Goal: Obtain resource: Download file/media

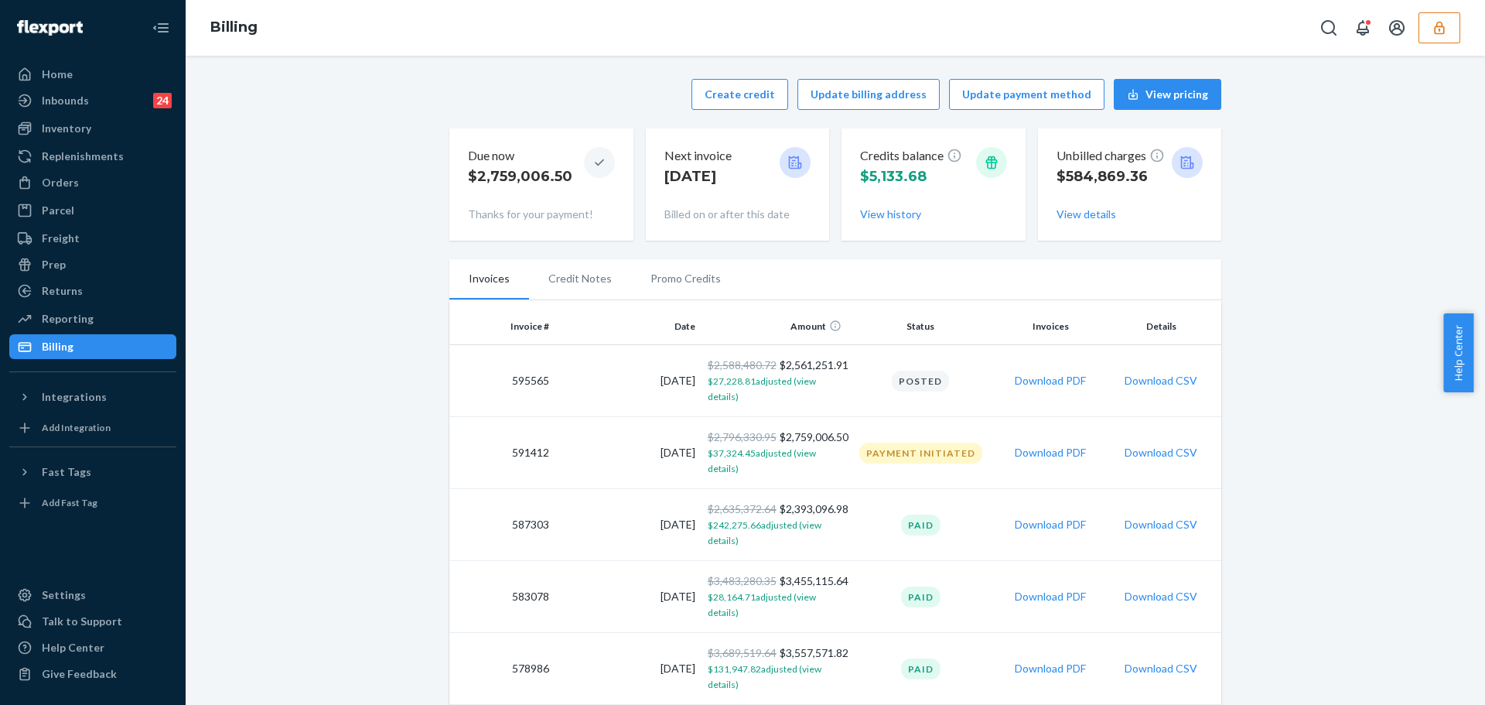
click at [1443, 32] on icon "button" at bounding box center [1439, 27] width 10 height 13
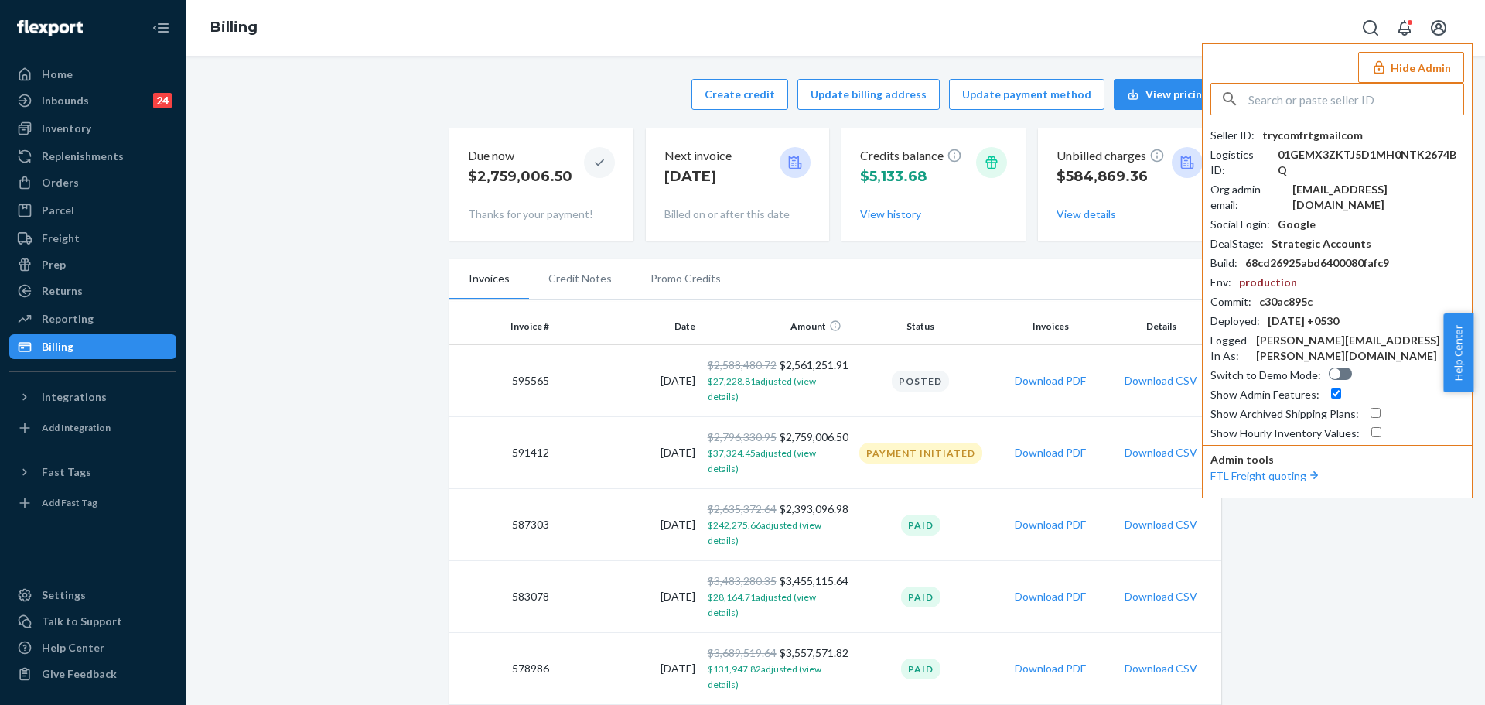
click at [1366, 94] on input "text" at bounding box center [1355, 99] width 215 height 31
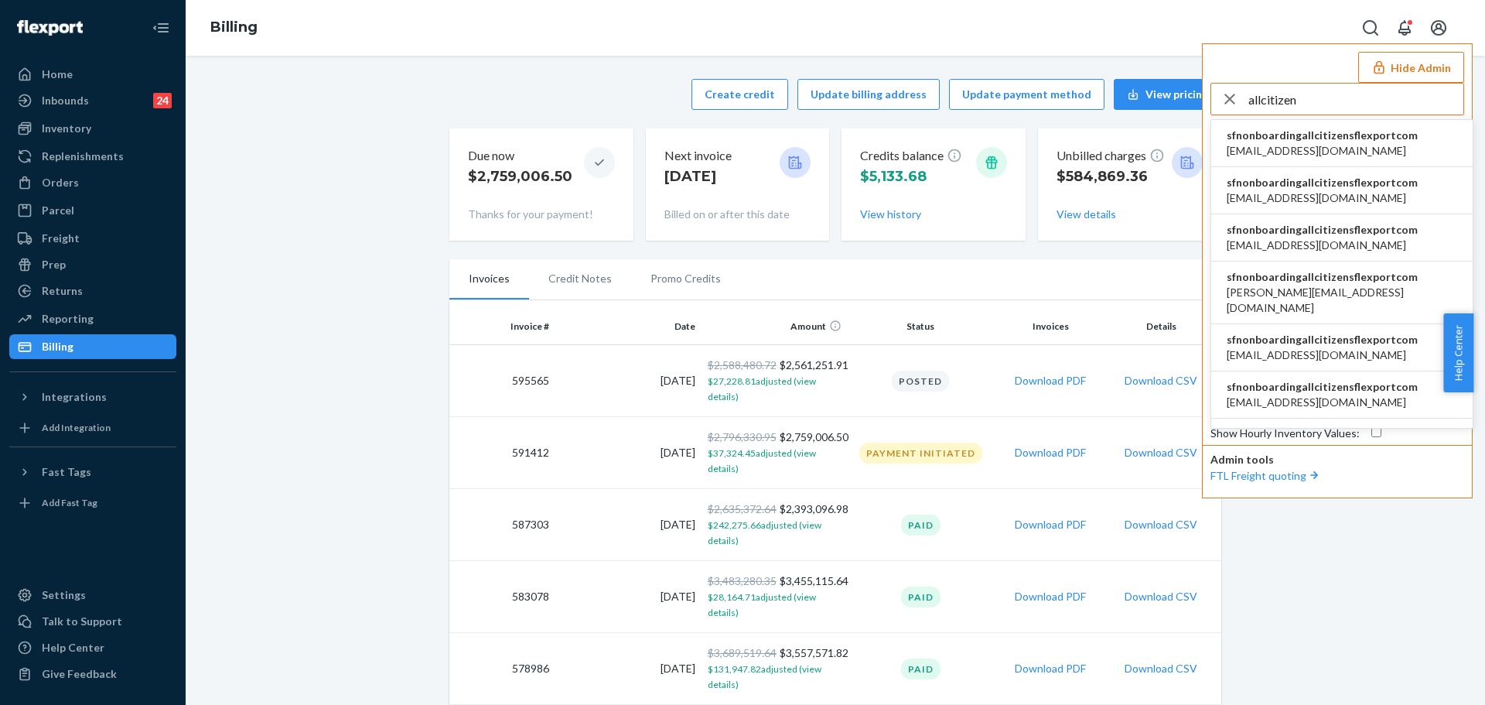
type input "allcitizen"
click at [1334, 150] on span "[EMAIL_ADDRESS][DOMAIN_NAME]" at bounding box center [1322, 150] width 191 height 15
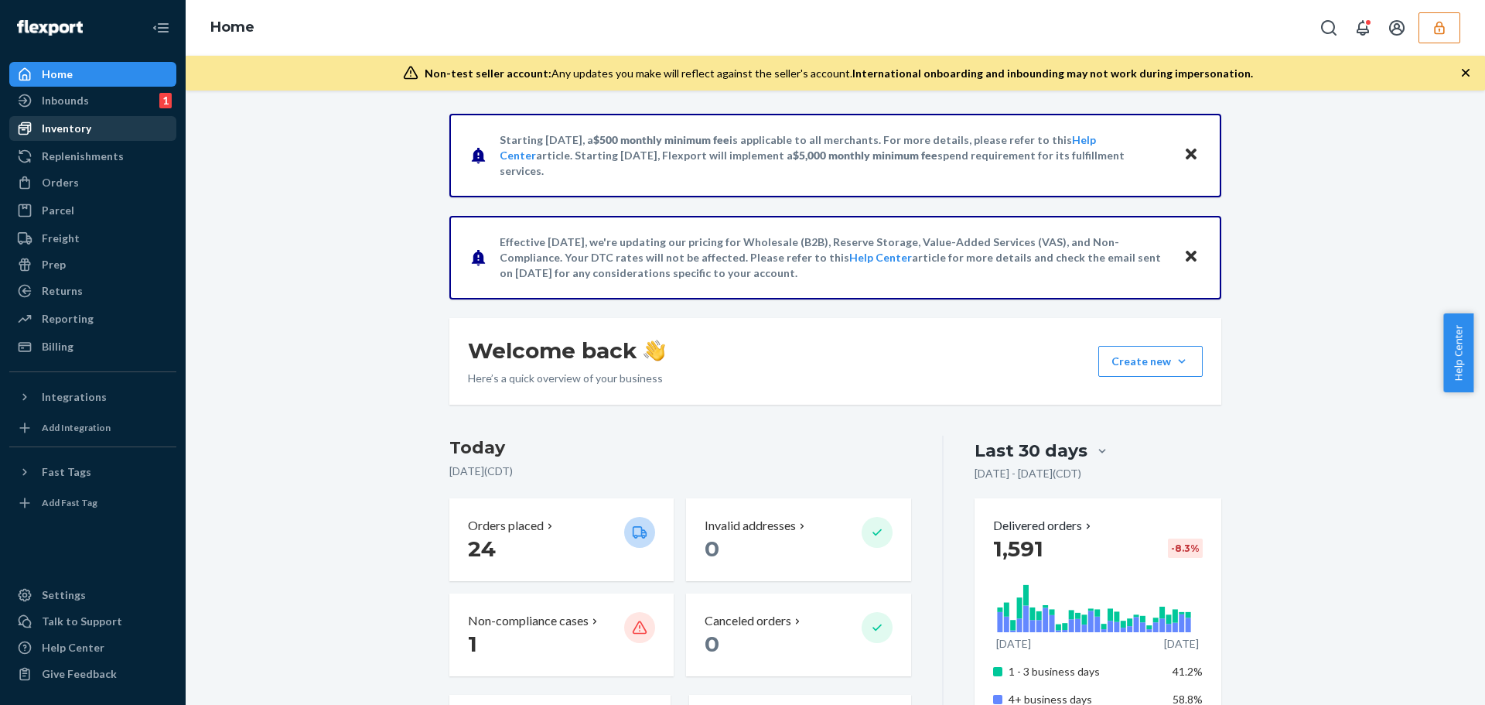
click at [95, 127] on div "Inventory" at bounding box center [93, 129] width 164 height 22
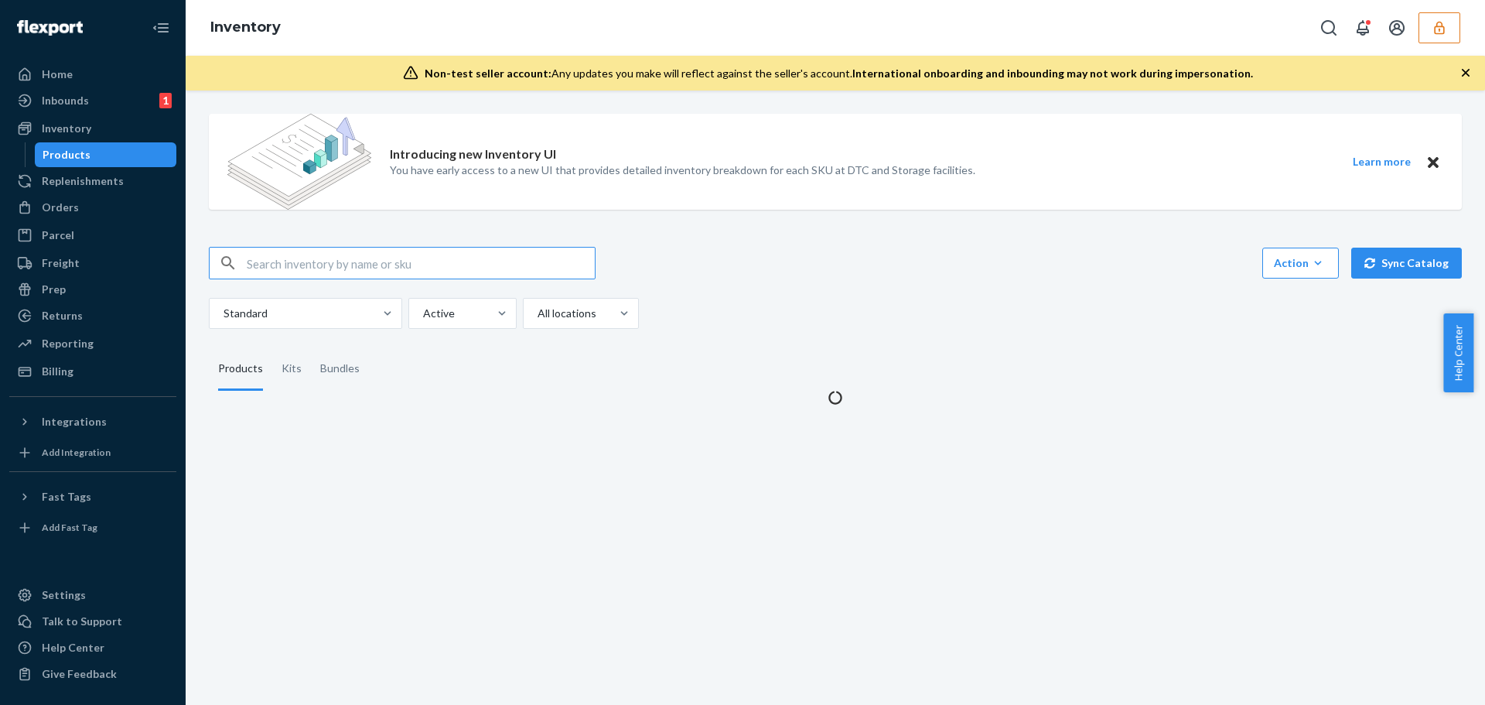
click at [317, 264] on input "text" at bounding box center [421, 262] width 348 height 31
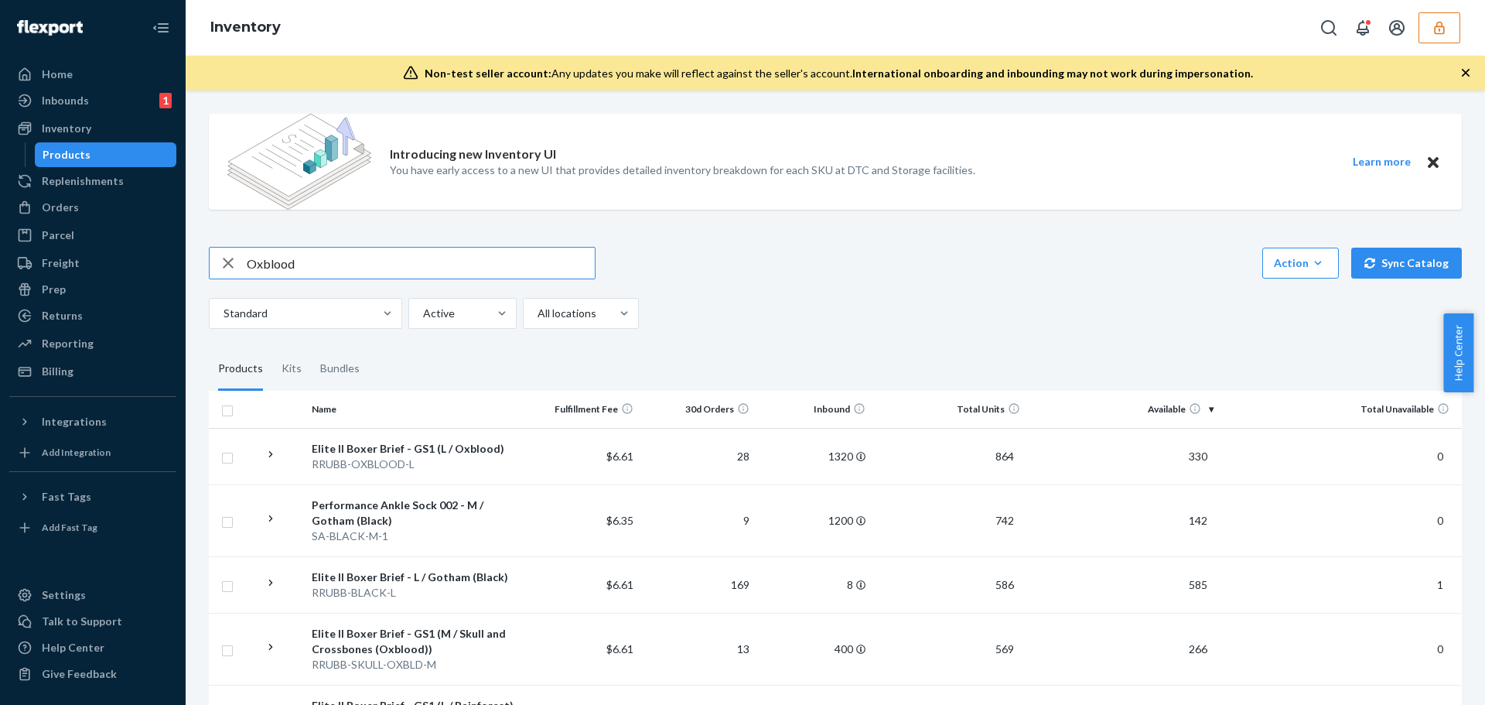
click at [315, 253] on input "Oxblood" at bounding box center [421, 262] width 348 height 31
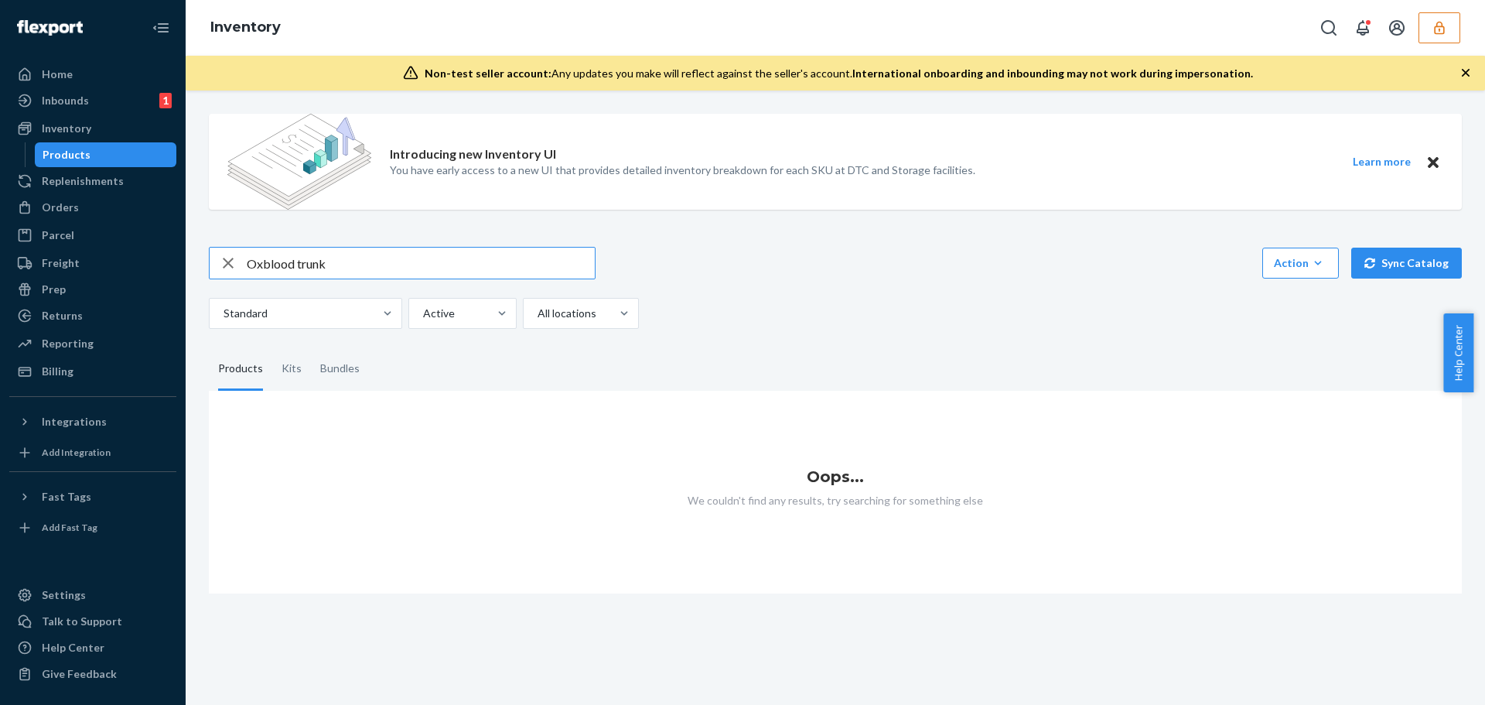
drag, startPoint x: 333, startPoint y: 268, endPoint x: 298, endPoint y: 264, distance: 35.1
click at [298, 264] on input "Oxblood trunk" at bounding box center [421, 262] width 348 height 31
drag, startPoint x: 347, startPoint y: 266, endPoint x: 294, endPoint y: 266, distance: 53.4
click at [294, 266] on input "Oxblood Elite II" at bounding box center [421, 262] width 348 height 31
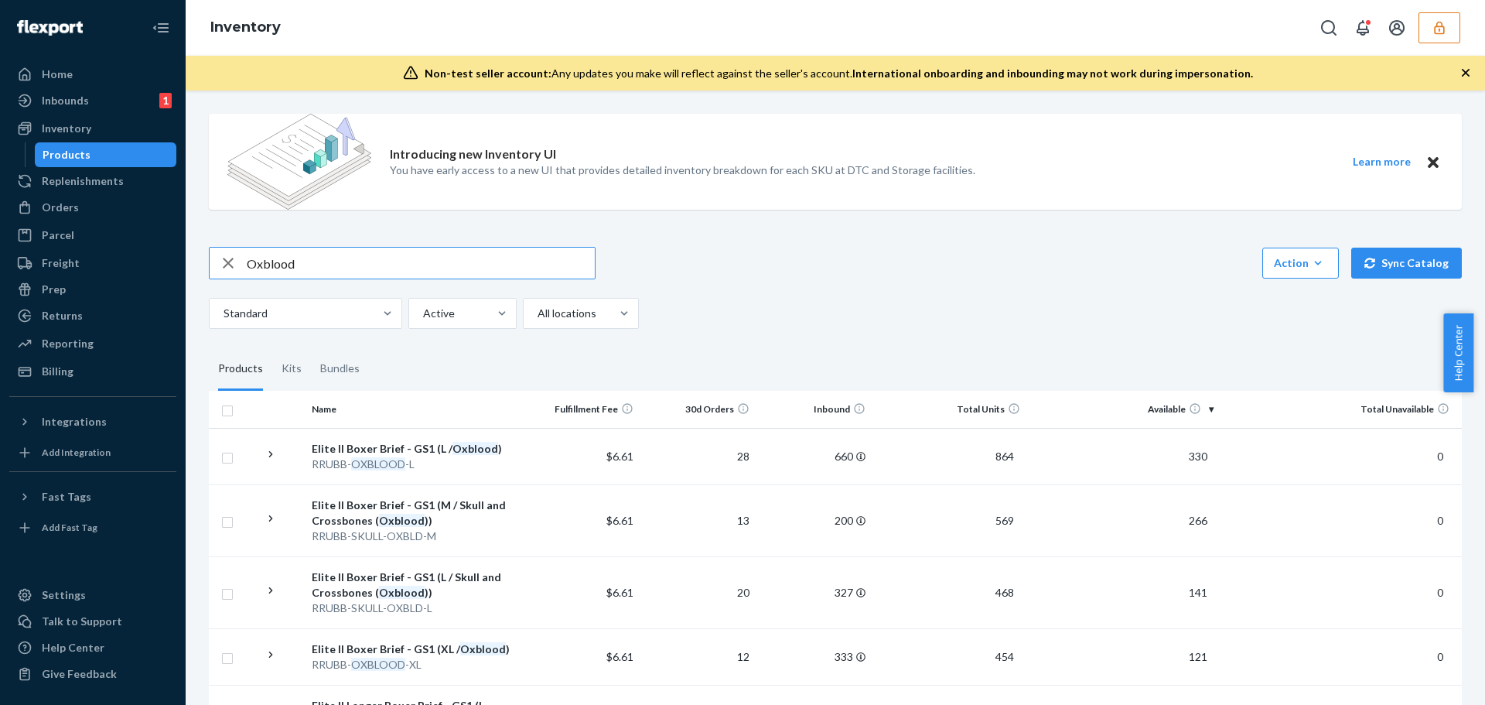
click at [330, 261] on input "Oxblood" at bounding box center [421, 262] width 348 height 31
paste input "Skull and Crossbones (Oxblood)"
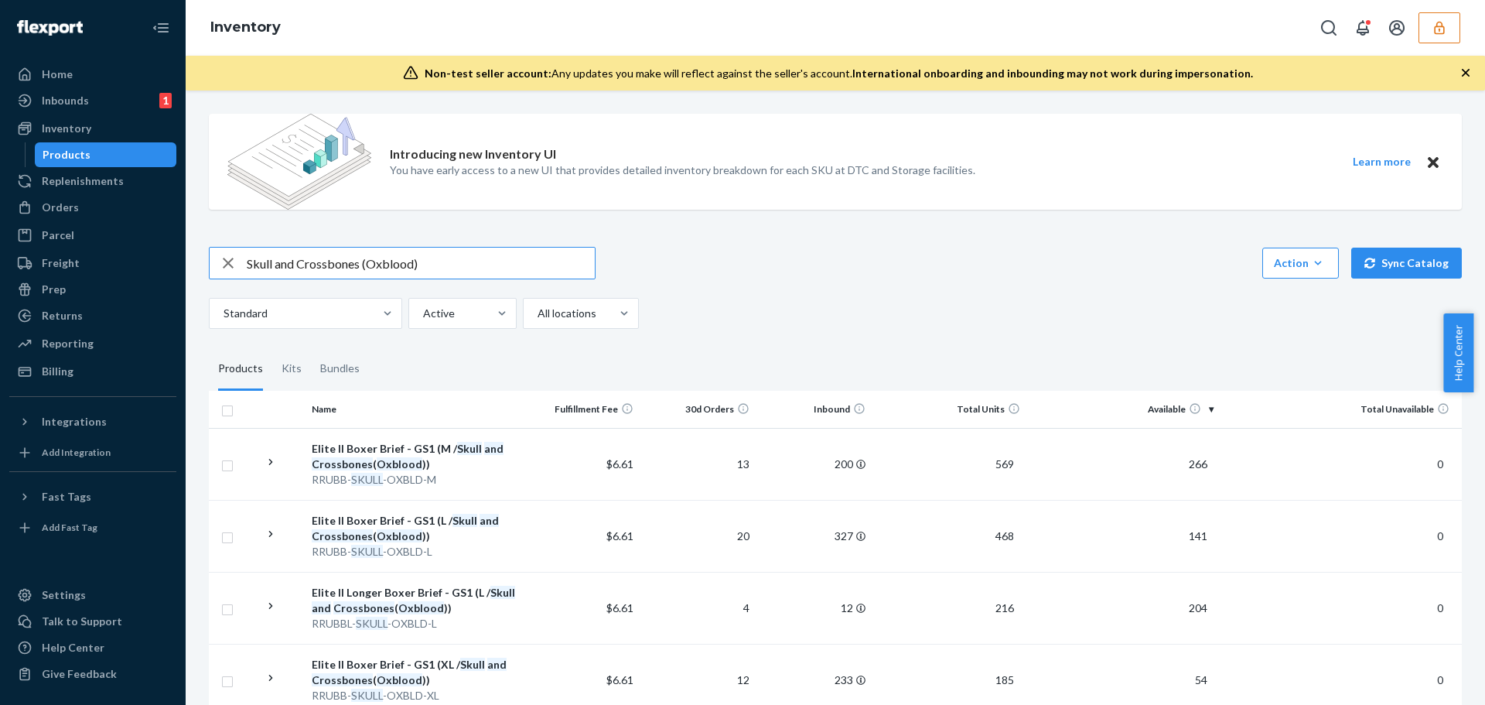
click at [247, 262] on input "Skull and Crossbones (Oxblood)" at bounding box center [421, 262] width 348 height 31
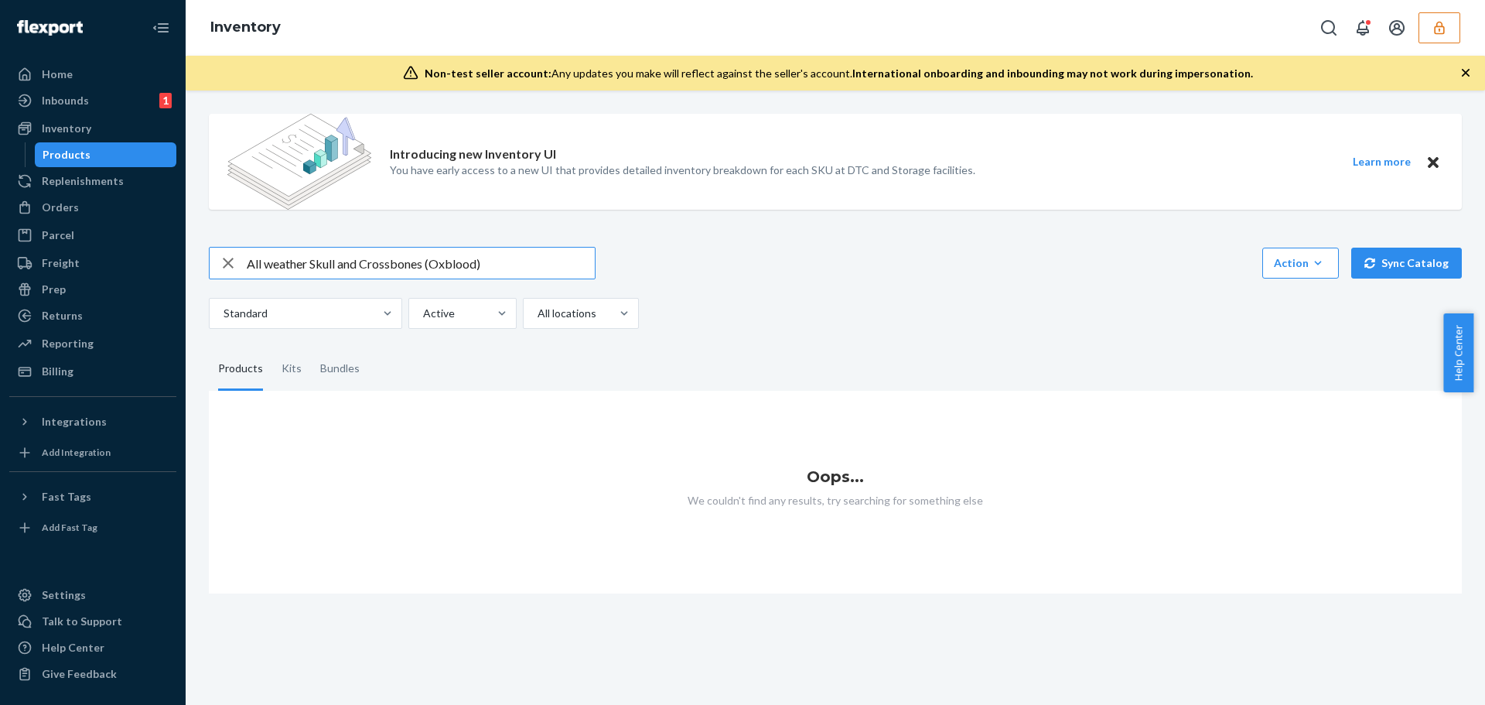
drag, startPoint x: 313, startPoint y: 263, endPoint x: 244, endPoint y: 261, distance: 68.9
click at [244, 261] on div "All weather Skull and Crossbones (Oxblood)" at bounding box center [402, 262] width 385 height 31
click at [430, 261] on input "Skull and Crossbones (Oxblood)" at bounding box center [421, 262] width 348 height 31
type input "Skull and Crossbones (Oxblood)"
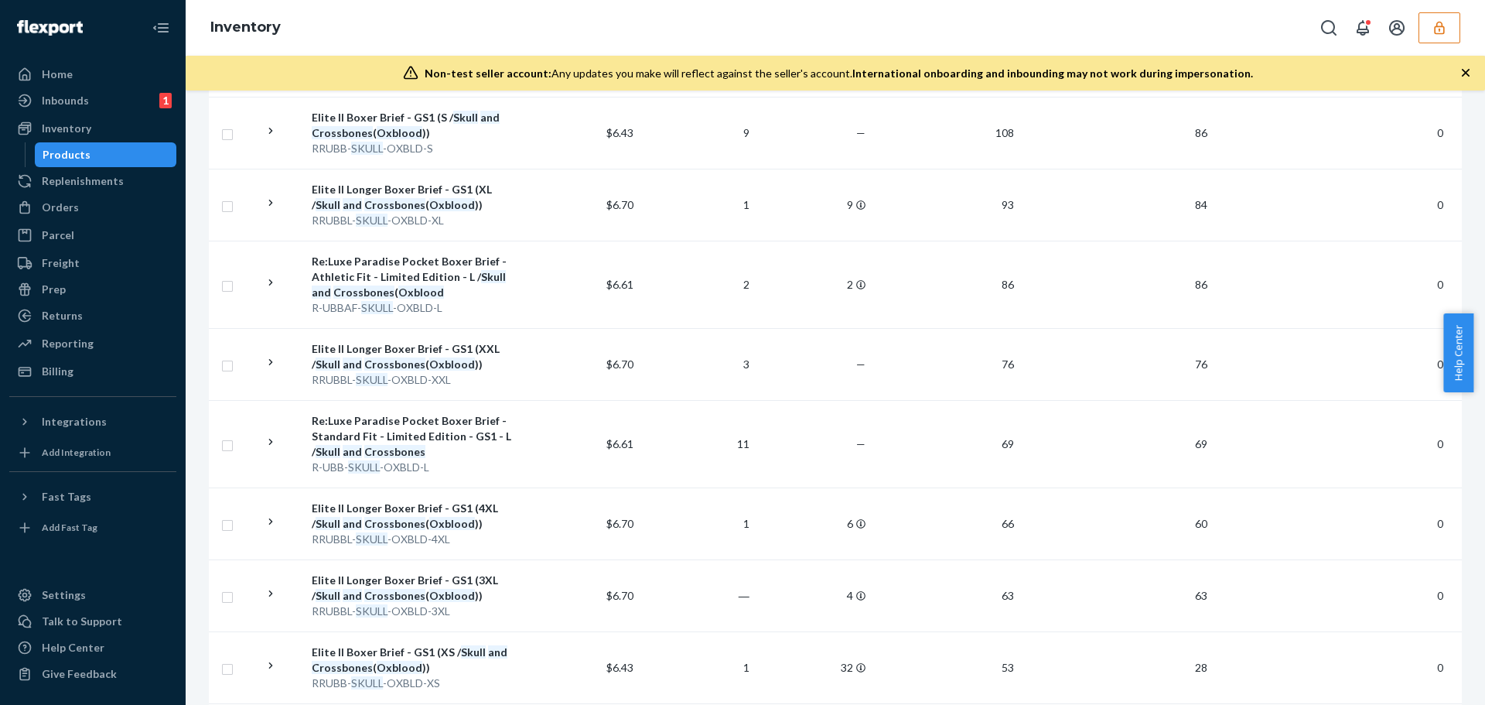
scroll to position [928, 0]
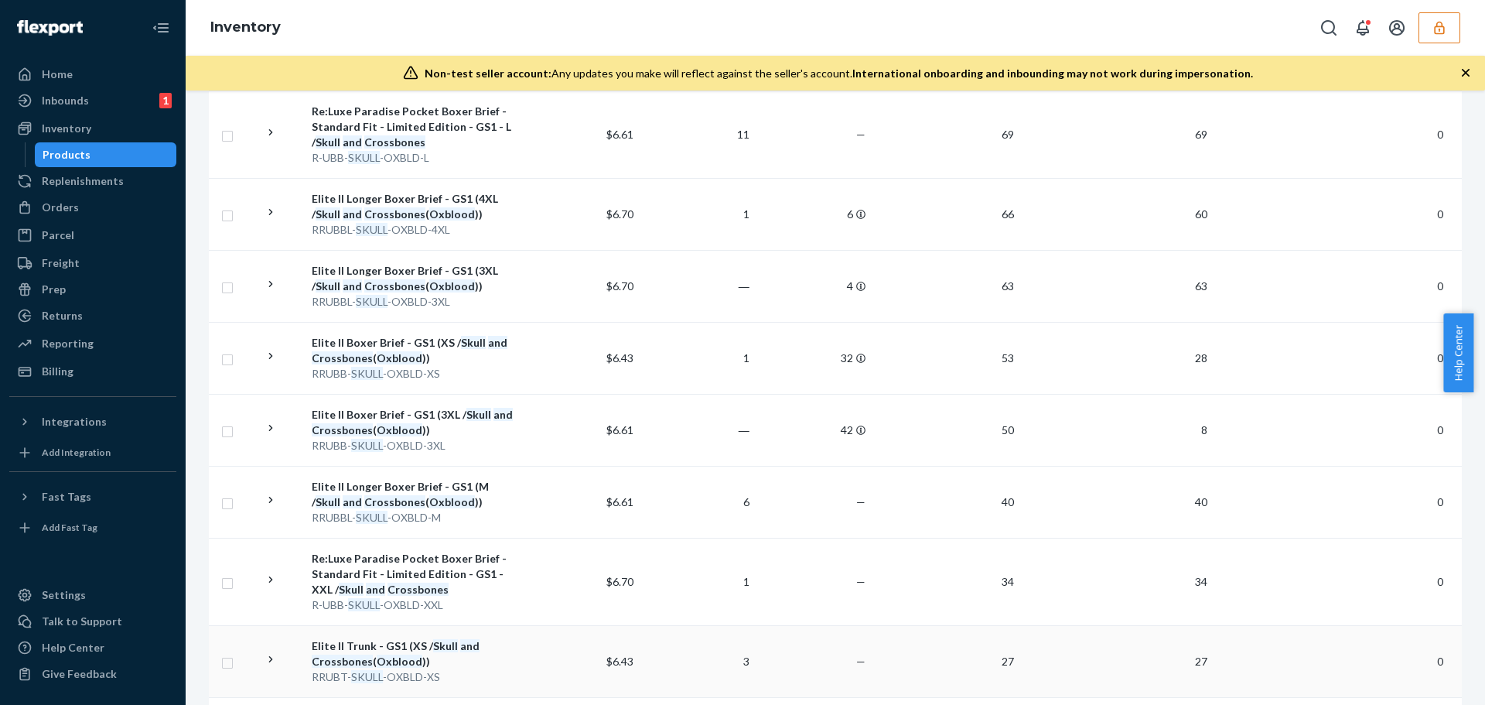
click at [386, 650] on div "Elite II Trunk - GS1 (XS / Skull and Crossbones ( Oxblood ))" at bounding box center [414, 653] width 205 height 31
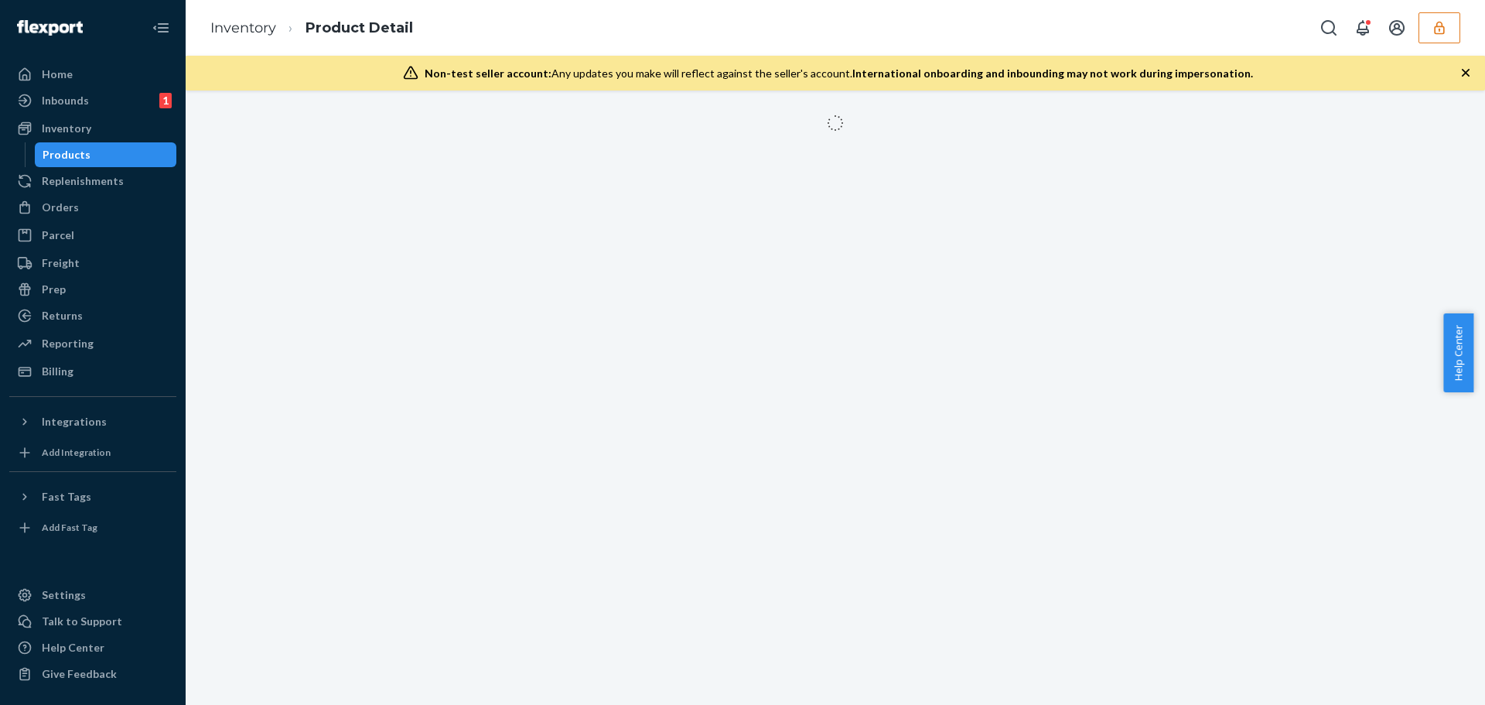
click at [1461, 73] on icon "button" at bounding box center [1465, 72] width 15 height 15
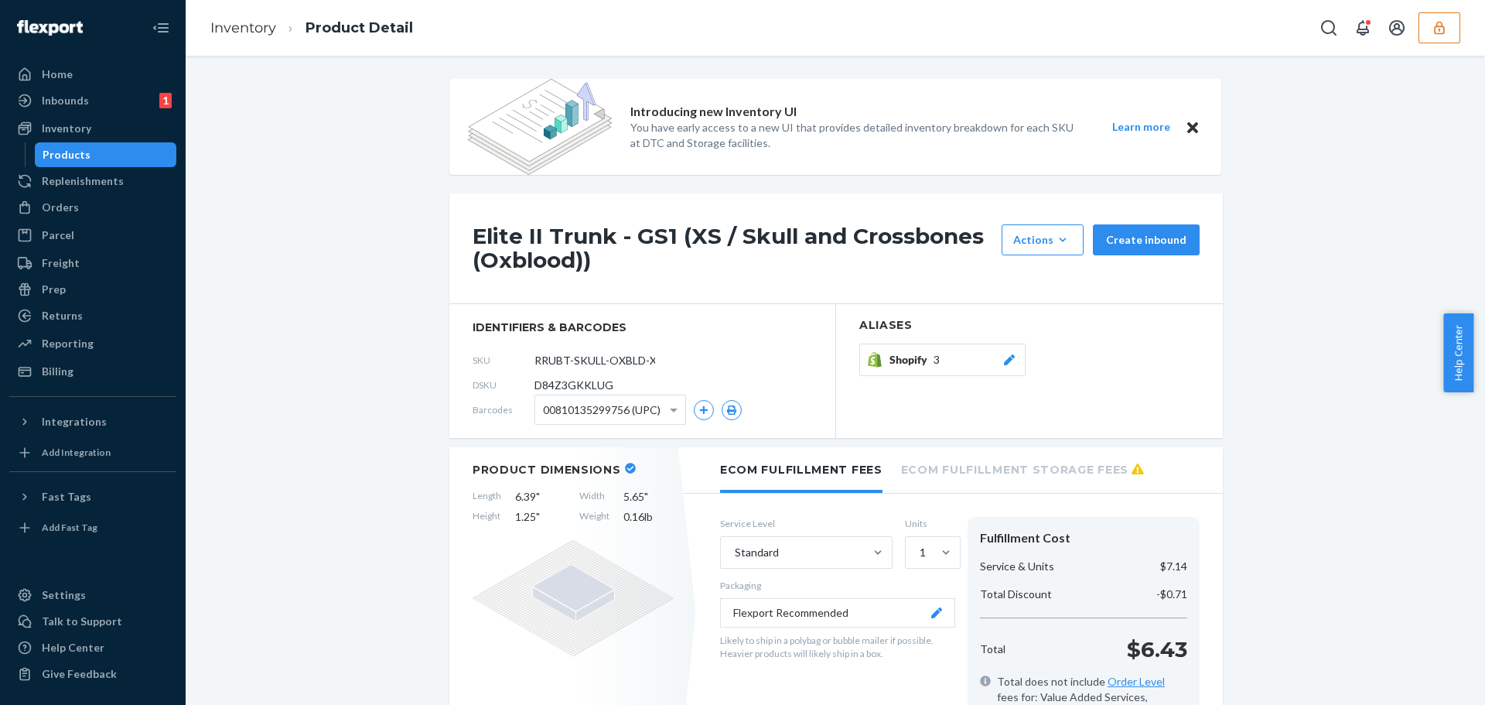
click at [691, 240] on h1 "Elite II Trunk - GS1 (XS / Skull and Crossbones (Oxblood))" at bounding box center [733, 248] width 521 height 48
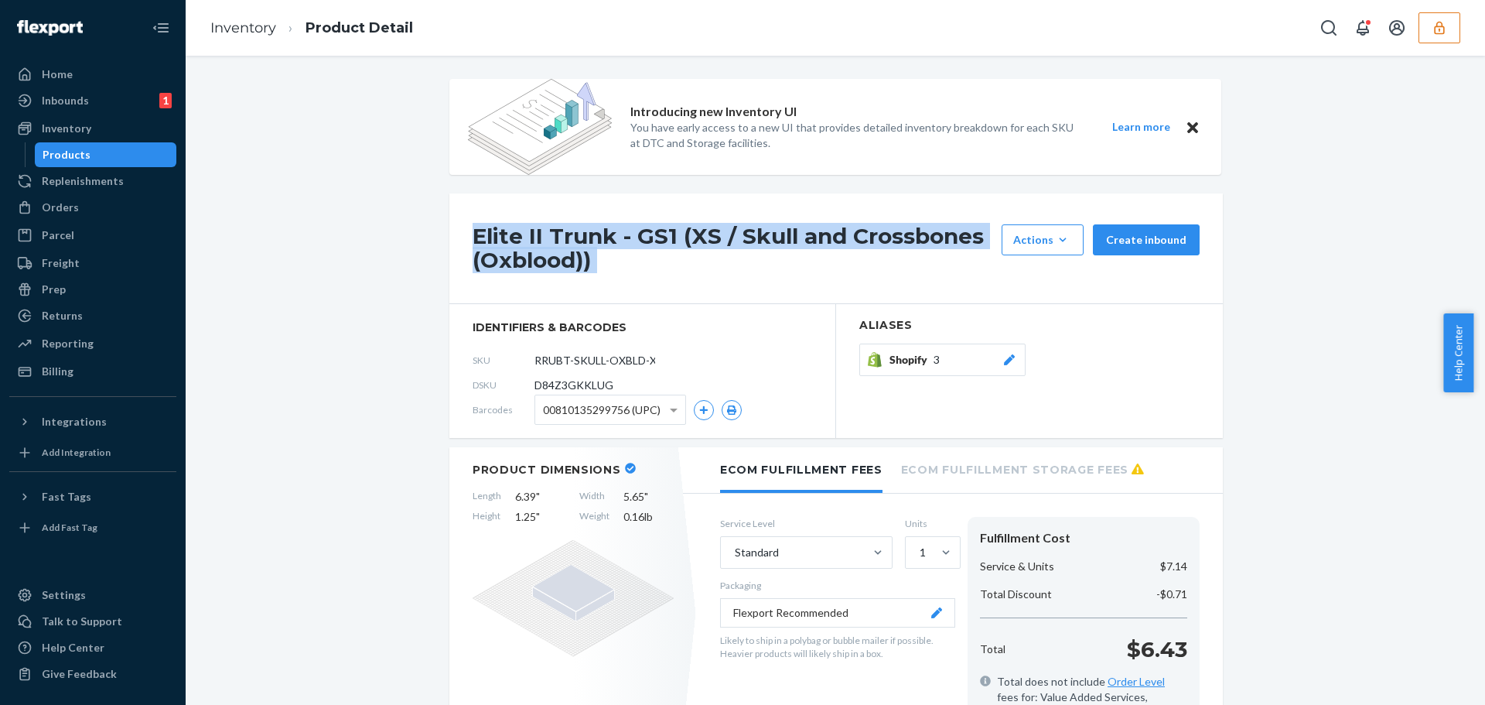
click at [691, 240] on h1 "Elite II Trunk - GS1 (XS / Skull and Crossbones (Oxblood))" at bounding box center [733, 248] width 521 height 48
copy div "Elite II Trunk - GS1 (XS / Skull and Crossbones (Oxblood))"
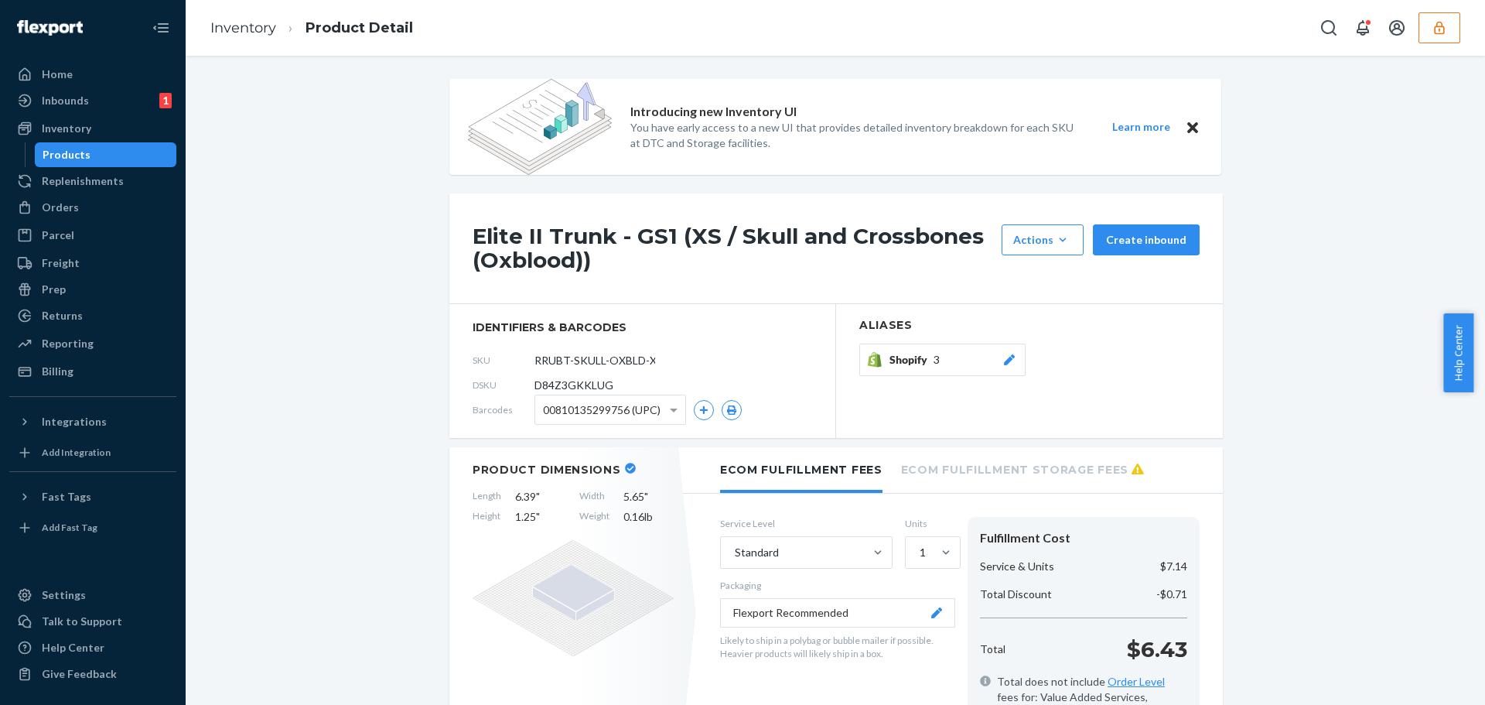
click at [103, 167] on ul "Home Inbounds 1 Shipping Plans Problems 1 Inventory Products Replenishments Ord…" at bounding box center [92, 223] width 167 height 322
click at [108, 162] on div "Products" at bounding box center [105, 155] width 139 height 22
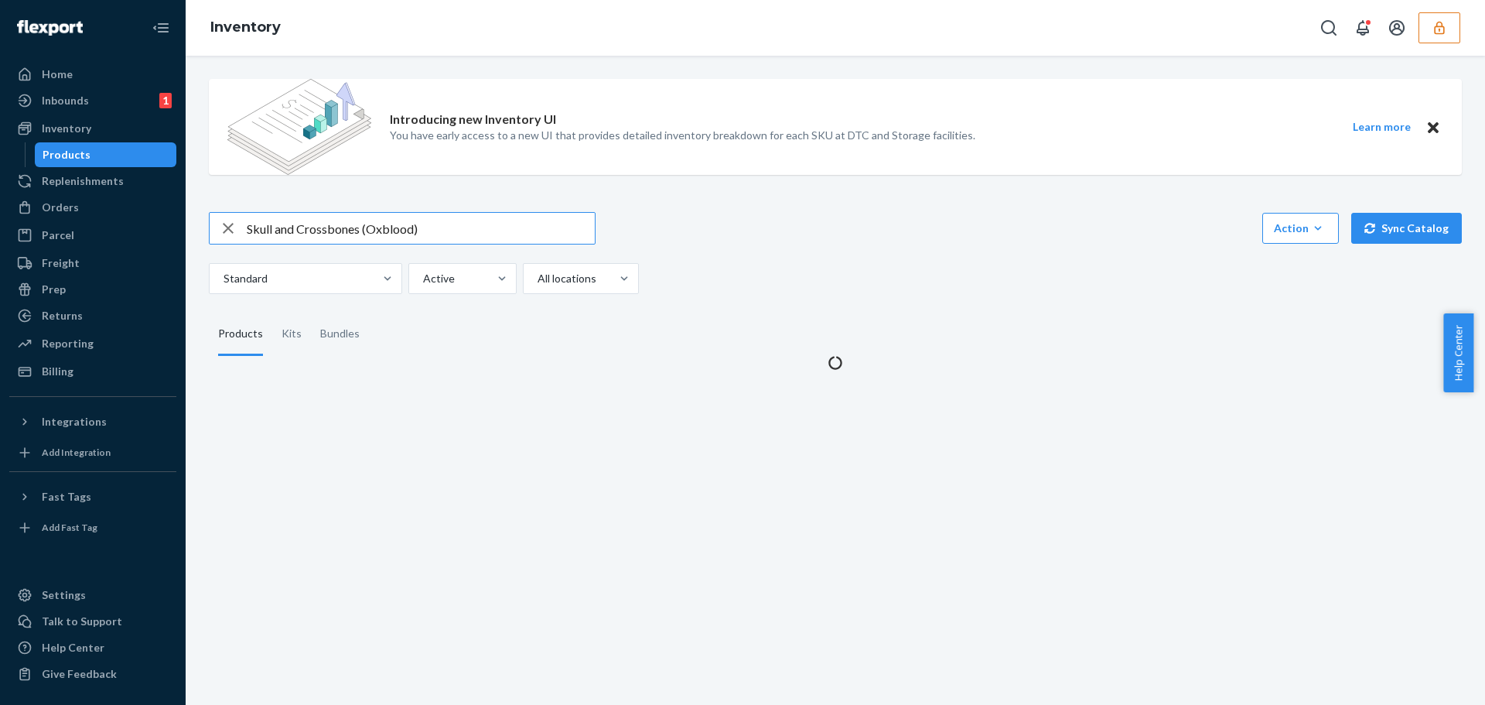
click at [358, 231] on input "Skull and Crossbones (Oxblood)" at bounding box center [421, 228] width 348 height 31
click at [357, 226] on input "Skull and Crossbones (Oxblood)" at bounding box center [421, 228] width 348 height 31
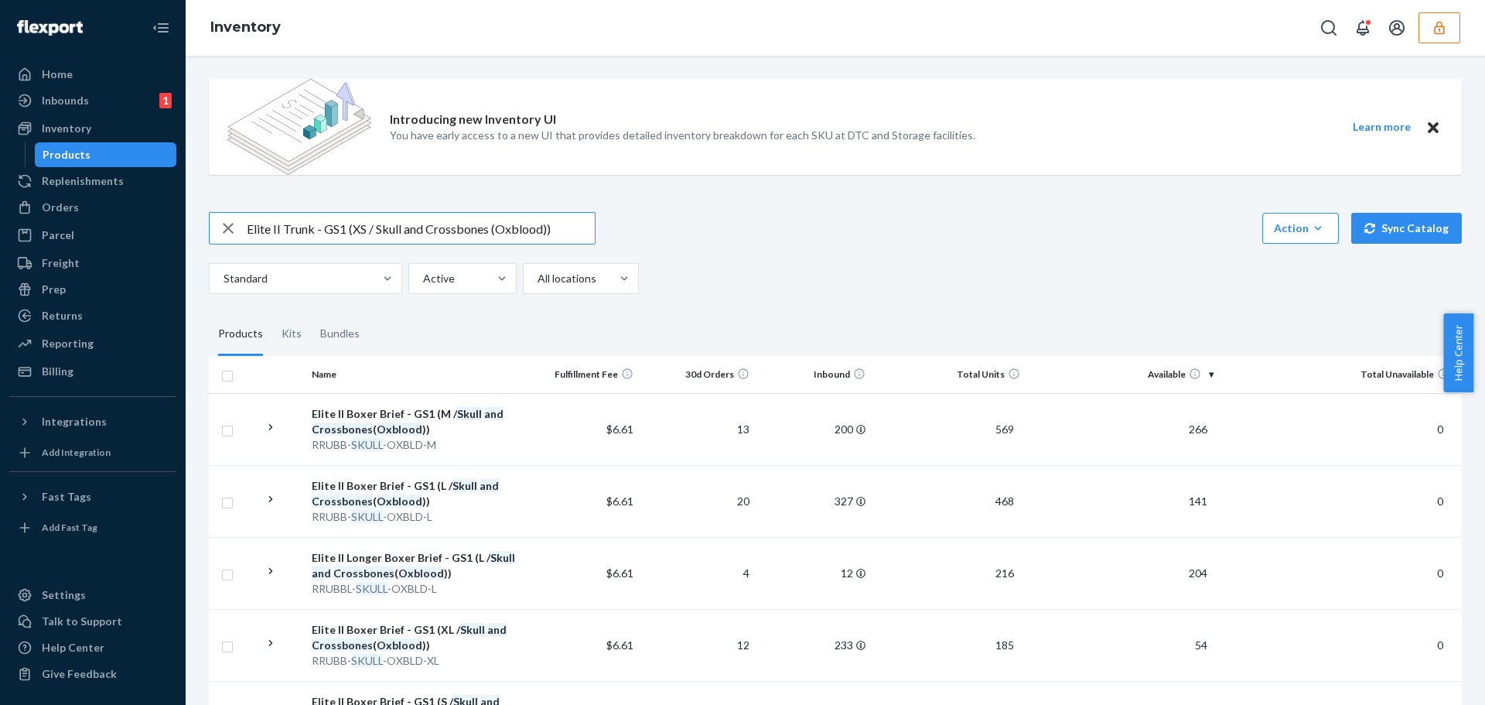
drag, startPoint x: 369, startPoint y: 231, endPoint x: 350, endPoint y: 232, distance: 18.6
click at [350, 232] on input "Elite II Trunk - GS1 (XS / Skull and Crossbones (Oxblood))" at bounding box center [421, 228] width 348 height 31
click at [353, 231] on input "Elite II Trunk - GS1 (XS / Skull and Crossbones (Oxblood))" at bounding box center [421, 228] width 348 height 31
drag, startPoint x: 365, startPoint y: 230, endPoint x: 355, endPoint y: 230, distance: 10.1
click at [355, 230] on input "Elite II Trunk - GS1 (XS / Skull and Crossbones (Oxblood))" at bounding box center [421, 228] width 348 height 31
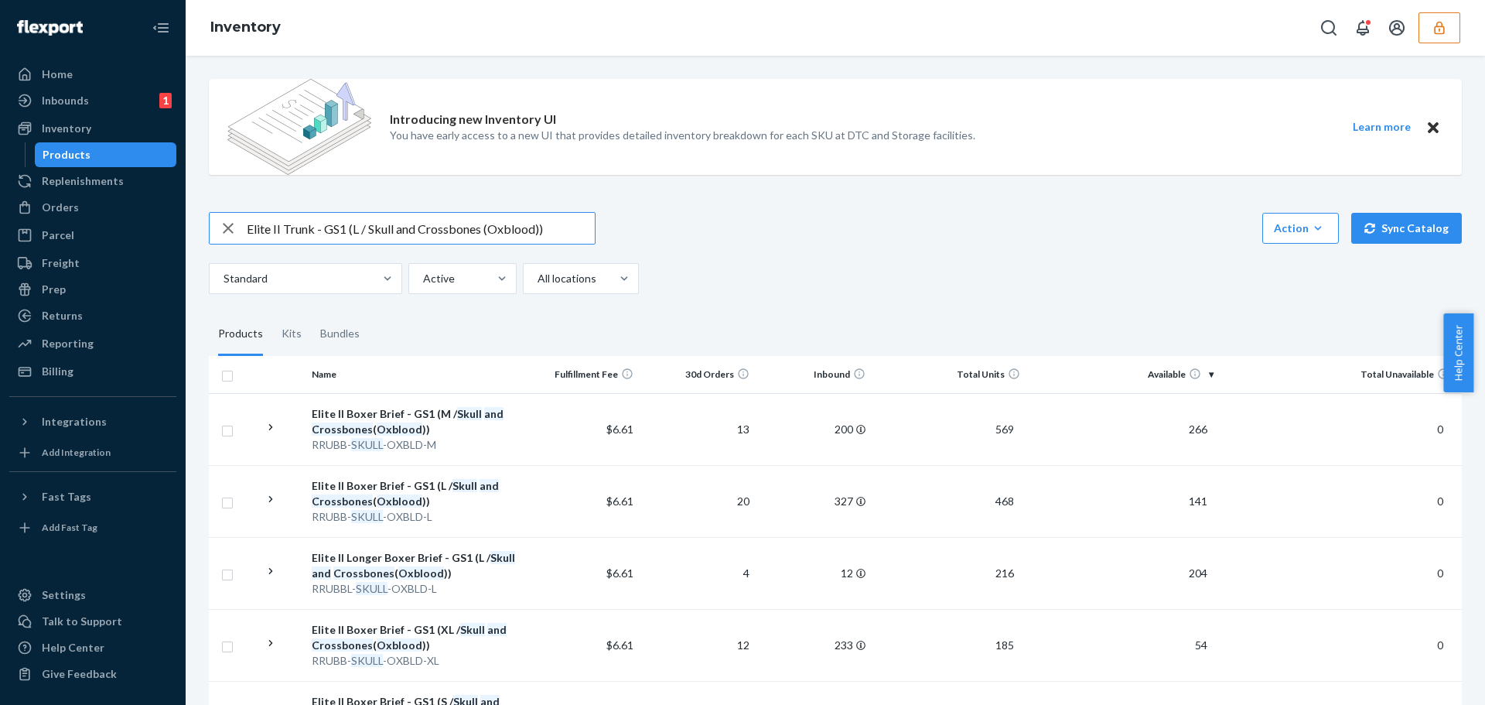
type input "Elite II Trunk - GS1 (L / Skull and Crossbones (Oxblood))"
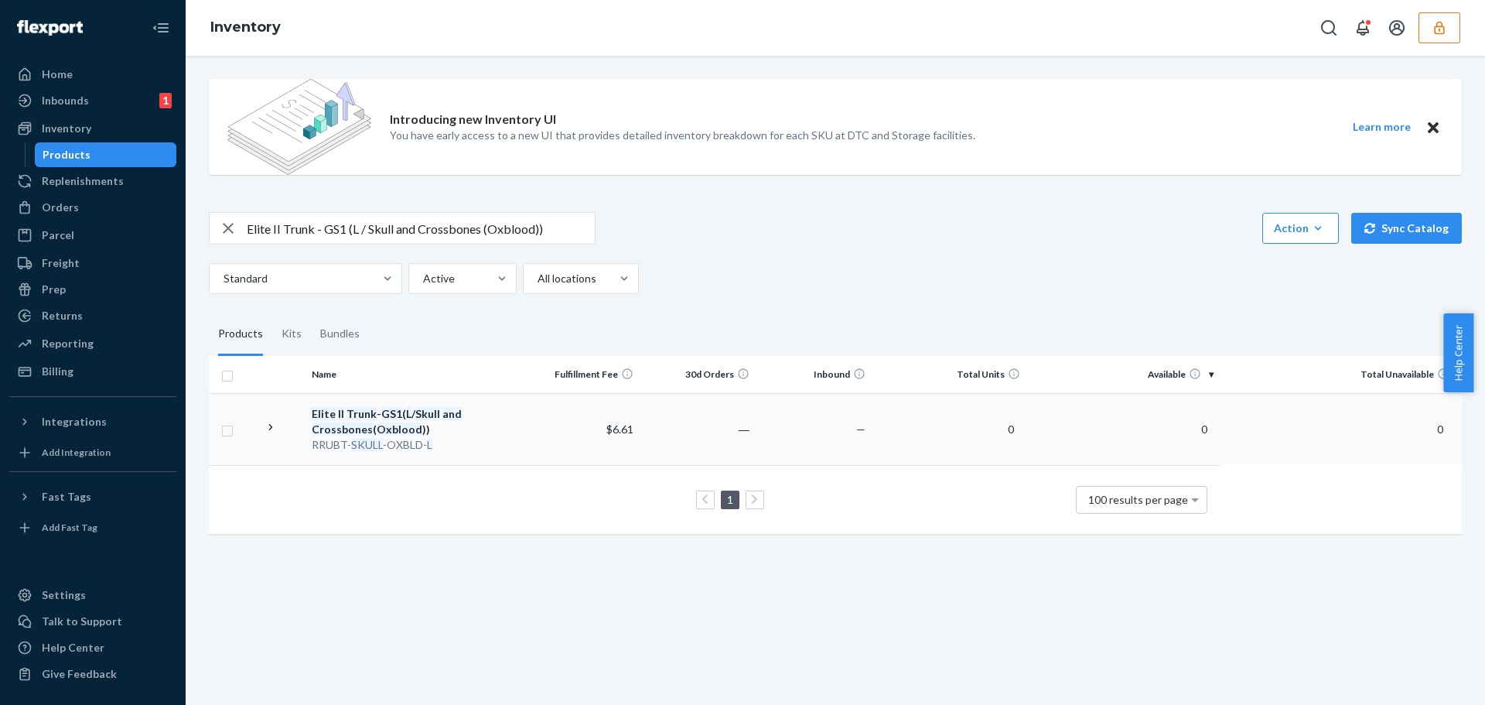
click at [344, 426] on em "Crossbones" at bounding box center [342, 428] width 61 height 13
click at [354, 230] on input "Elite II Trunk - GS1 (L / Skull and Crossbones (Oxblood))" at bounding box center [421, 228] width 348 height 31
type input "Elite II Trunk - GS1 (M / Skull and Crossbones (Oxblood))"
click at [369, 416] on em "Trunk" at bounding box center [361, 413] width 30 height 13
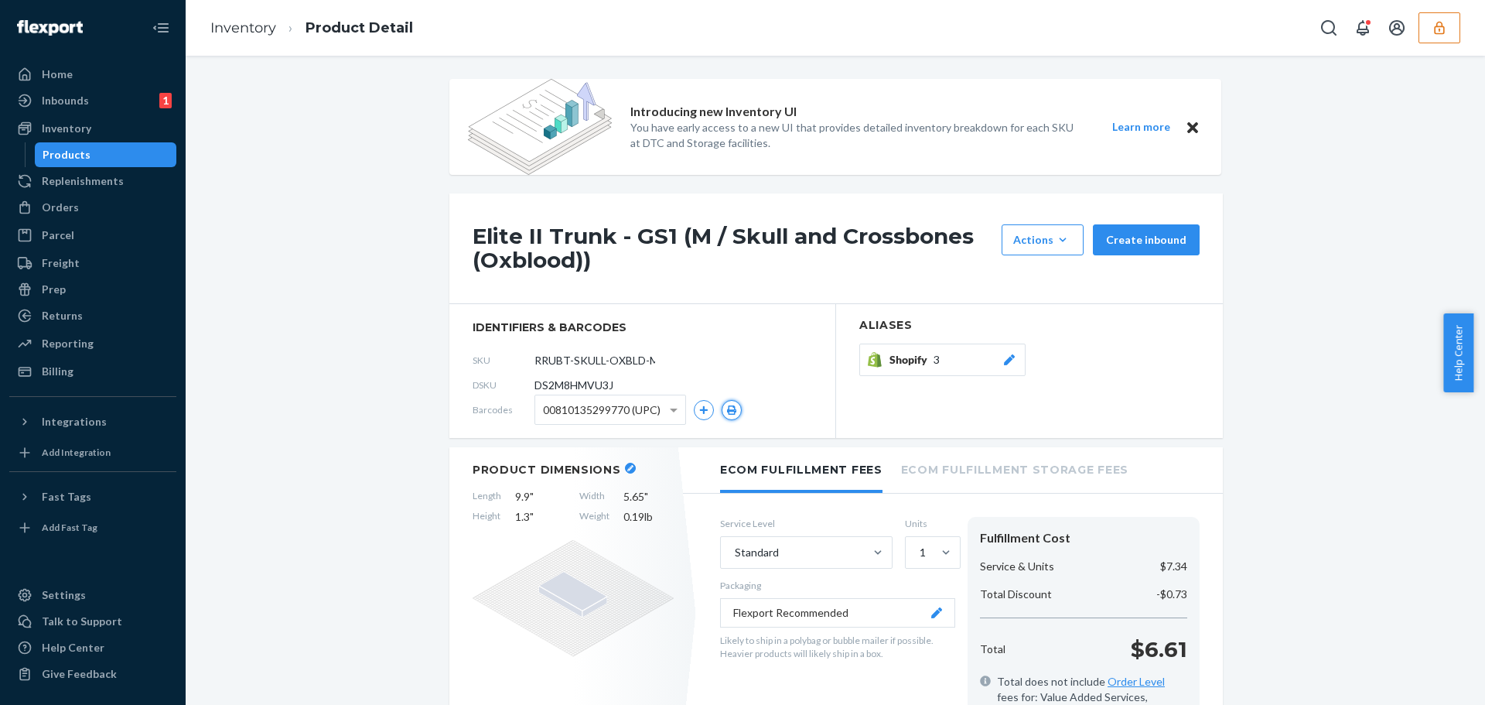
click at [726, 412] on icon "button" at bounding box center [731, 409] width 11 height 9
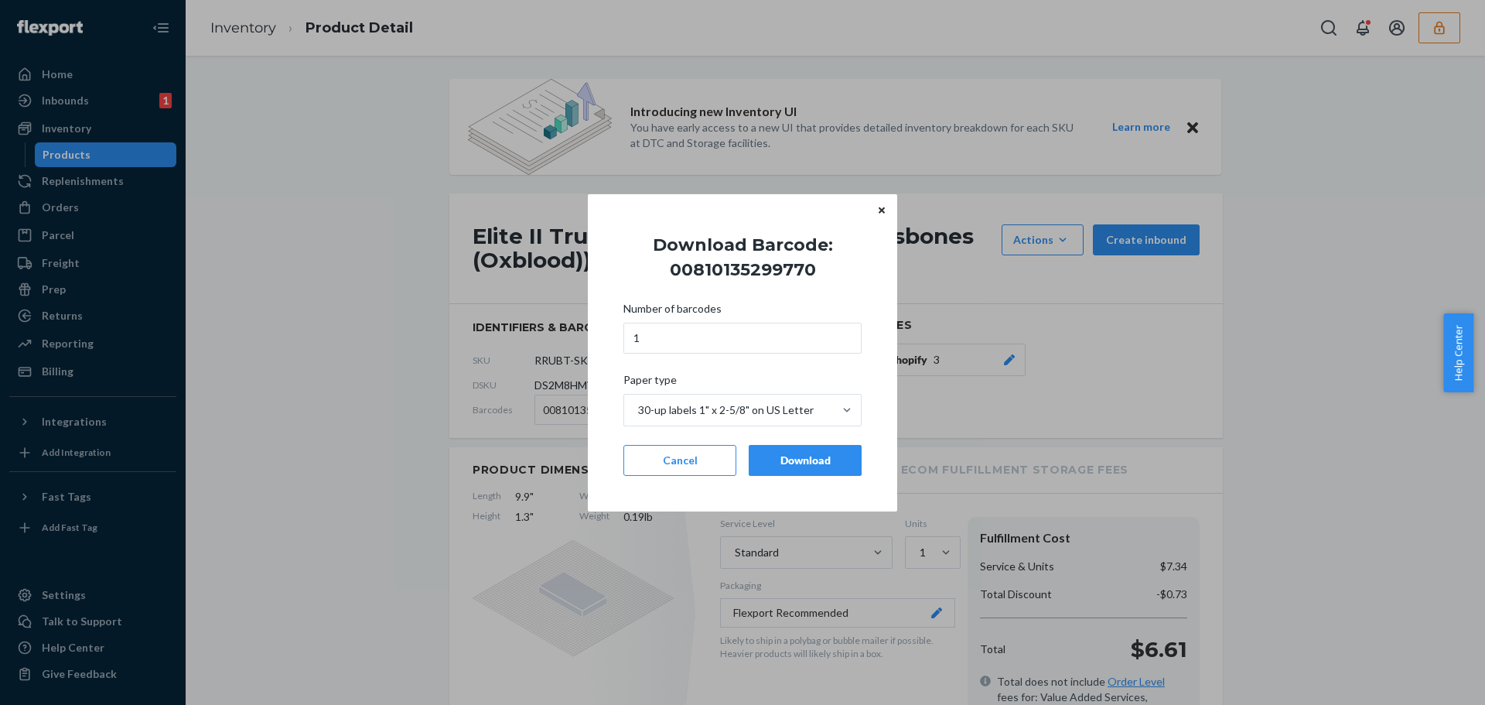
click at [774, 454] on div "Download" at bounding box center [805, 459] width 87 height 15
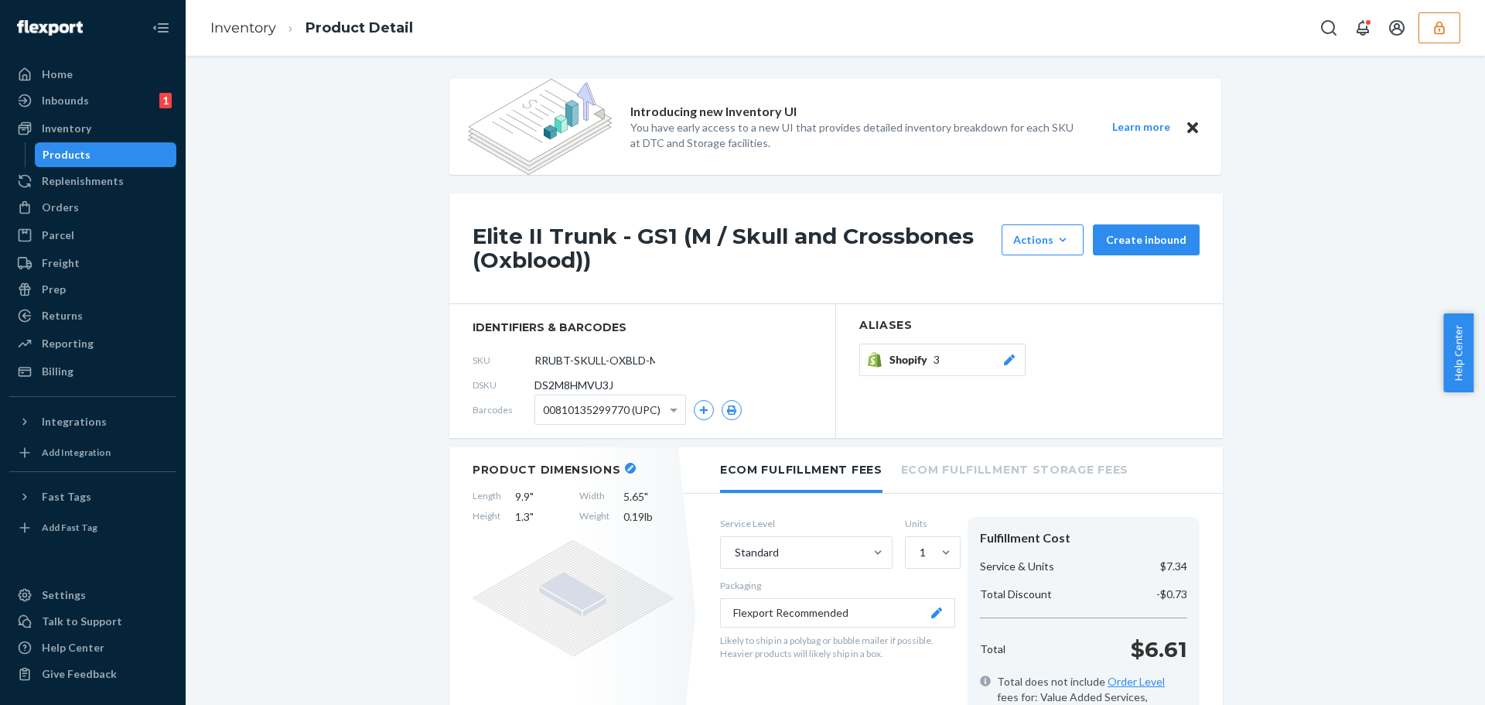
click at [620, 411] on span "00810135299770 (UPC)" at bounding box center [602, 410] width 118 height 26
click at [727, 411] on icon "button" at bounding box center [731, 409] width 9 height 9
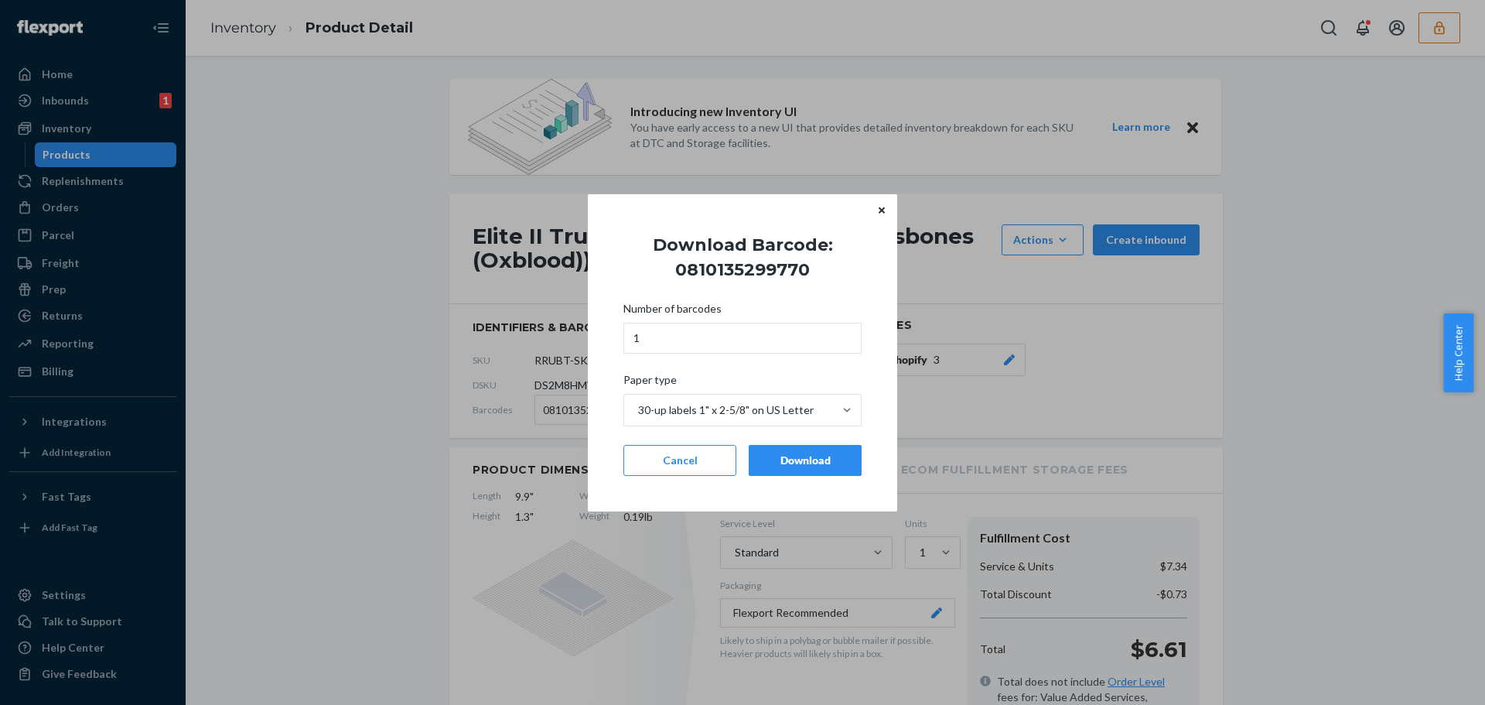
click at [784, 461] on div "Download" at bounding box center [805, 459] width 87 height 15
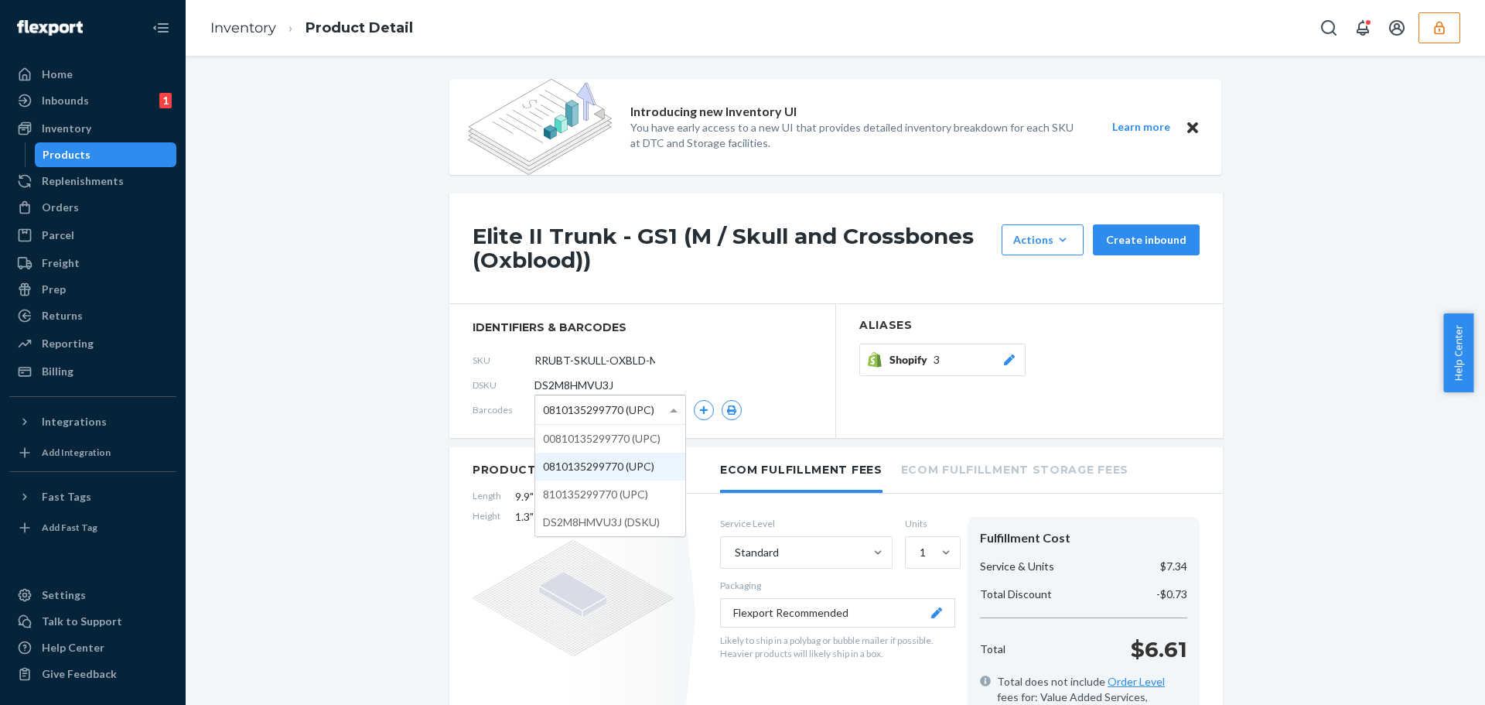
click at [644, 412] on span "0810135299770 (UPC)" at bounding box center [598, 410] width 111 height 26
click at [726, 411] on icon "button" at bounding box center [731, 409] width 11 height 9
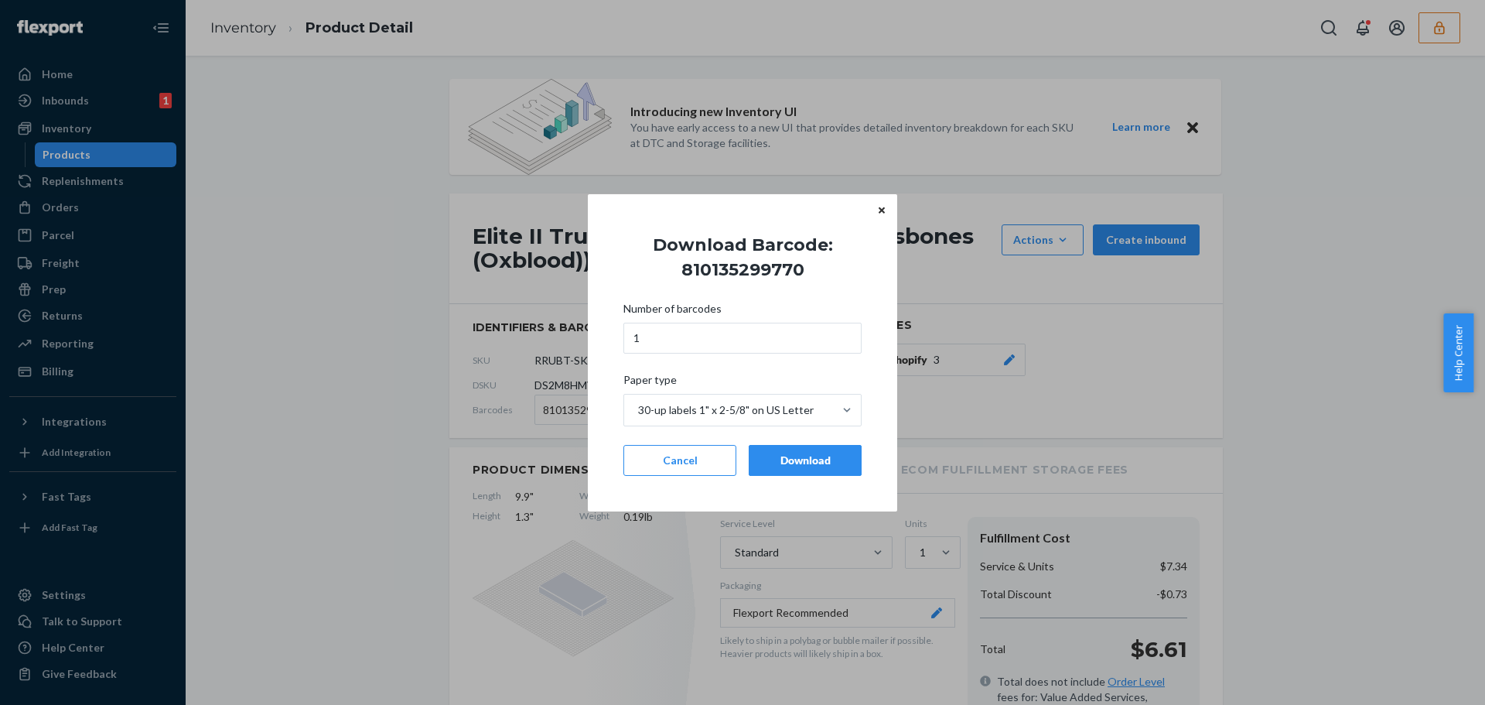
click at [787, 466] on div "Download" at bounding box center [805, 459] width 87 height 15
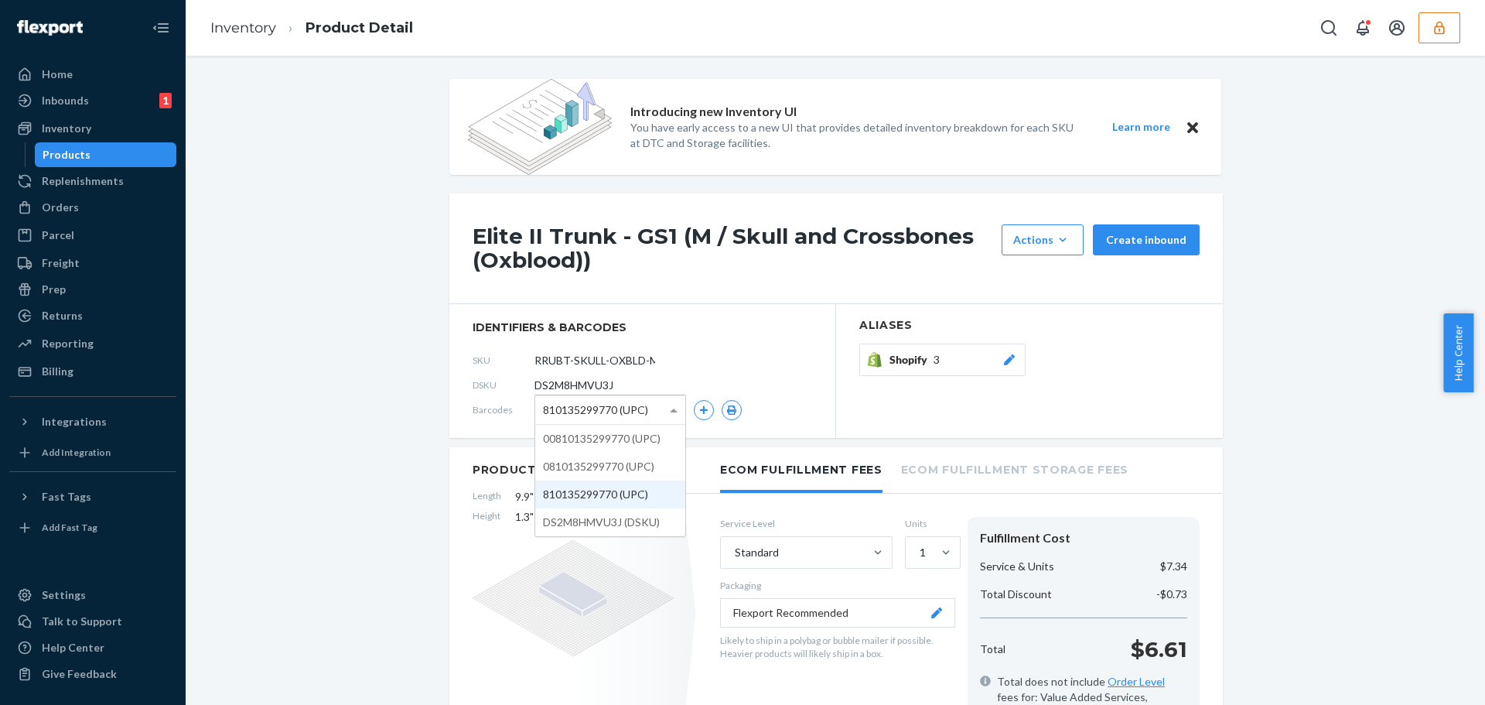
click at [626, 412] on span "810135299770 (UPC)" at bounding box center [595, 410] width 105 height 26
click at [727, 410] on icon "button" at bounding box center [731, 409] width 9 height 9
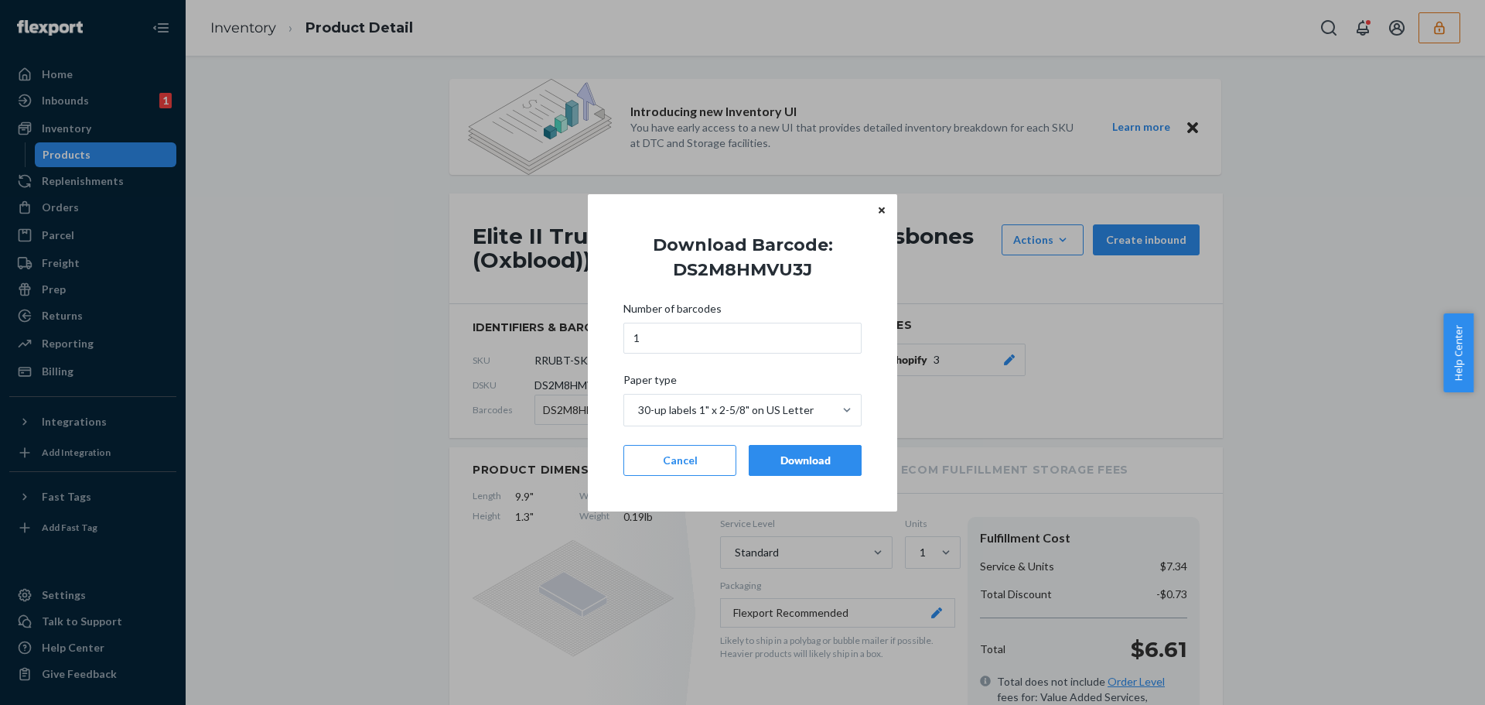
click at [780, 458] on div "Download" at bounding box center [805, 459] width 87 height 15
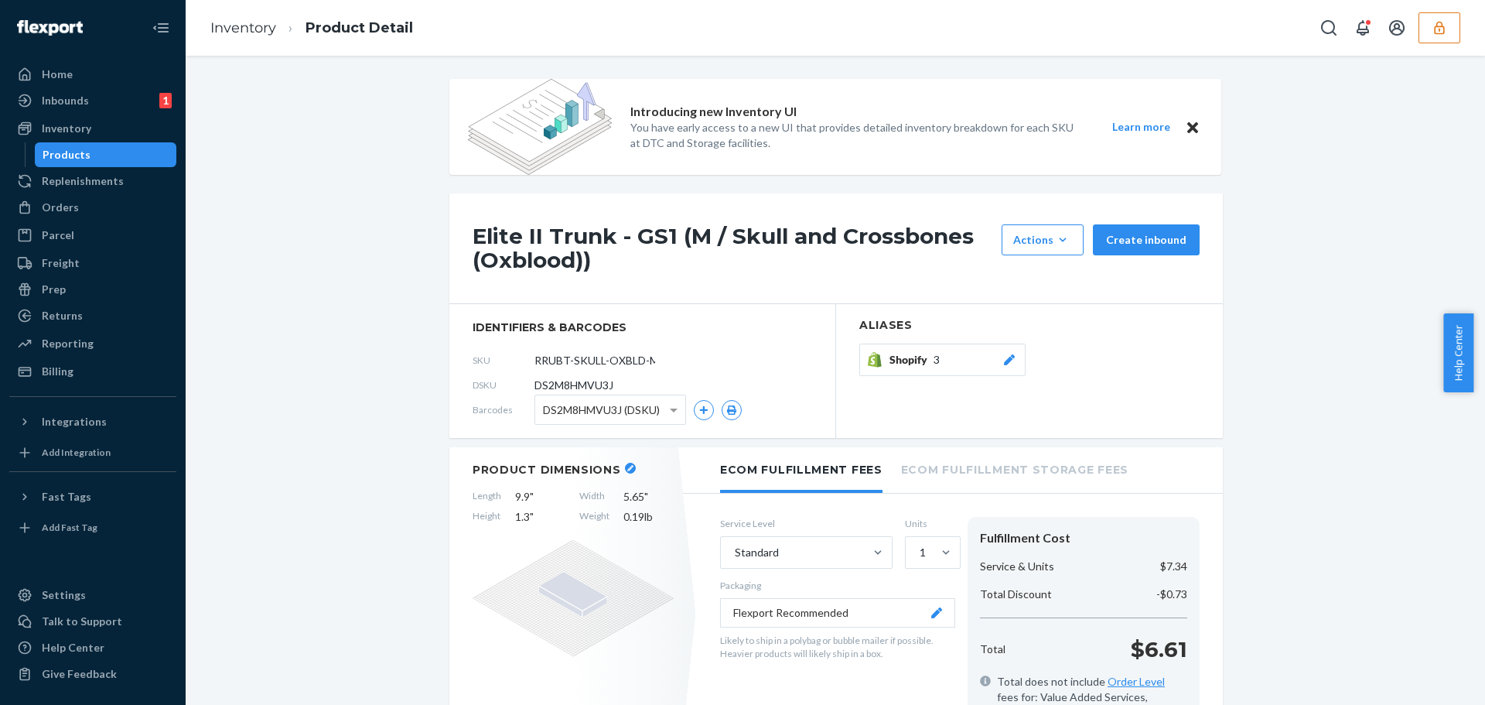
click at [1423, 39] on button "button" at bounding box center [1439, 27] width 42 height 31
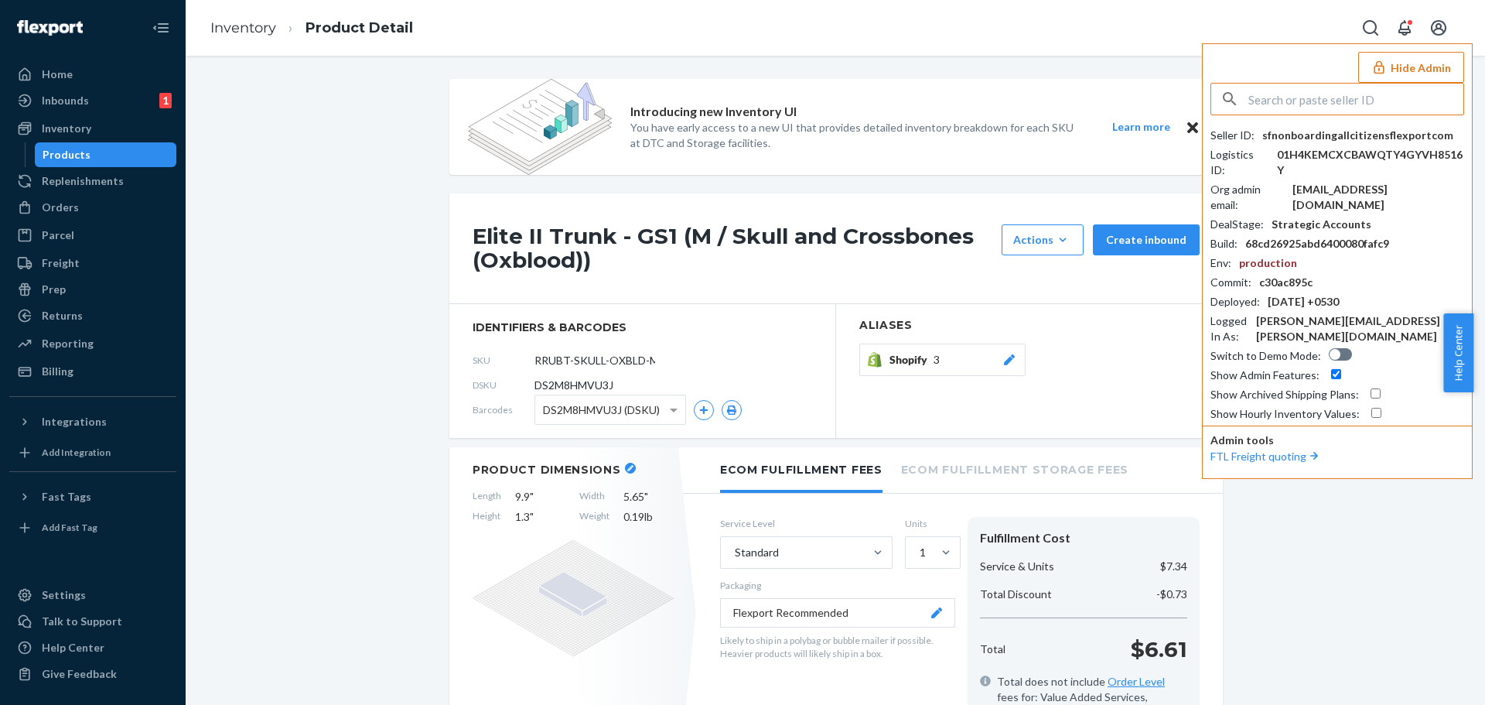
click at [1349, 102] on input "text" at bounding box center [1355, 99] width 215 height 31
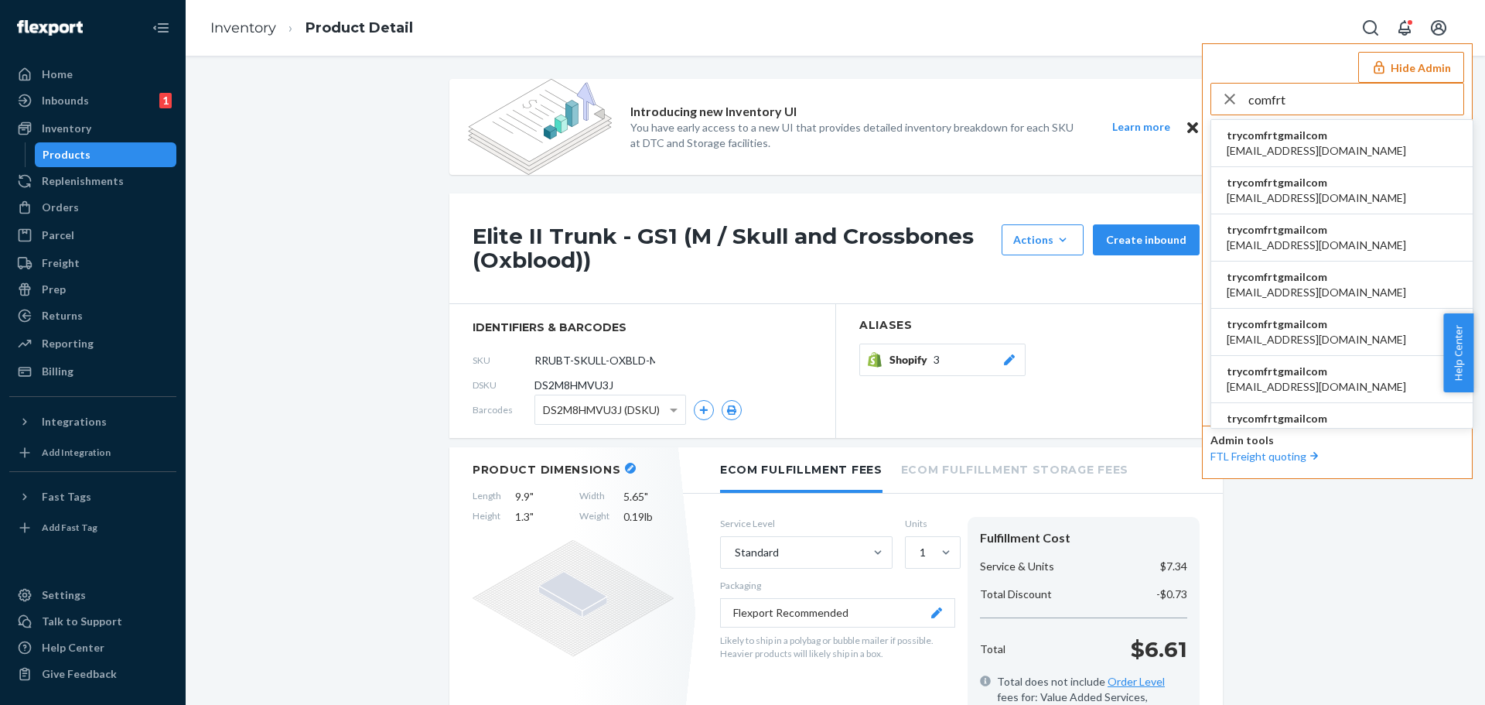
type input "comfrt"
click at [1312, 154] on span "abby@sh-shc.com" at bounding box center [1316, 150] width 179 height 15
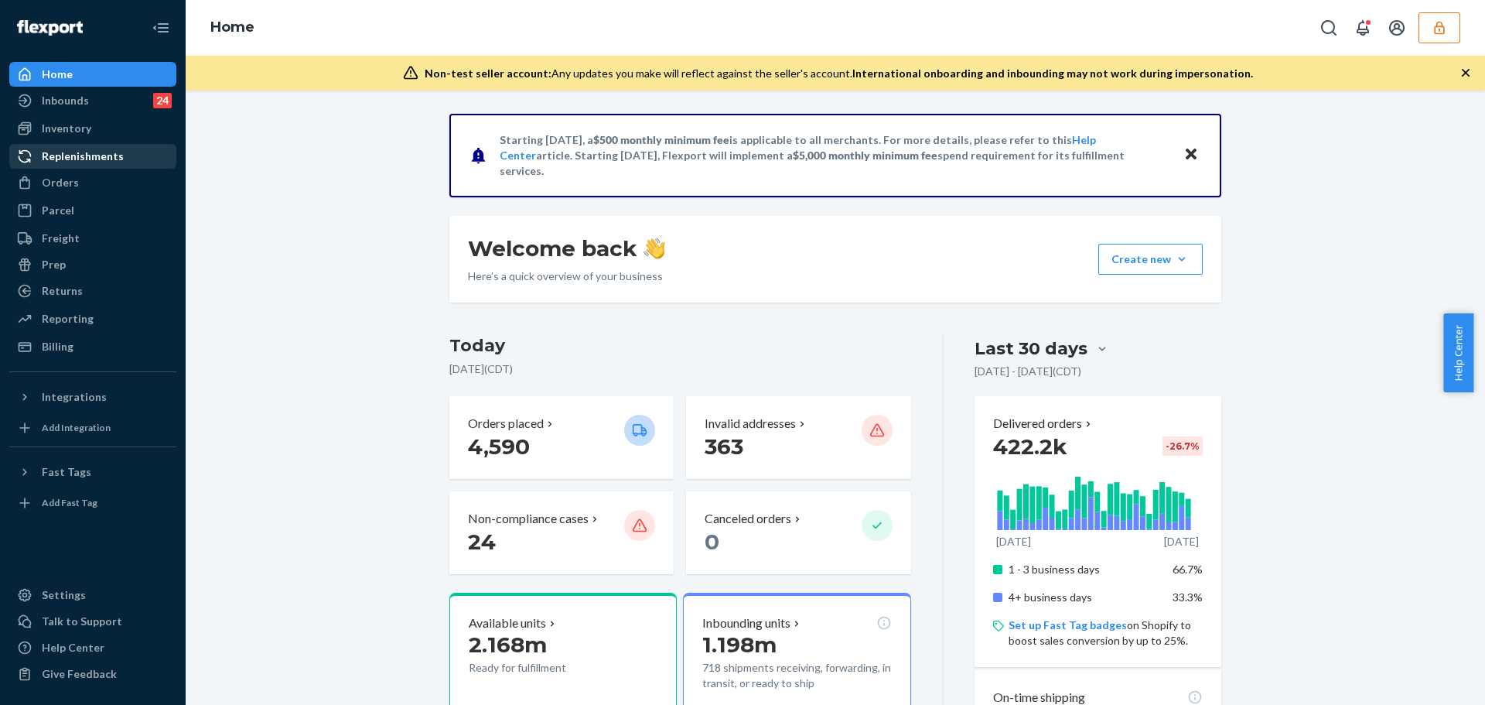
drag, startPoint x: 90, startPoint y: 124, endPoint x: 124, endPoint y: 154, distance: 45.5
click at [90, 124] on div "Inventory" at bounding box center [93, 129] width 164 height 22
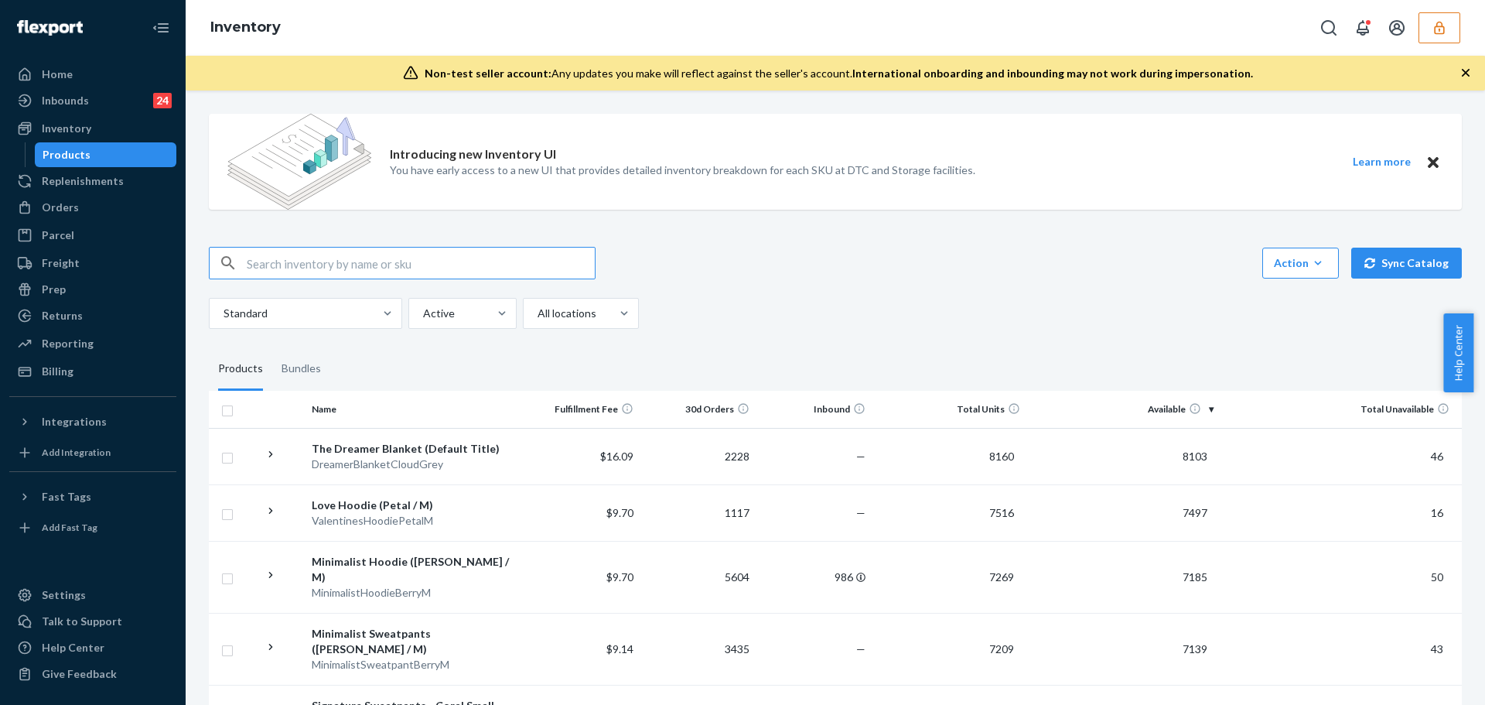
click at [1417, 32] on div at bounding box center [1386, 27] width 147 height 31
click at [1429, 33] on button "button" at bounding box center [1439, 27] width 42 height 31
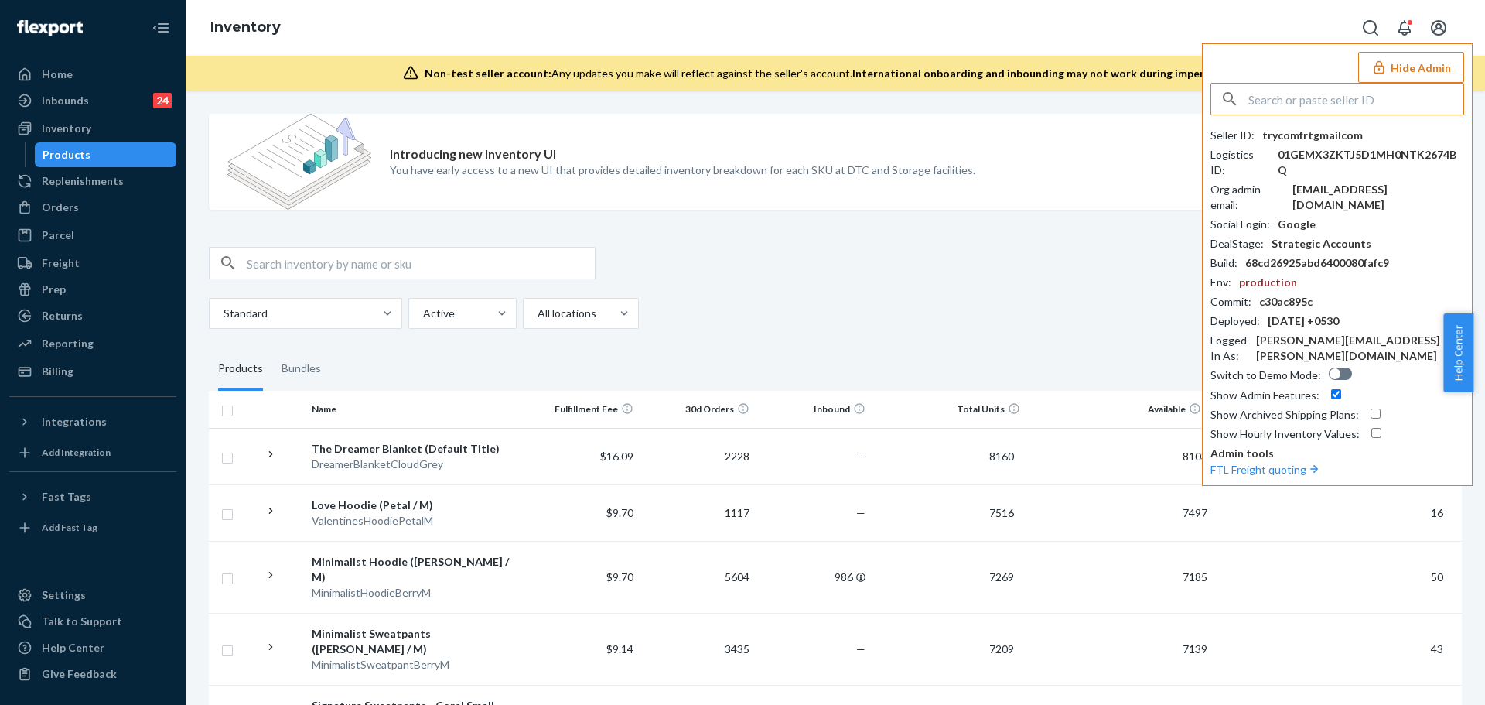
click at [1330, 106] on input "text" at bounding box center [1355, 99] width 215 height 31
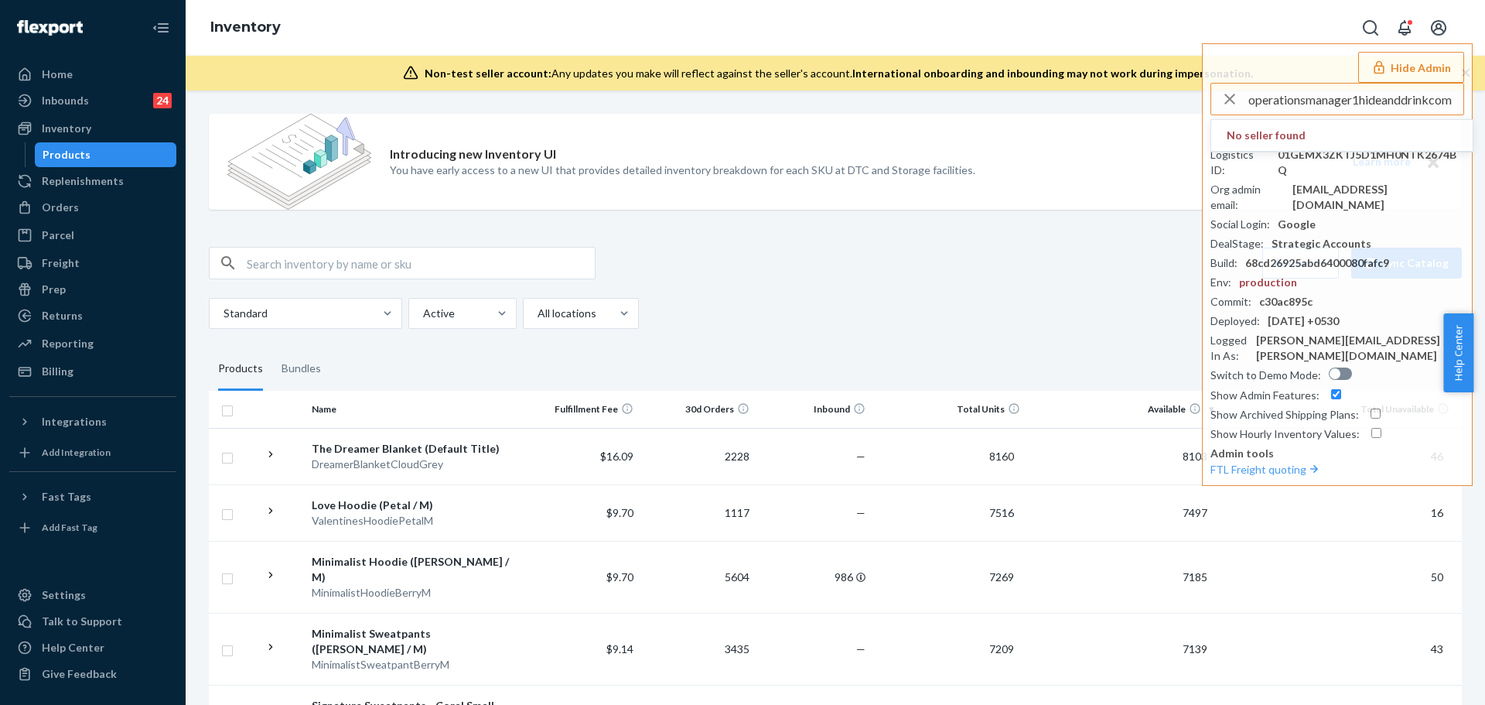
type input "operationsmanager1hideanddrinkcom"
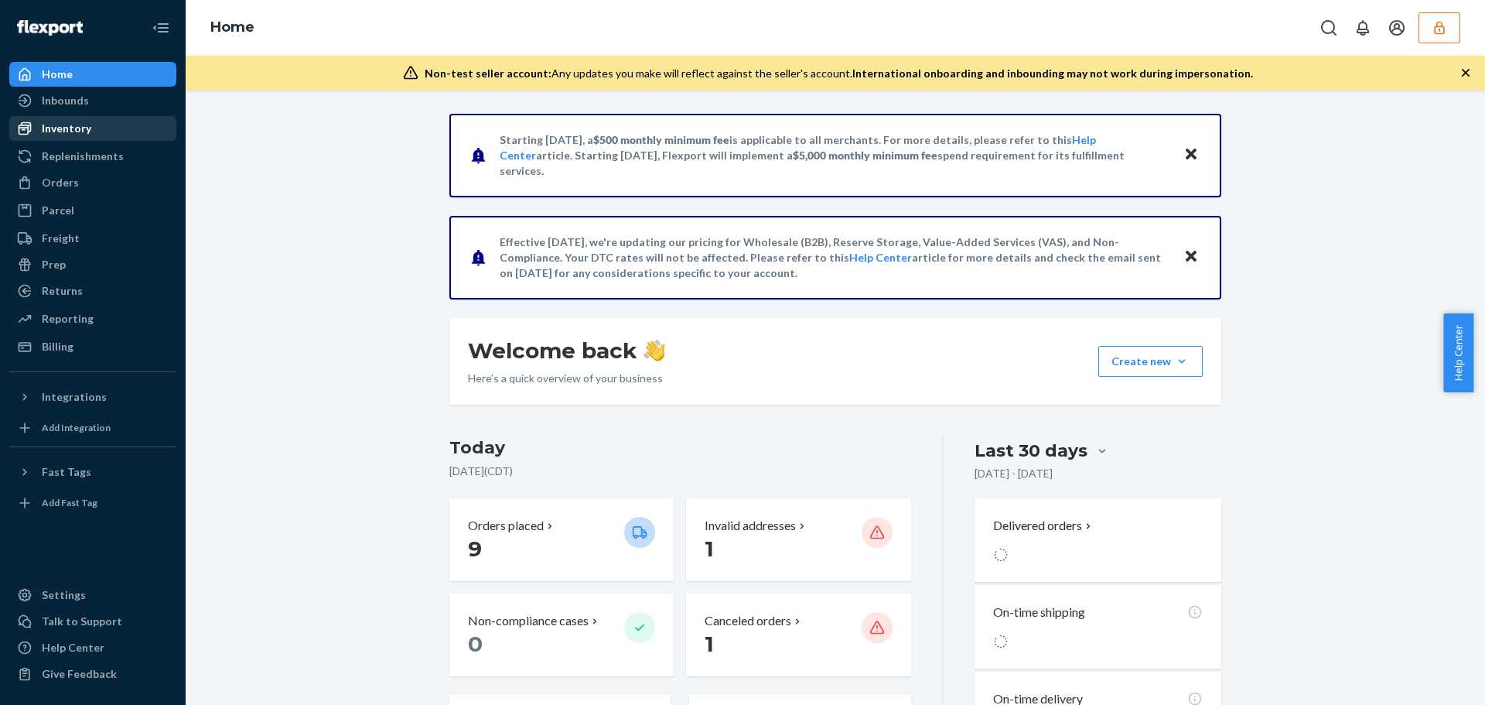
click at [95, 130] on div "Inventory" at bounding box center [93, 129] width 164 height 22
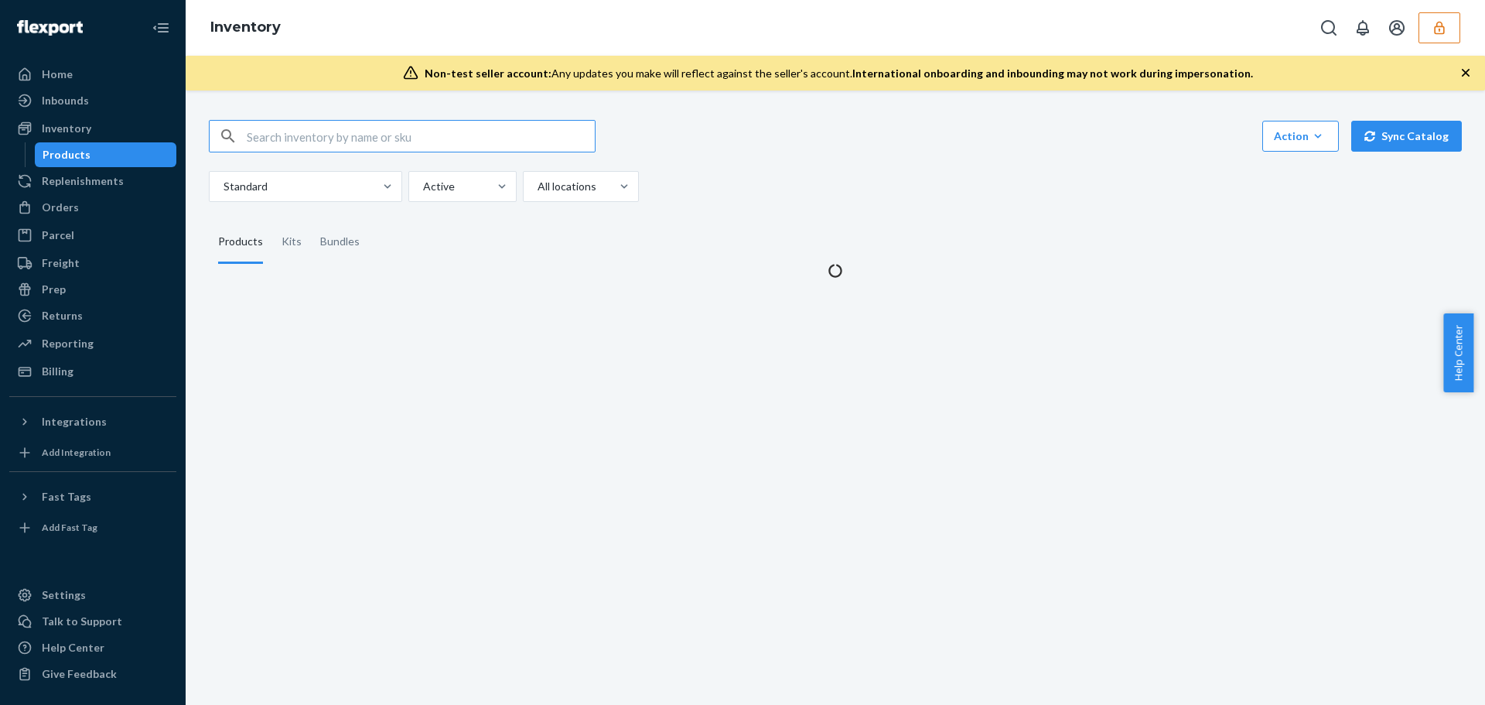
click at [333, 141] on input "text" at bounding box center [421, 136] width 348 height 31
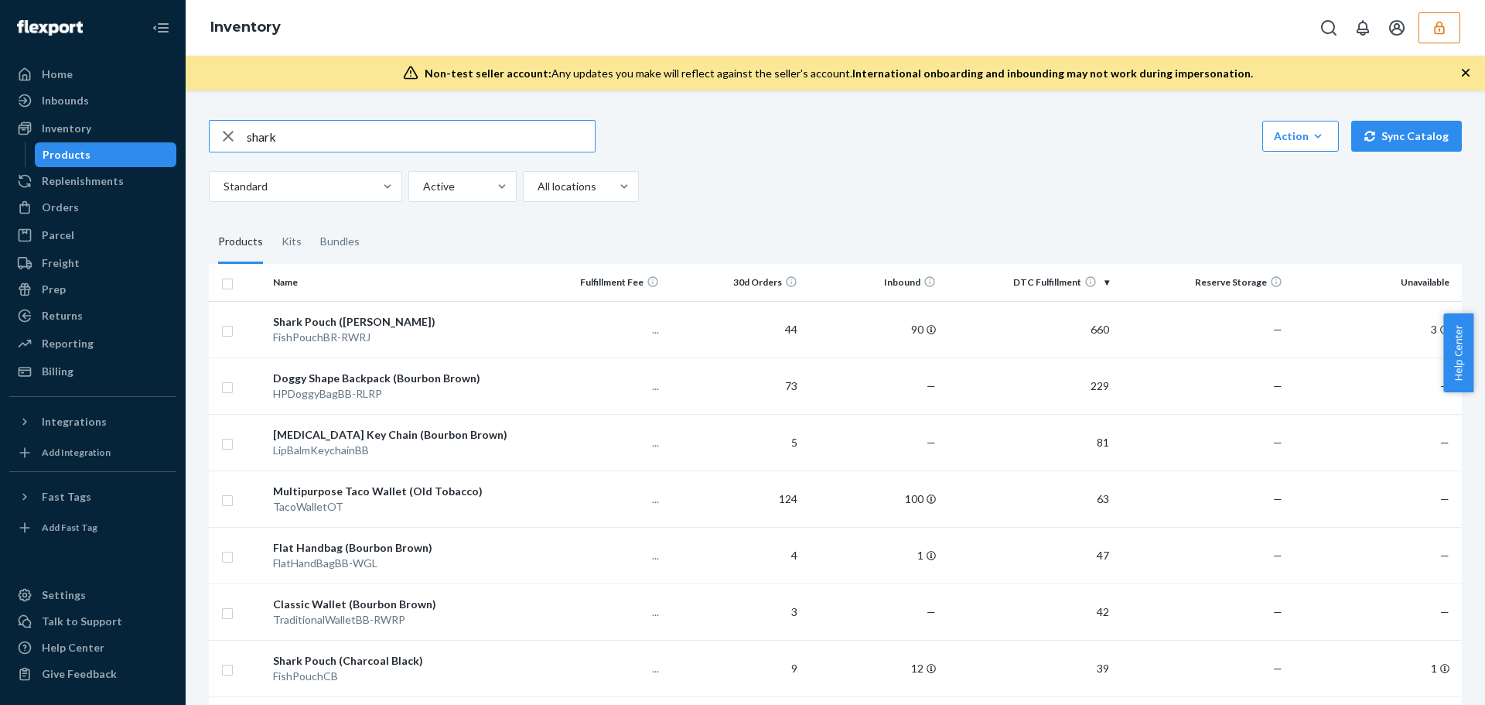
type input "shark"
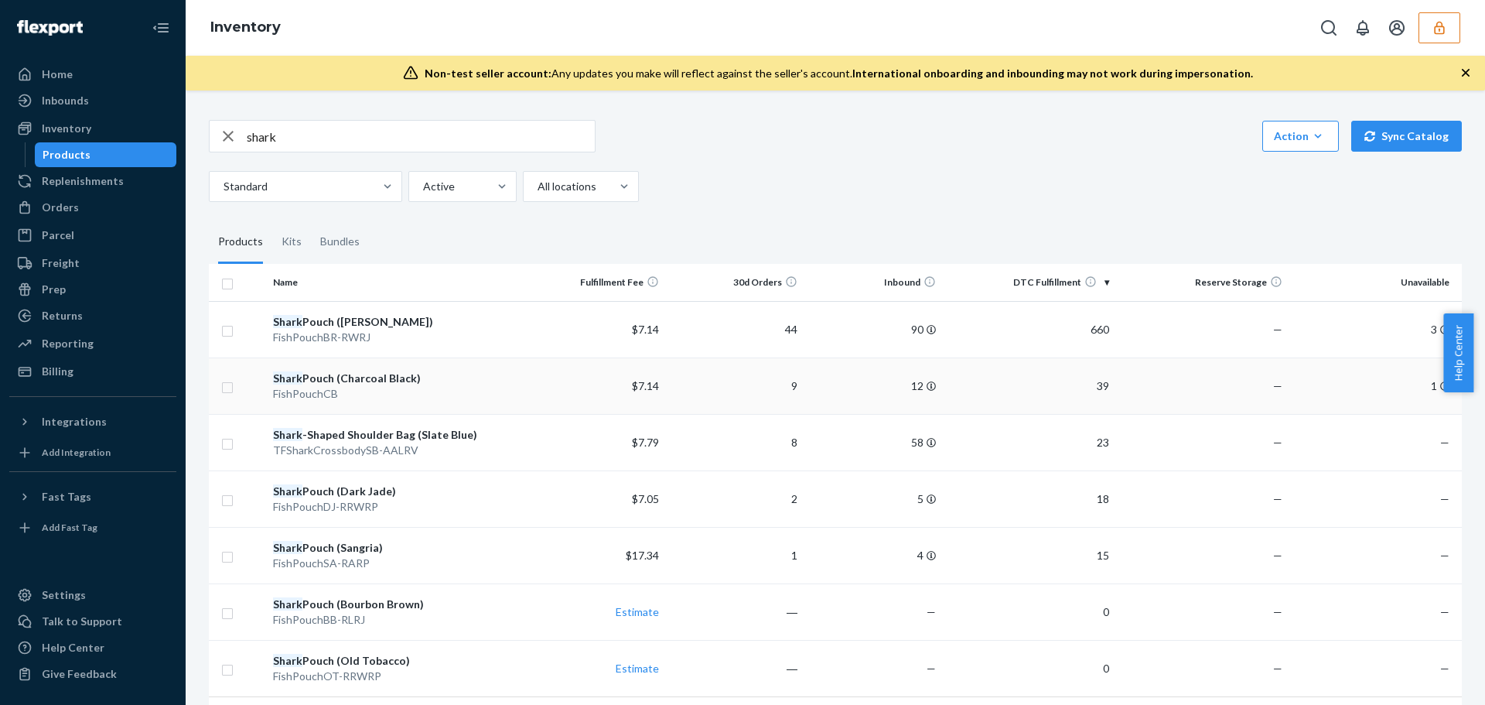
click at [387, 383] on div "Shark Pouch (Charcoal Black)" at bounding box center [396, 377] width 247 height 15
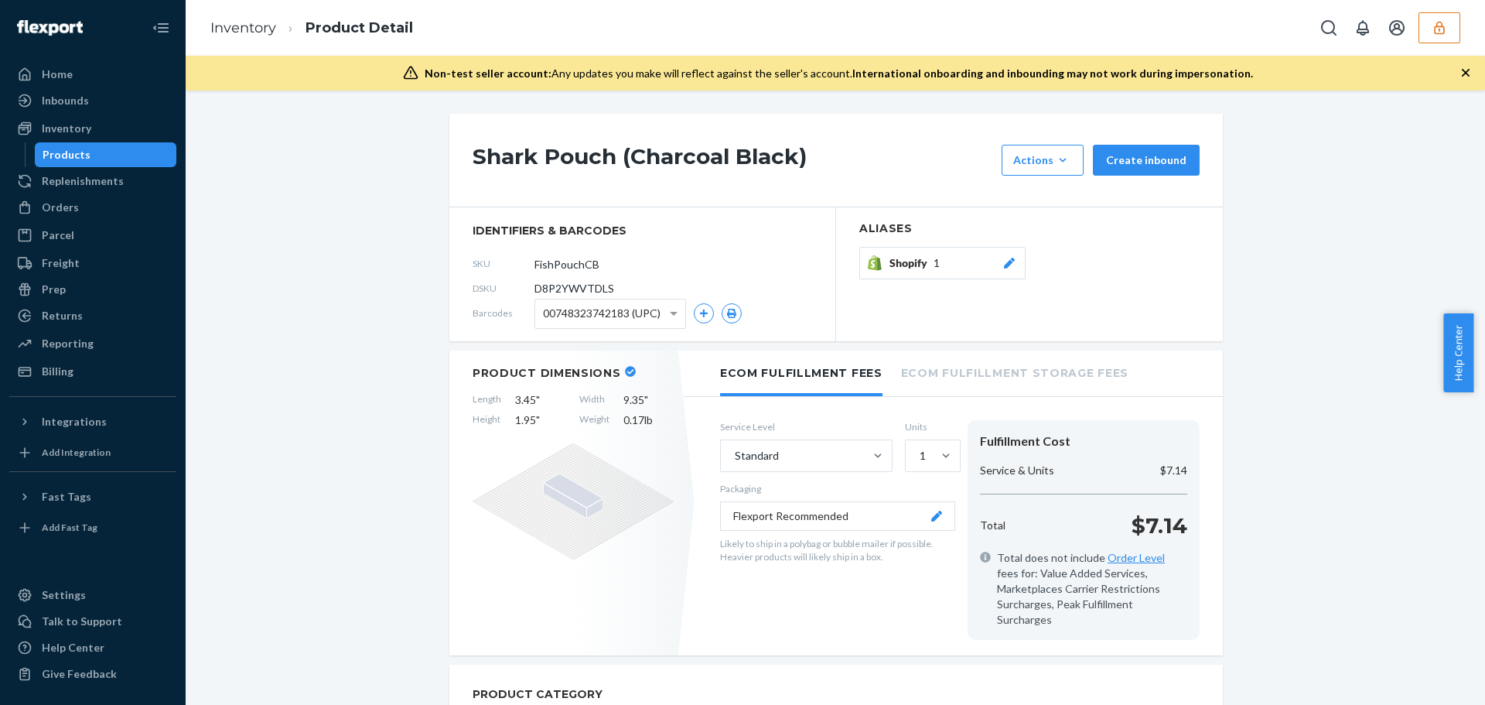
click at [638, 163] on h1 "Shark Pouch (Charcoal Black)" at bounding box center [733, 160] width 521 height 31
click at [637, 163] on h1 "Shark Pouch (Charcoal Black)" at bounding box center [733, 160] width 521 height 31
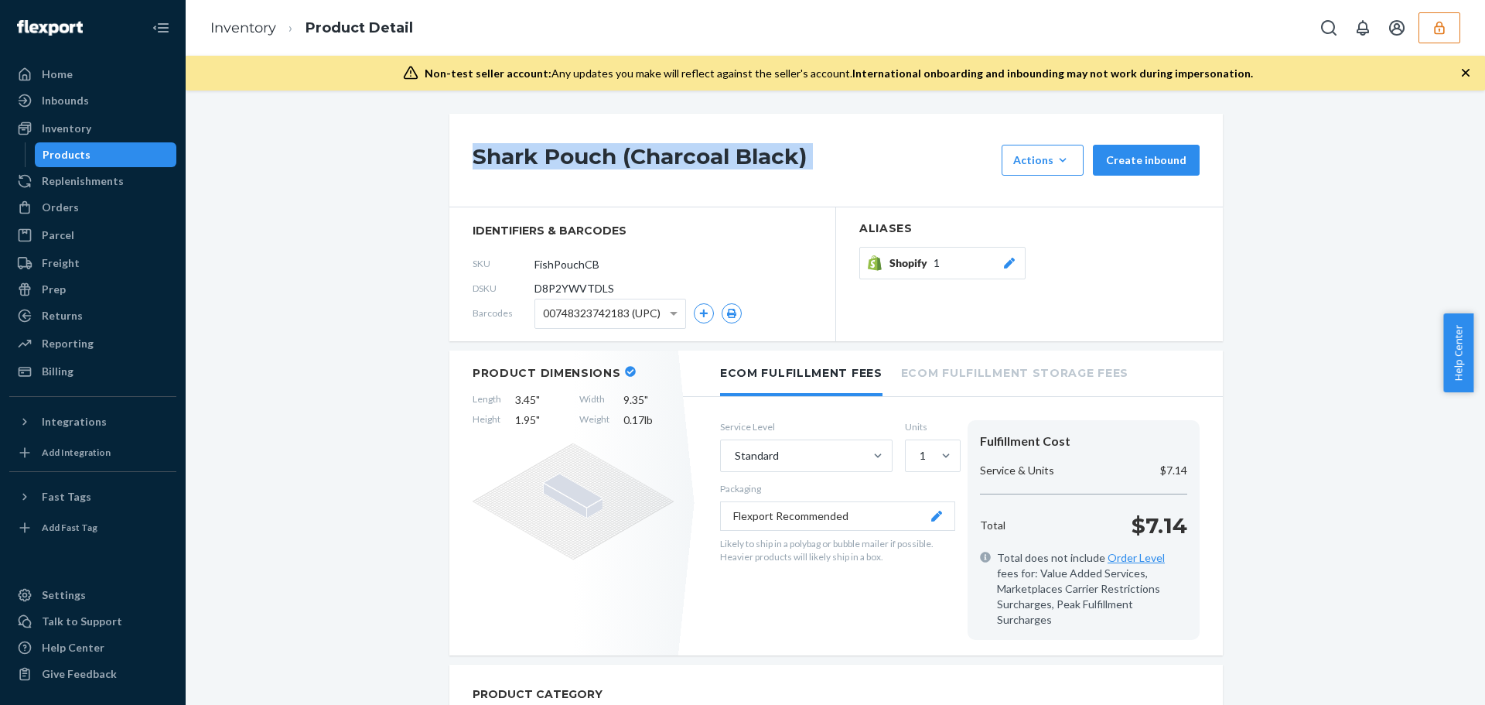
click at [637, 163] on h1 "Shark Pouch (Charcoal Black)" at bounding box center [733, 160] width 521 height 31
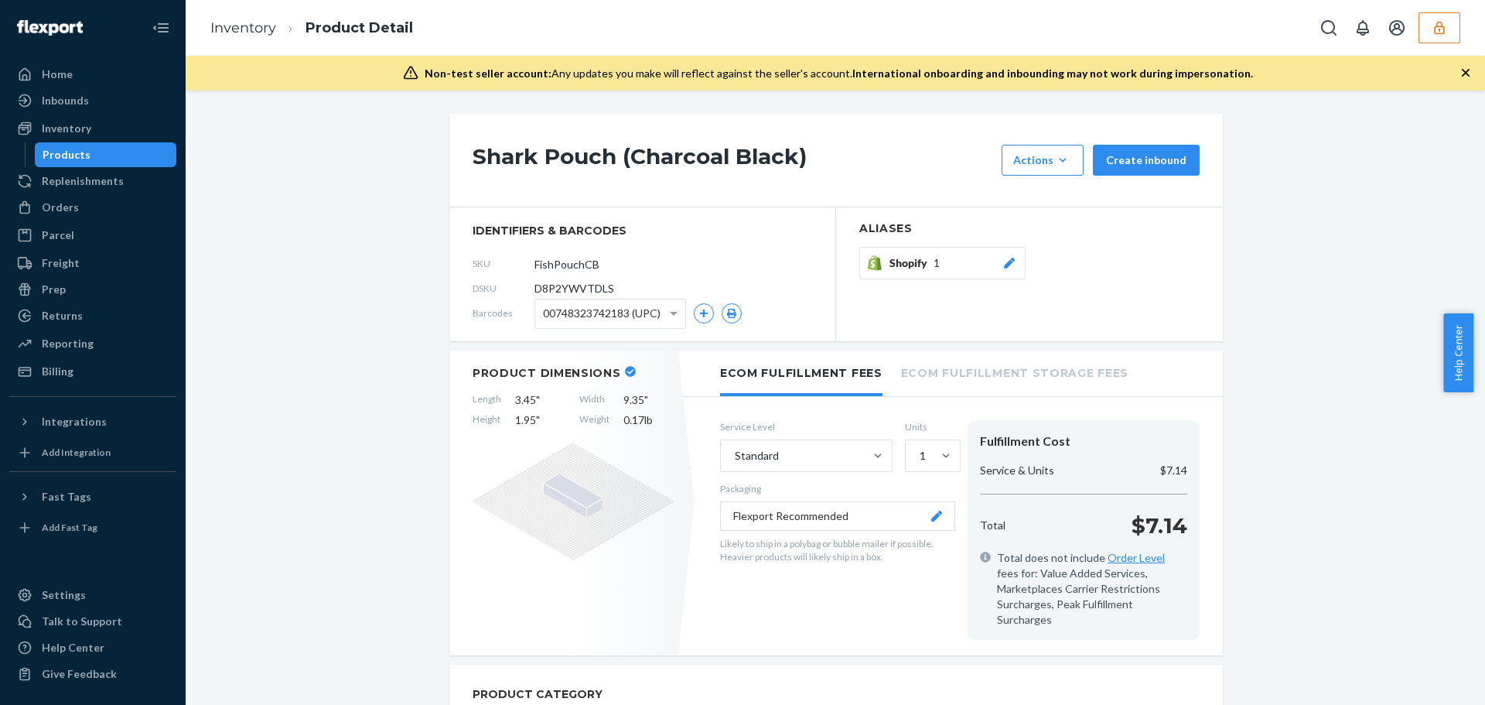
drag, startPoint x: 637, startPoint y: 163, endPoint x: 633, endPoint y: 152, distance: 12.0
click at [633, 152] on h1 "Shark Pouch (Charcoal Black)" at bounding box center [733, 160] width 521 height 31
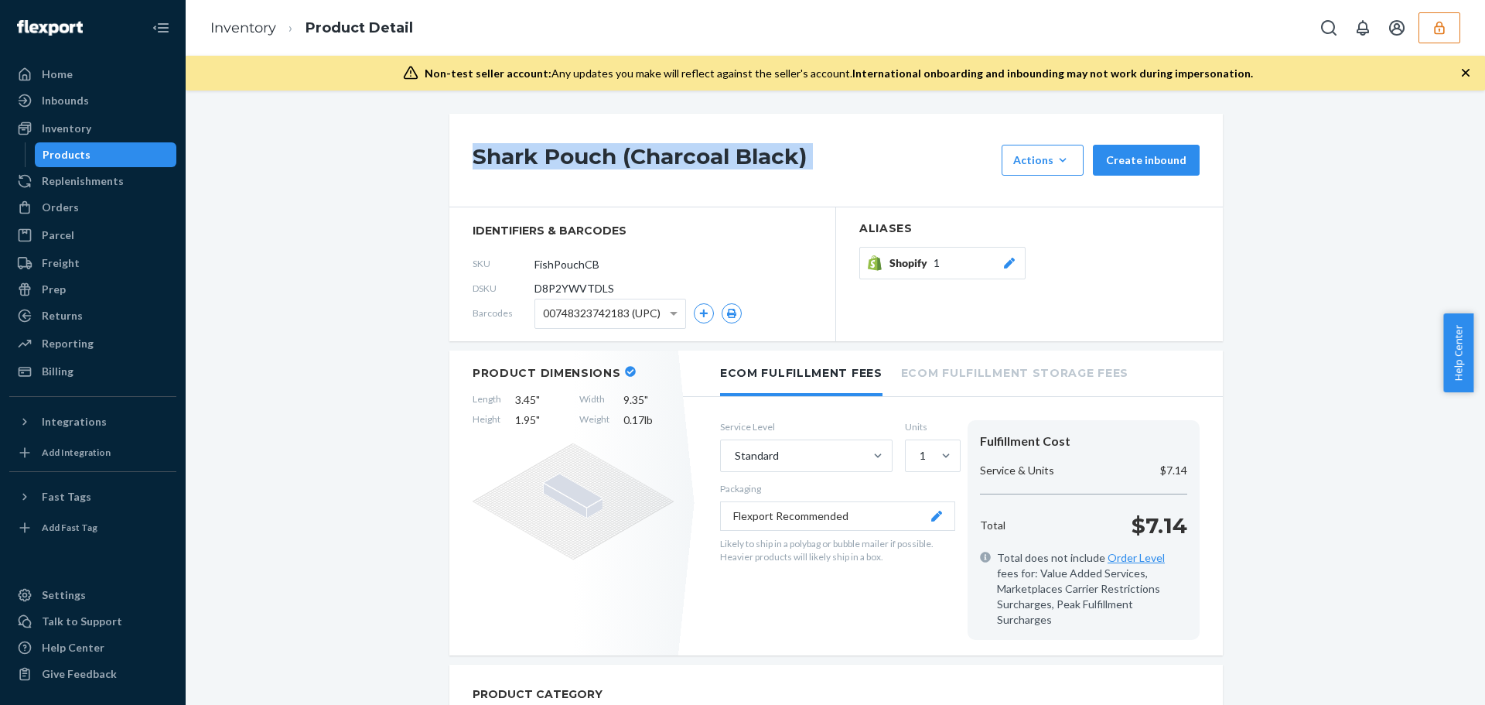
click at [633, 152] on h1 "Shark Pouch (Charcoal Black)" at bounding box center [733, 160] width 521 height 31
copy div "Shark Pouch (Charcoal Black)"
click at [96, 153] on div "Products" at bounding box center [105, 155] width 139 height 22
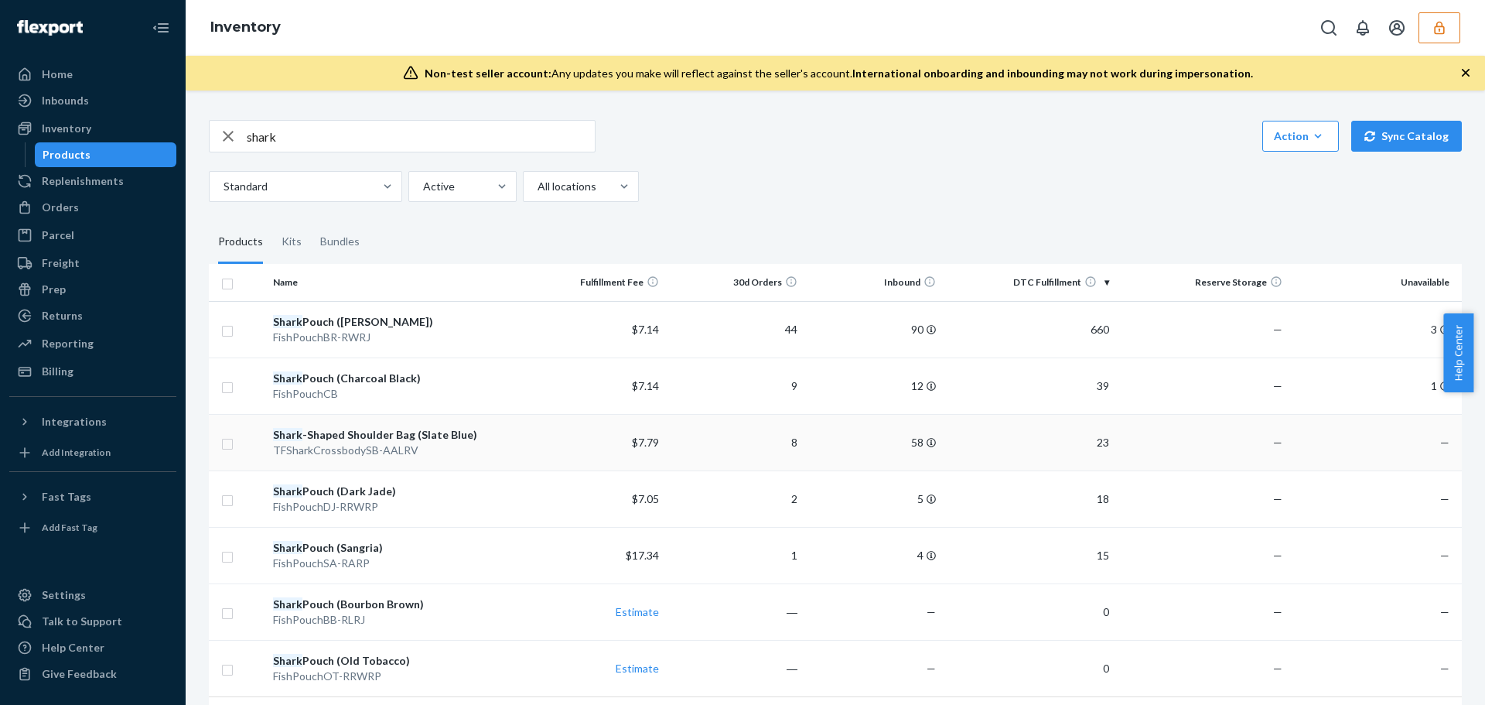
click at [443, 442] on div "TFSharkCrossbodySB-AALRV" at bounding box center [396, 449] width 247 height 15
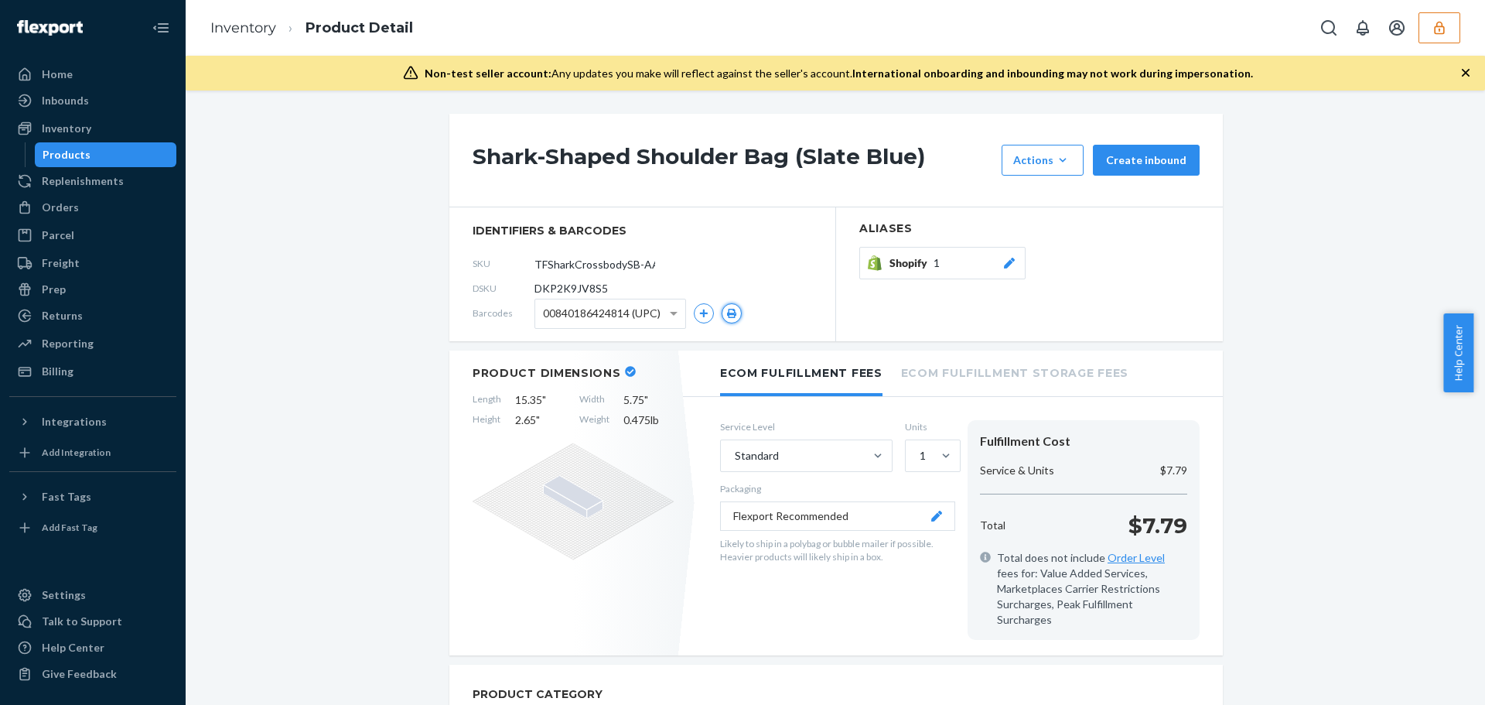
click at [727, 313] on icon "button" at bounding box center [731, 313] width 9 height 9
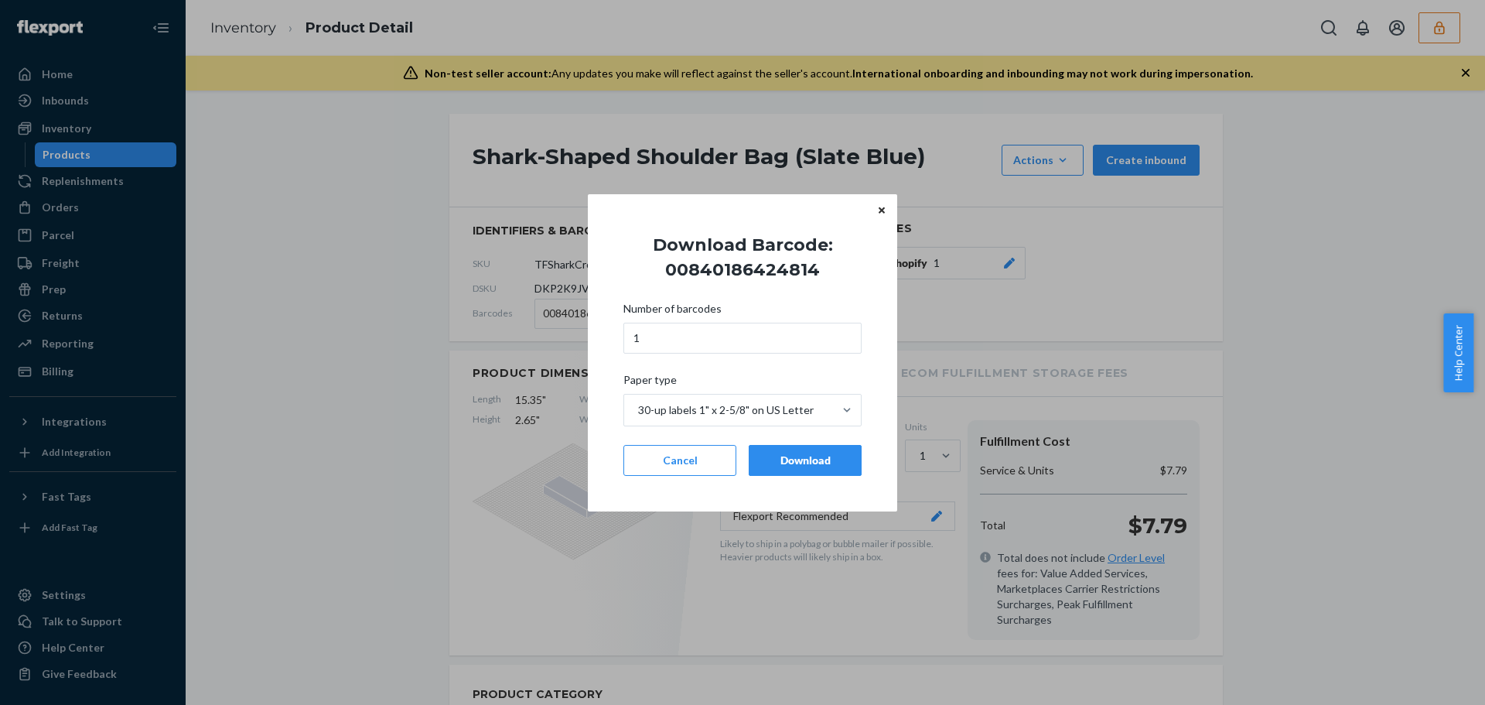
click at [766, 481] on div "Number of barcodes 1 Paper type 30-up labels 1" x 2-5/8" on US Letter Cancel Do…" at bounding box center [742, 388] width 238 height 193
click at [760, 448] on button "Download" at bounding box center [805, 460] width 113 height 31
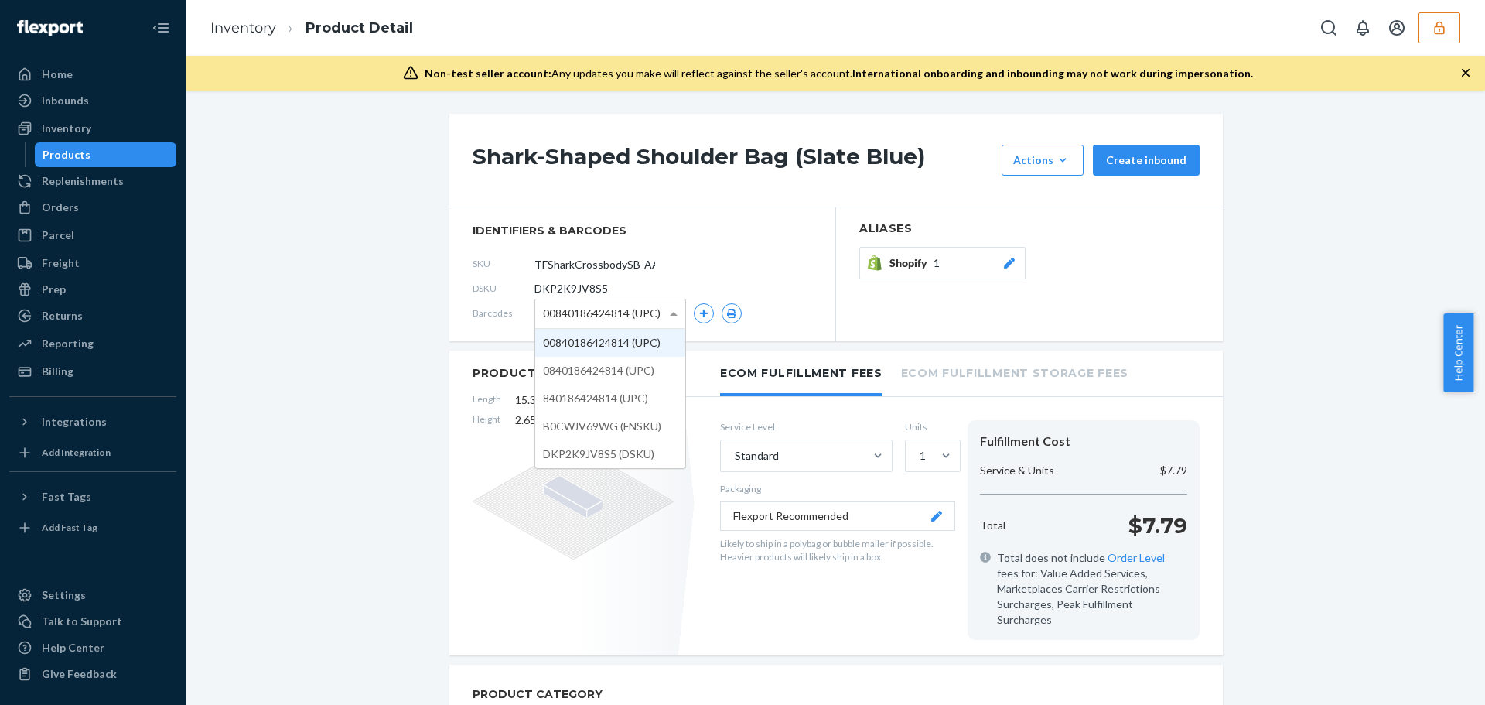
click at [666, 315] on span at bounding box center [675, 313] width 19 height 29
drag, startPoint x: 649, startPoint y: 368, endPoint x: 687, endPoint y: 355, distance: 40.1
click at [729, 312] on icon "button" at bounding box center [731, 313] width 9 height 9
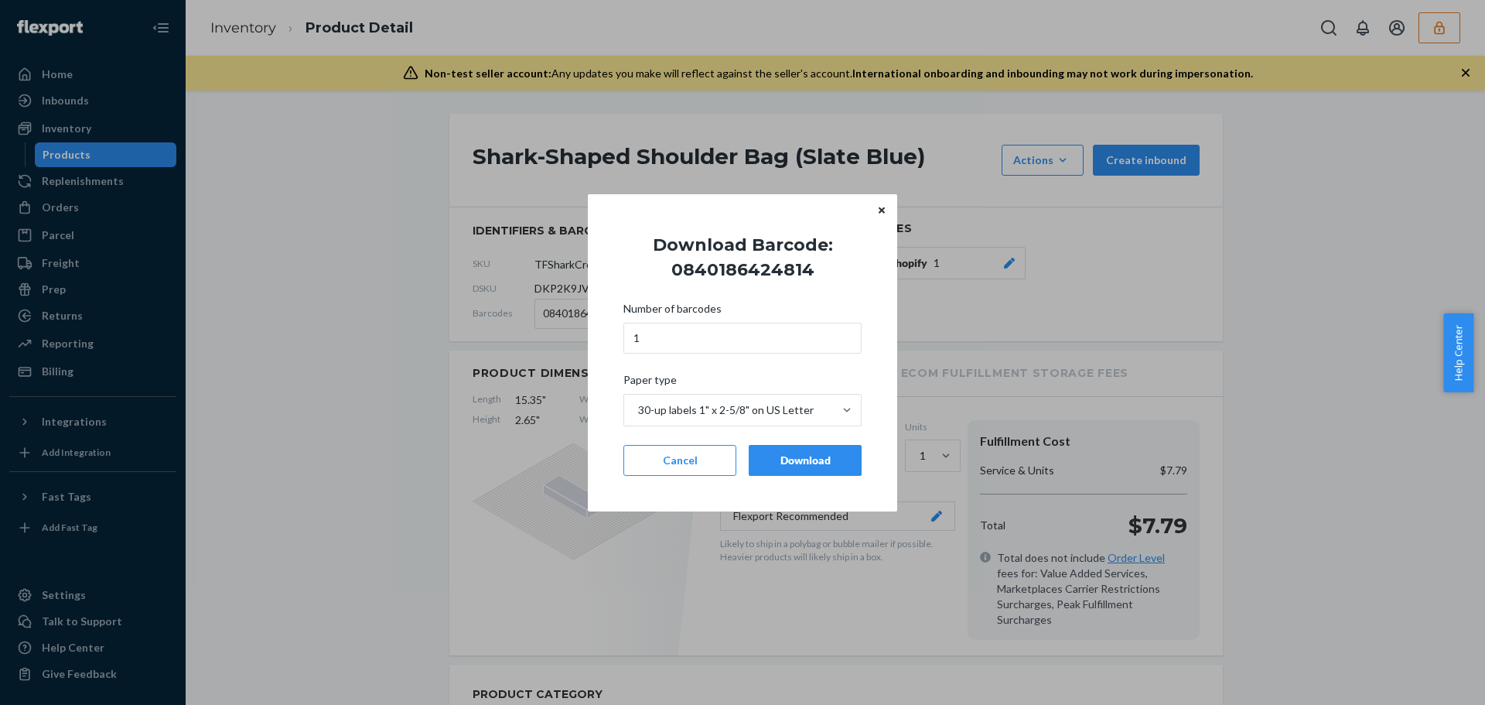
drag, startPoint x: 794, startPoint y: 458, endPoint x: 732, endPoint y: 432, distance: 67.6
click at [794, 459] on div "Download" at bounding box center [805, 459] width 87 height 15
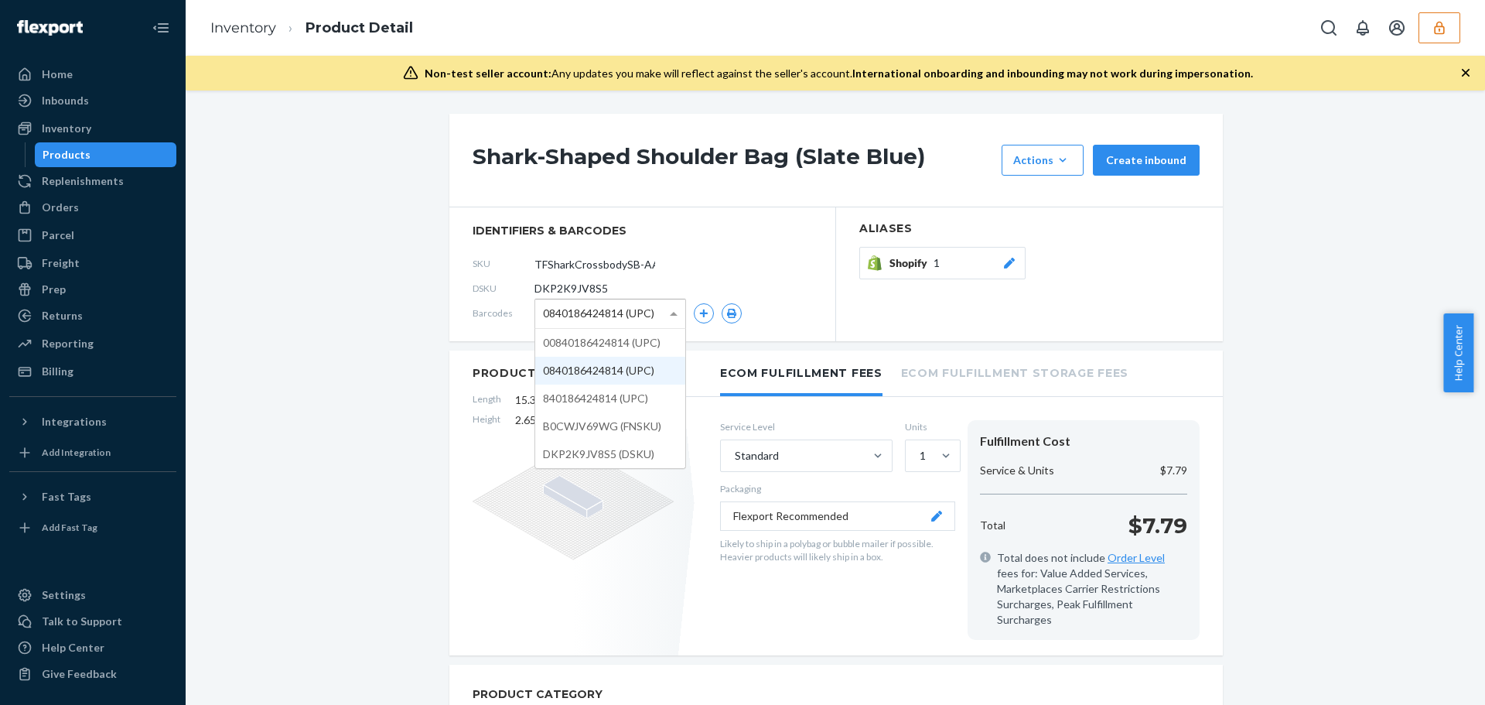
click at [605, 326] on div "0840186424814 (UPC)" at bounding box center [610, 313] width 150 height 29
click at [723, 311] on button "button" at bounding box center [732, 313] width 20 height 20
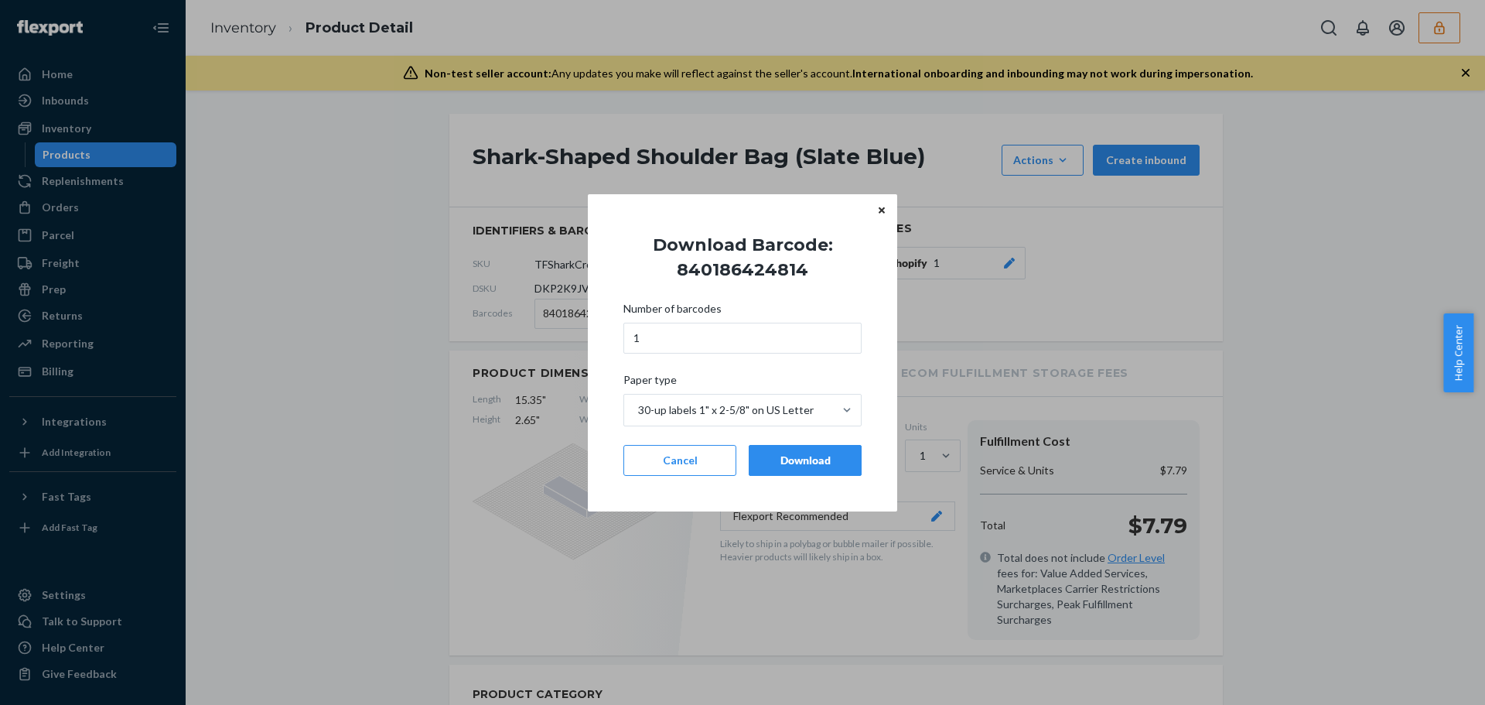
drag, startPoint x: 797, startPoint y: 469, endPoint x: 709, endPoint y: 432, distance: 96.0
click at [797, 469] on button "Download" at bounding box center [805, 460] width 113 height 31
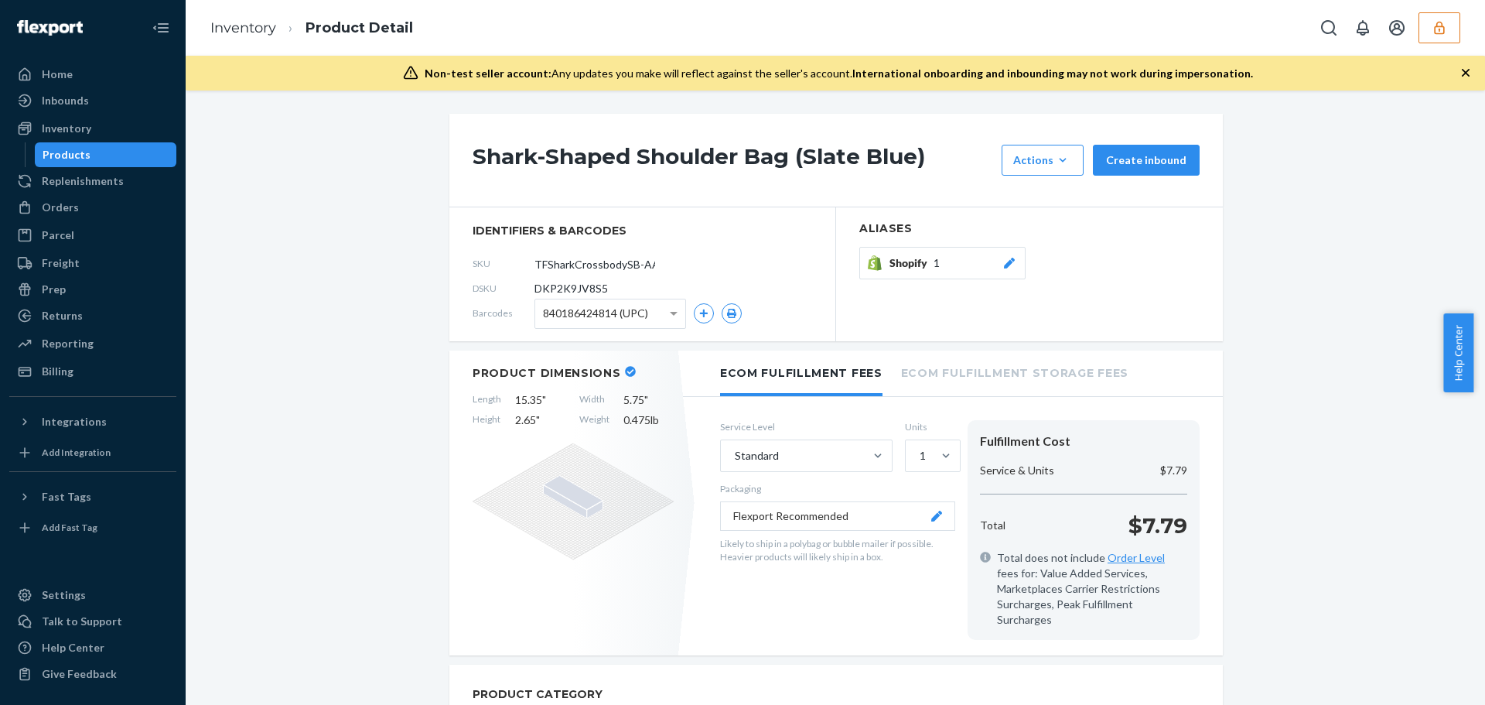
click at [600, 327] on div "840186424814 (UPC)" at bounding box center [610, 314] width 152 height 30
click at [722, 311] on button "button" at bounding box center [732, 313] width 20 height 20
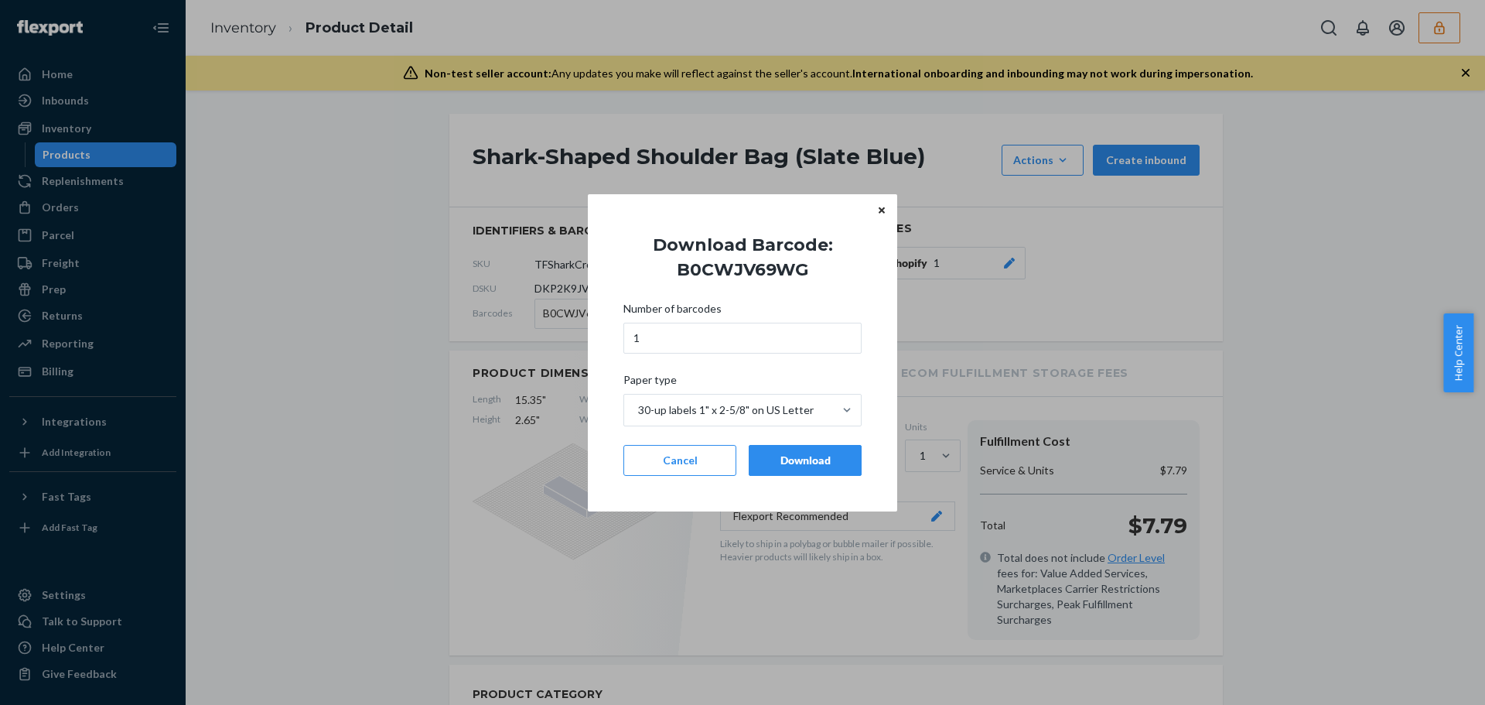
click at [778, 463] on div "Download" at bounding box center [805, 459] width 87 height 15
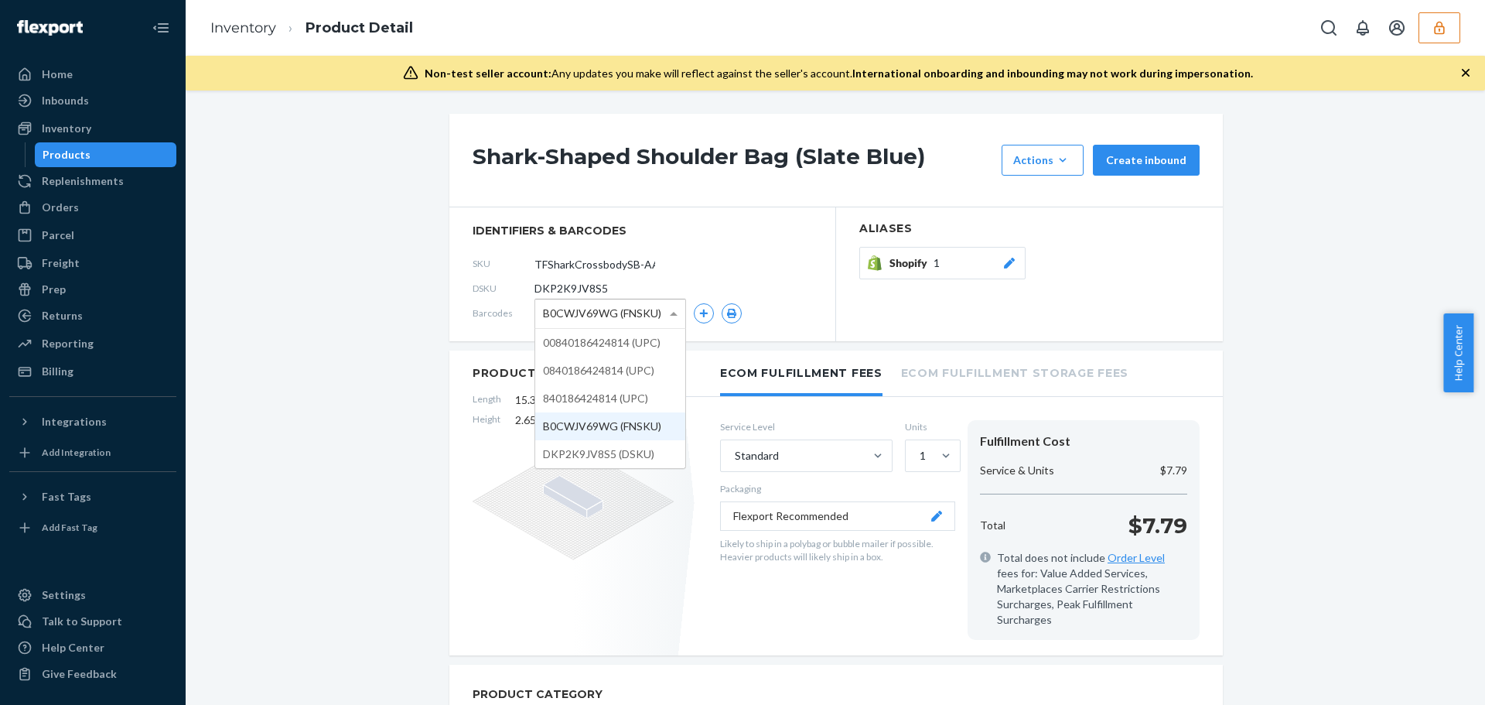
click at [624, 318] on span "B0CWJV69WG (FNSKU)" at bounding box center [602, 313] width 118 height 26
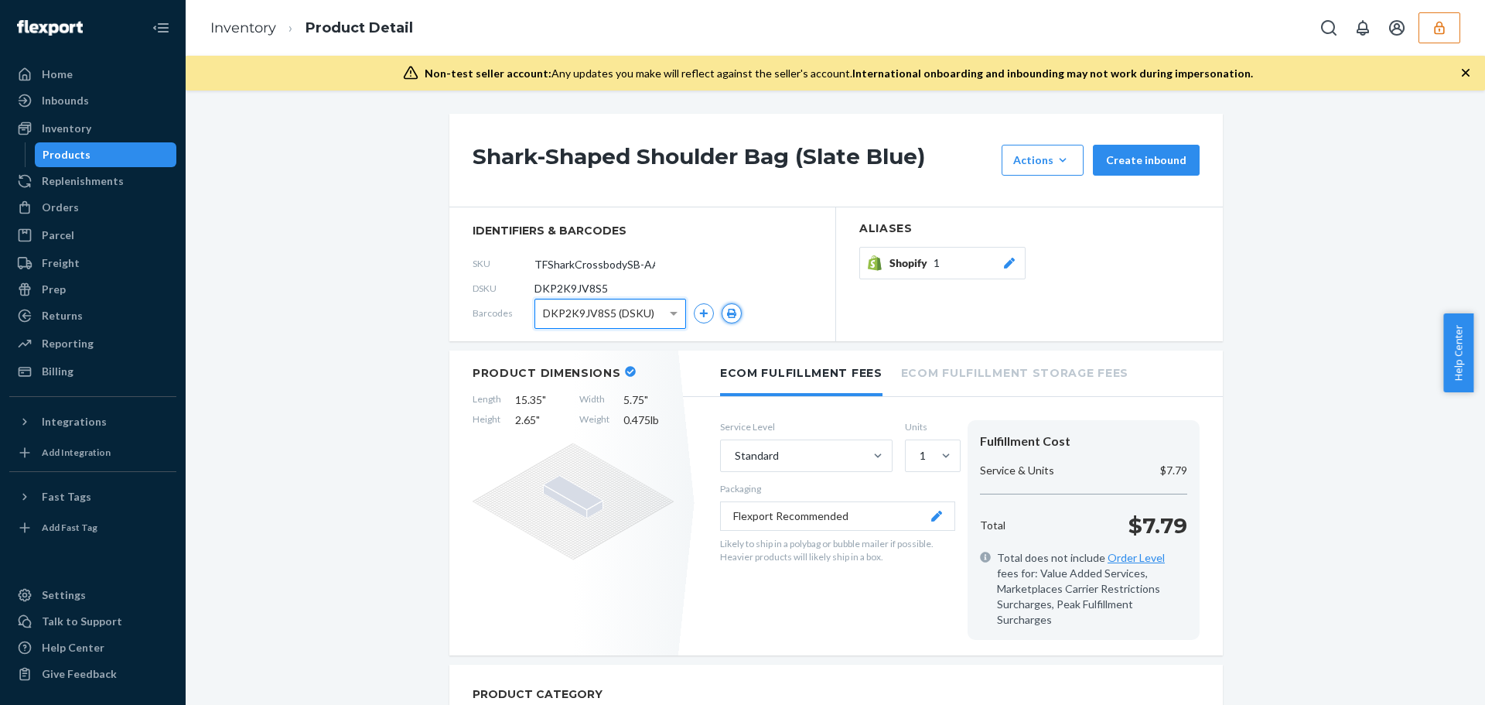
click at [722, 311] on button "button" at bounding box center [732, 313] width 20 height 20
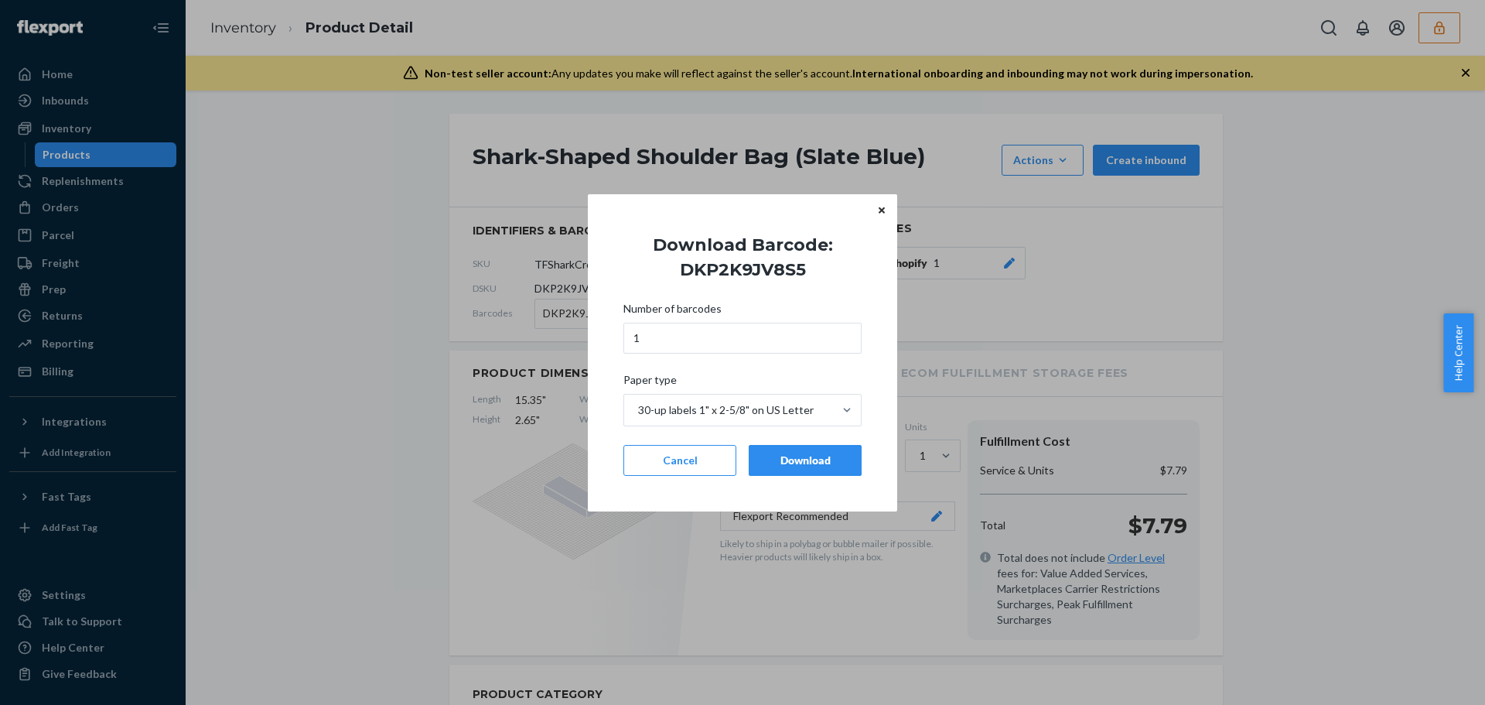
click at [791, 442] on div "Number of barcodes 1 Paper type 30-up labels 1" x 2-5/8" on US Letter Cancel Do…" at bounding box center [742, 388] width 238 height 193
click at [794, 455] on div "Download" at bounding box center [805, 459] width 87 height 15
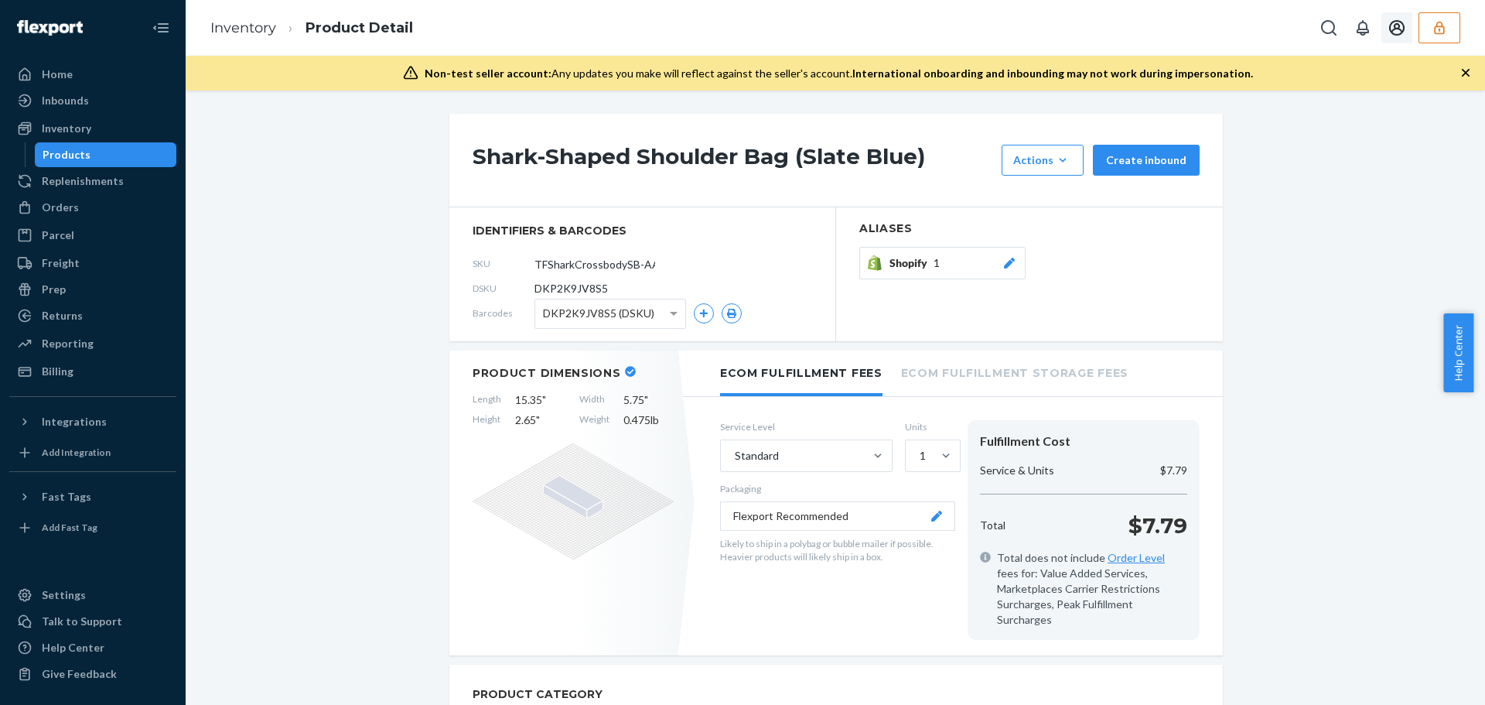
click at [1434, 33] on icon "button" at bounding box center [1439, 27] width 15 height 15
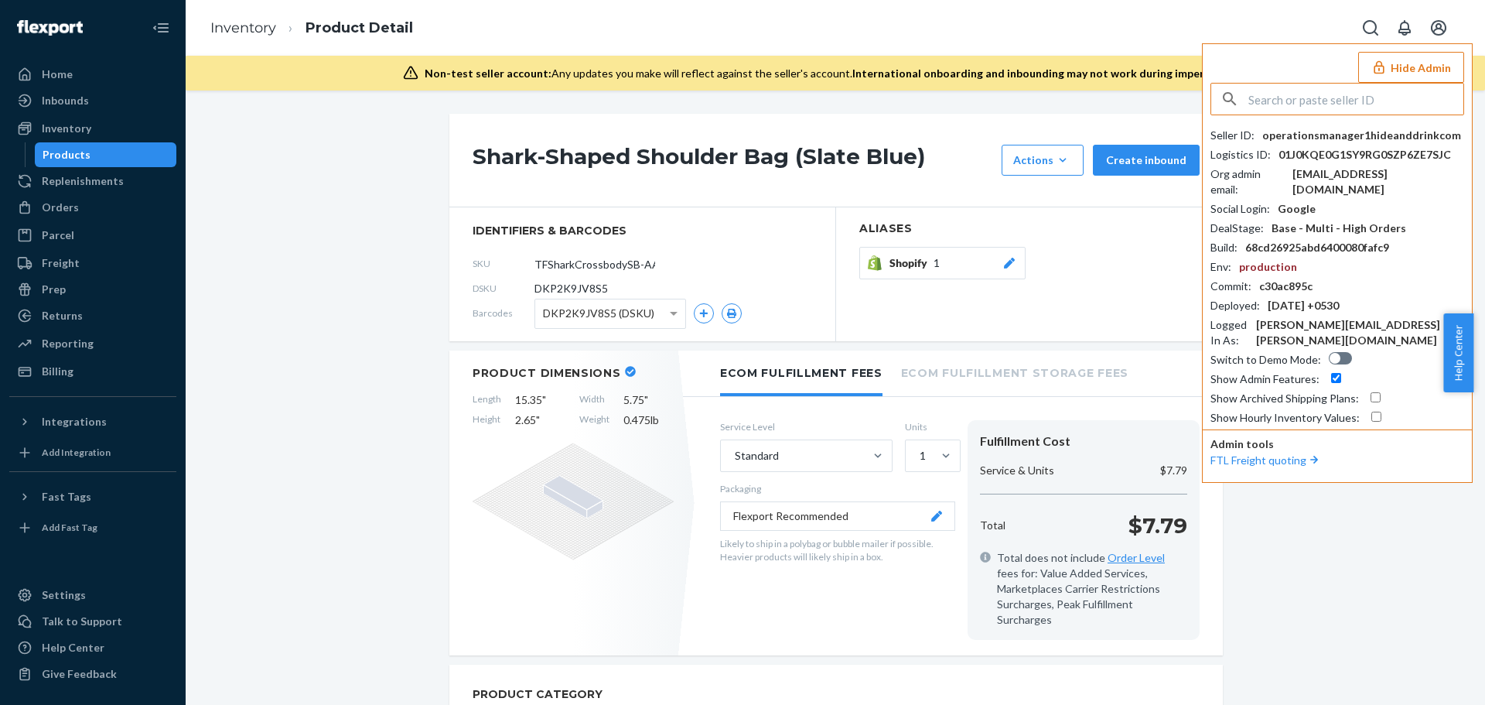
click at [1275, 102] on input "text" at bounding box center [1355, 99] width 215 height 31
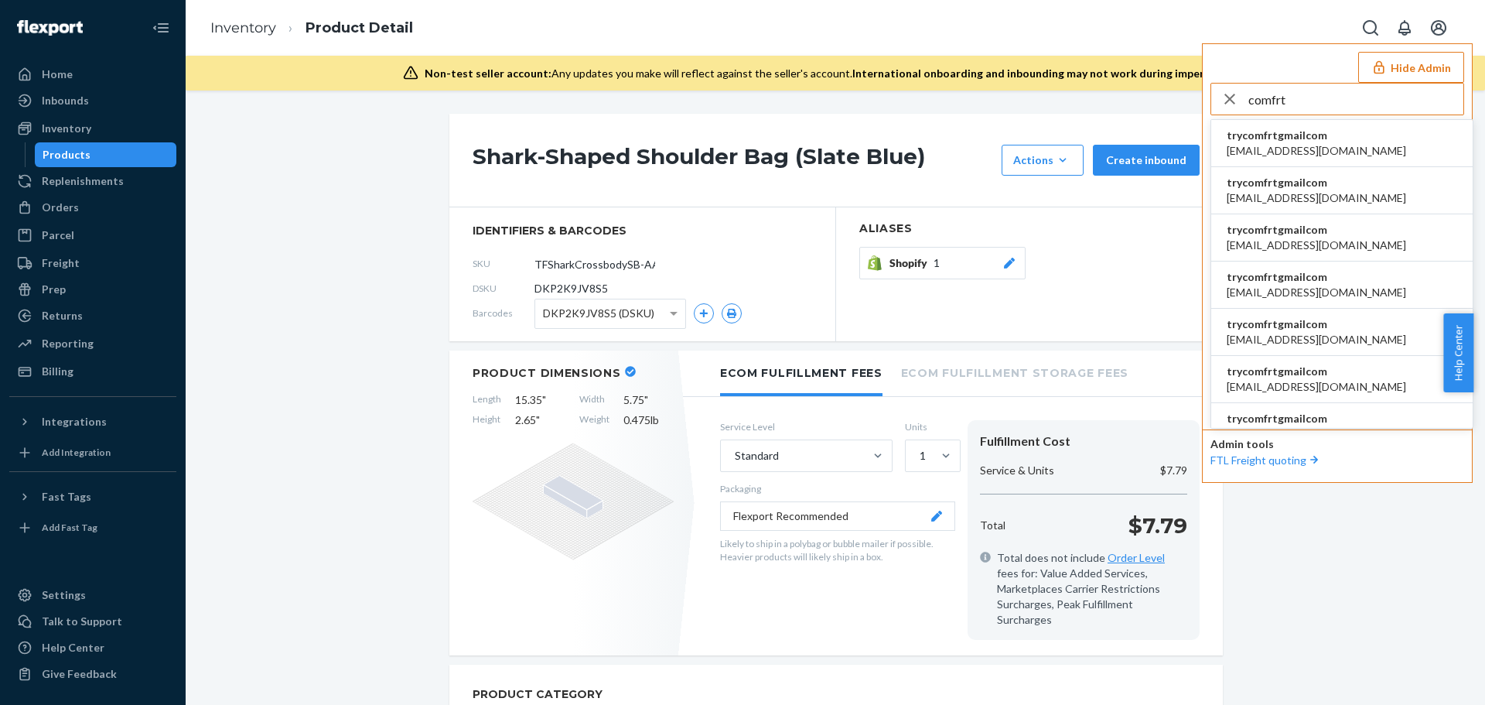
type input "comfrt"
click at [1295, 138] on span "trycomfrtgmailcom" at bounding box center [1316, 135] width 179 height 15
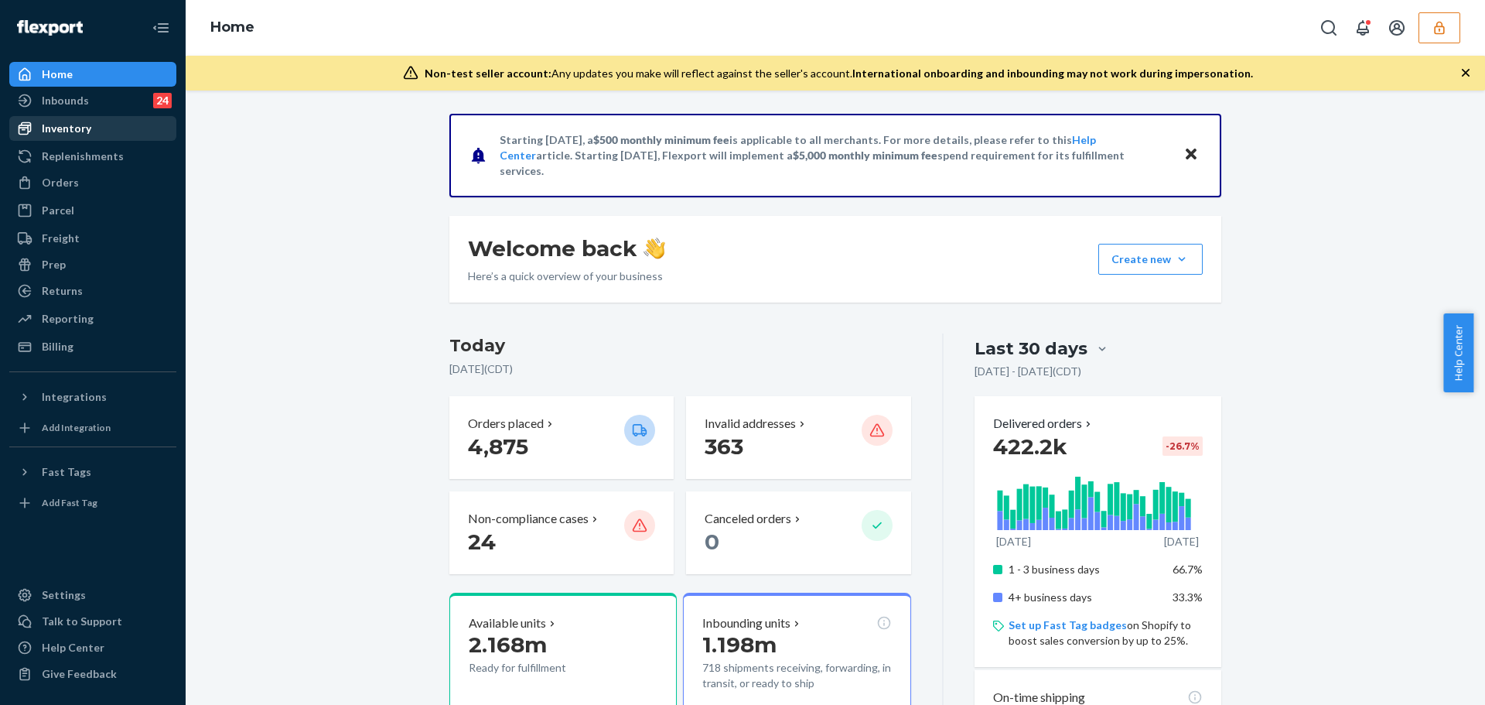
click at [126, 136] on div "Inventory" at bounding box center [93, 129] width 164 height 22
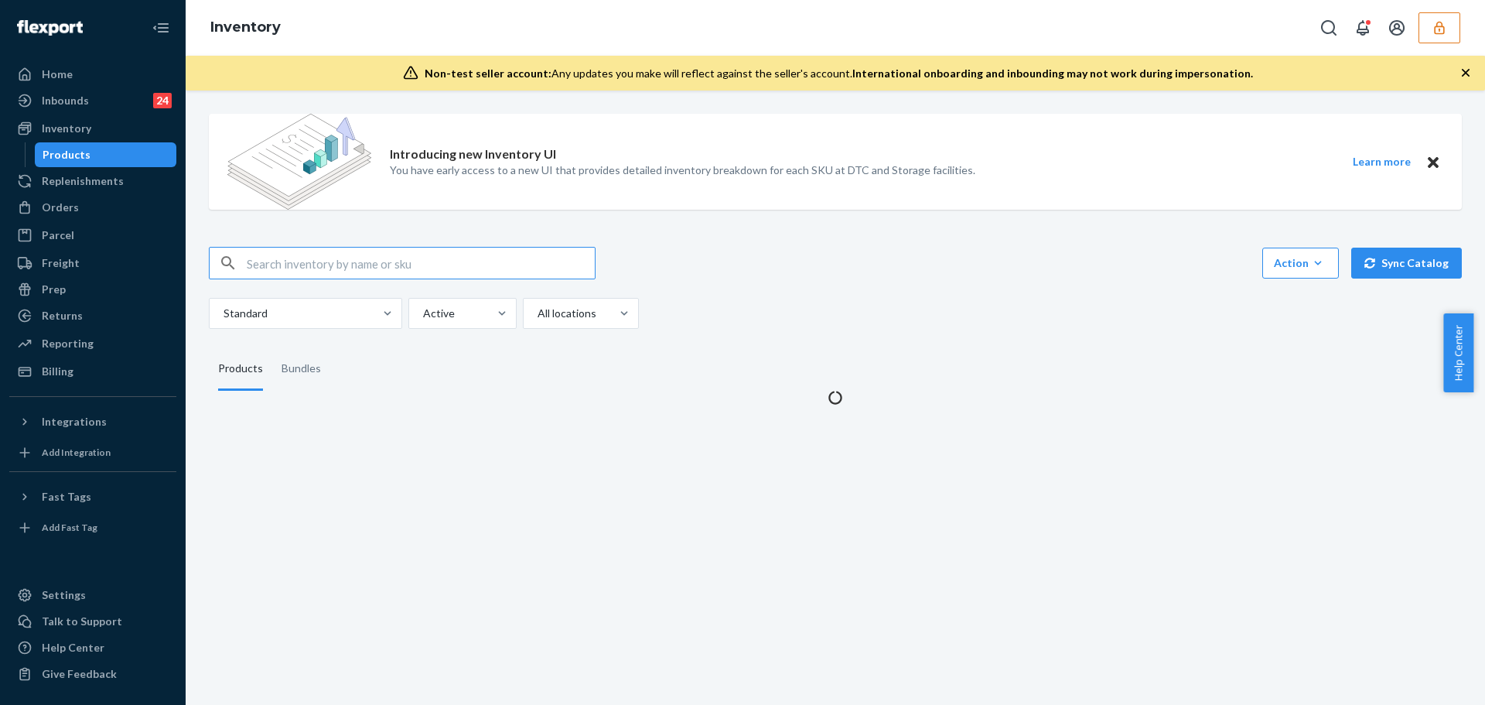
click at [383, 254] on input "text" at bounding box center [421, 262] width 348 height 31
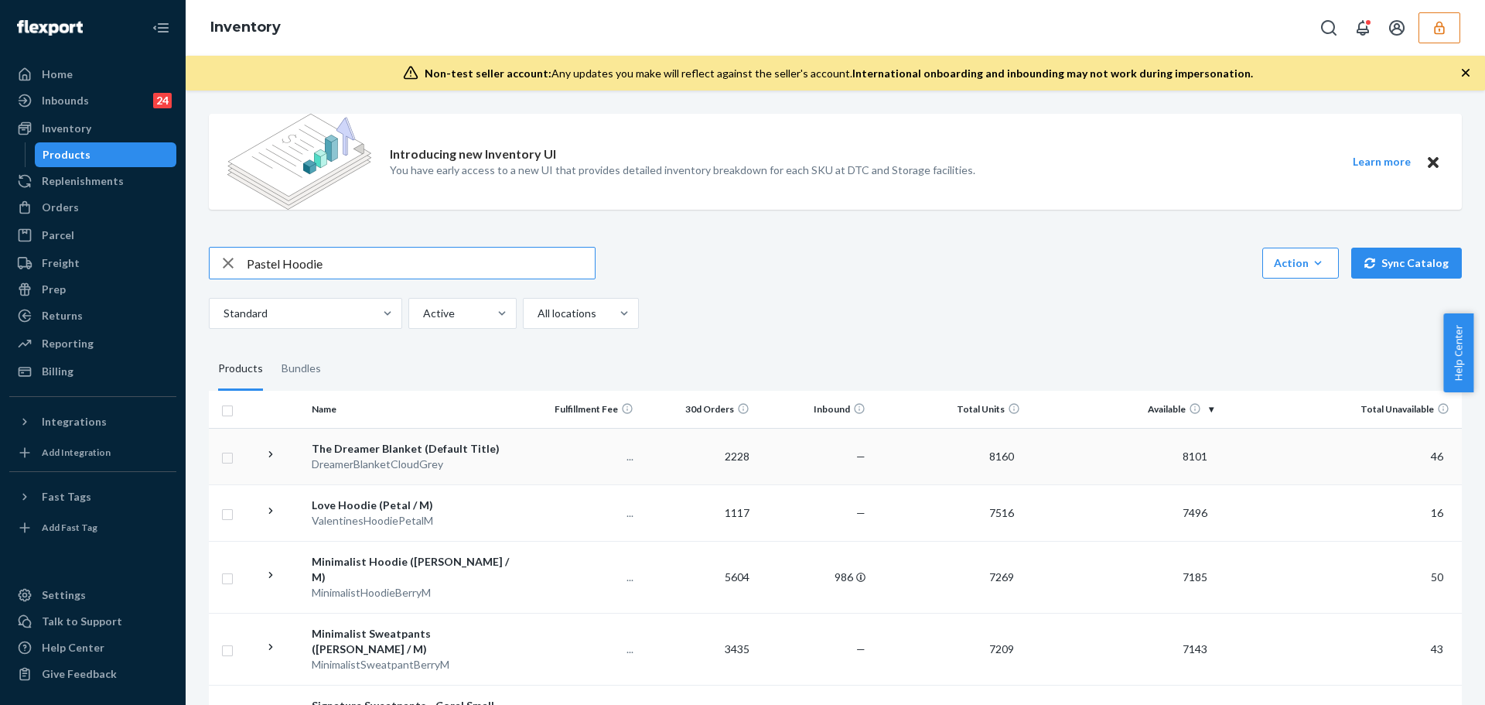
type input "Pastel Hoodie"
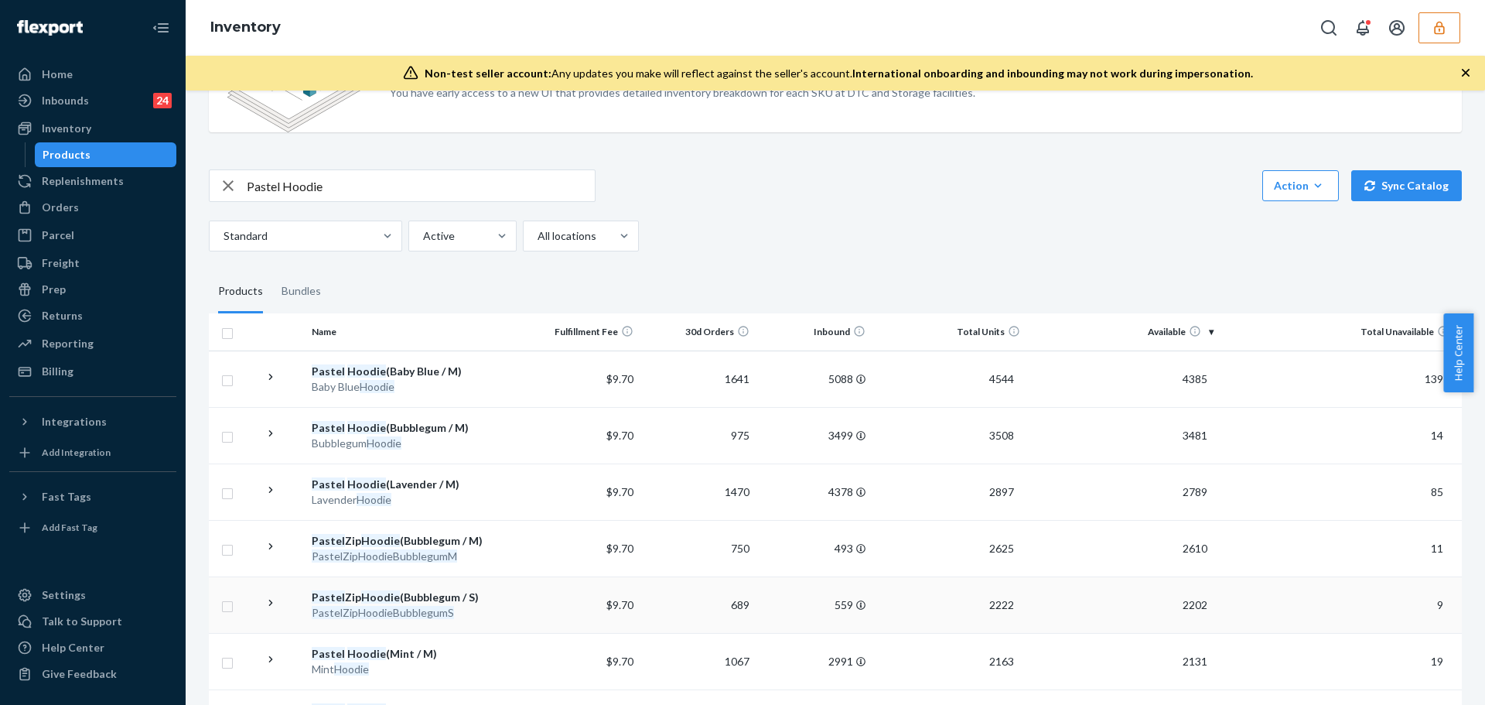
scroll to position [232, 0]
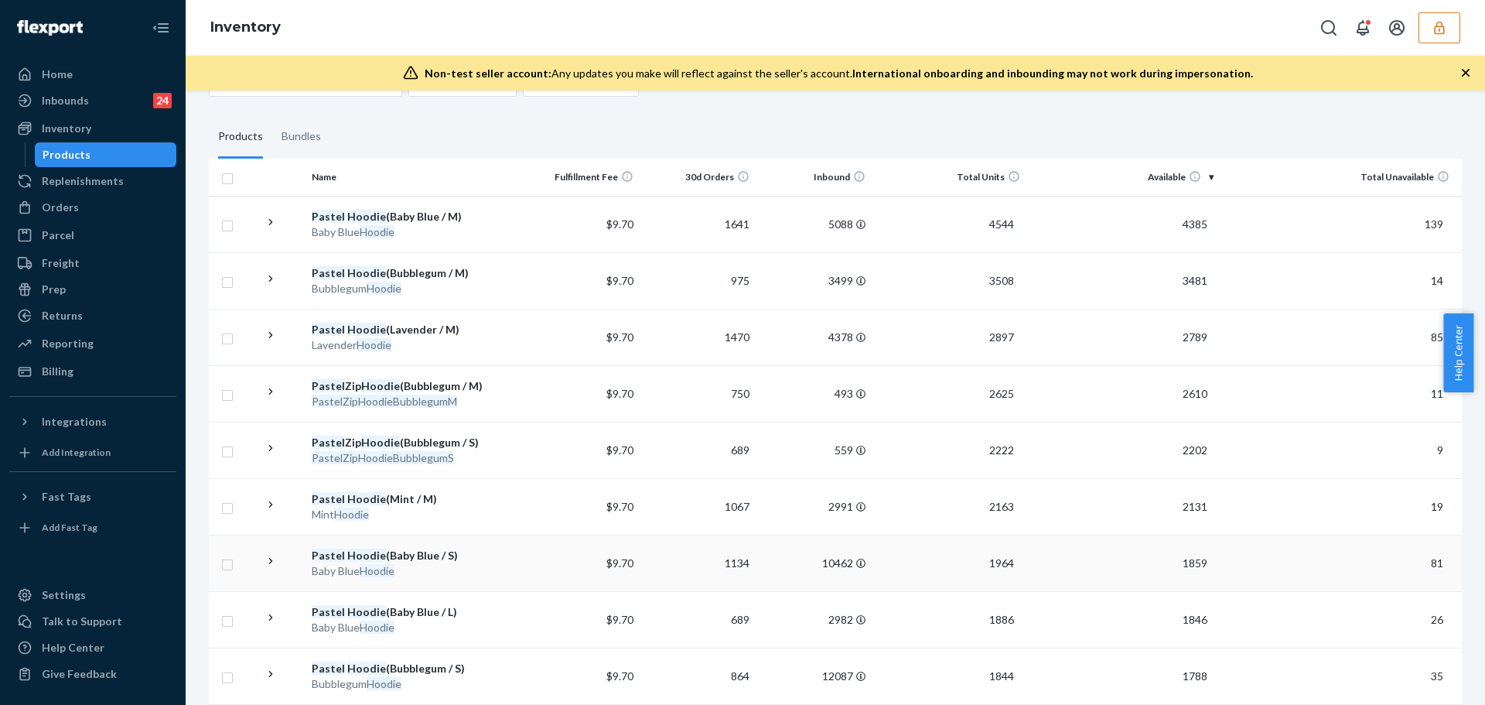
click at [486, 574] on div "Baby Blue Hoodie" at bounding box center [414, 570] width 205 height 15
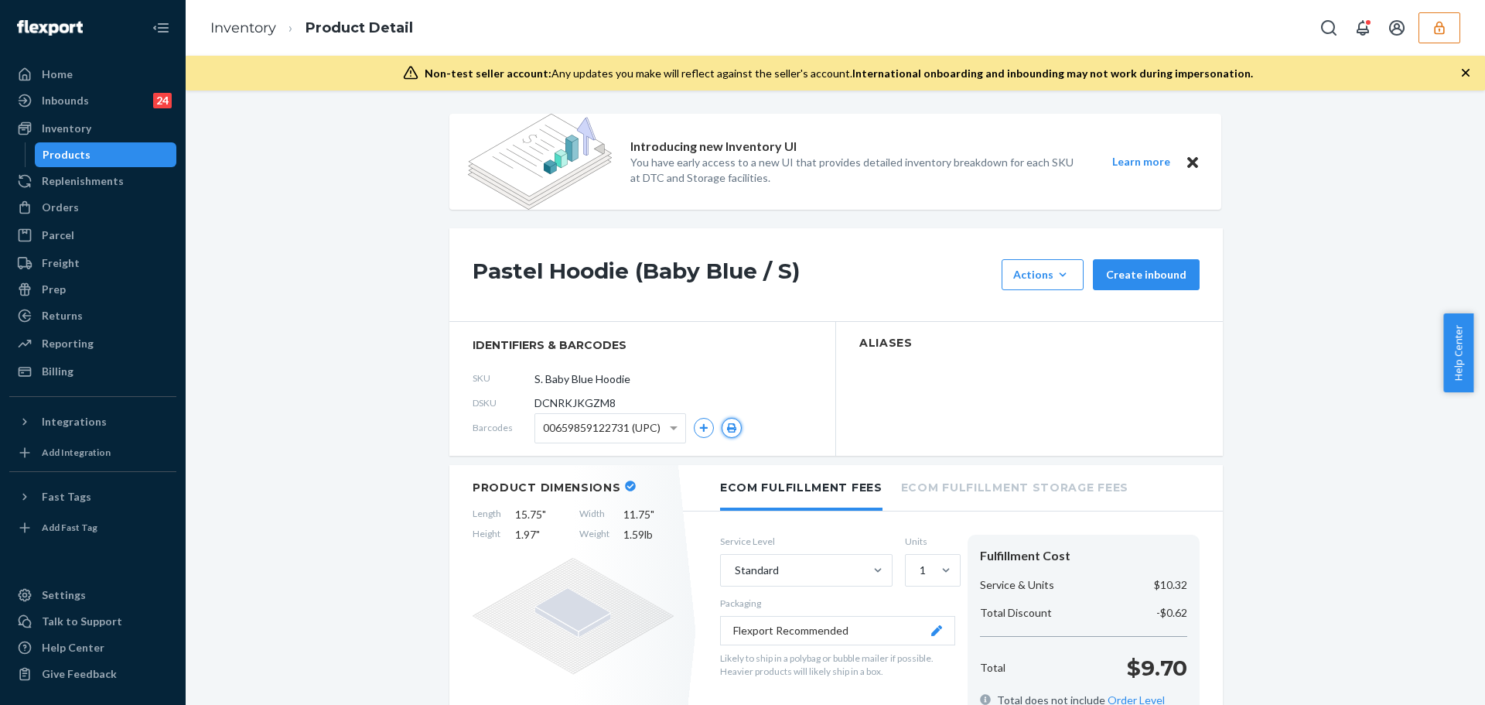
click at [727, 428] on icon "button" at bounding box center [731, 427] width 9 height 9
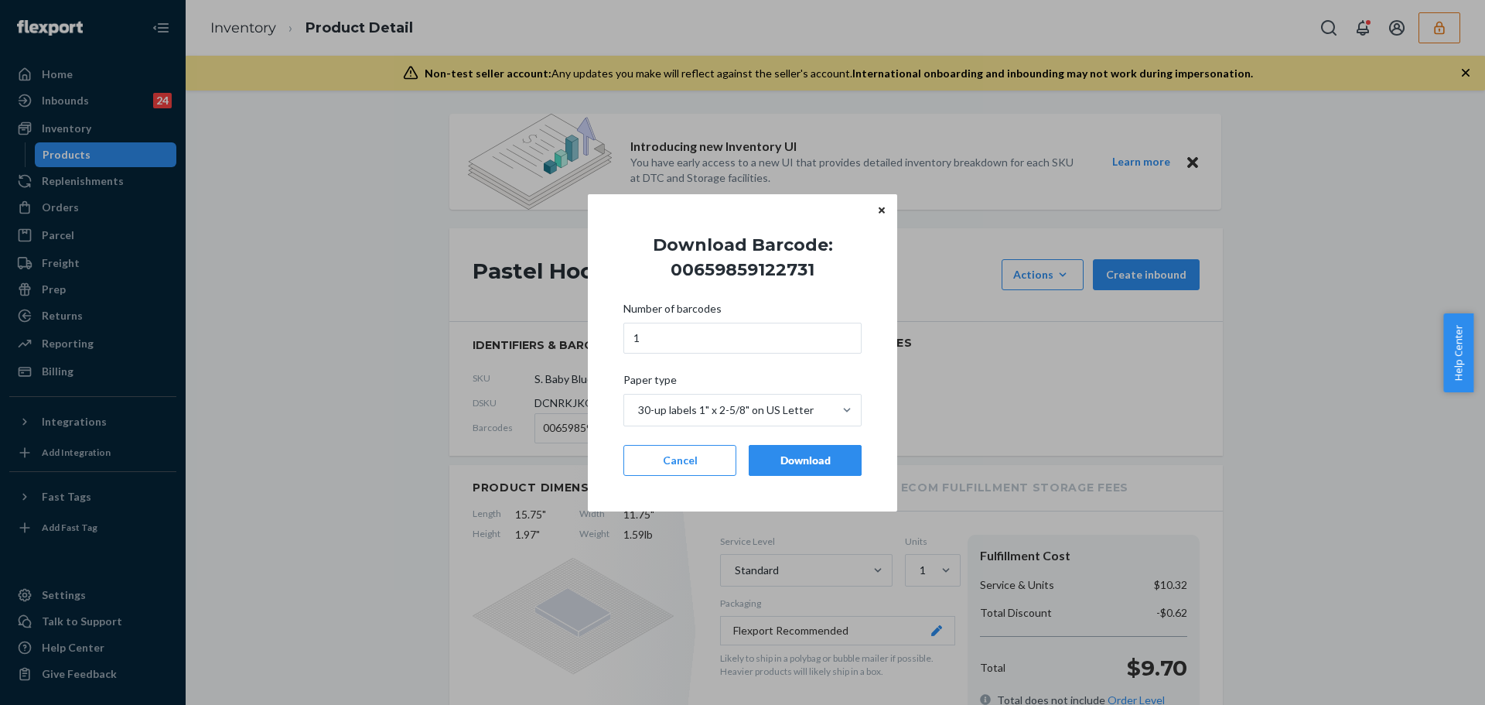
click at [808, 464] on div "Download" at bounding box center [805, 459] width 87 height 15
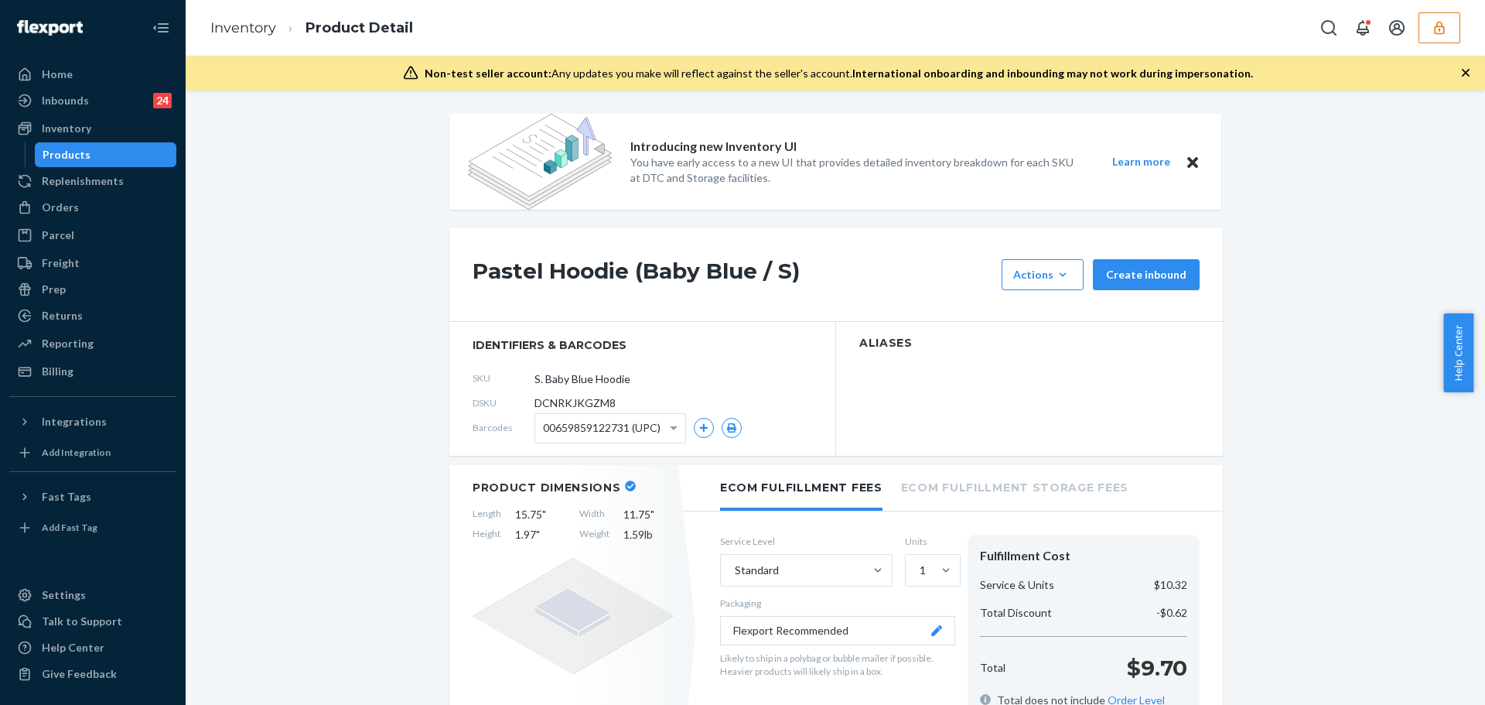
click at [650, 429] on span "00659859122731 (UPC)" at bounding box center [602, 428] width 118 height 26
click at [727, 429] on icon "button" at bounding box center [731, 427] width 9 height 9
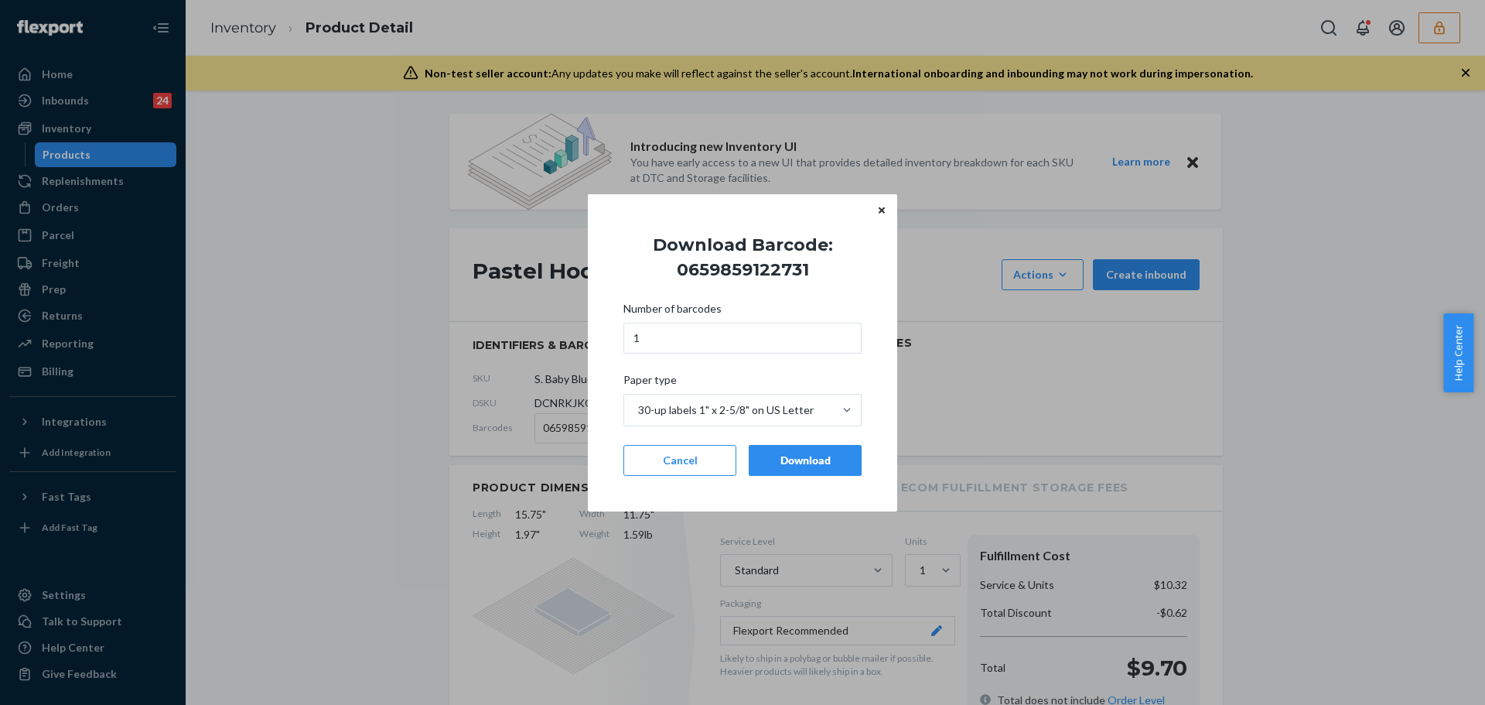
drag, startPoint x: 774, startPoint y: 456, endPoint x: 643, endPoint y: 448, distance: 131.0
click at [753, 456] on button "Download" at bounding box center [805, 460] width 113 height 31
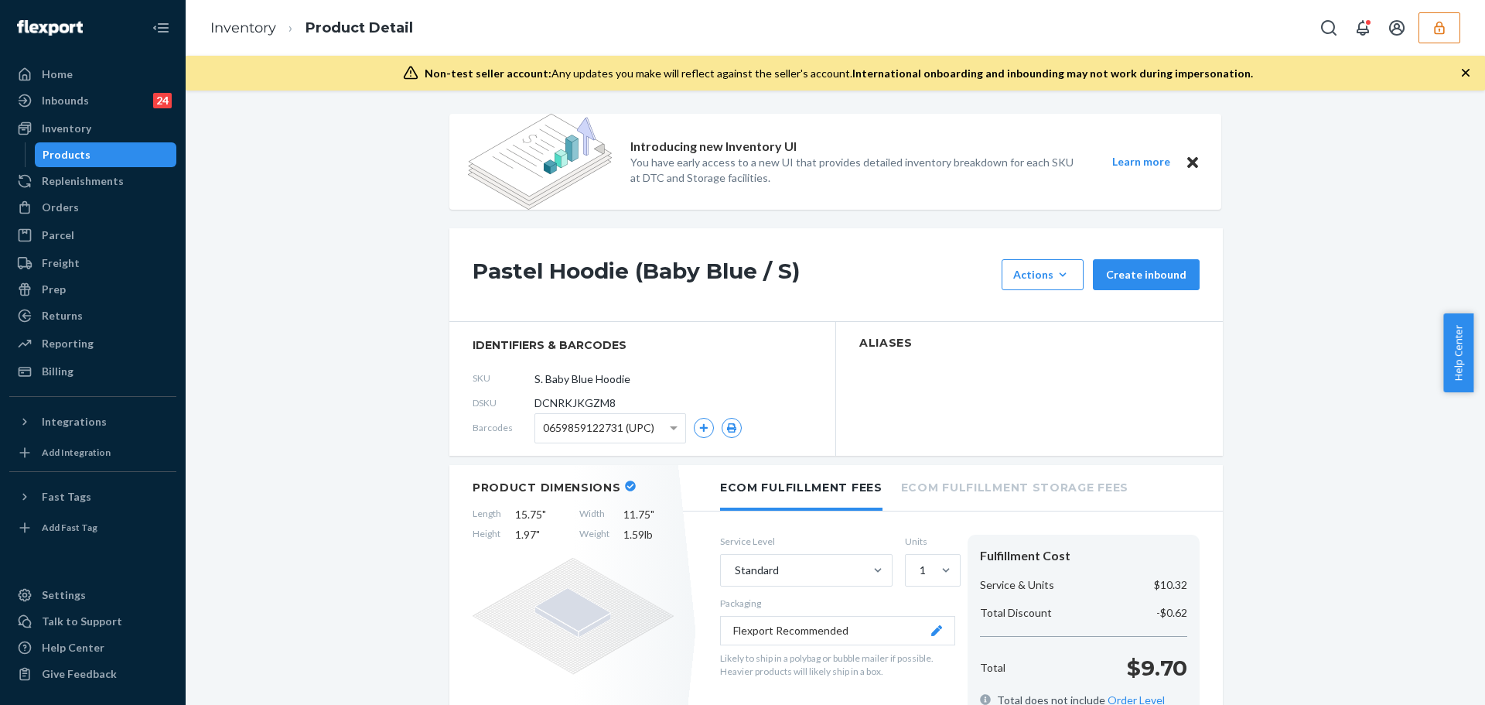
click at [577, 435] on span "0659859122731 (UPC)" at bounding box center [598, 428] width 111 height 26
click at [732, 429] on button "button" at bounding box center [732, 428] width 20 height 20
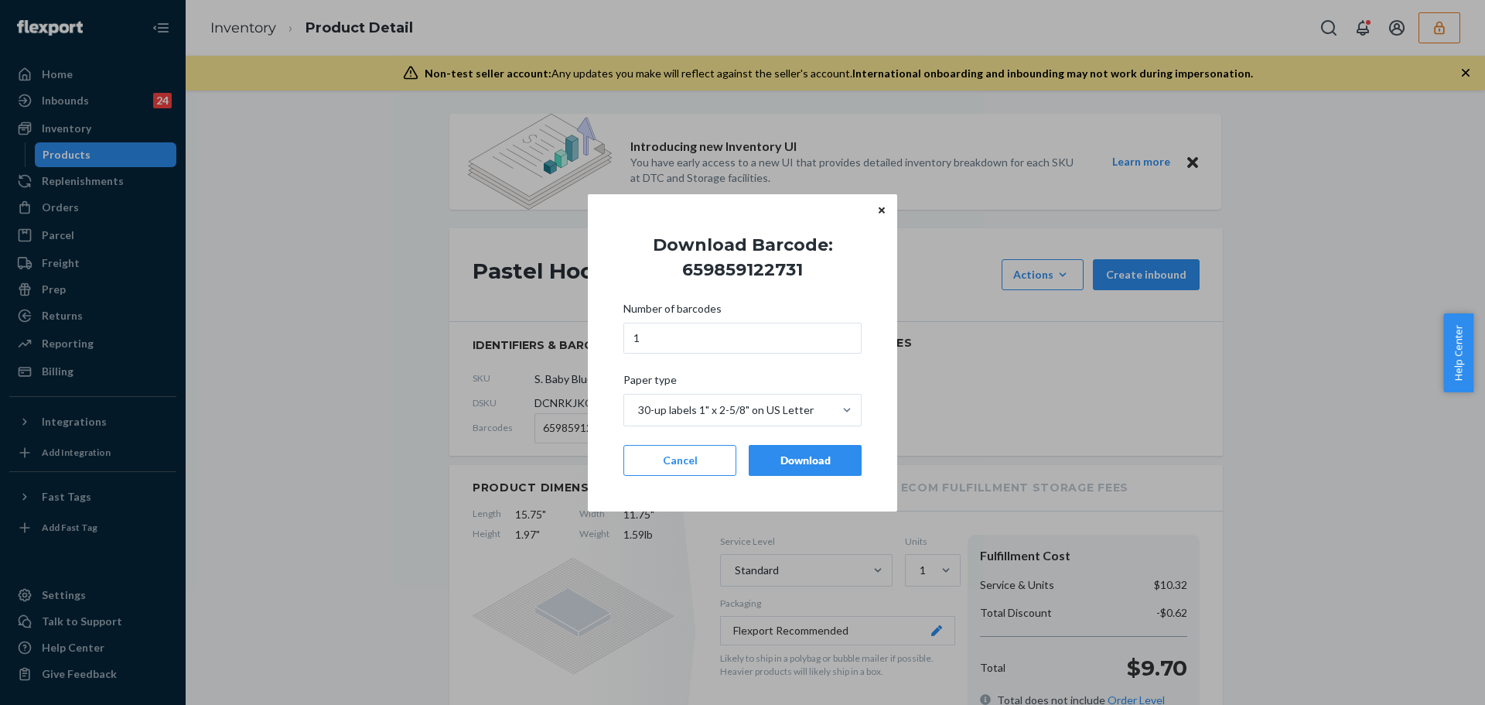
drag, startPoint x: 794, startPoint y: 461, endPoint x: 675, endPoint y: 462, distance: 118.3
click at [770, 464] on div "Download" at bounding box center [805, 459] width 87 height 15
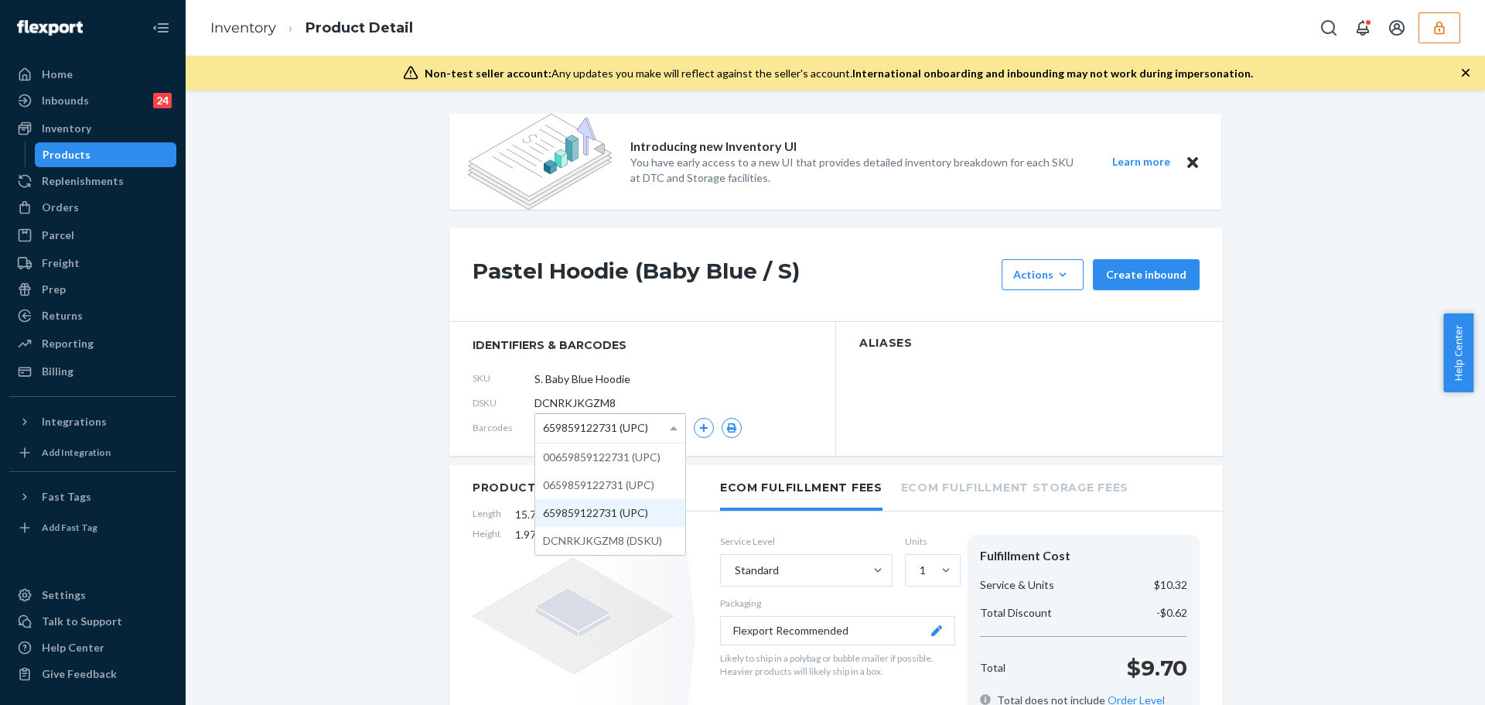
drag, startPoint x: 606, startPoint y: 432, endPoint x: 603, endPoint y: 459, distance: 27.9
click at [605, 435] on span "659859122731 (UPC)" at bounding box center [595, 428] width 105 height 26
click at [722, 427] on button "button" at bounding box center [732, 428] width 20 height 20
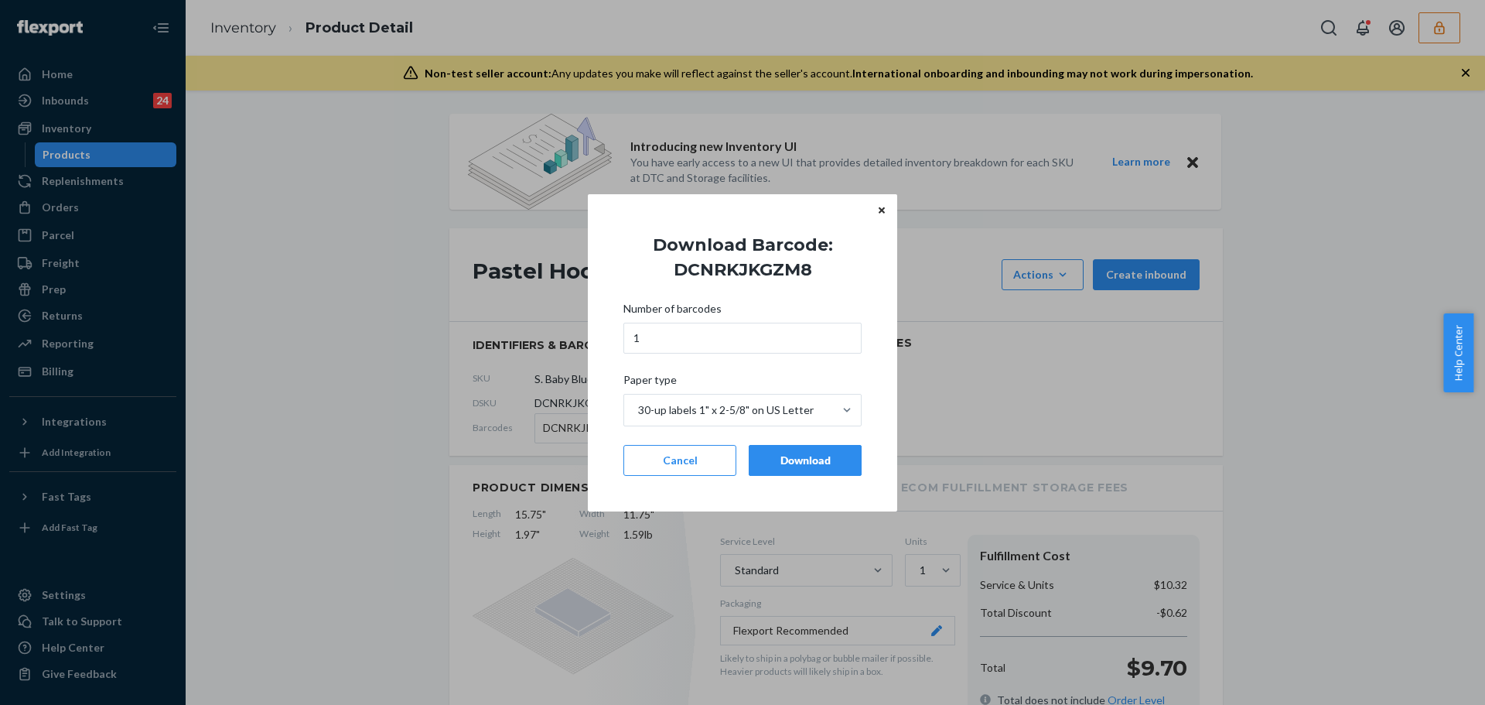
click at [804, 450] on button "Download" at bounding box center [805, 460] width 113 height 31
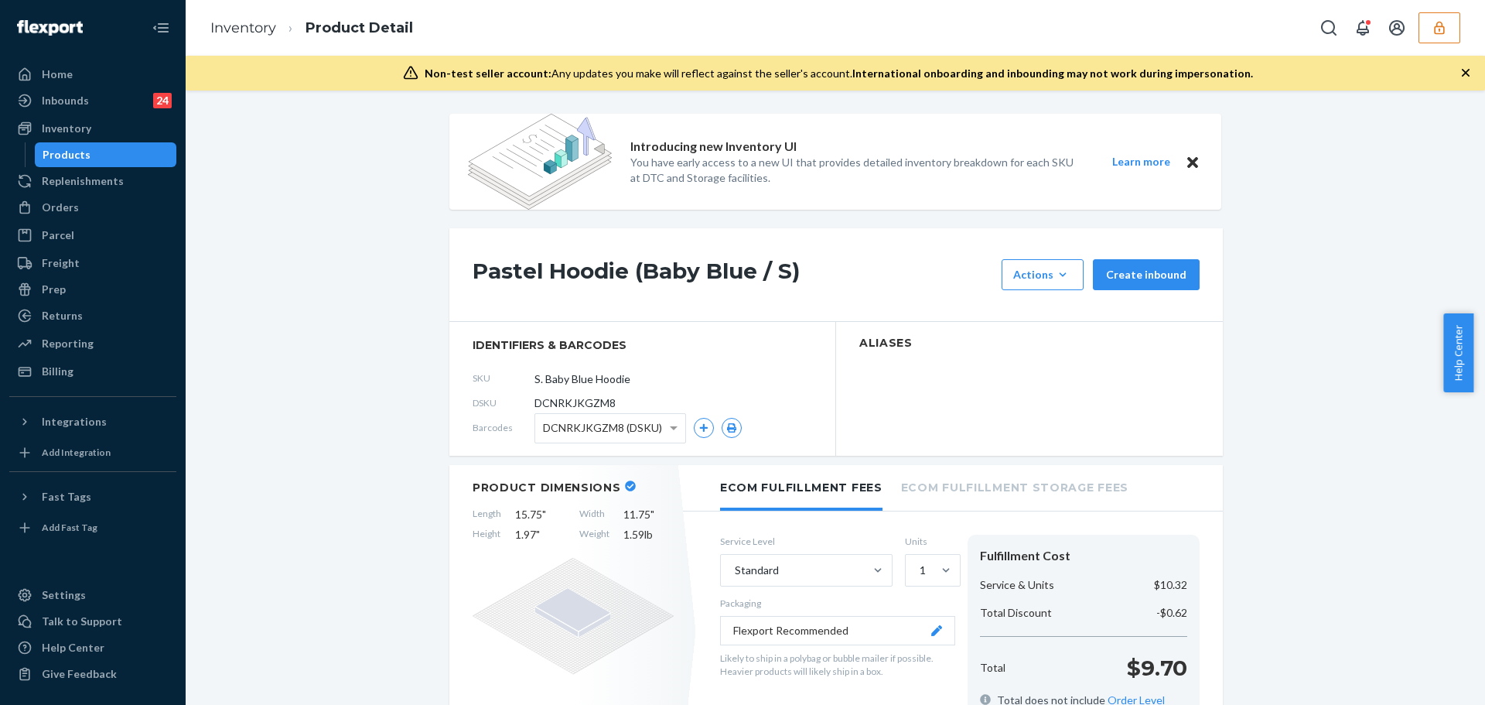
click at [137, 165] on div "Products" at bounding box center [105, 155] width 139 height 22
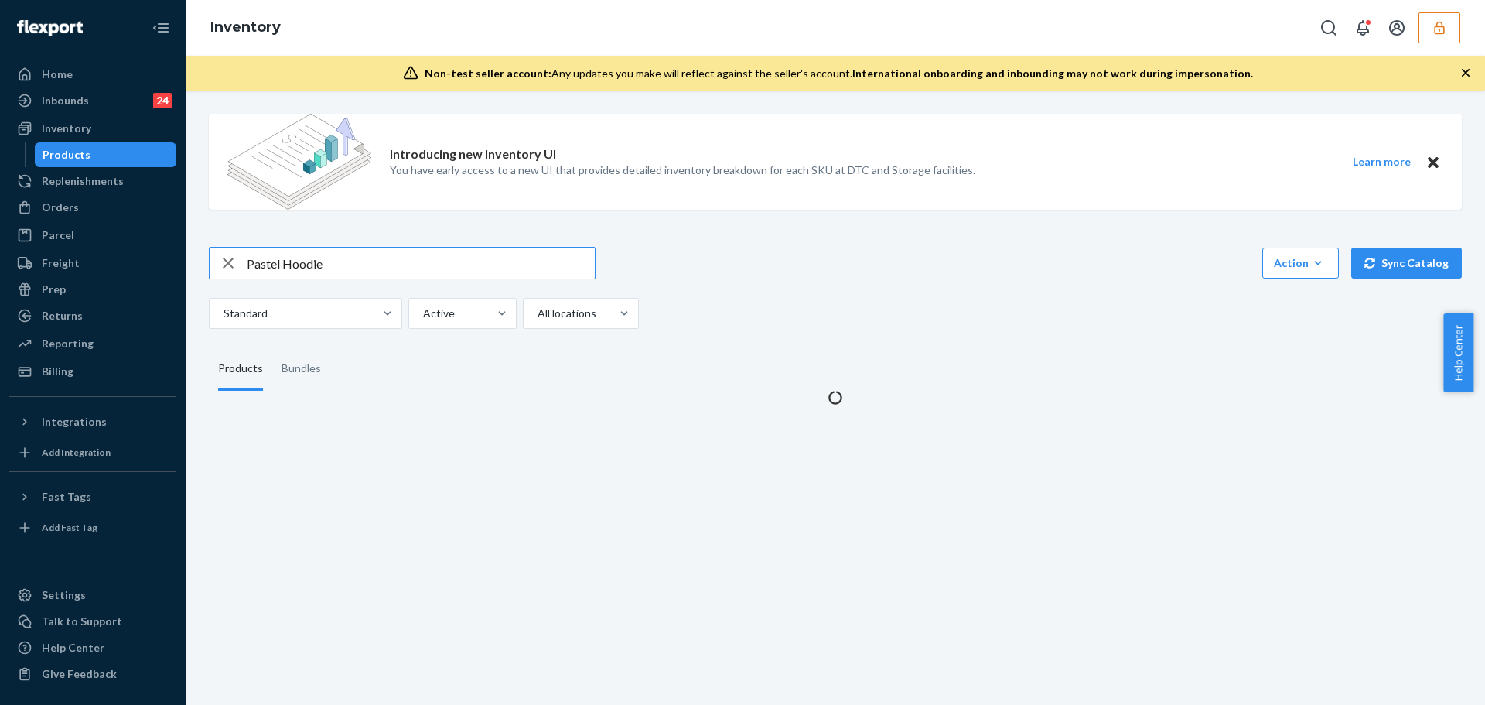
click at [342, 254] on input "Pastel Hoodie" at bounding box center [421, 262] width 348 height 31
click at [341, 254] on input "Pastel Hoodie" at bounding box center [421, 262] width 348 height 31
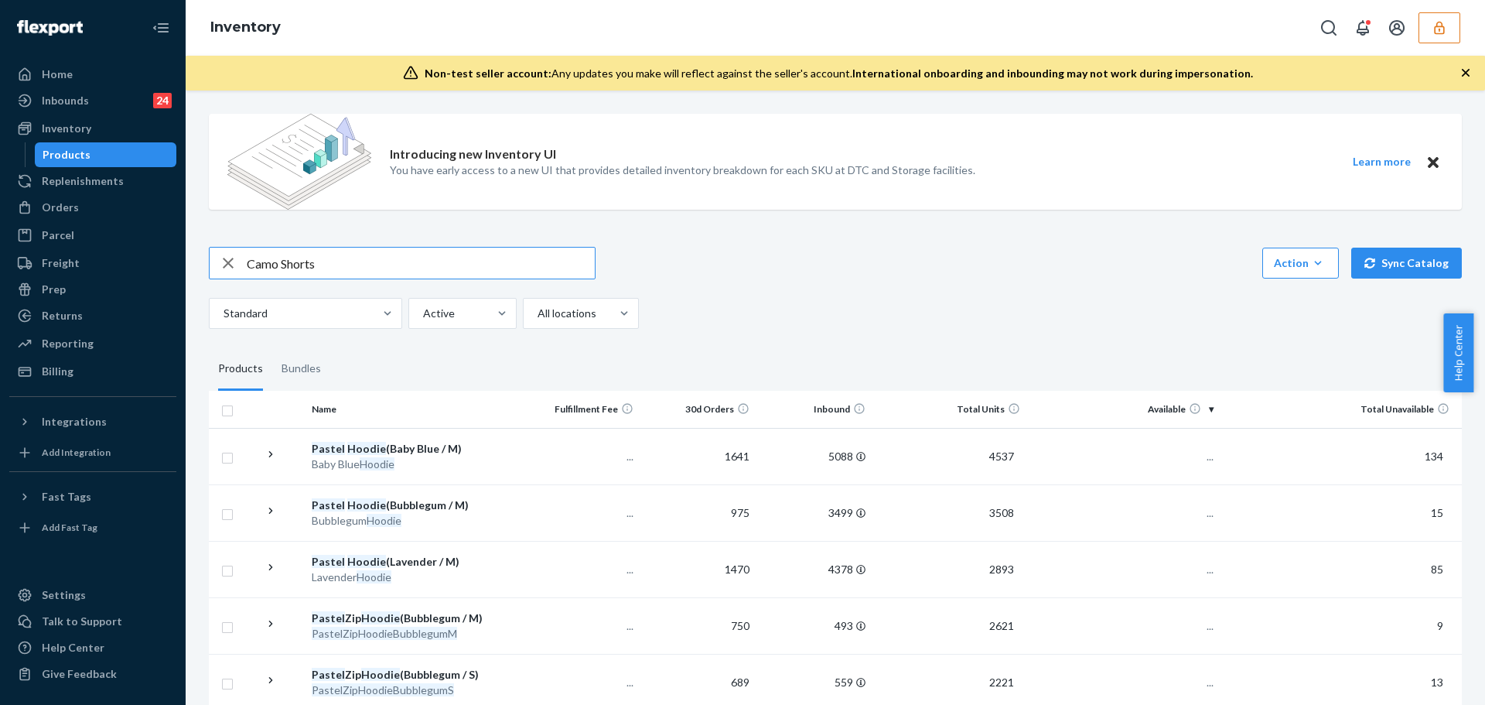
type input "Camo Shorts"
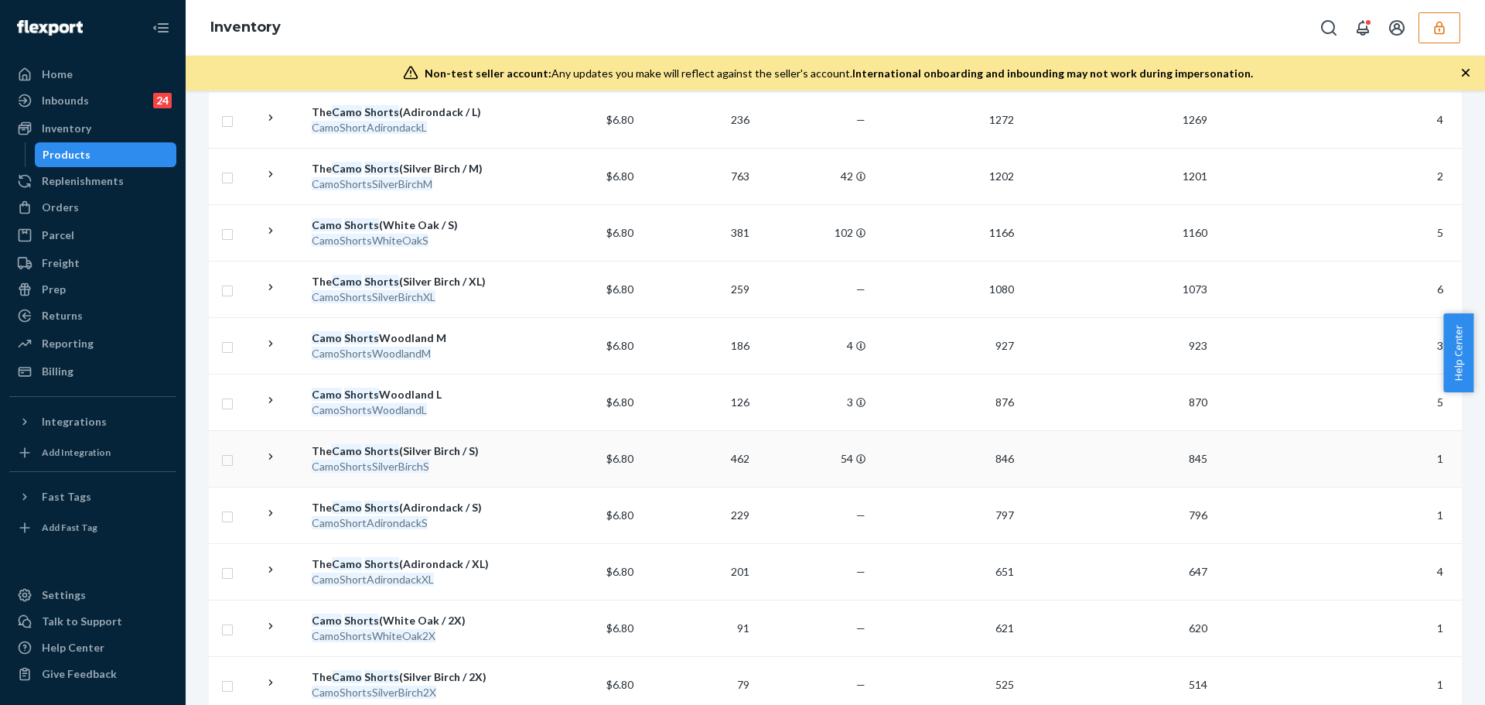
scroll to position [696, 0]
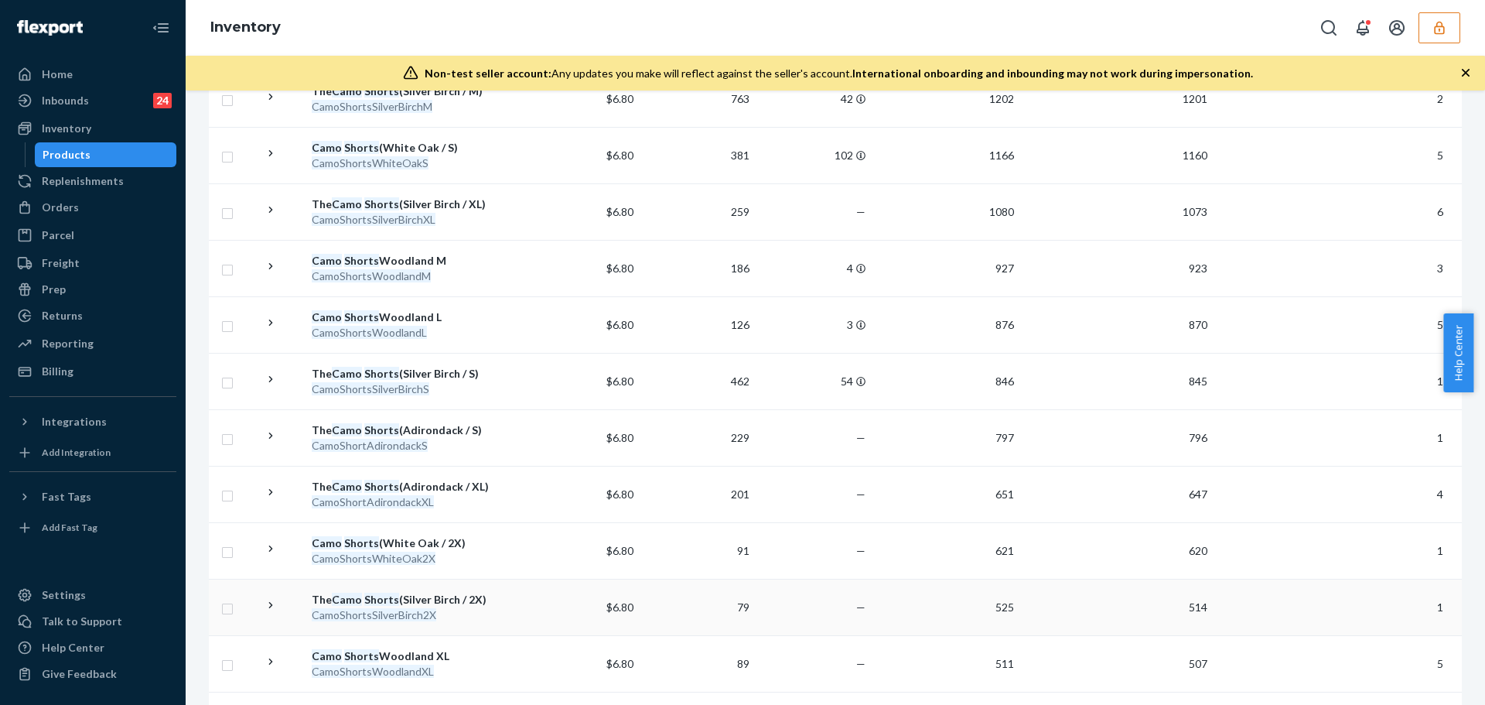
click at [425, 596] on div "The Camo Shorts (Silver Birch / 2X)" at bounding box center [414, 599] width 205 height 15
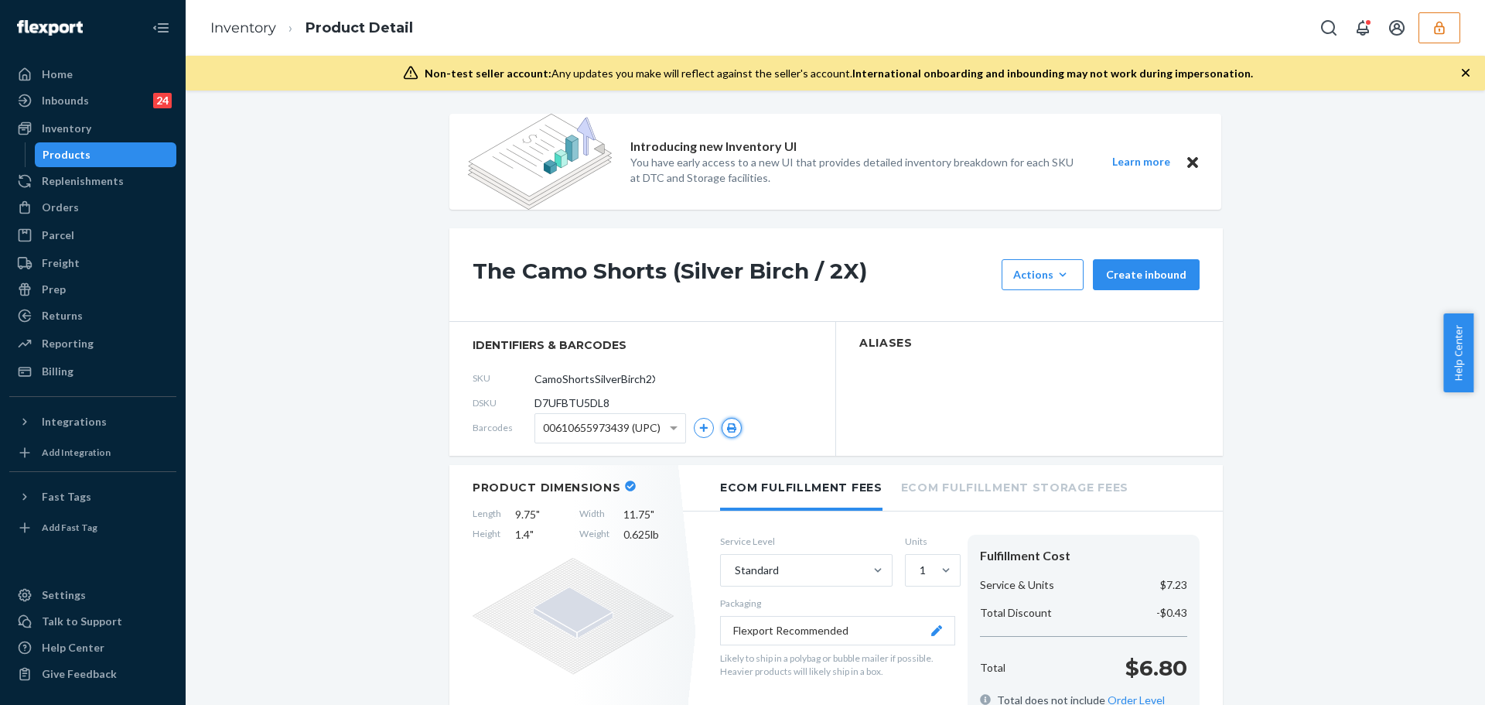
click at [727, 432] on icon "button" at bounding box center [731, 427] width 9 height 9
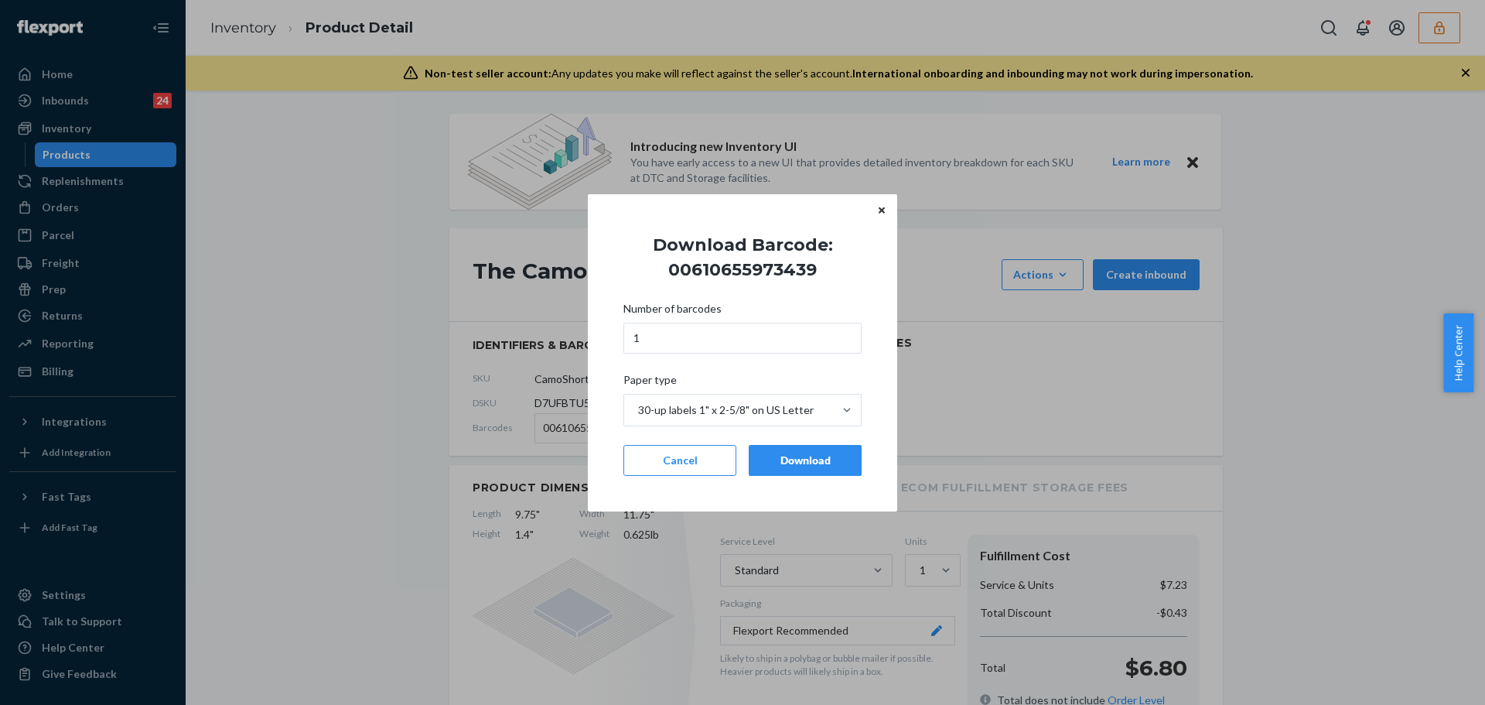
click at [794, 461] on div "Download" at bounding box center [805, 459] width 87 height 15
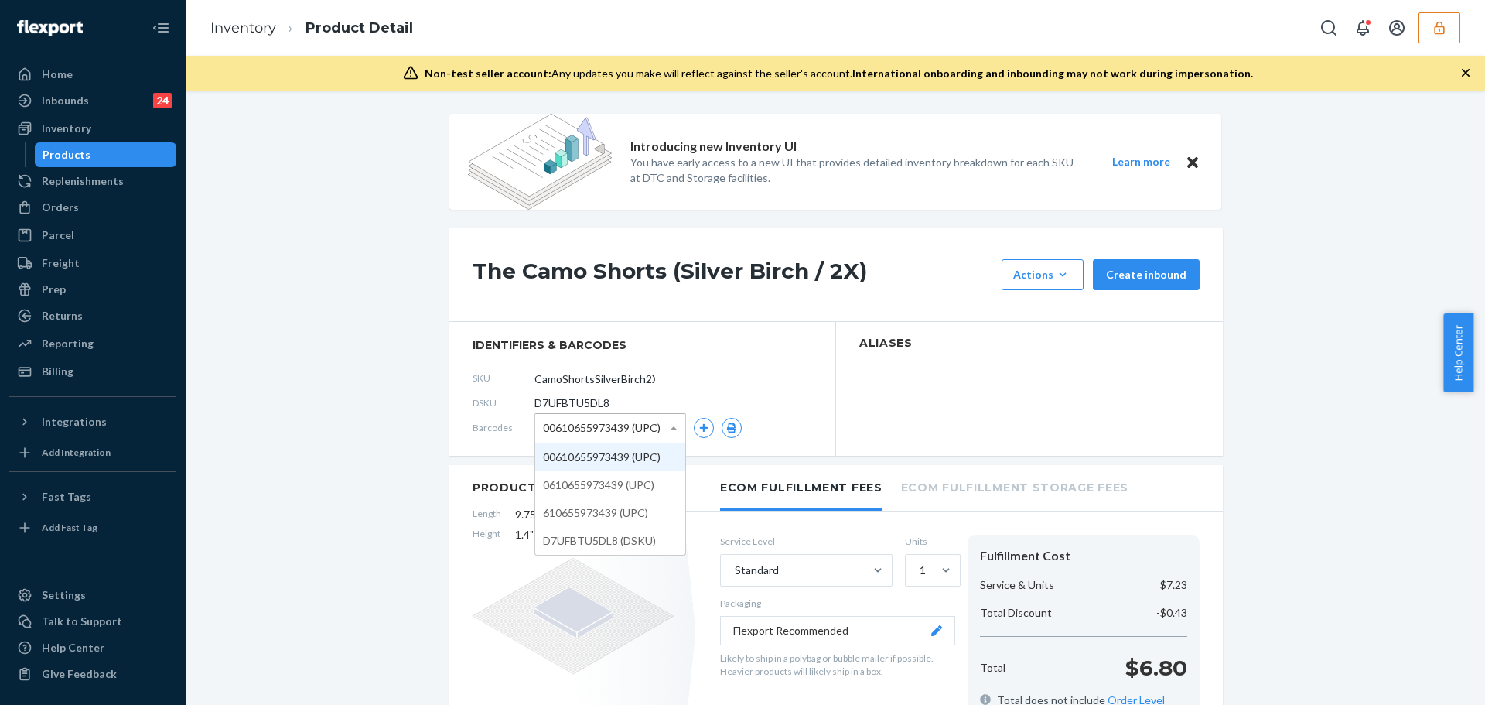
click at [590, 430] on span "00610655973439 (UPC)" at bounding box center [602, 428] width 118 height 26
click at [722, 422] on button "button" at bounding box center [732, 428] width 20 height 20
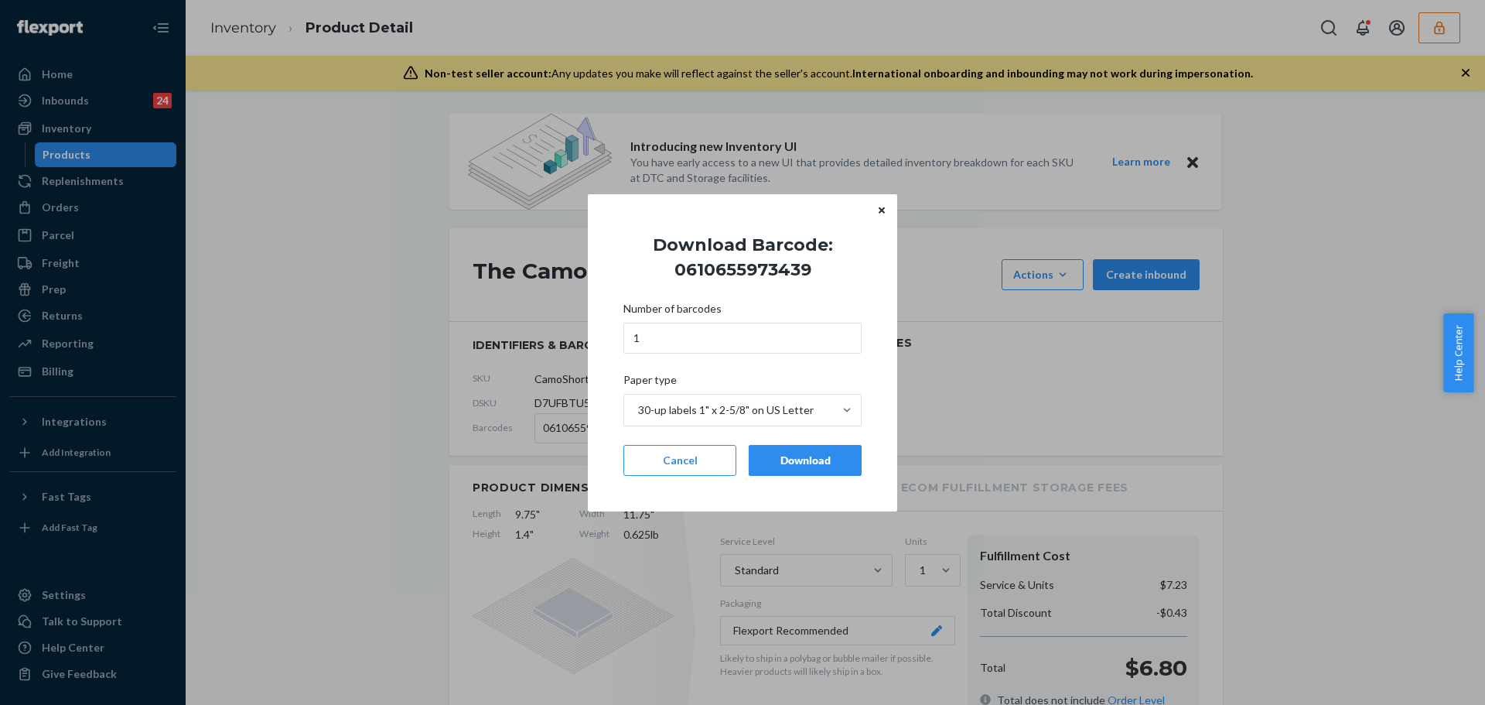
click at [762, 455] on div "Download" at bounding box center [805, 459] width 87 height 15
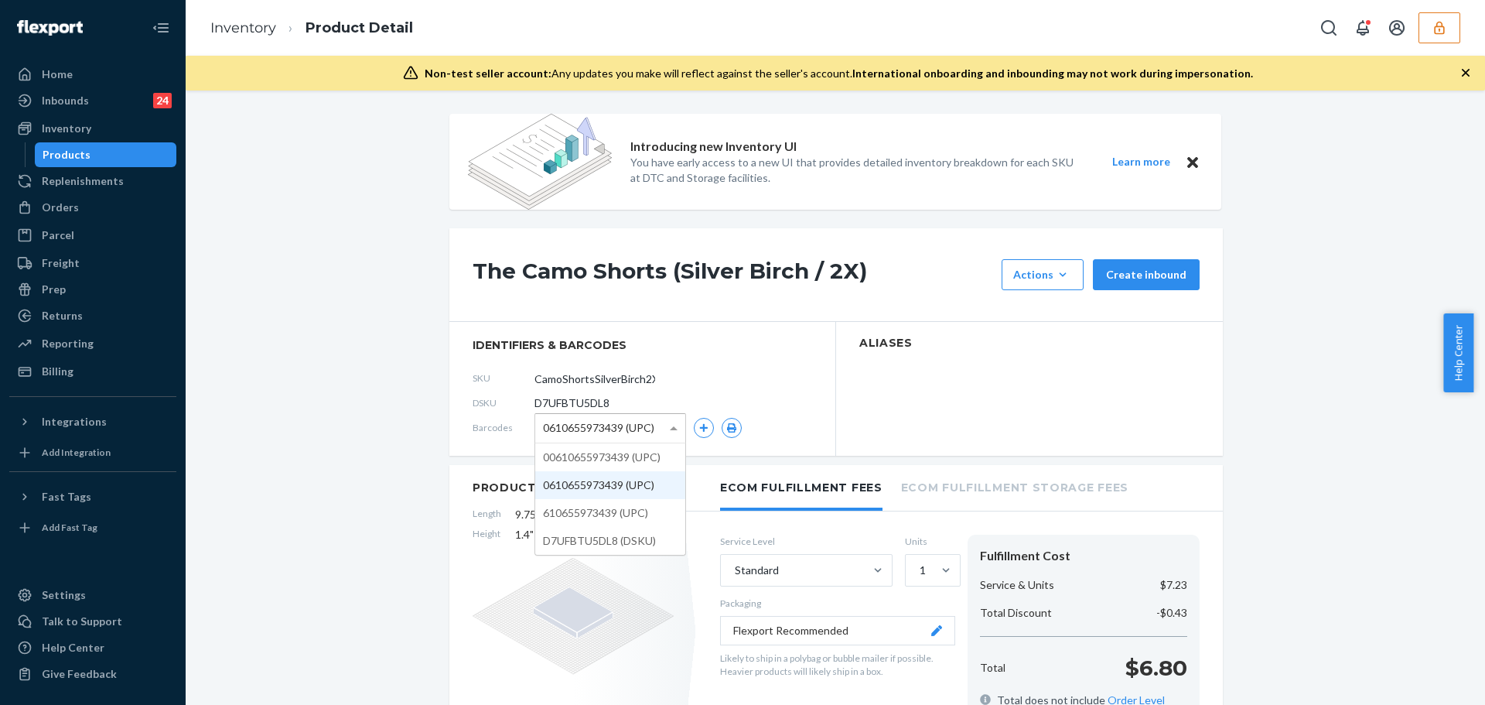
click at [622, 423] on span "0610655973439 (UPC)" at bounding box center [598, 428] width 111 height 26
click at [731, 425] on icon "button" at bounding box center [731, 427] width 11 height 9
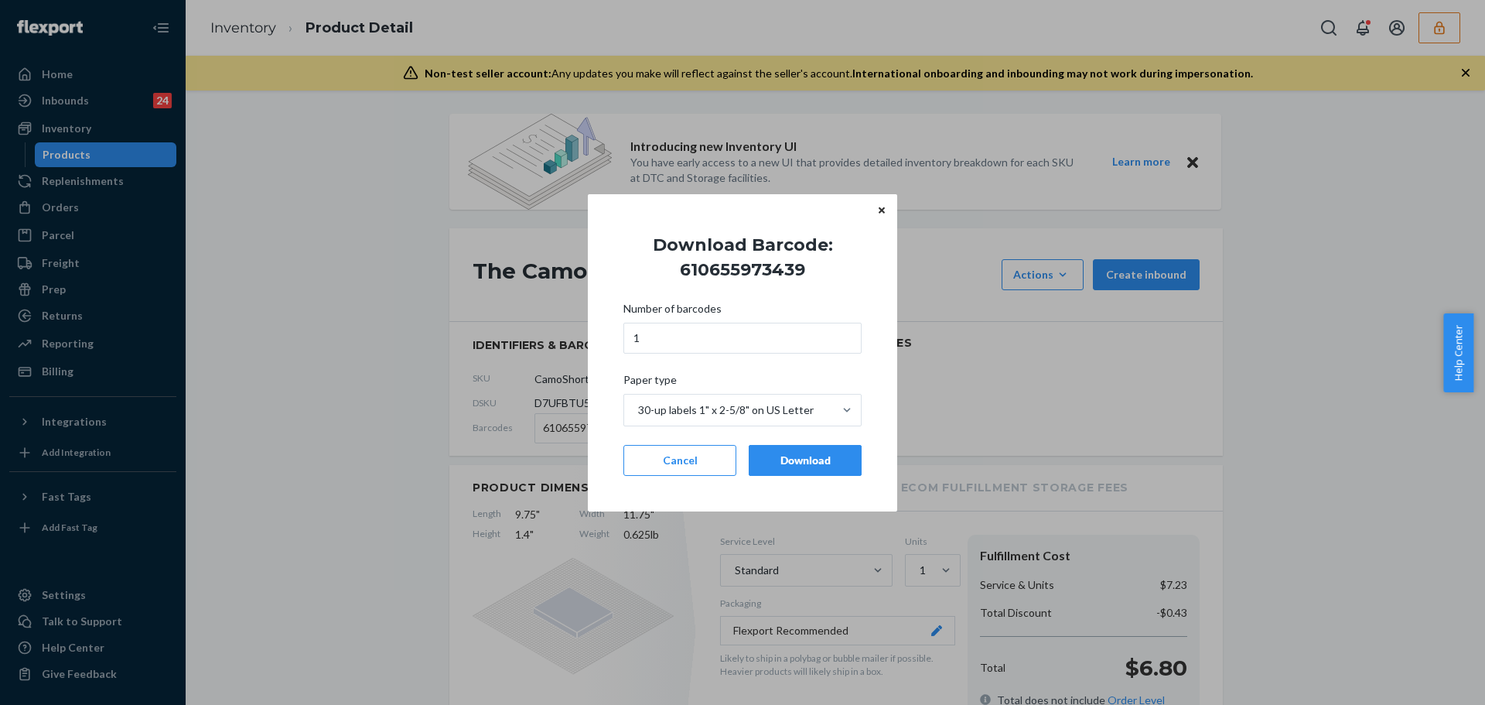
click at [807, 456] on div "Download" at bounding box center [805, 459] width 87 height 15
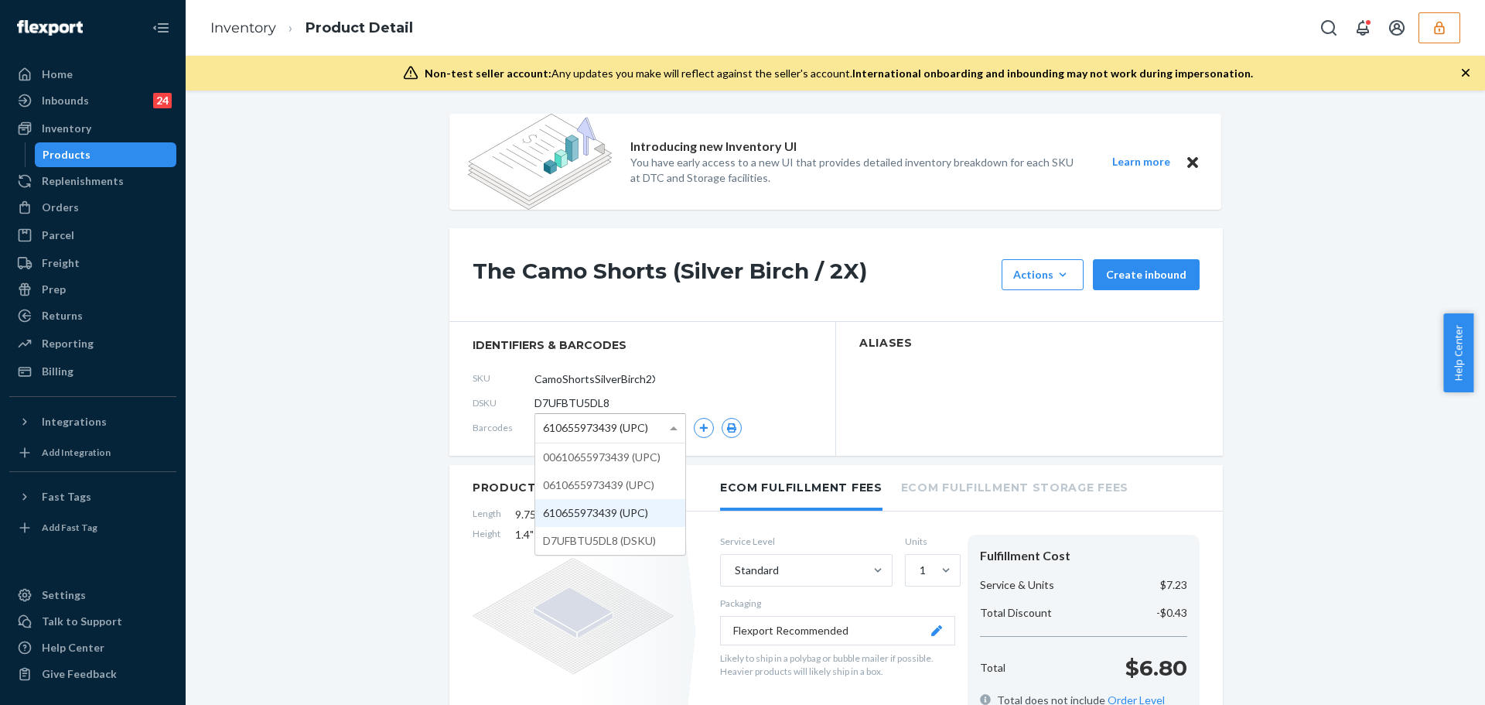
click at [620, 433] on span "610655973439 (UPC)" at bounding box center [595, 428] width 105 height 26
click at [726, 430] on icon "button" at bounding box center [731, 427] width 11 height 9
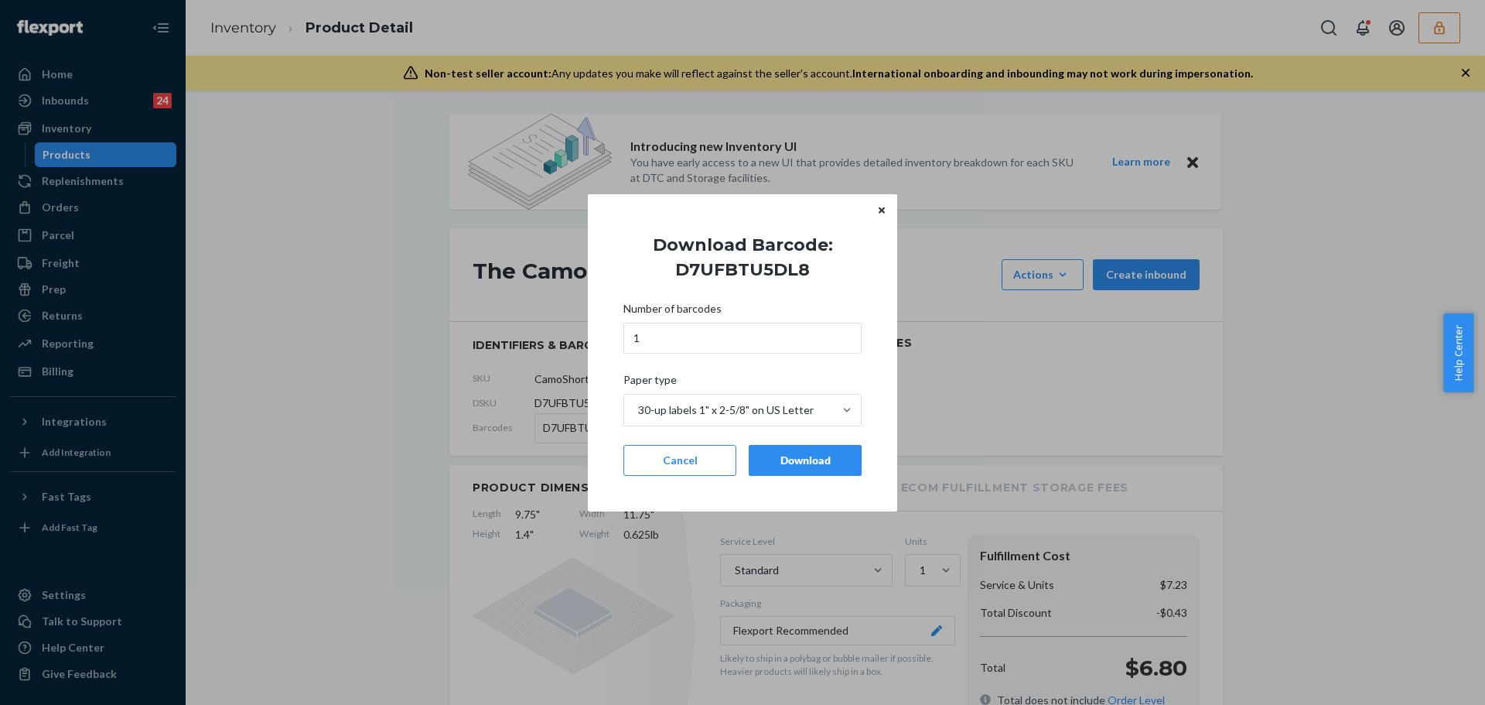
click at [788, 456] on div "Download" at bounding box center [805, 459] width 87 height 15
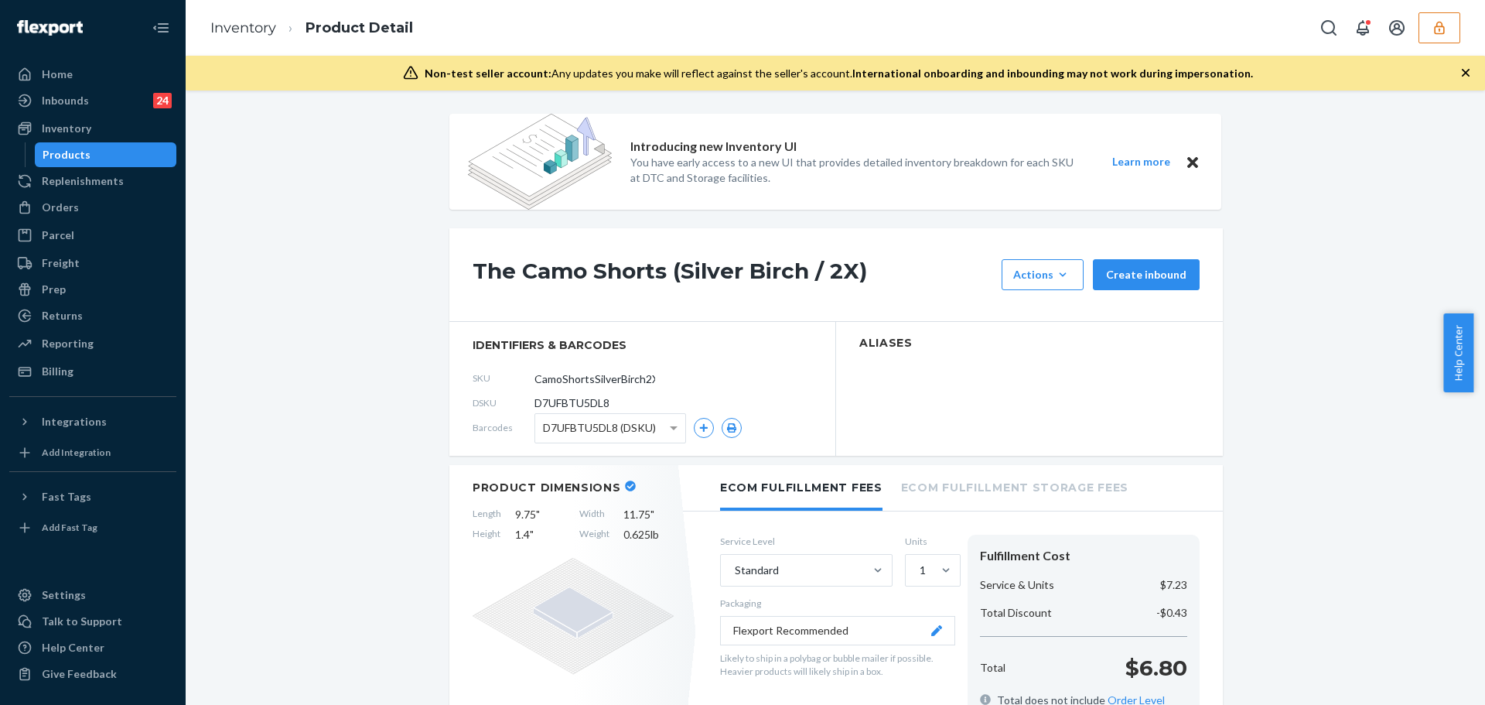
click at [624, 260] on h1 "The Camo Shorts (Silver Birch / 2X)" at bounding box center [733, 274] width 521 height 31
click at [621, 261] on h1 "The Camo Shorts (Silver Birch / 2X)" at bounding box center [733, 274] width 521 height 31
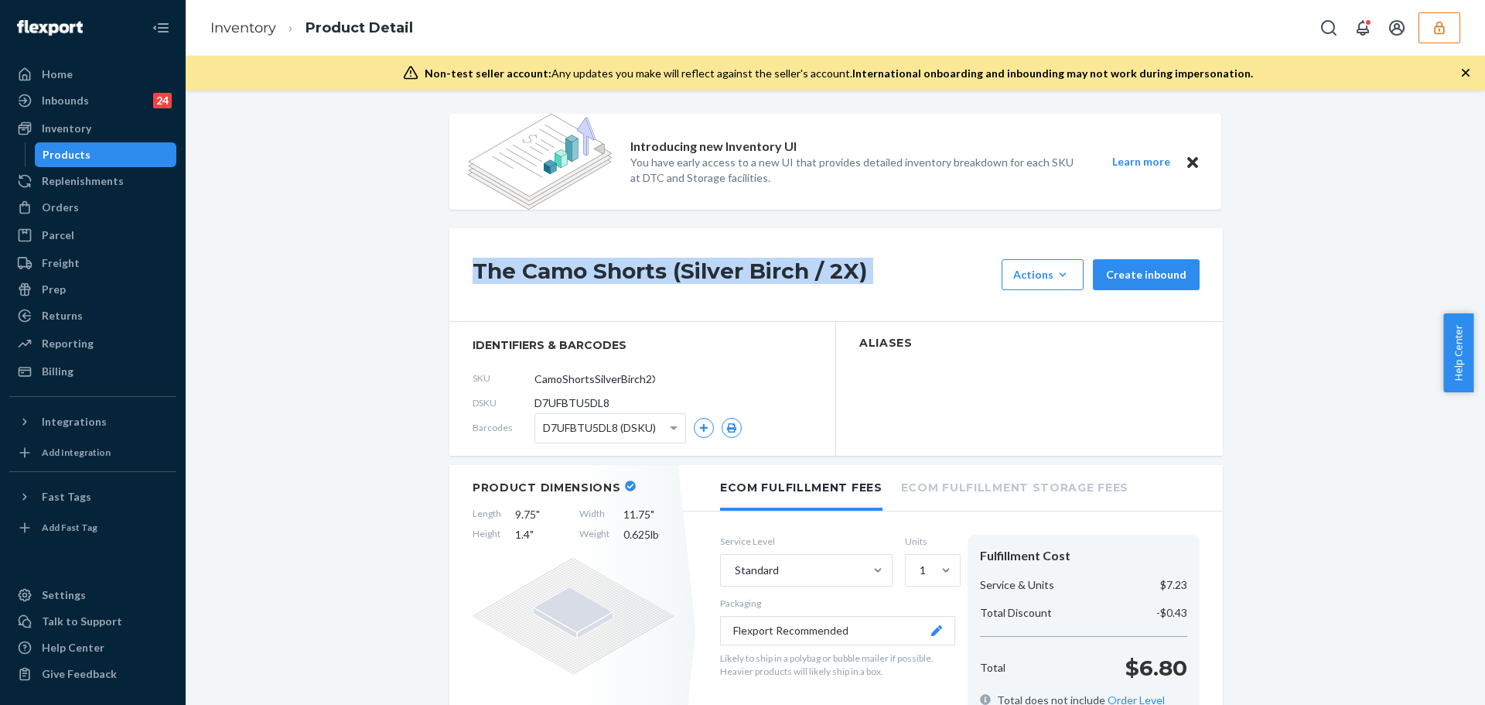
click at [621, 261] on h1 "The Camo Shorts (Silver Birch / 2X)" at bounding box center [733, 274] width 521 height 31
copy div "The Camo Shorts (Silver Birch / 2X)"
click at [114, 162] on div "Products" at bounding box center [105, 155] width 139 height 22
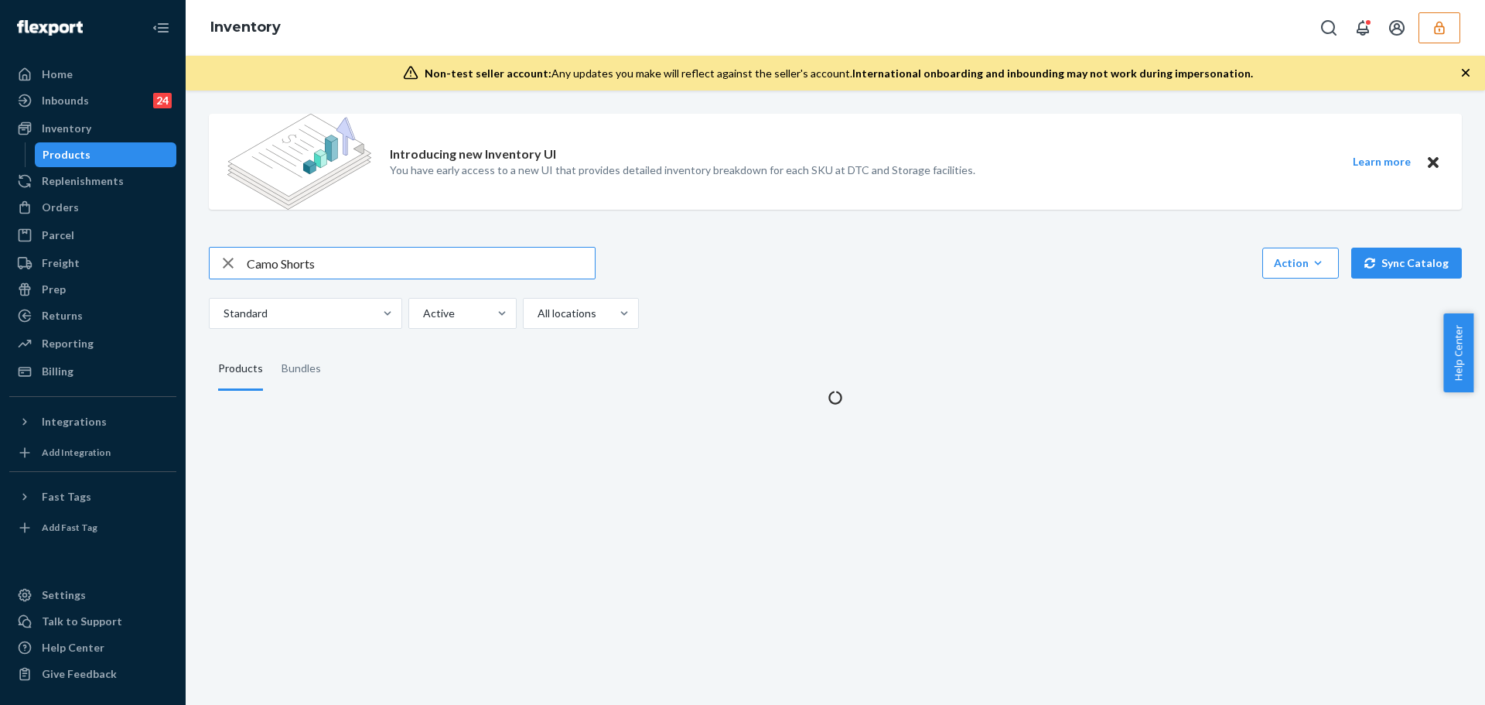
click at [477, 268] on input "Camo Shorts" at bounding box center [421, 262] width 348 height 31
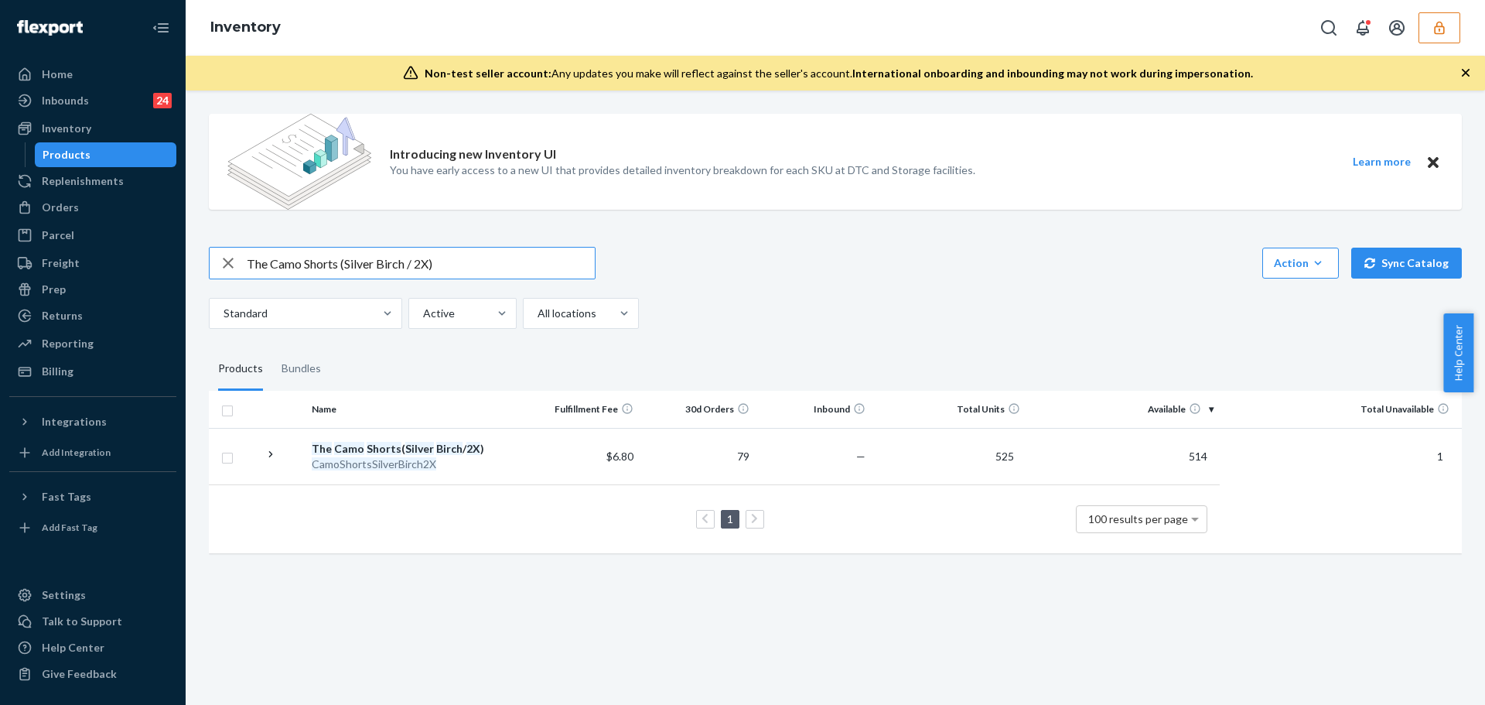
click at [425, 264] on input "The Camo Shorts (Silver Birch / 2X)" at bounding box center [421, 262] width 348 height 31
drag, startPoint x: 440, startPoint y: 266, endPoint x: 342, endPoint y: 270, distance: 98.3
click at [342, 270] on input "The Camo Shorts (Silver Birch / 2X)" at bounding box center [421, 262] width 348 height 31
type input "The Camo Shorts"
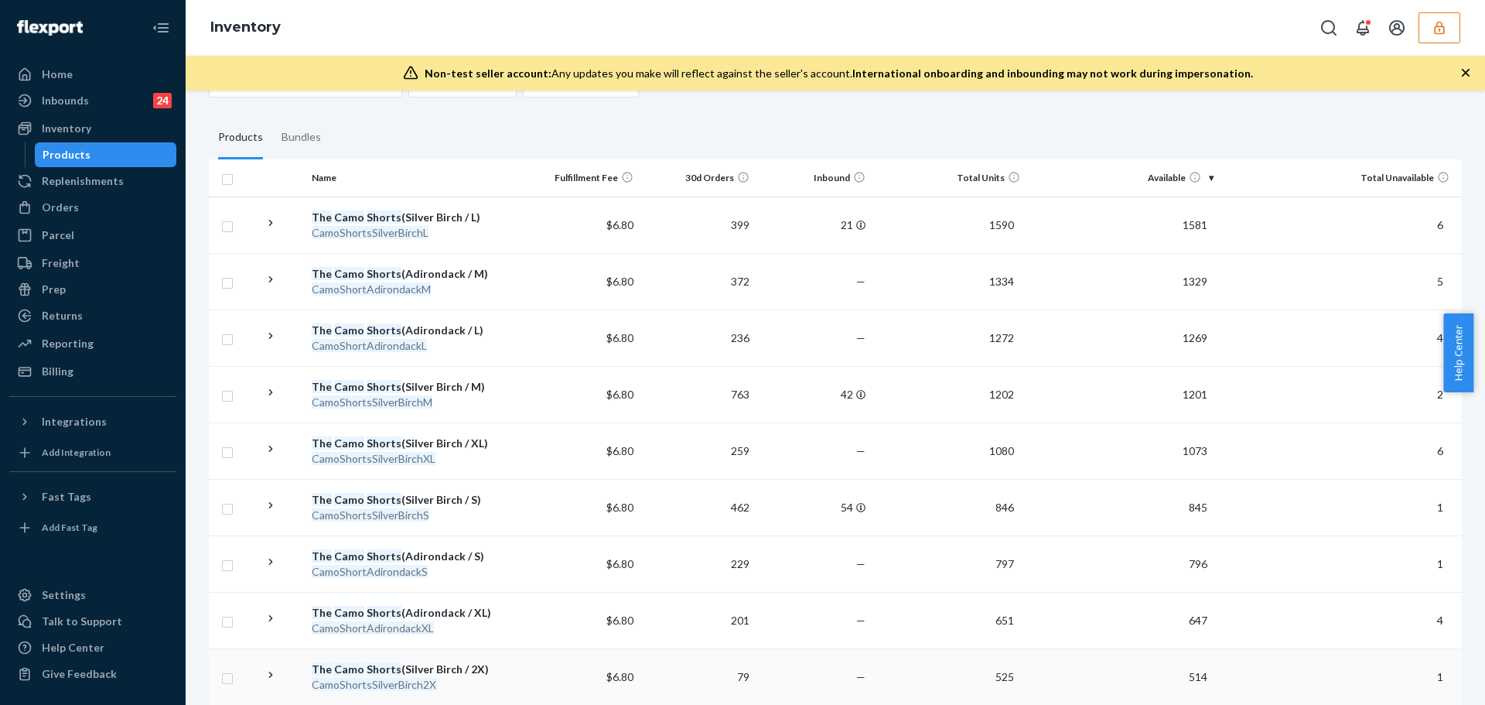
scroll to position [309, 0]
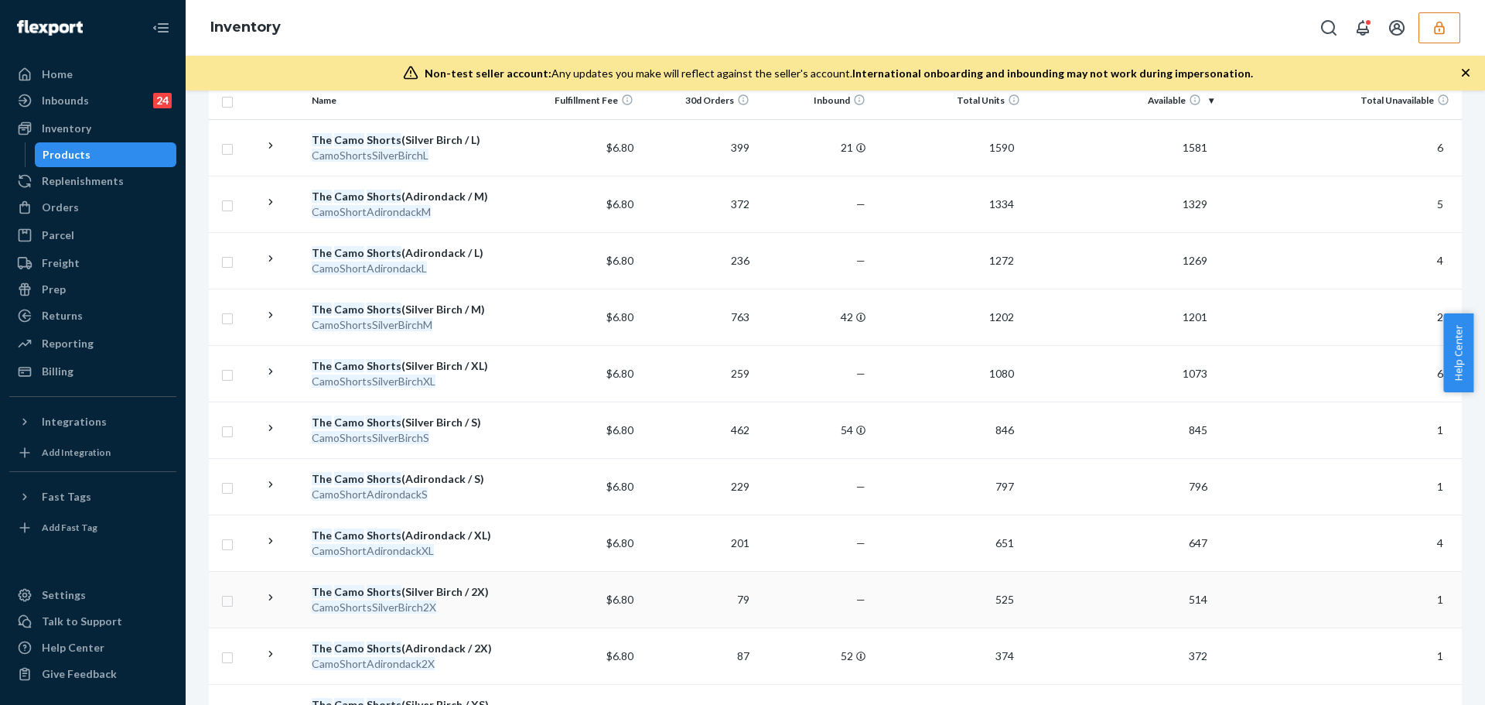
click at [475, 587] on div "The Camo Shorts (Silver Birch / 2X)" at bounding box center [414, 591] width 205 height 15
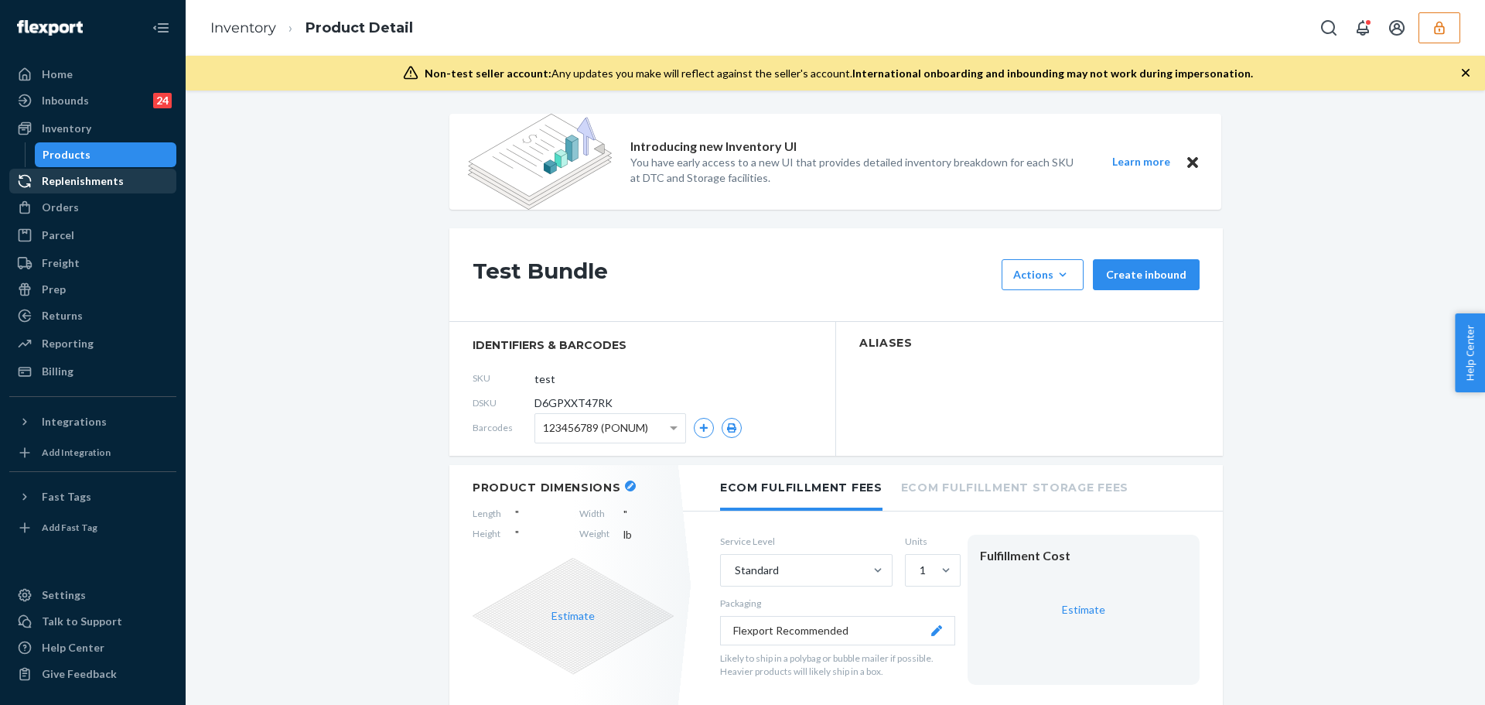
click at [129, 156] on div "Products" at bounding box center [105, 155] width 139 height 22
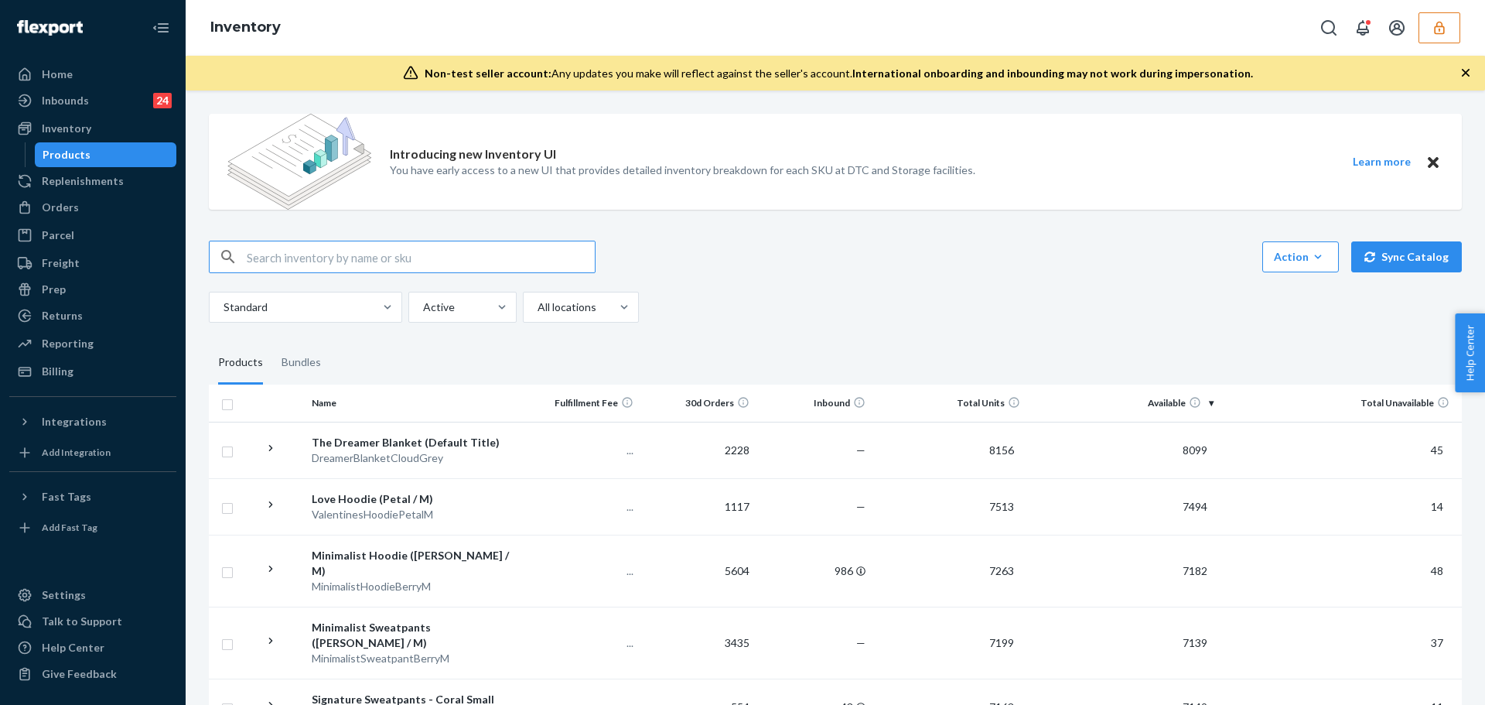
click at [349, 256] on input "text" at bounding box center [421, 256] width 348 height 31
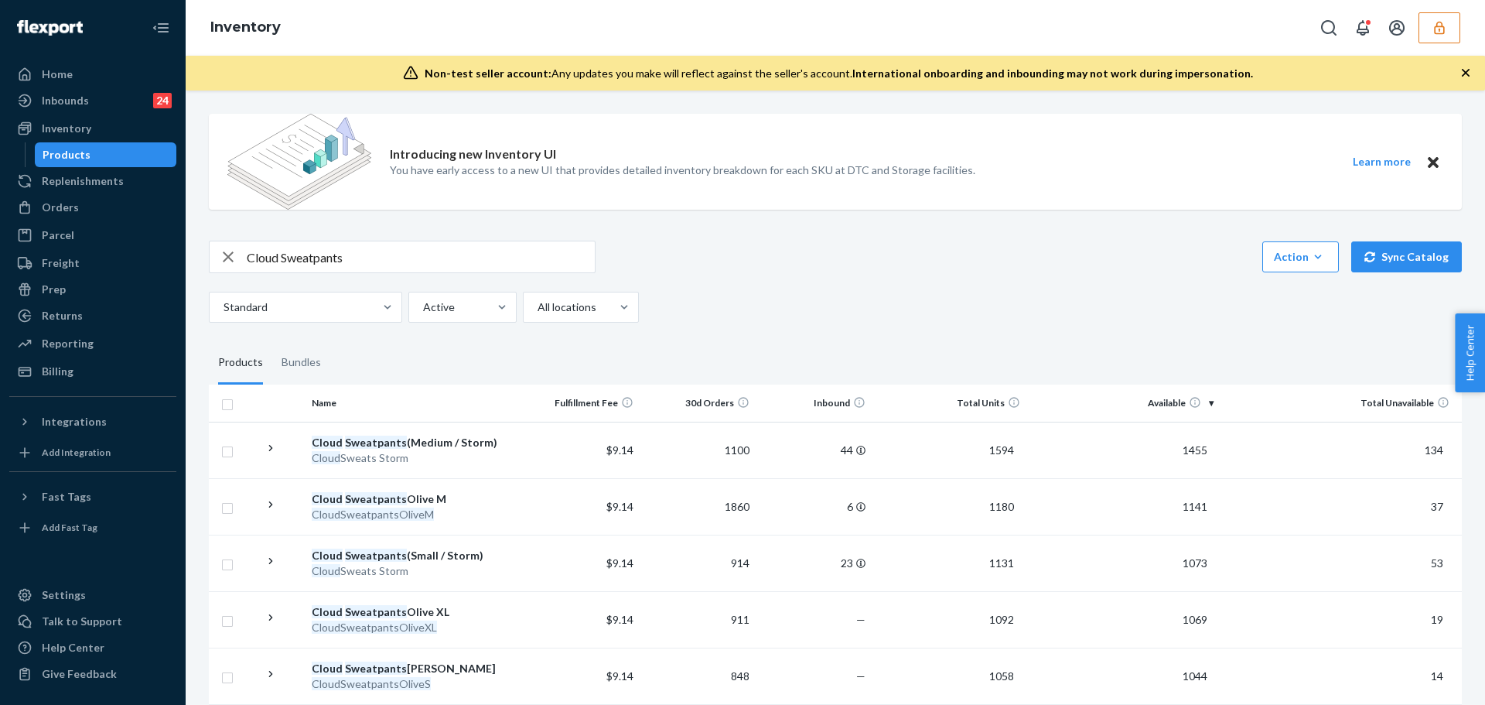
click at [387, 258] on input "Cloud Sweatpants" at bounding box center [421, 256] width 348 height 31
type input "Cloud Sweatpants Blue willow M"
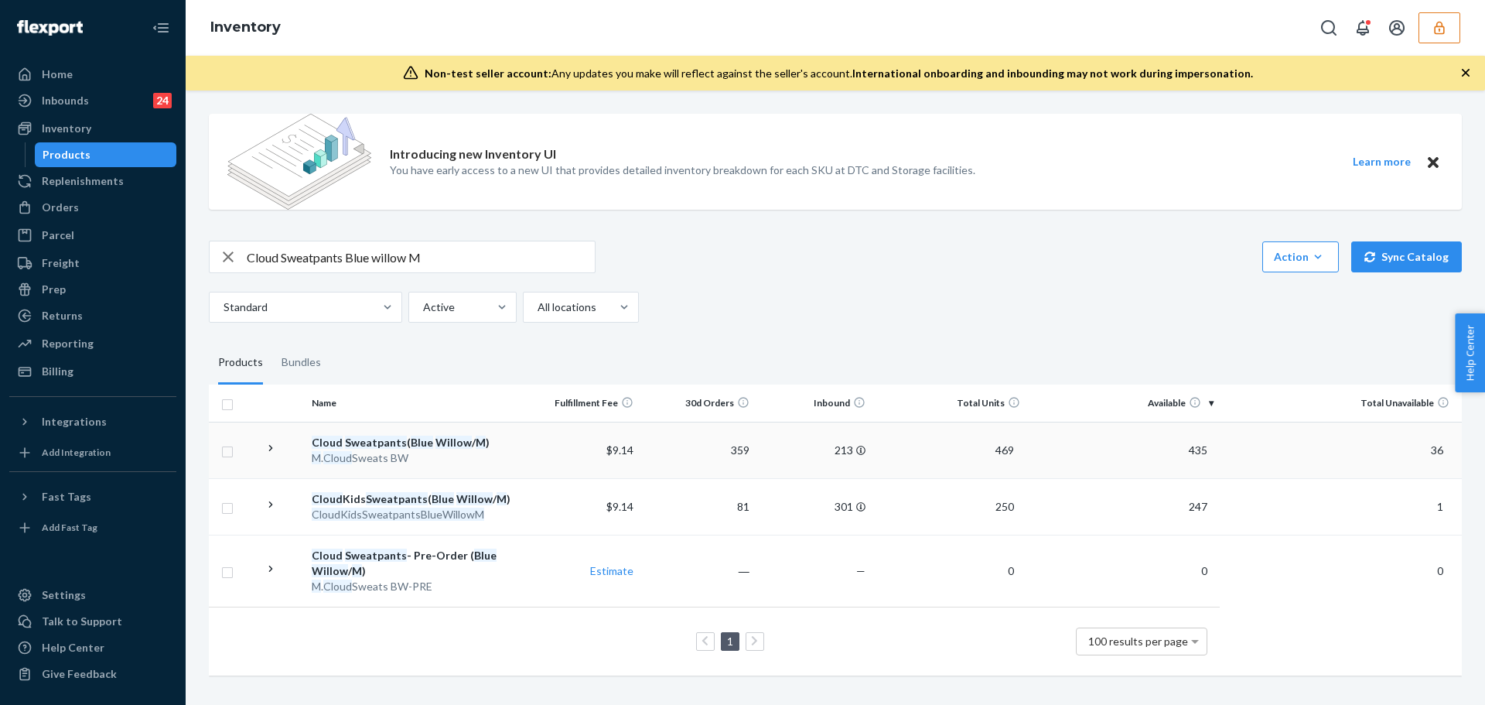
click at [526, 458] on td "$9.14" at bounding box center [582, 450] width 116 height 56
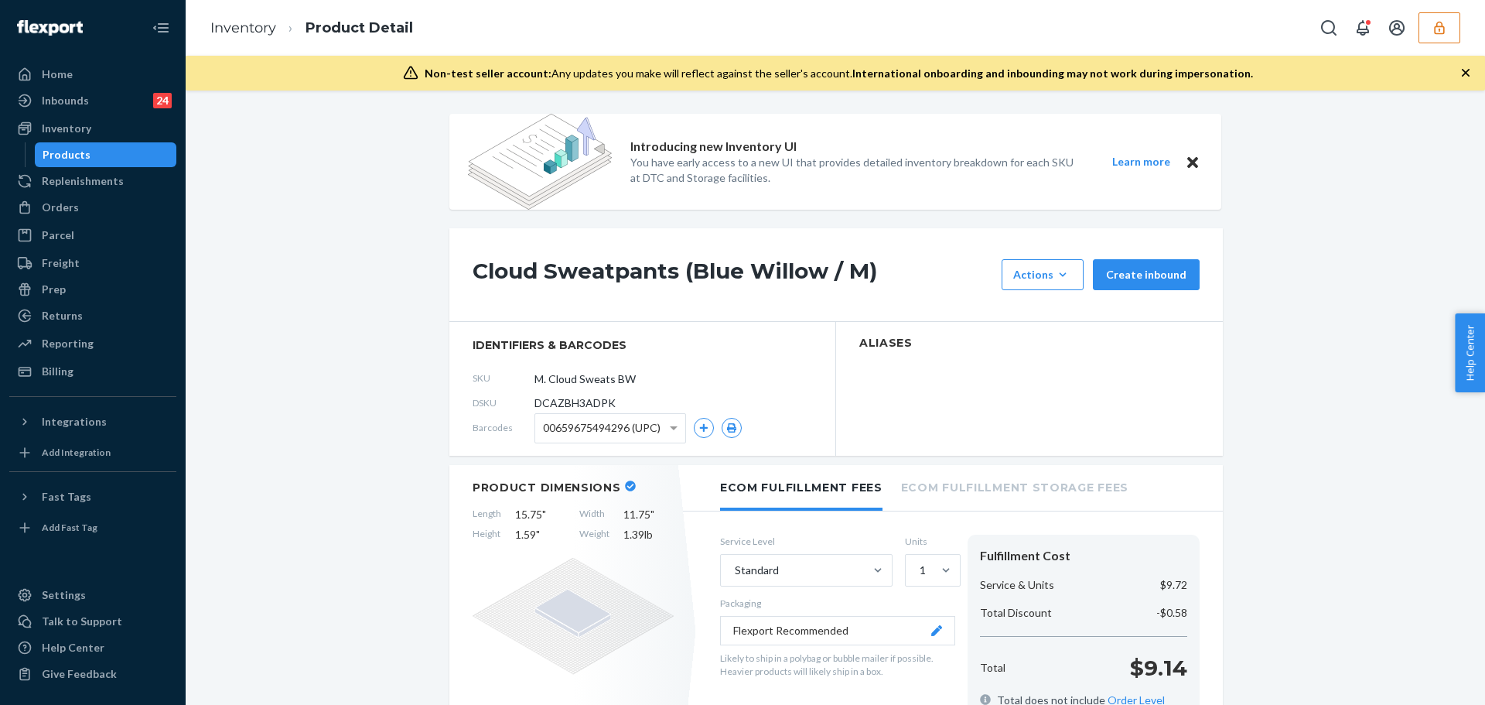
click at [712, 430] on div "00659675494296 (UPC)" at bounding box center [637, 428] width 207 height 30
click at [729, 428] on icon "button" at bounding box center [731, 427] width 9 height 9
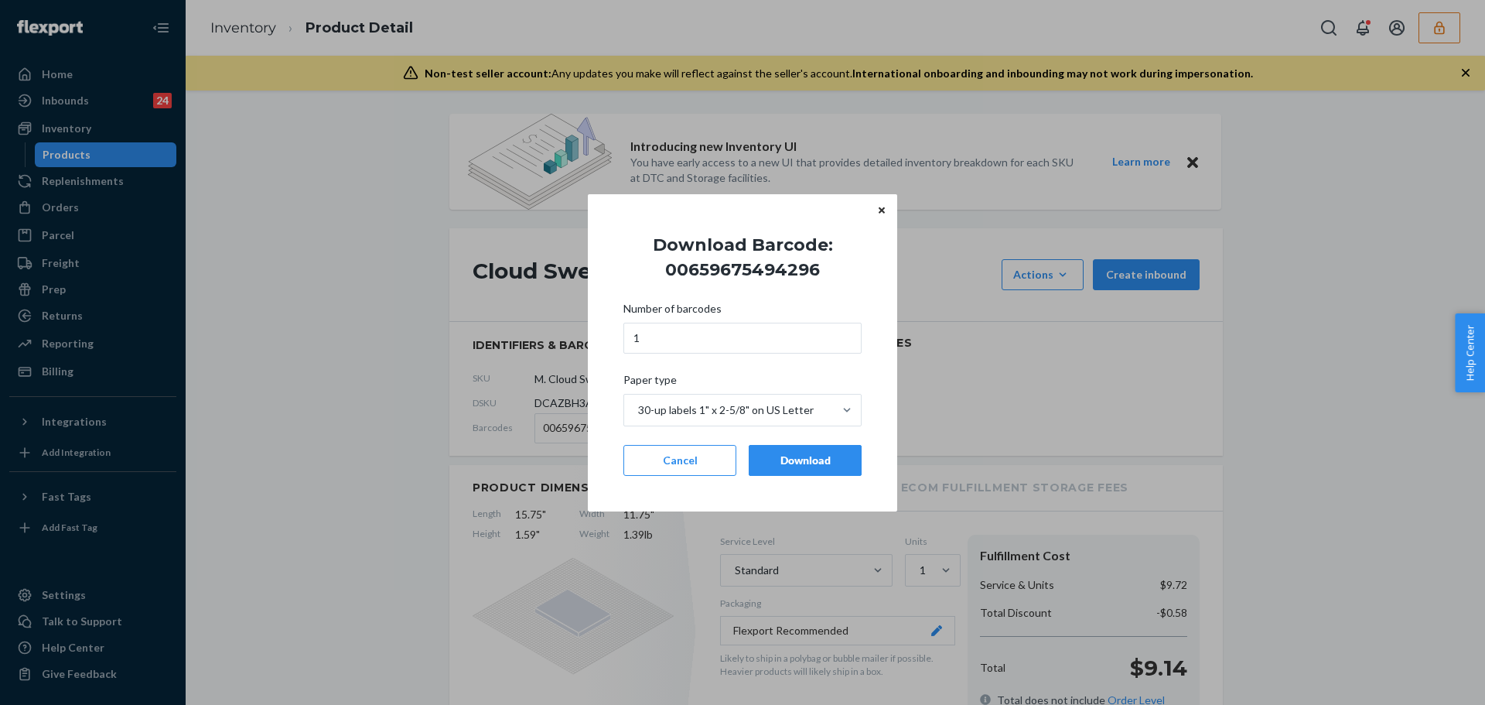
click at [789, 459] on div "Download" at bounding box center [805, 459] width 87 height 15
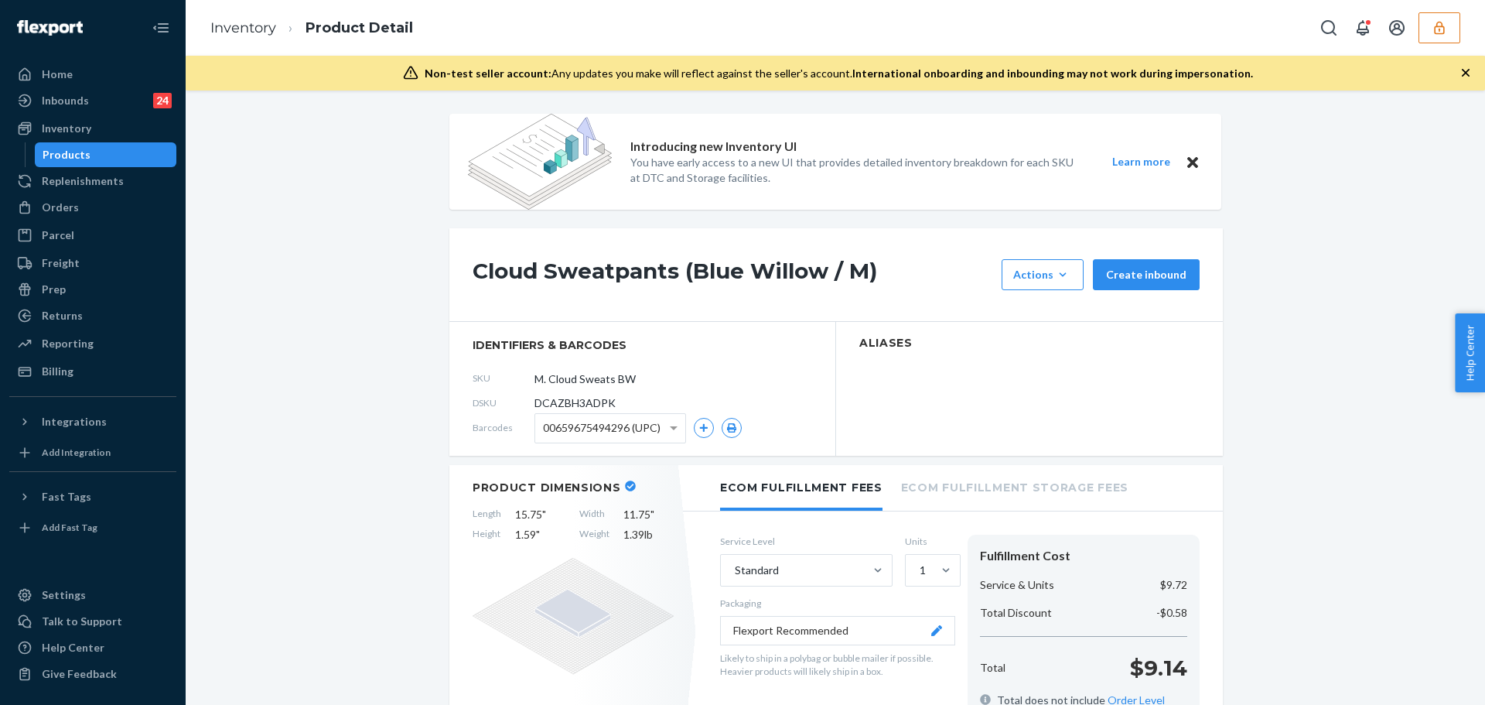
click at [640, 425] on span "00659675494296 (UPC)" at bounding box center [602, 428] width 118 height 26
click at [722, 424] on button "button" at bounding box center [732, 428] width 20 height 20
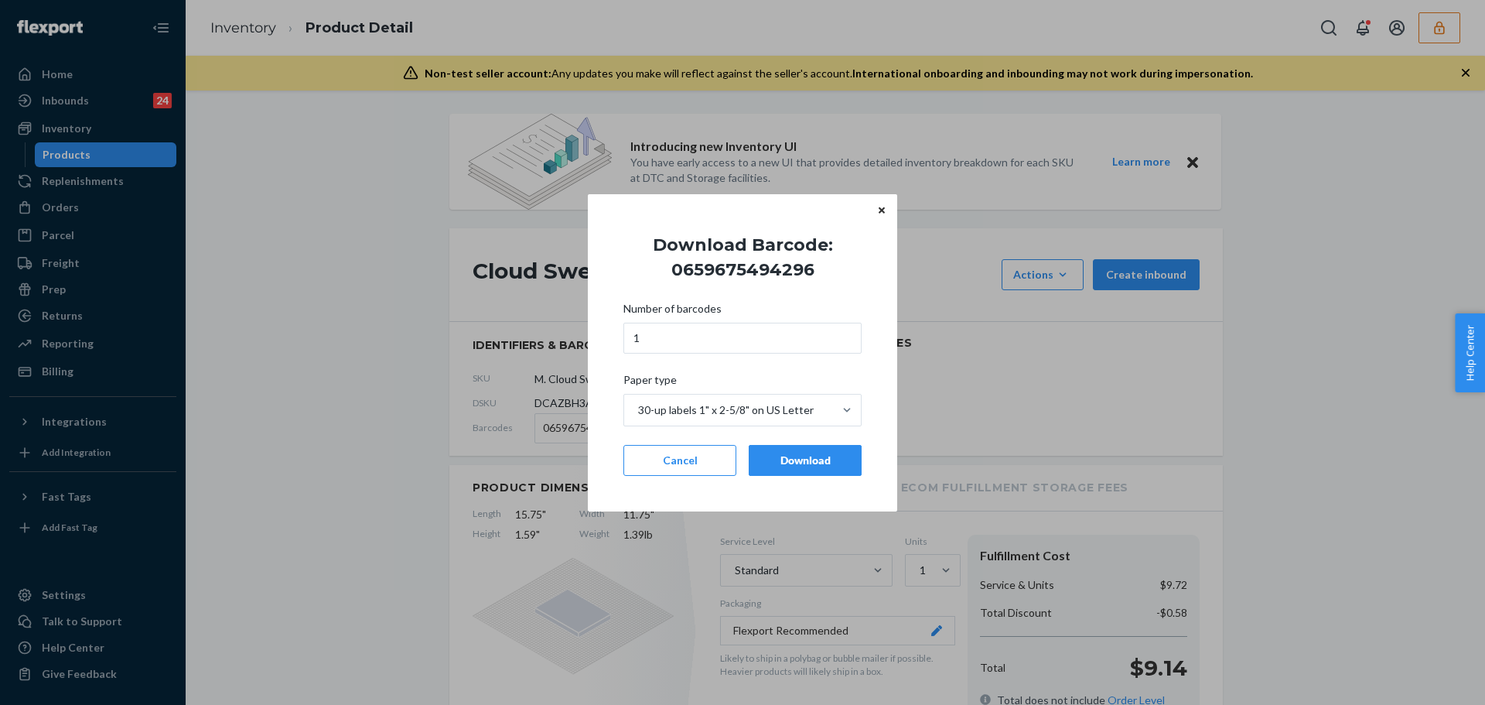
click at [763, 450] on button "Download" at bounding box center [805, 460] width 113 height 31
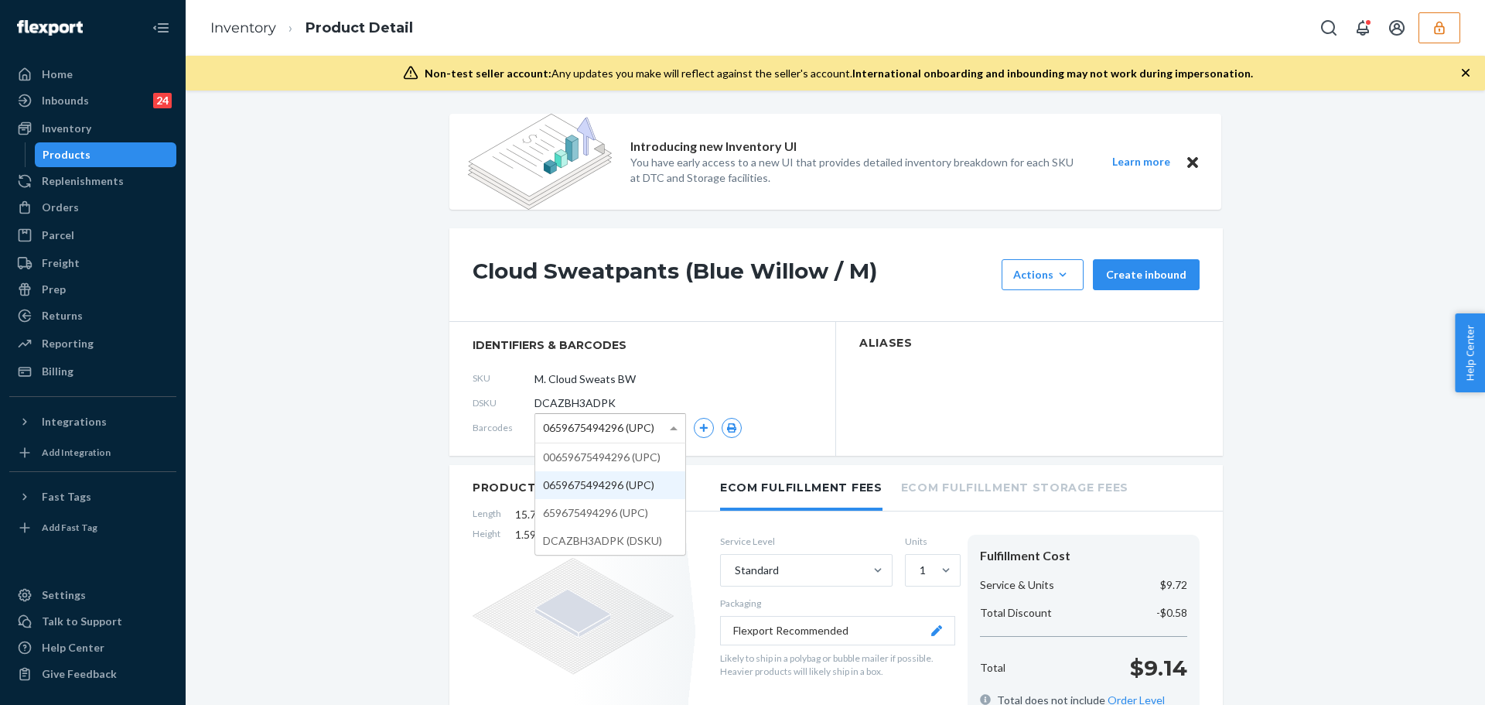
click at [602, 428] on span "0659675494296 (UPC)" at bounding box center [598, 428] width 111 height 26
click at [727, 428] on icon "button" at bounding box center [731, 427] width 9 height 9
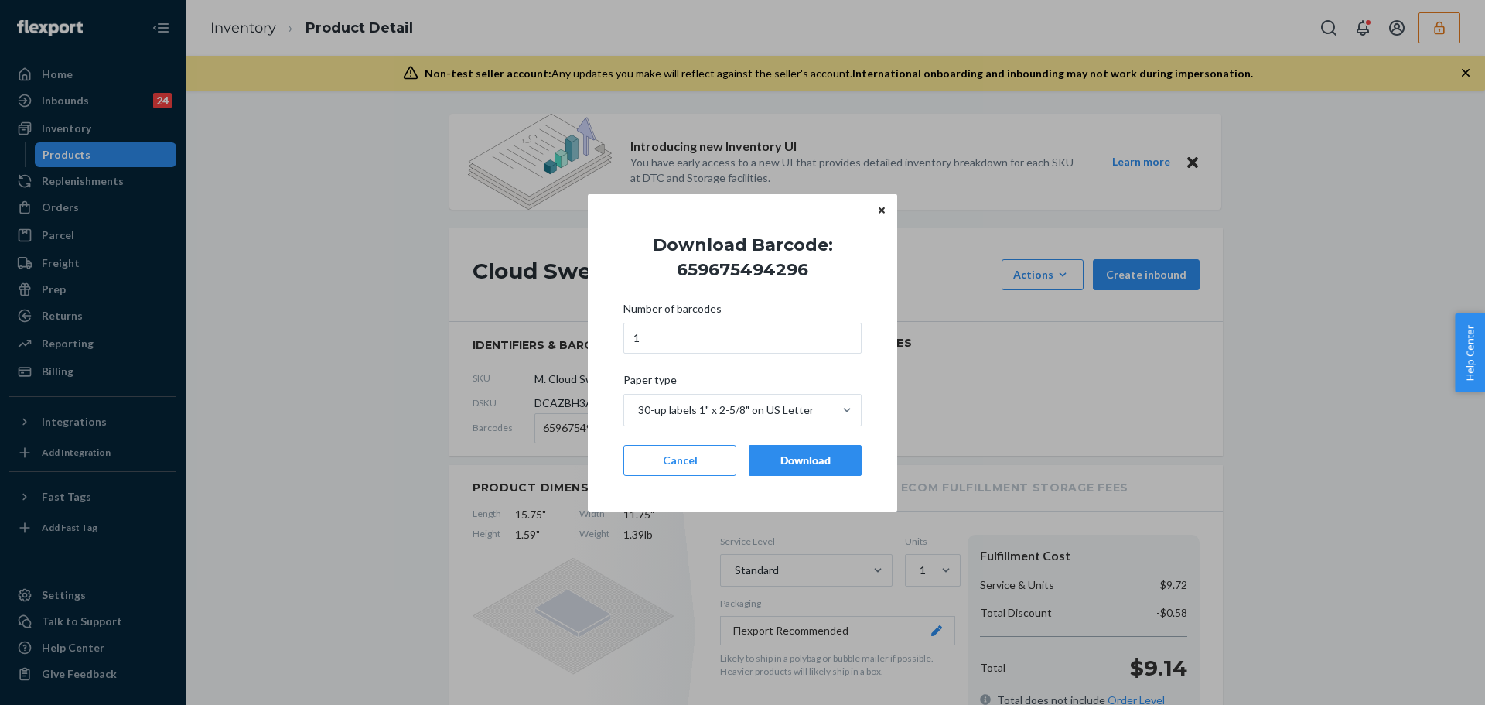
click at [772, 452] on div "Download" at bounding box center [805, 459] width 87 height 15
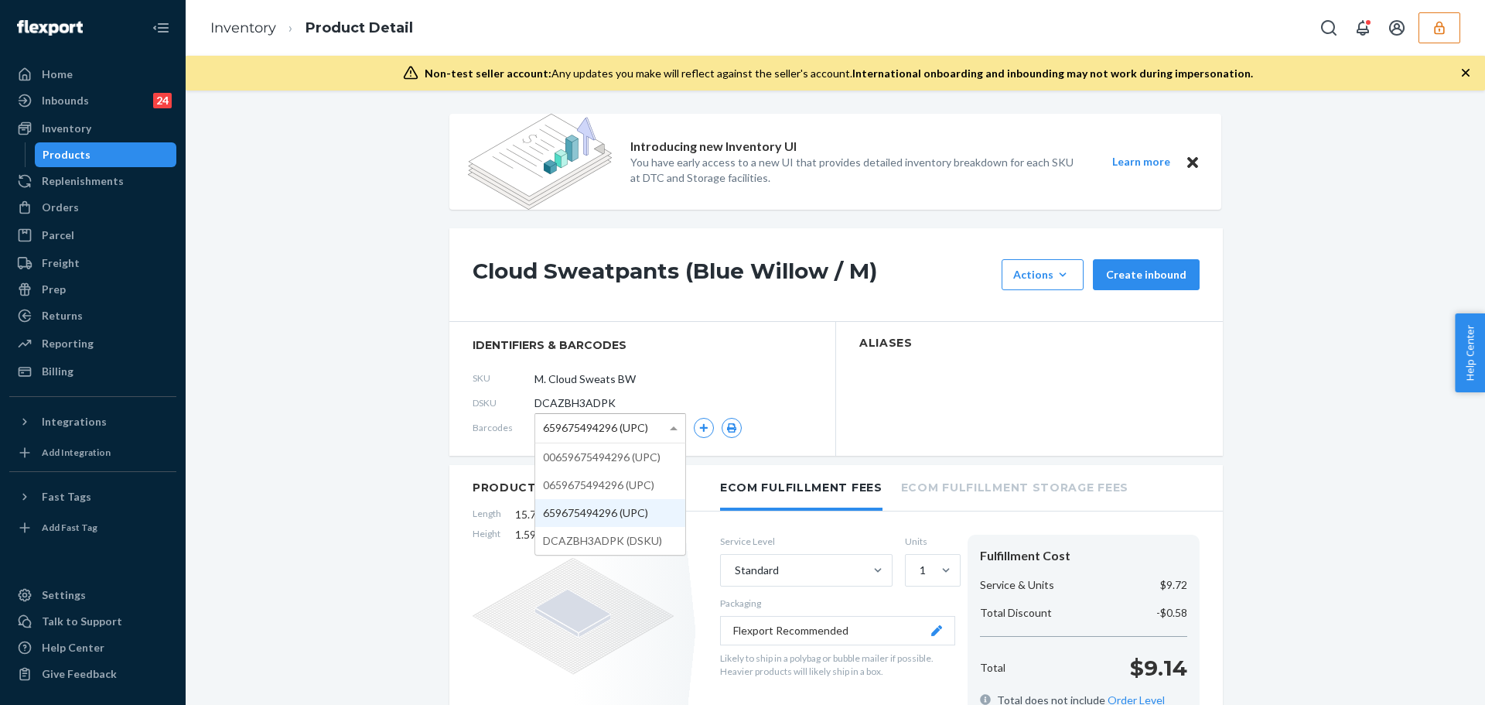
click at [583, 426] on span "659675494296 (UPC)" at bounding box center [595, 428] width 105 height 26
click at [731, 430] on icon "button" at bounding box center [731, 427] width 11 height 9
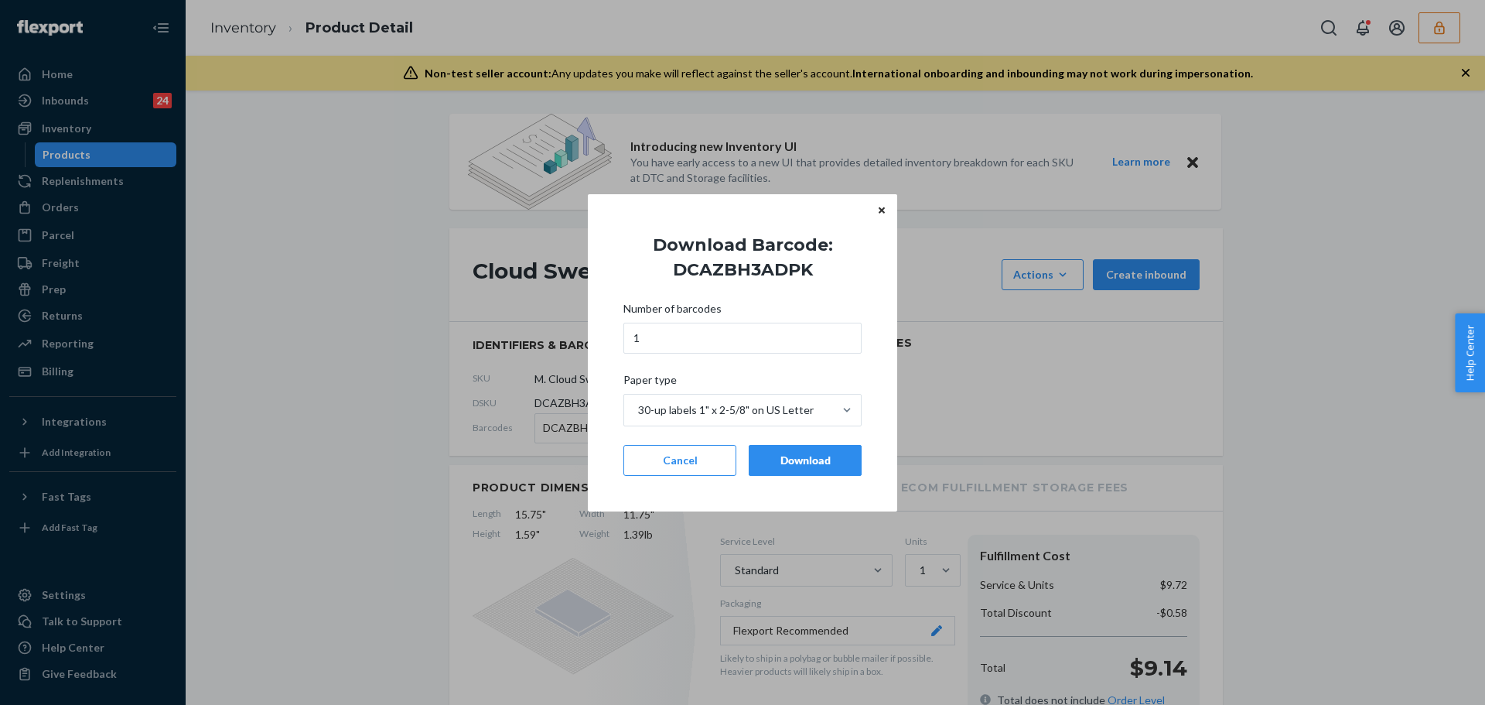
click at [751, 461] on button "Download" at bounding box center [805, 460] width 113 height 31
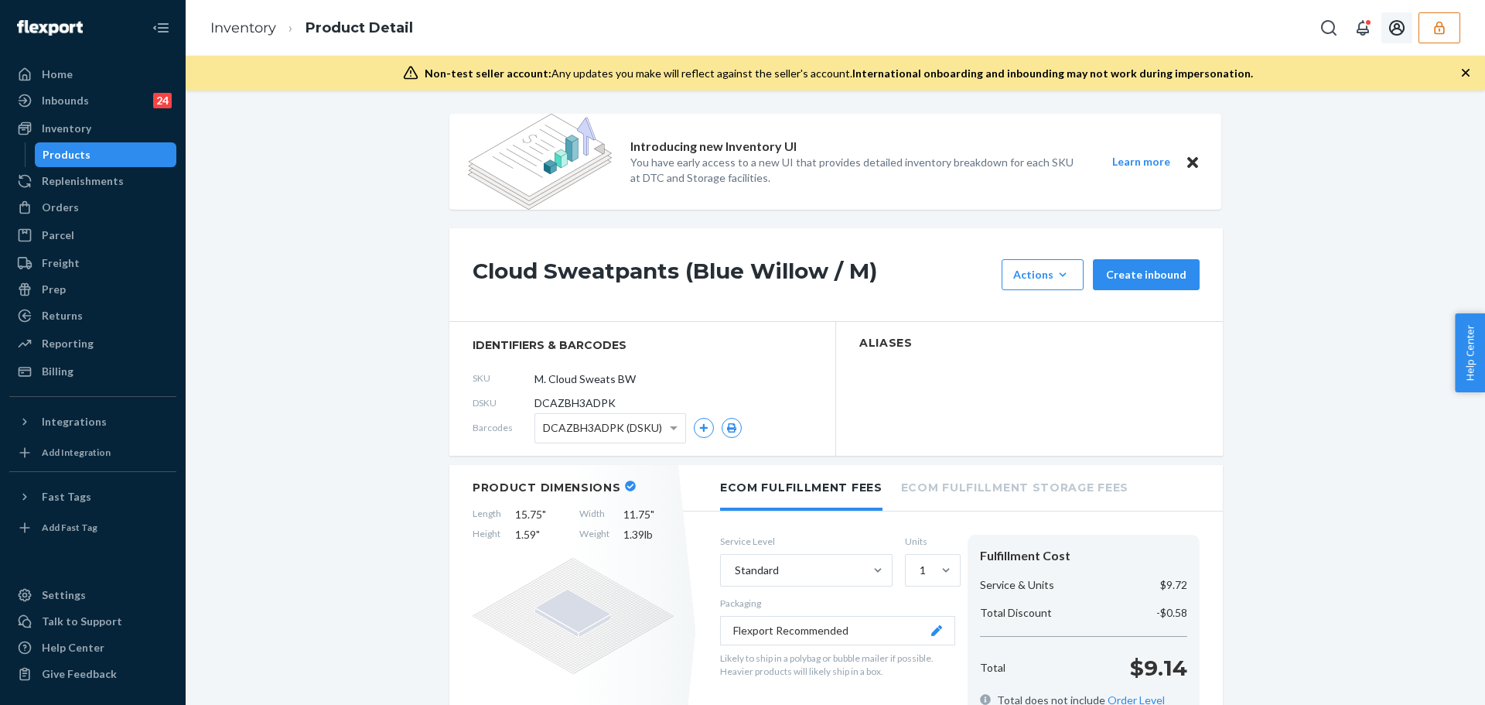
click at [1424, 31] on button "button" at bounding box center [1439, 27] width 42 height 31
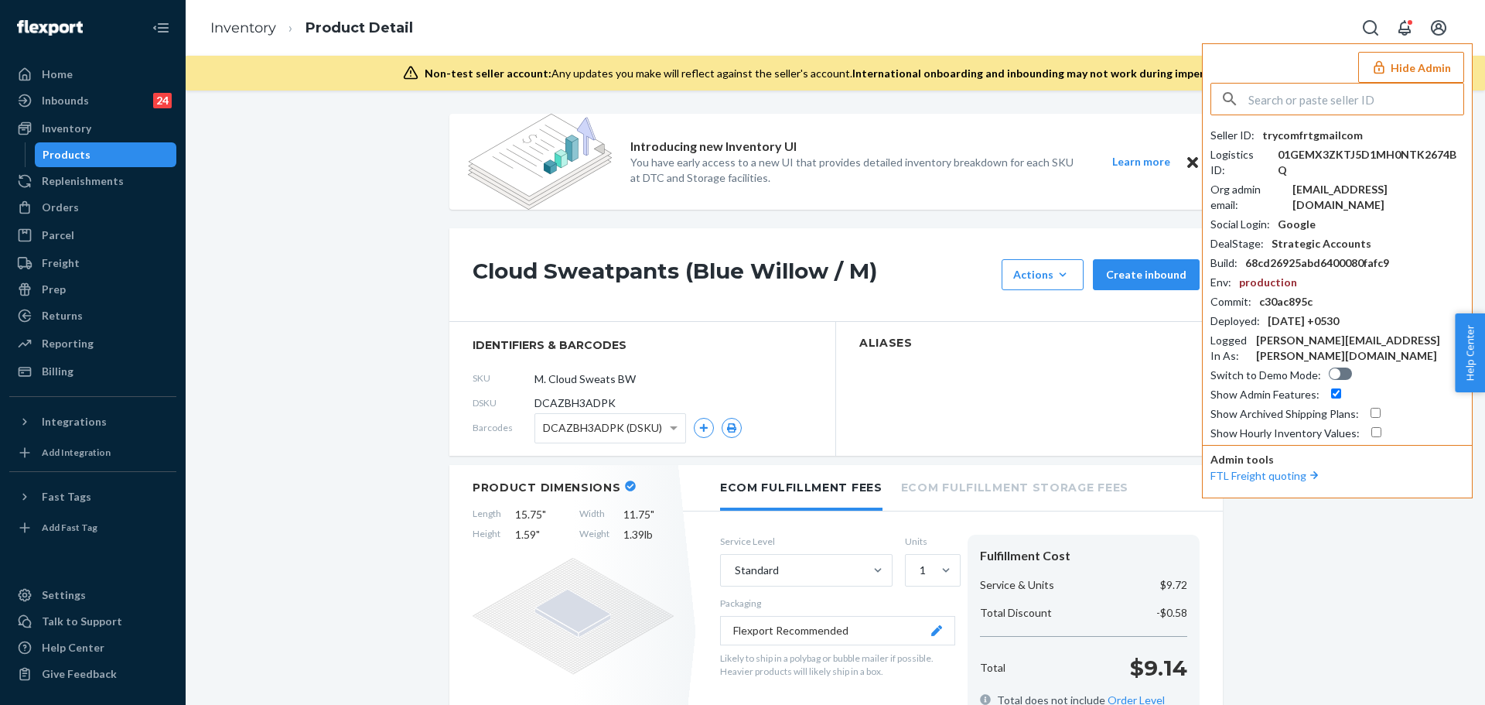
click at [1356, 104] on input "text" at bounding box center [1355, 99] width 215 height 31
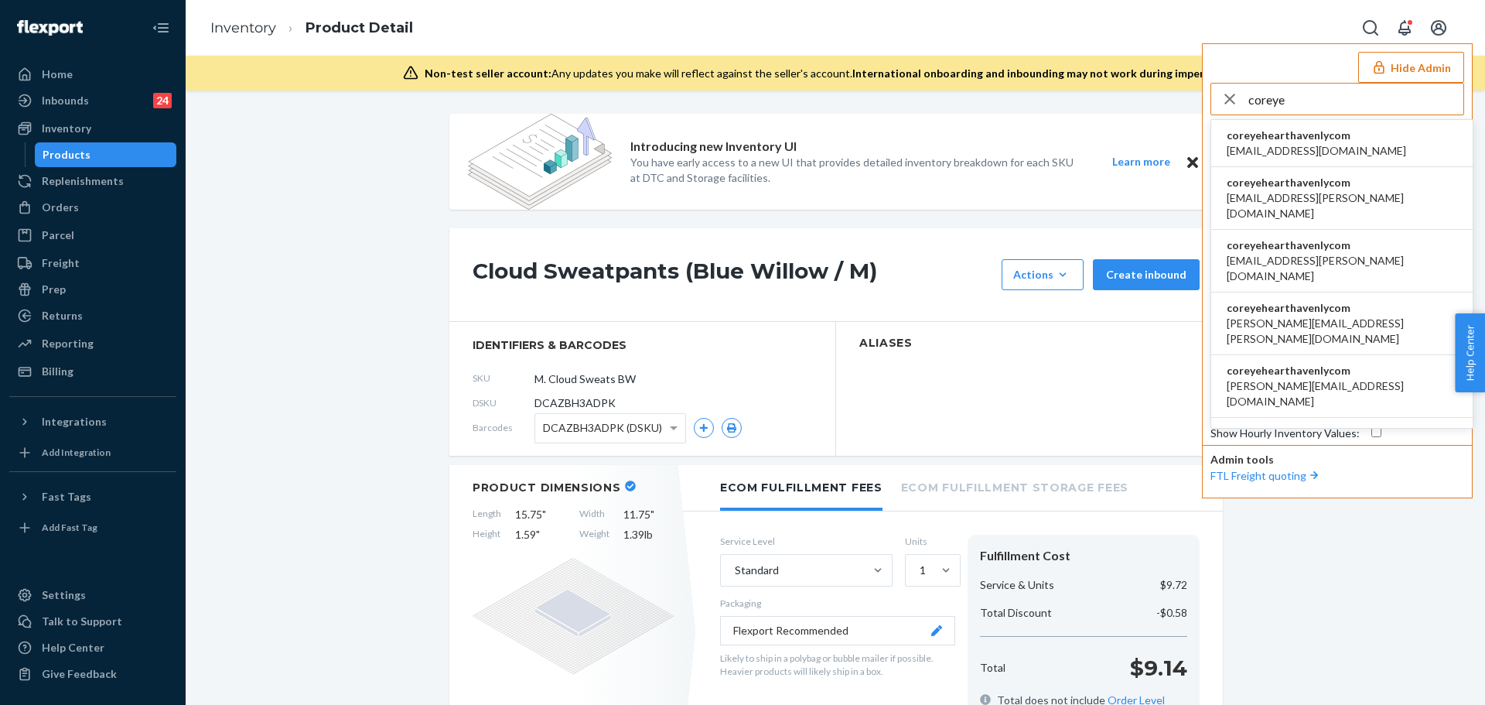
type input "coreye"
click at [1349, 154] on span "[EMAIL_ADDRESS][DOMAIN_NAME]" at bounding box center [1316, 150] width 179 height 15
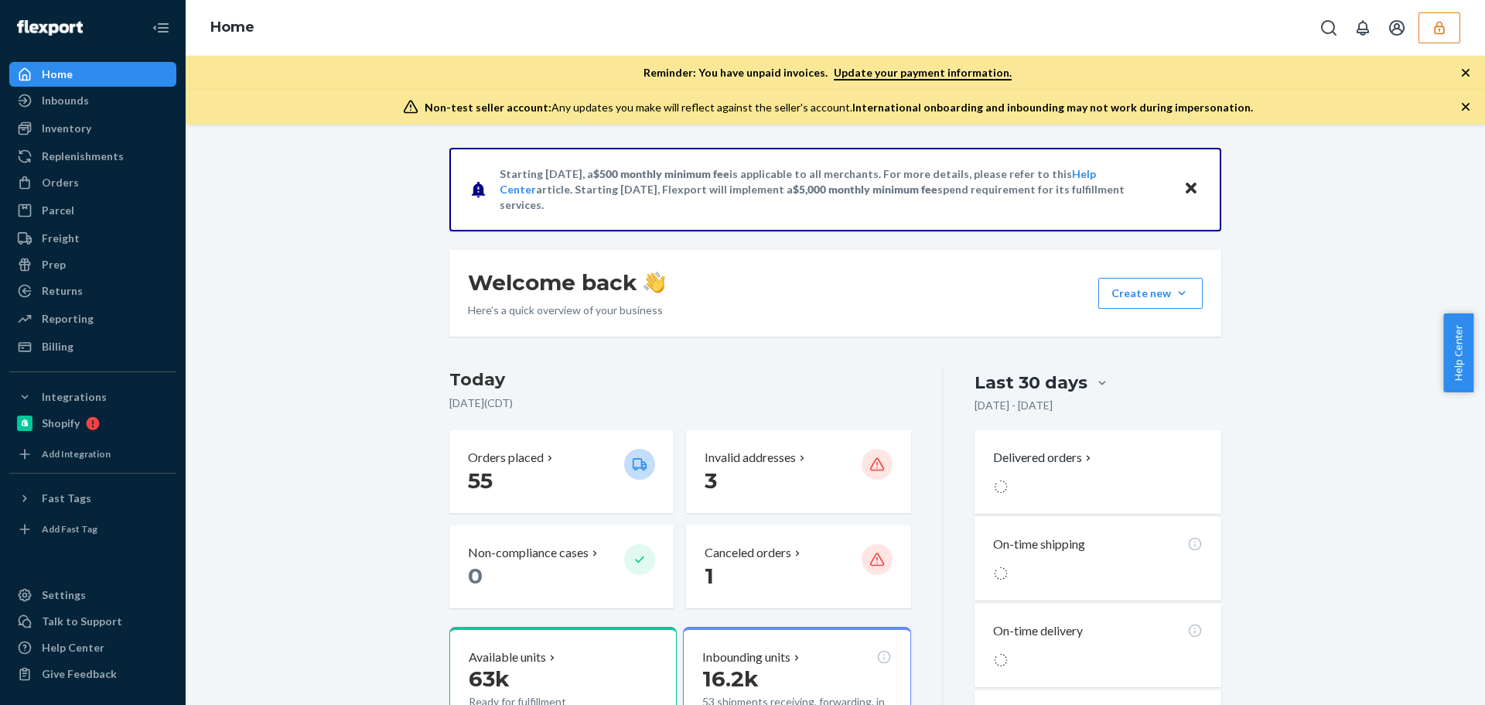
drag, startPoint x: 94, startPoint y: 136, endPoint x: 123, endPoint y: 142, distance: 29.3
click at [94, 137] on div "Inventory" at bounding box center [93, 129] width 164 height 22
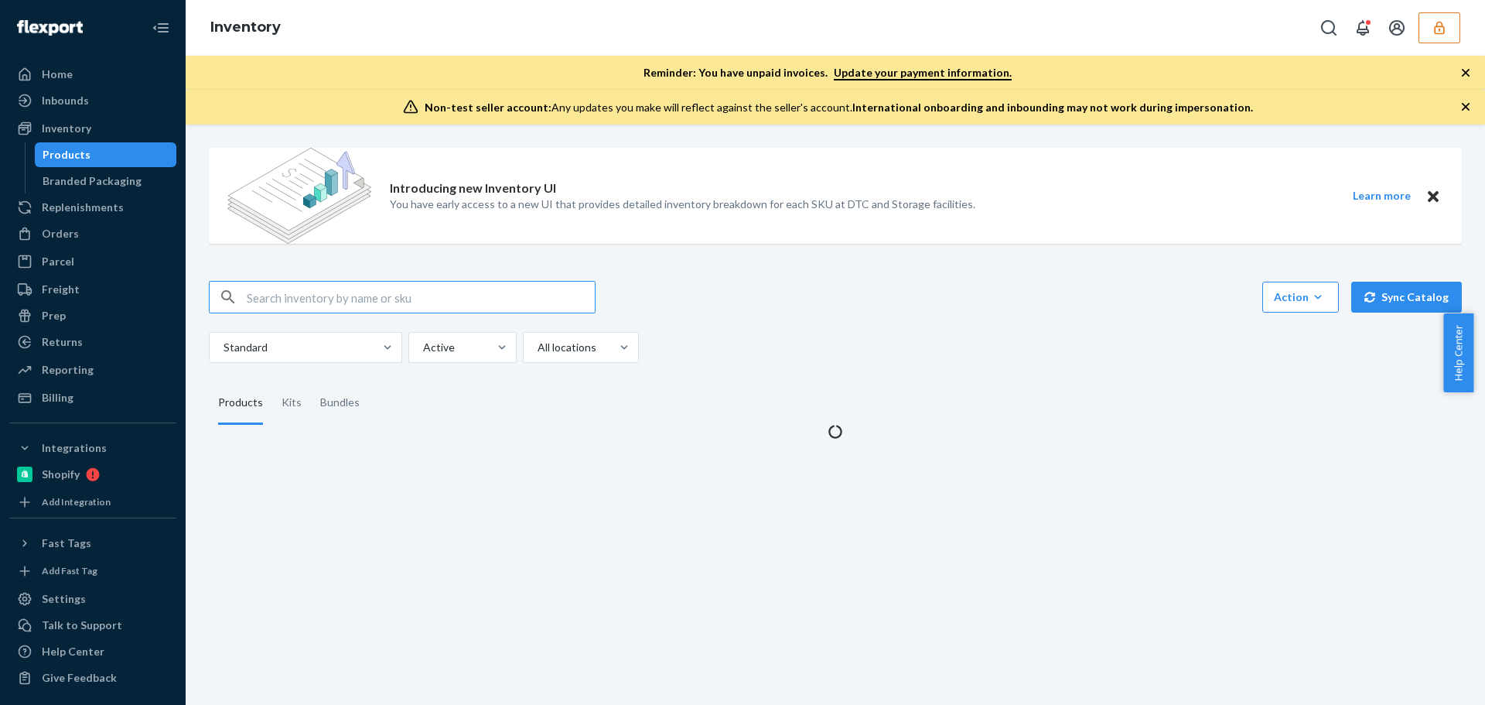
click at [343, 292] on input "text" at bounding box center [421, 297] width 348 height 31
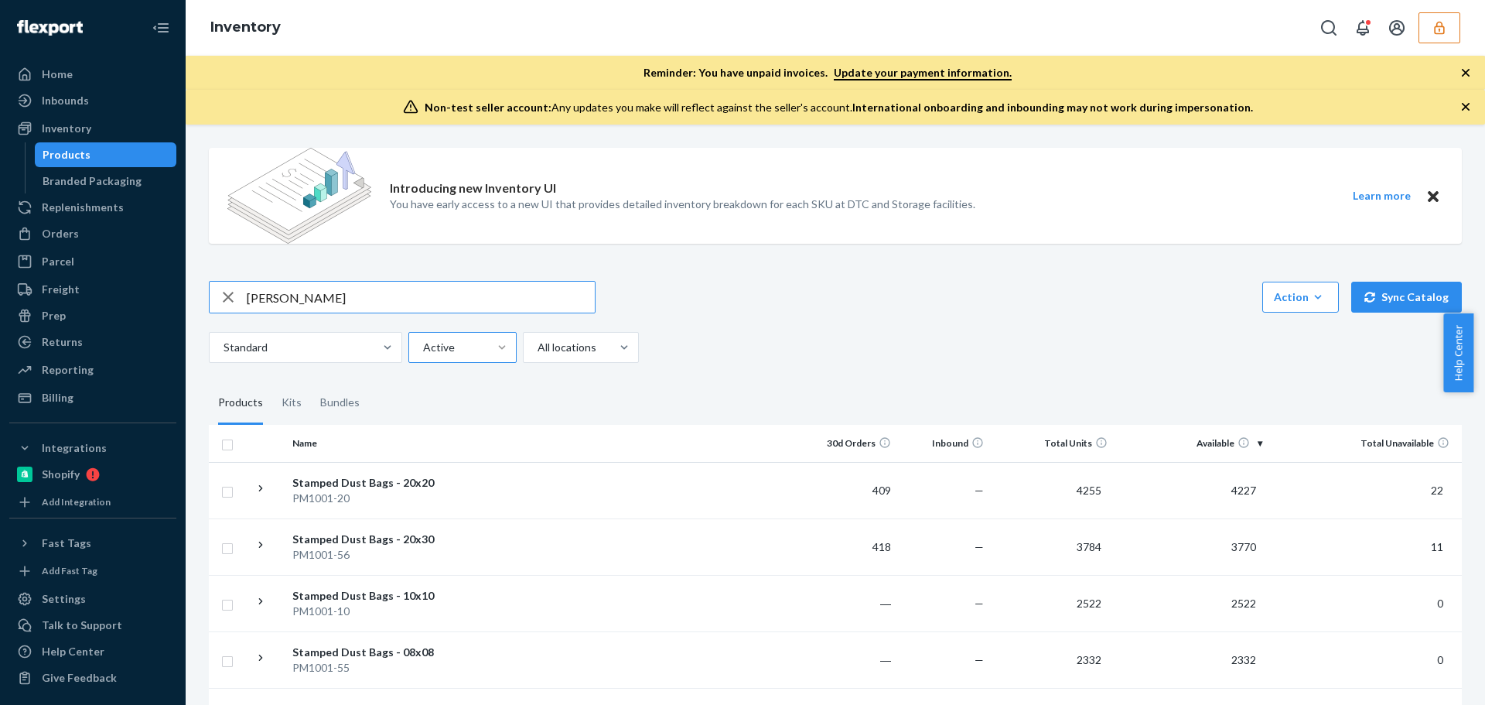
type input "[PERSON_NAME]"
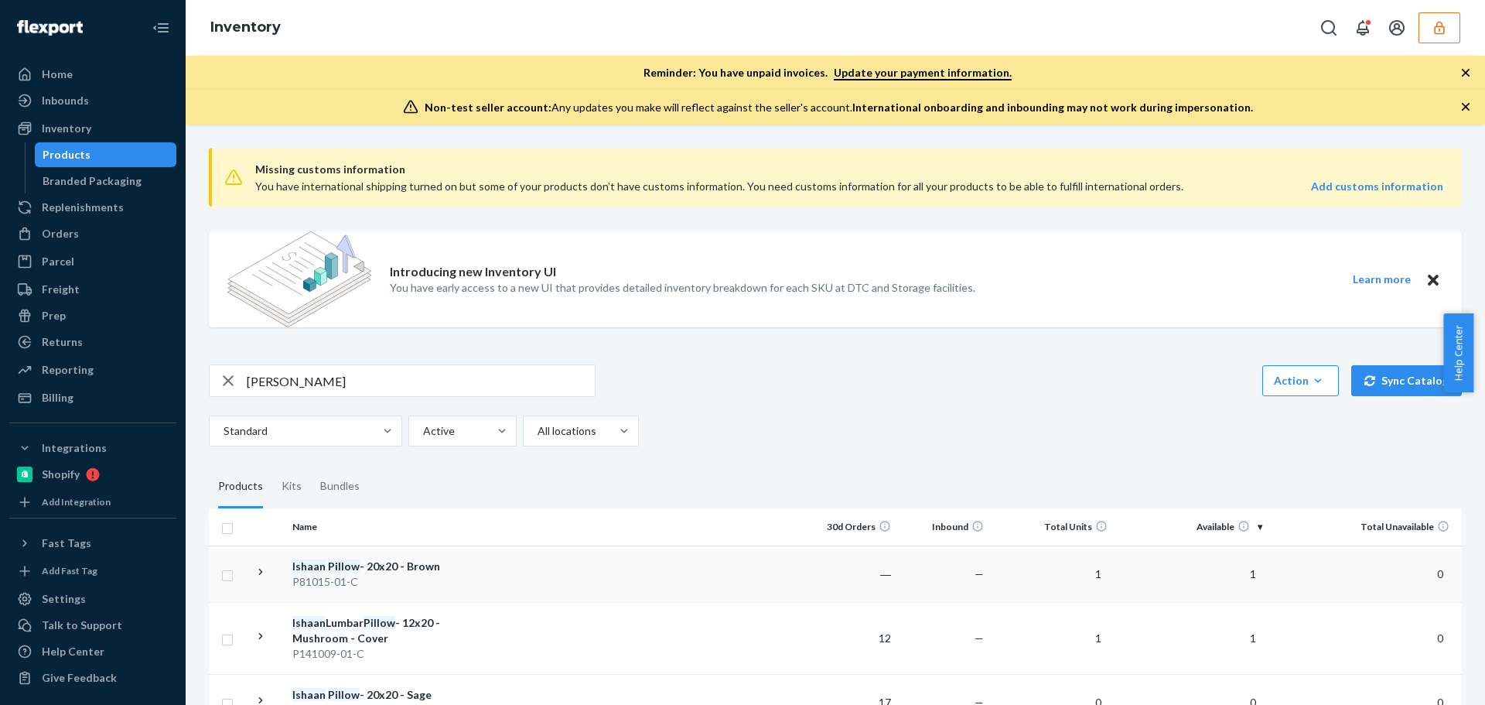
scroll to position [121, 0]
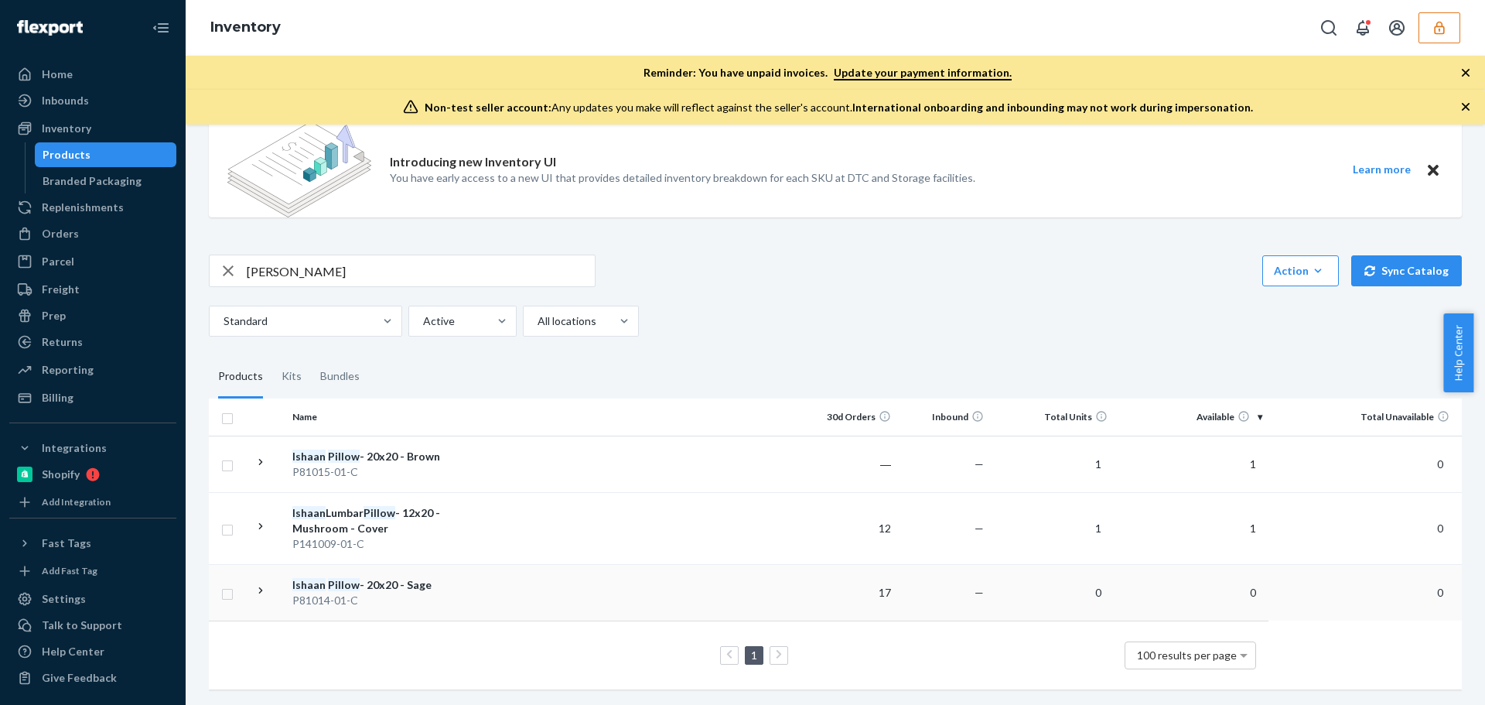
click at [436, 592] on div "P81014-01-C" at bounding box center [373, 599] width 162 height 15
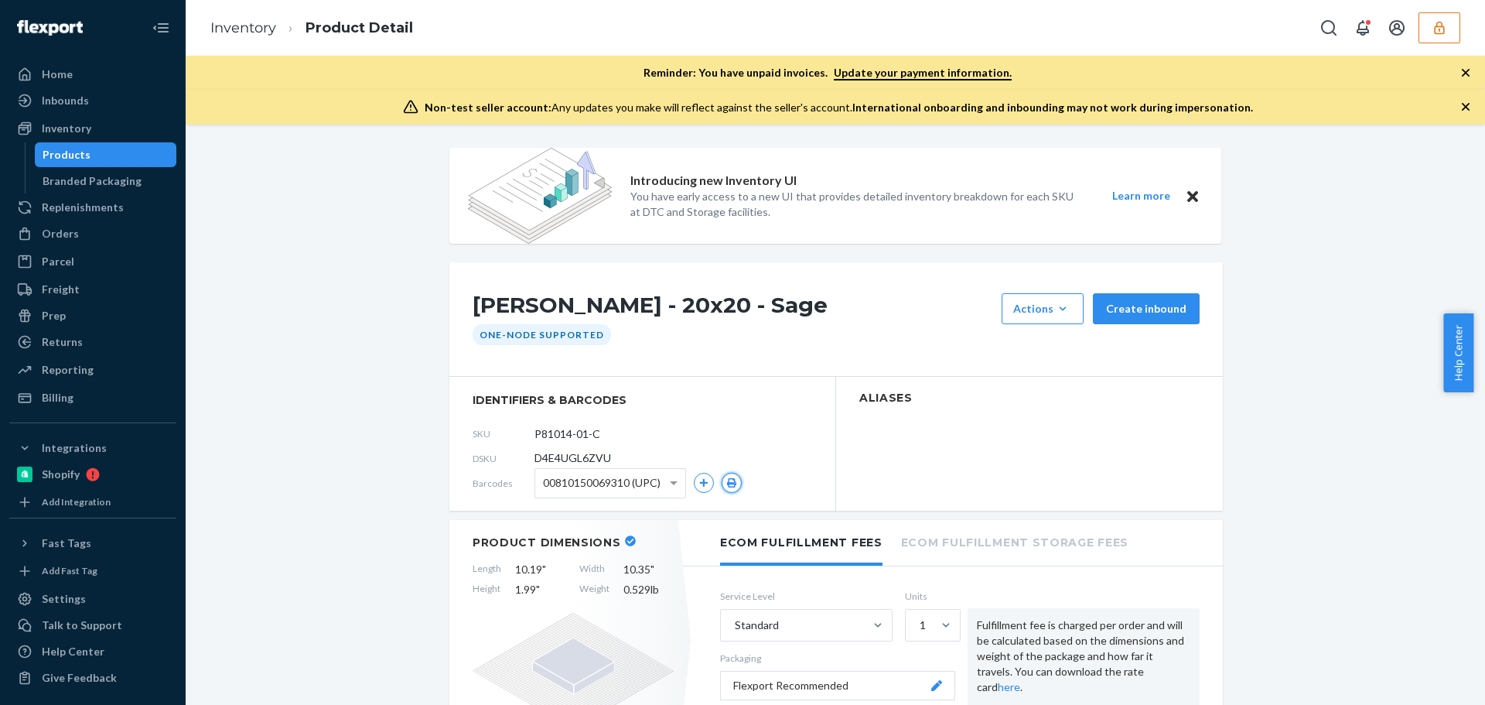
click at [727, 482] on icon "button" at bounding box center [731, 482] width 9 height 9
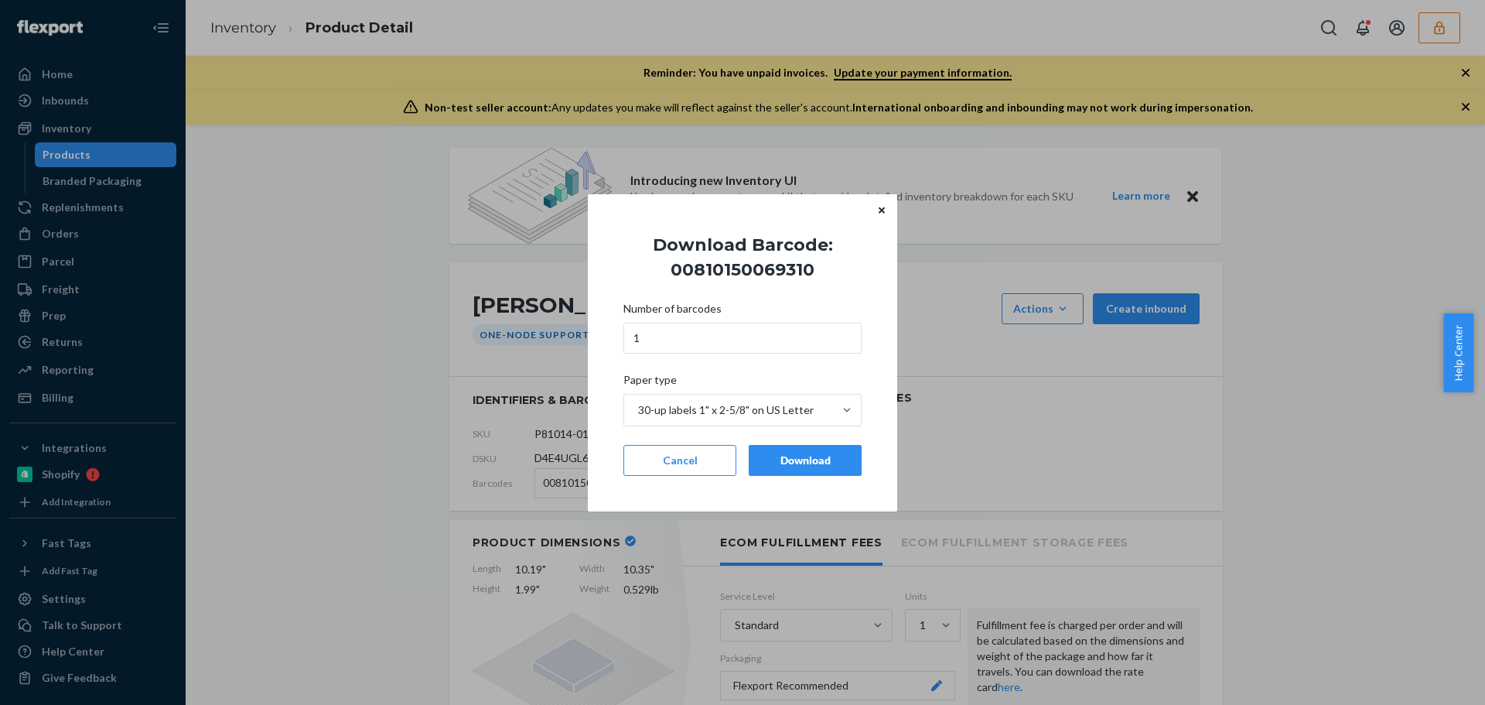
click at [797, 464] on div "Download" at bounding box center [805, 459] width 87 height 15
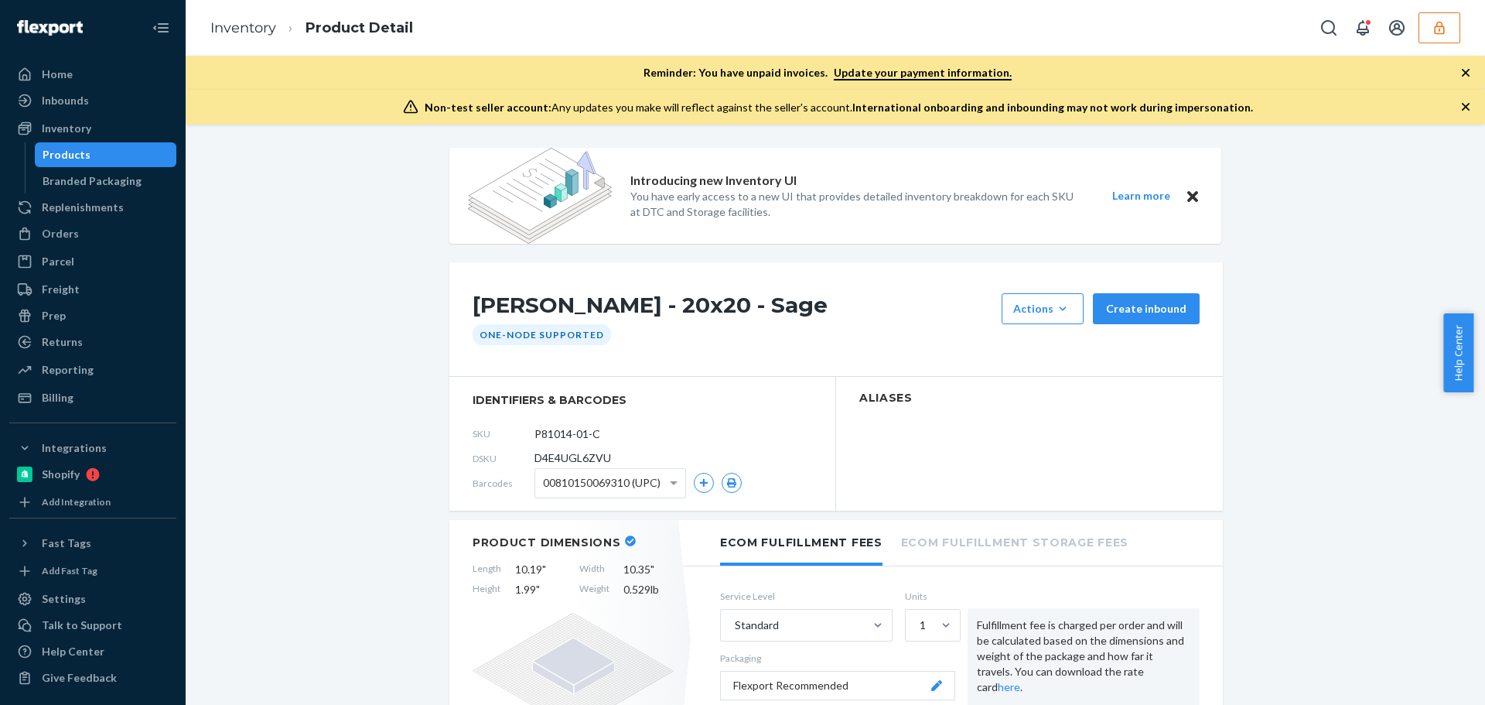
click at [633, 480] on span "00810150069310 (UPC)" at bounding box center [602, 482] width 118 height 26
click at [729, 480] on icon "button" at bounding box center [731, 482] width 9 height 9
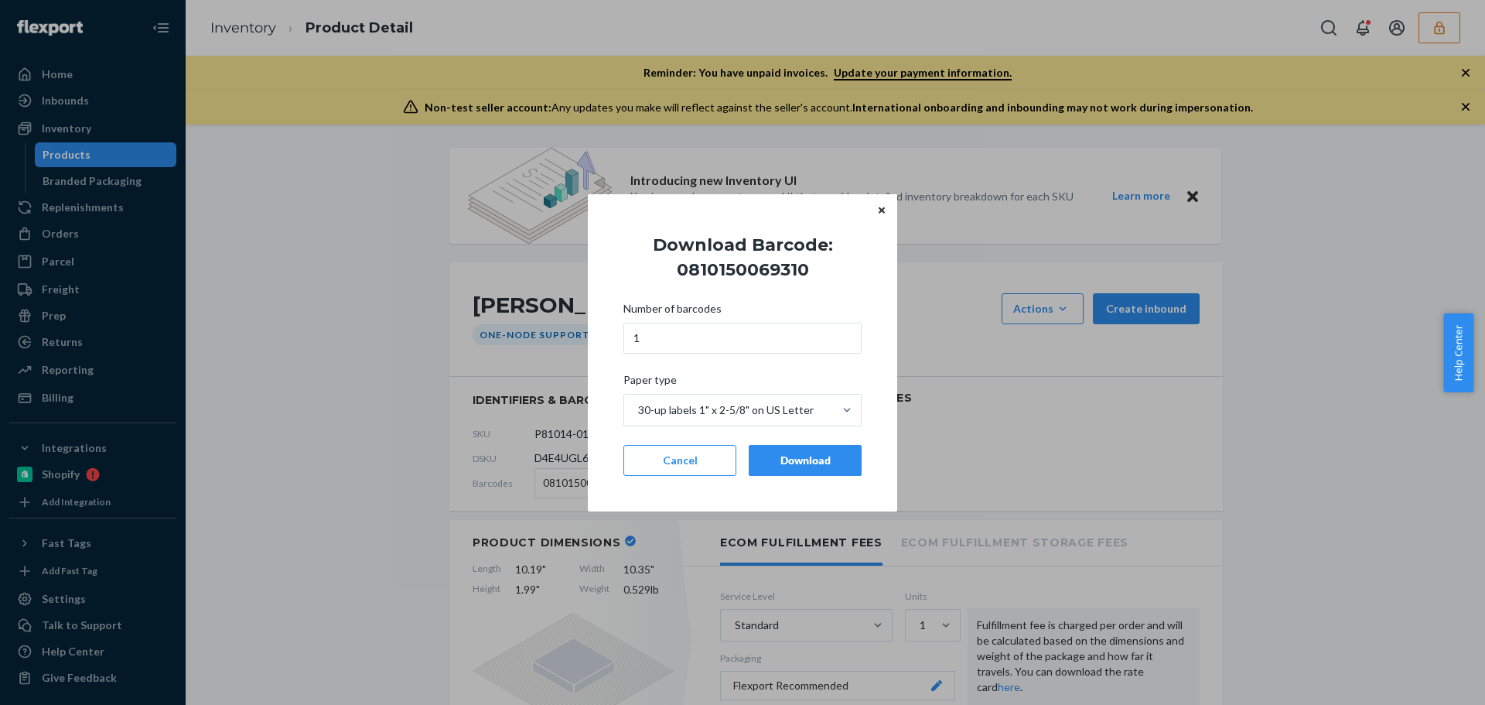
drag, startPoint x: 813, startPoint y: 456, endPoint x: 744, endPoint y: 480, distance: 72.6
click at [812, 456] on div "Download" at bounding box center [805, 459] width 87 height 15
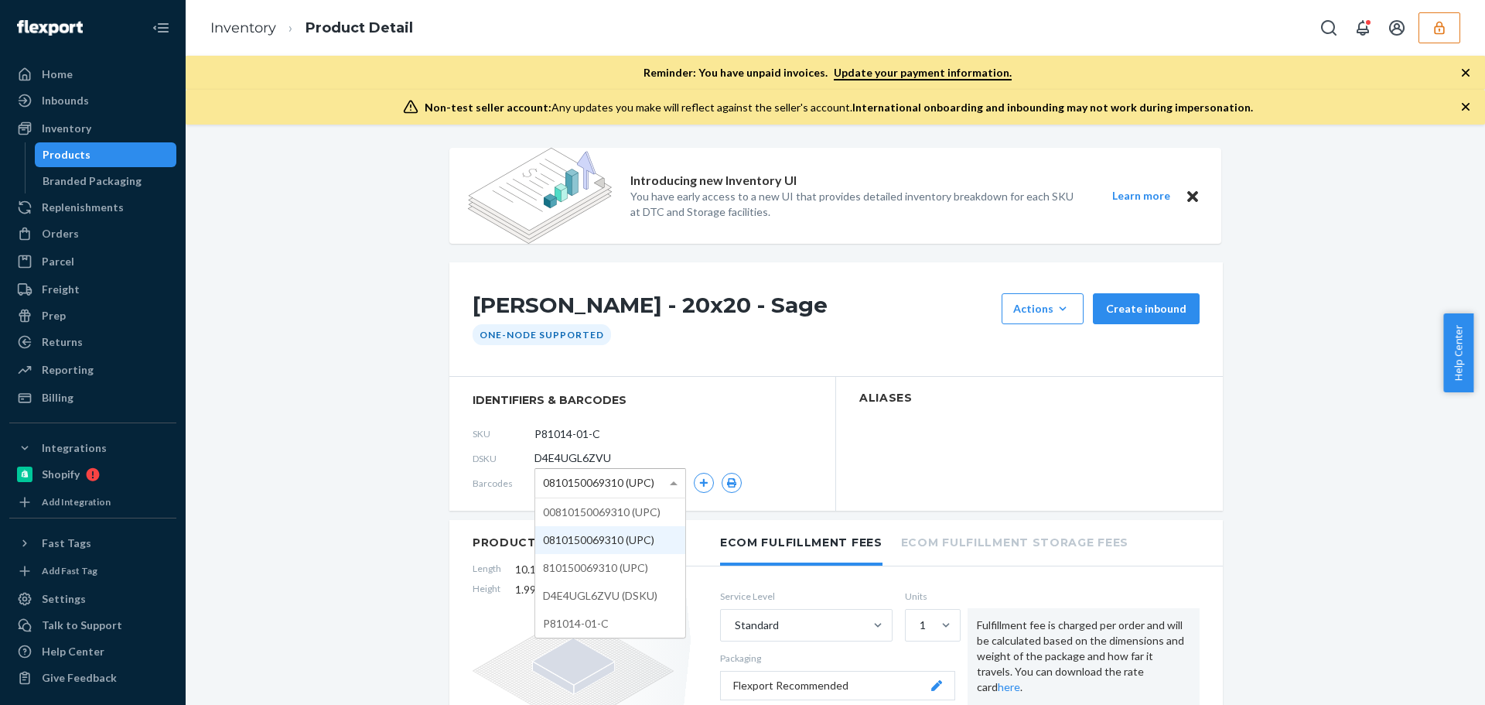
drag, startPoint x: 637, startPoint y: 471, endPoint x: 628, endPoint y: 492, distance: 22.5
click at [636, 471] on span "0810150069310 (UPC)" at bounding box center [598, 482] width 111 height 26
click at [733, 481] on button "button" at bounding box center [732, 483] width 20 height 20
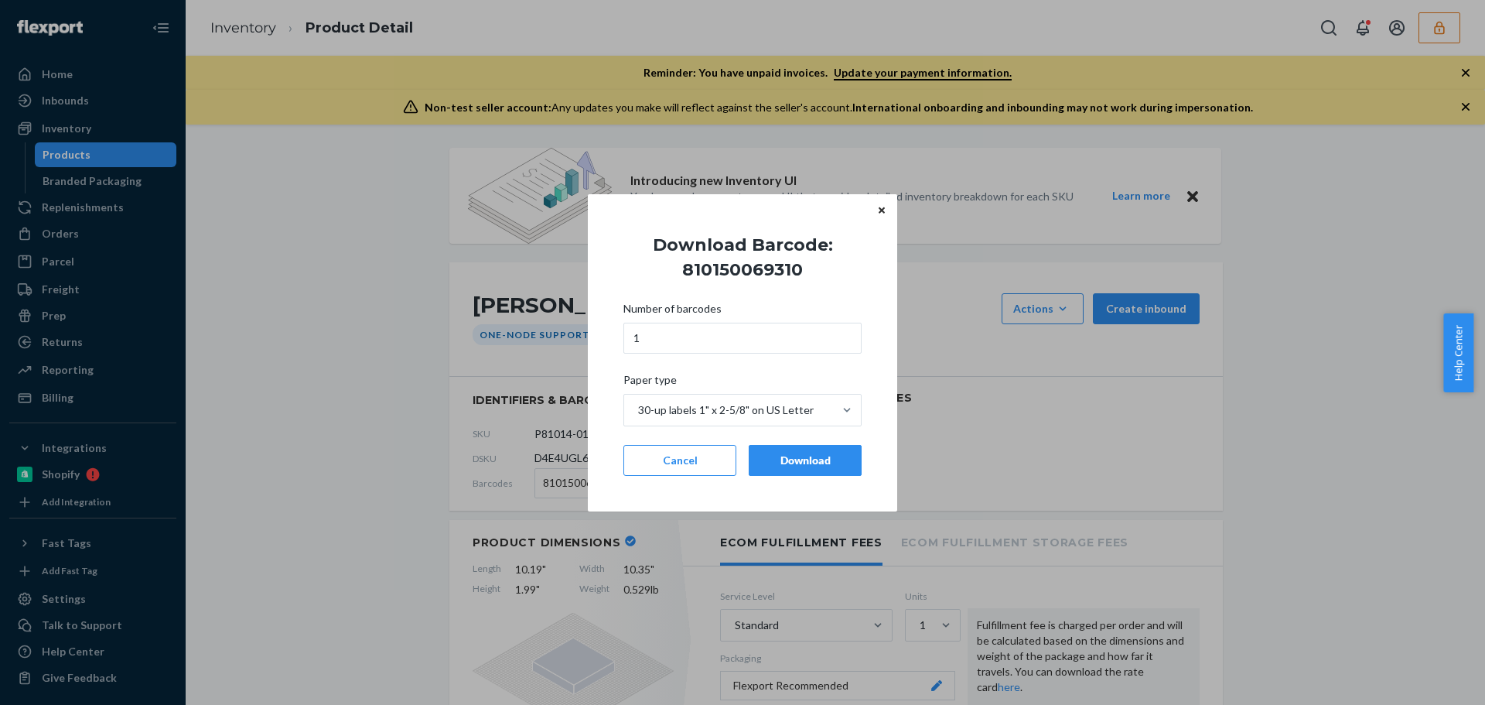
click at [799, 470] on button "Download" at bounding box center [805, 460] width 113 height 31
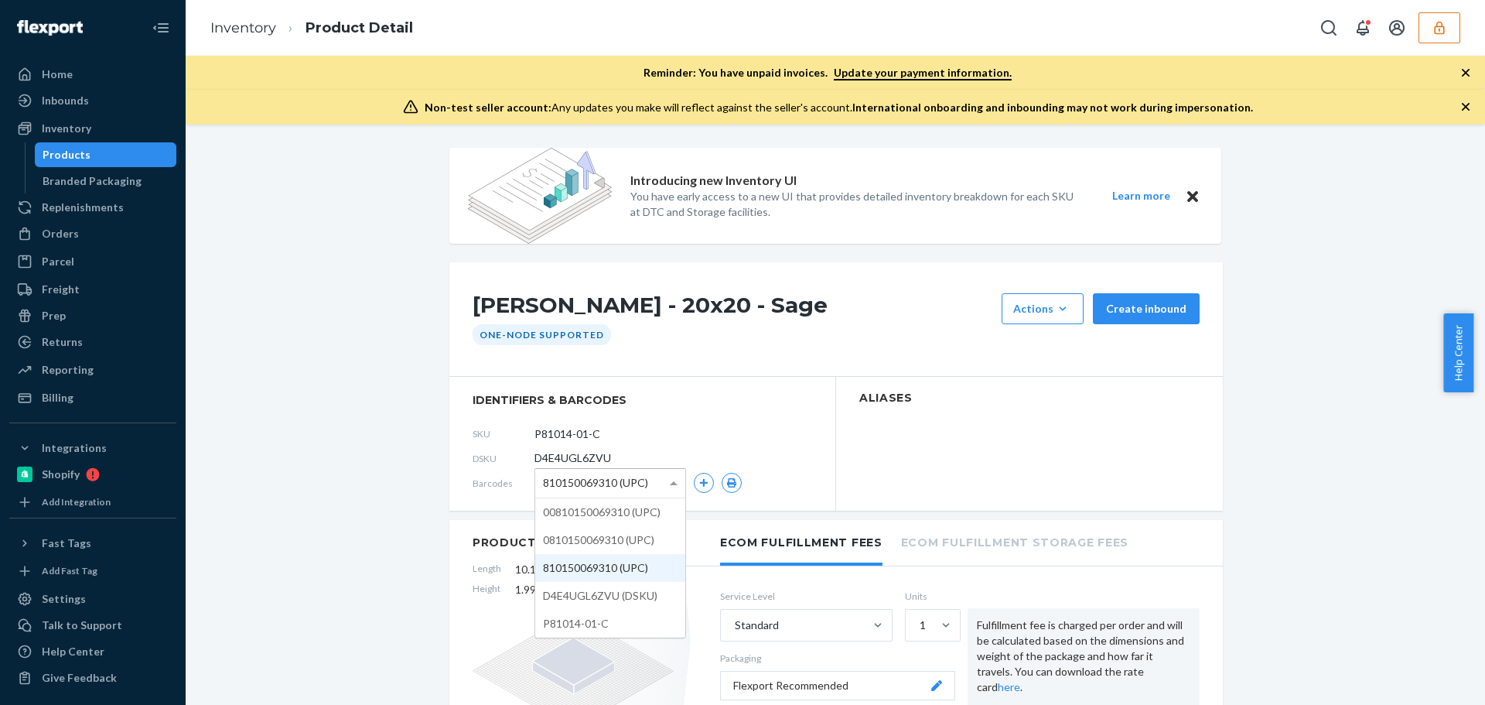
click at [623, 488] on span "810150069310 (UPC)" at bounding box center [595, 482] width 105 height 26
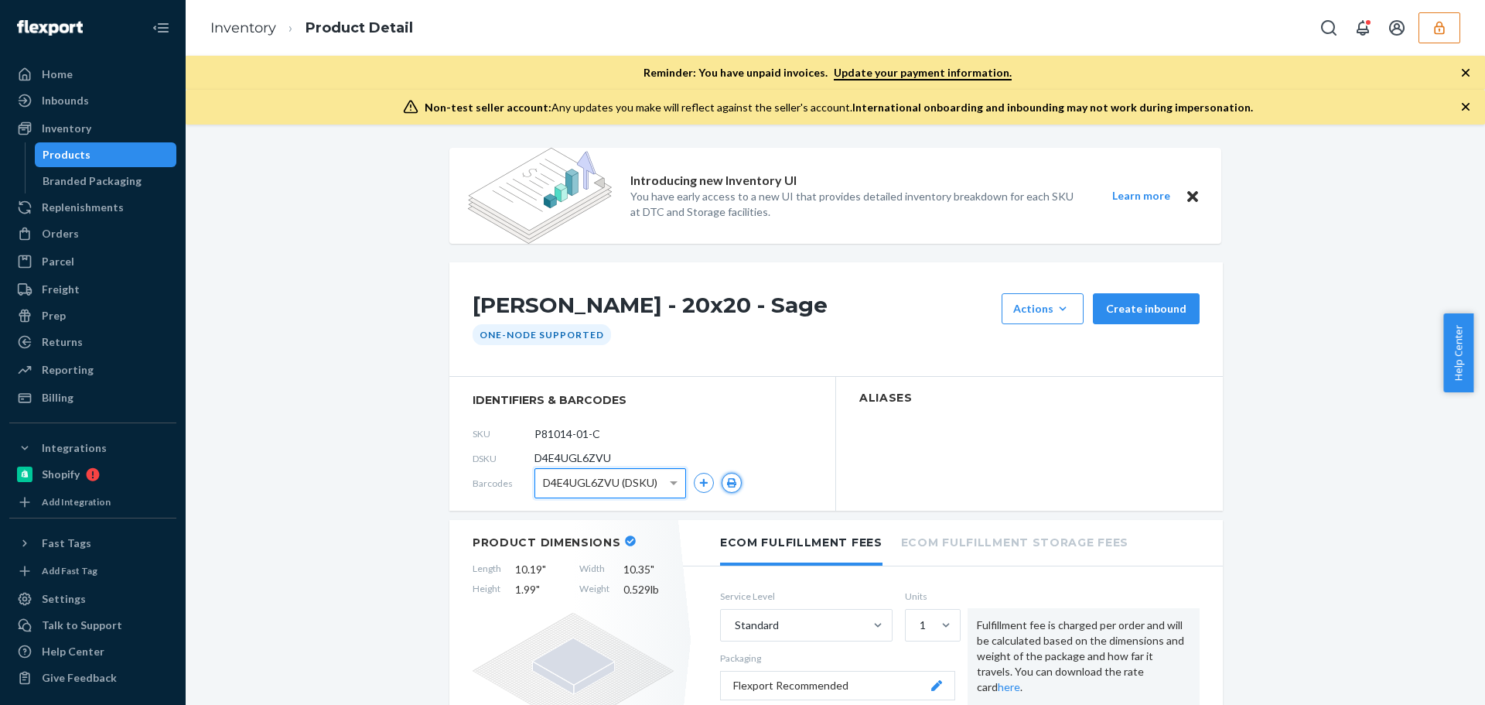
click at [727, 479] on icon "button" at bounding box center [731, 482] width 9 height 9
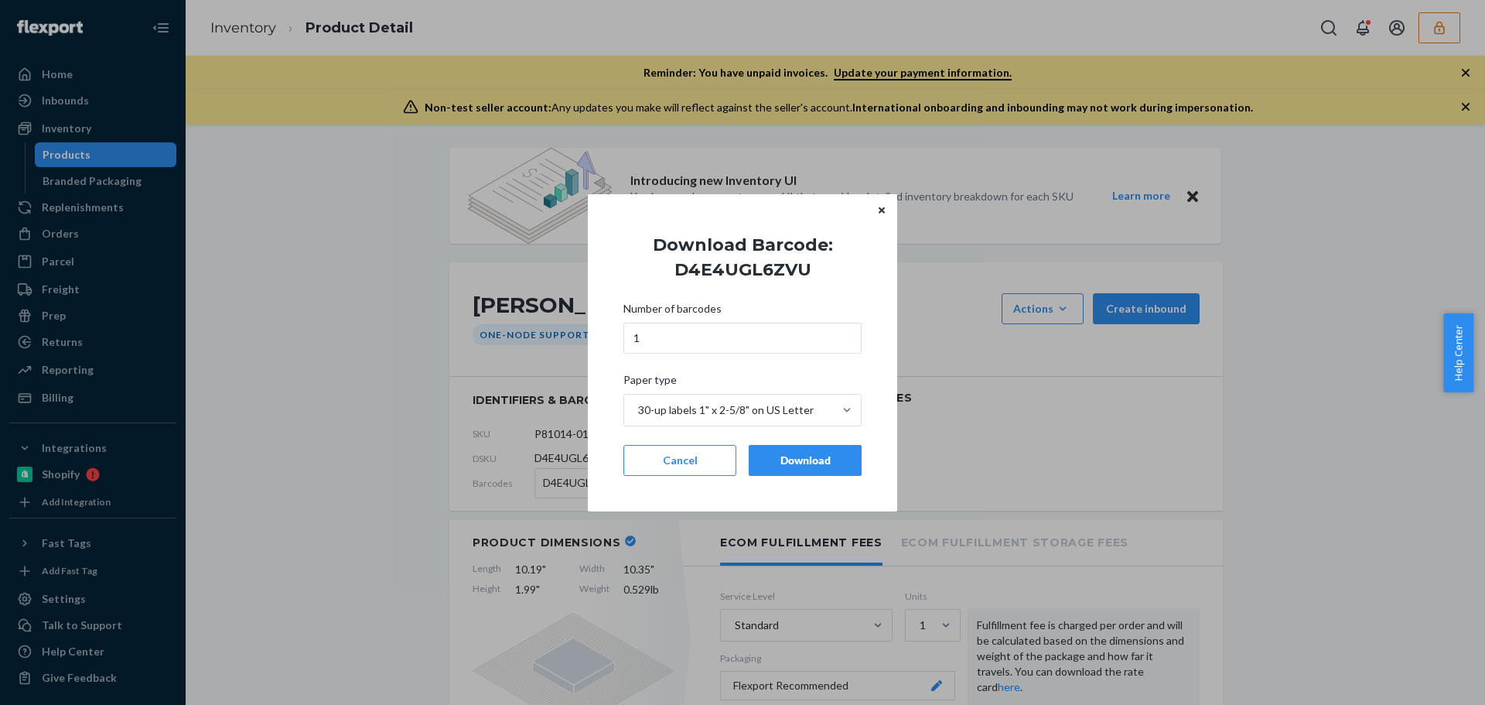
click at [789, 467] on div "Download" at bounding box center [805, 459] width 87 height 15
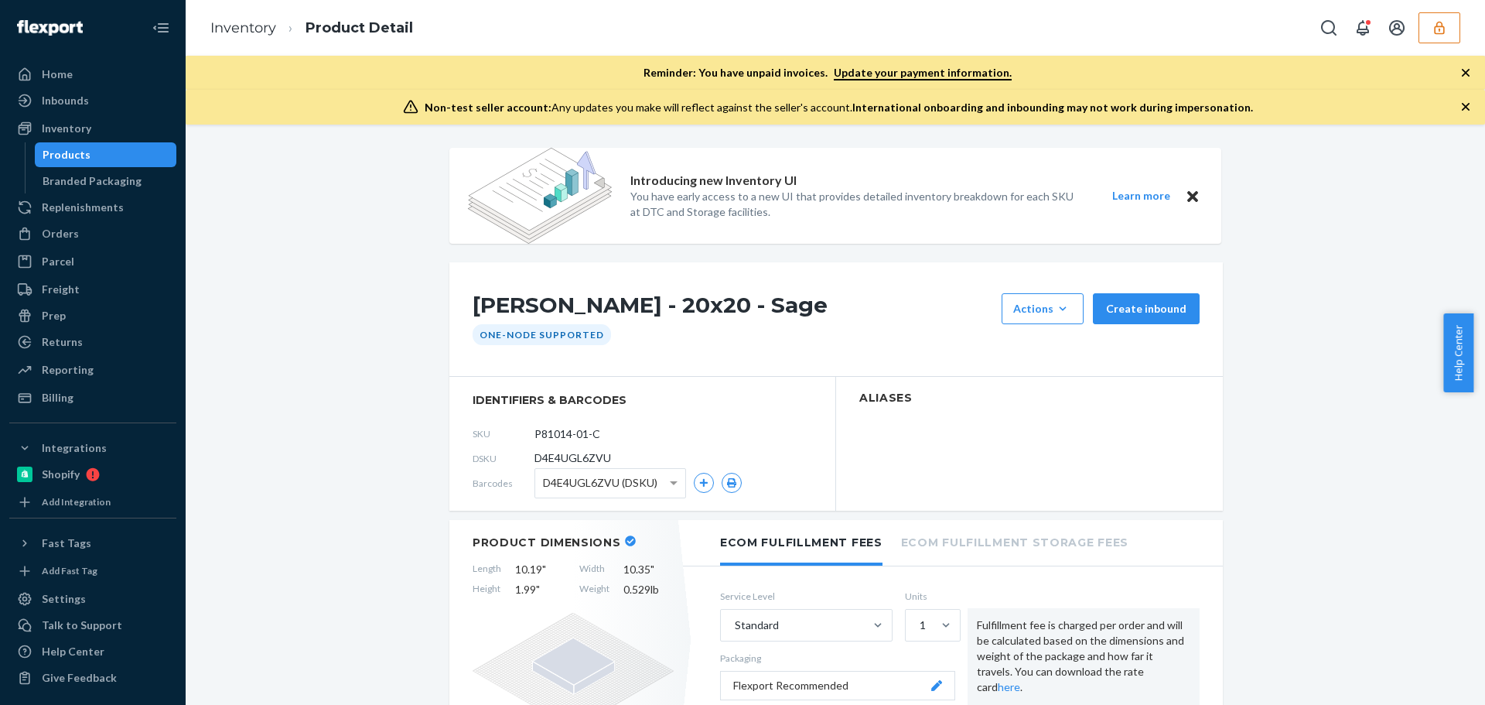
click at [619, 480] on span "D4E4UGL6ZVU (DSKU)" at bounding box center [600, 482] width 114 height 26
click at [726, 482] on icon "button" at bounding box center [731, 482] width 11 height 9
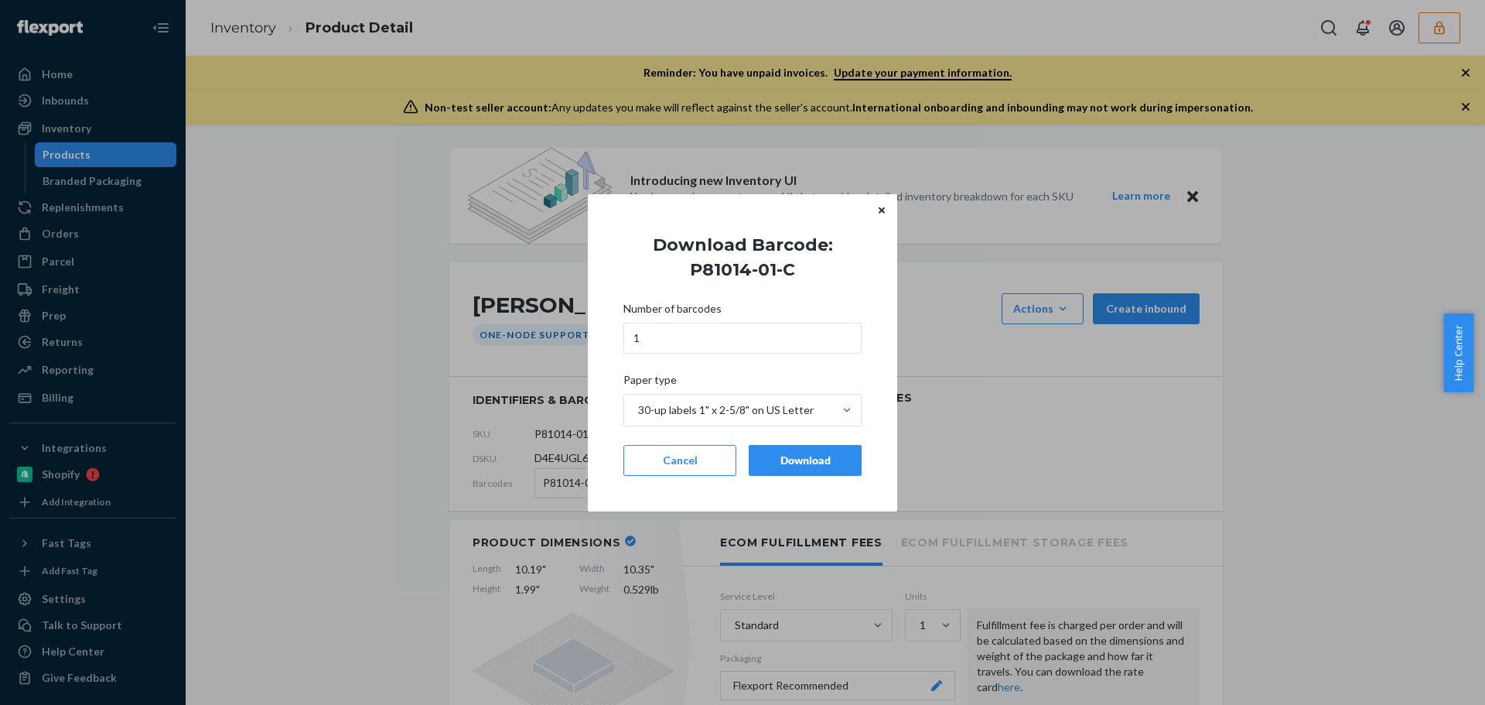
click at [807, 468] on button "Download" at bounding box center [805, 460] width 113 height 31
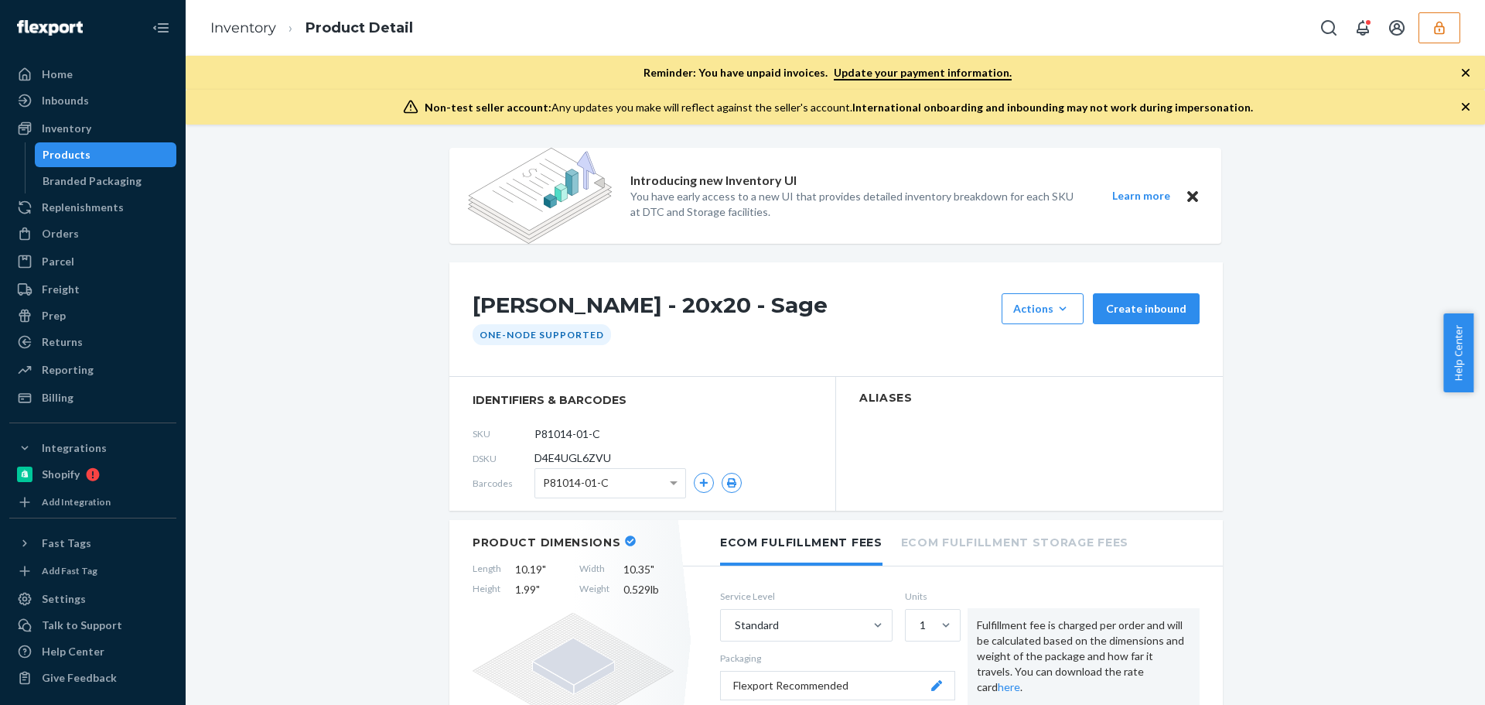
drag, startPoint x: 66, startPoint y: 153, endPoint x: 162, endPoint y: 157, distance: 96.8
click at [67, 153] on div "Products" at bounding box center [67, 154] width 48 height 15
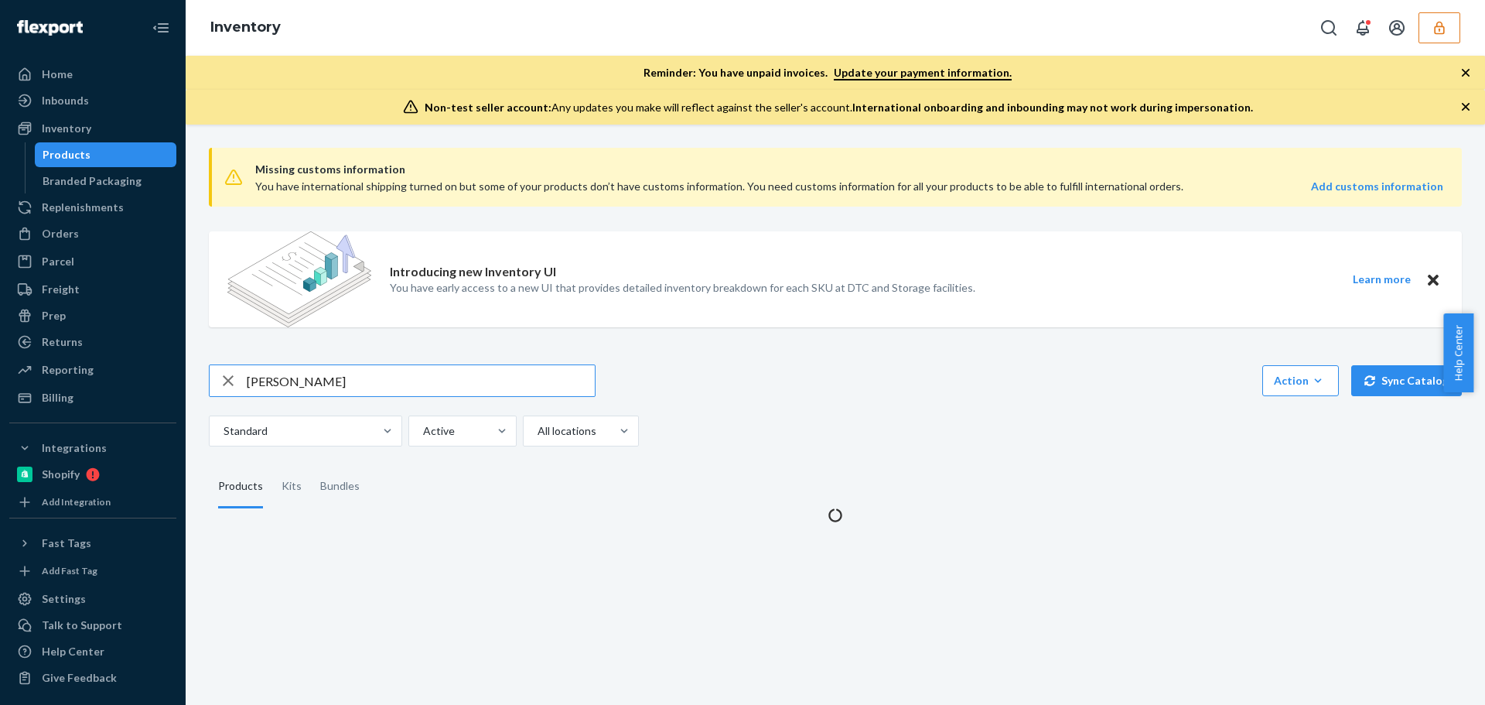
click at [302, 384] on input "[PERSON_NAME]" at bounding box center [421, 380] width 348 height 31
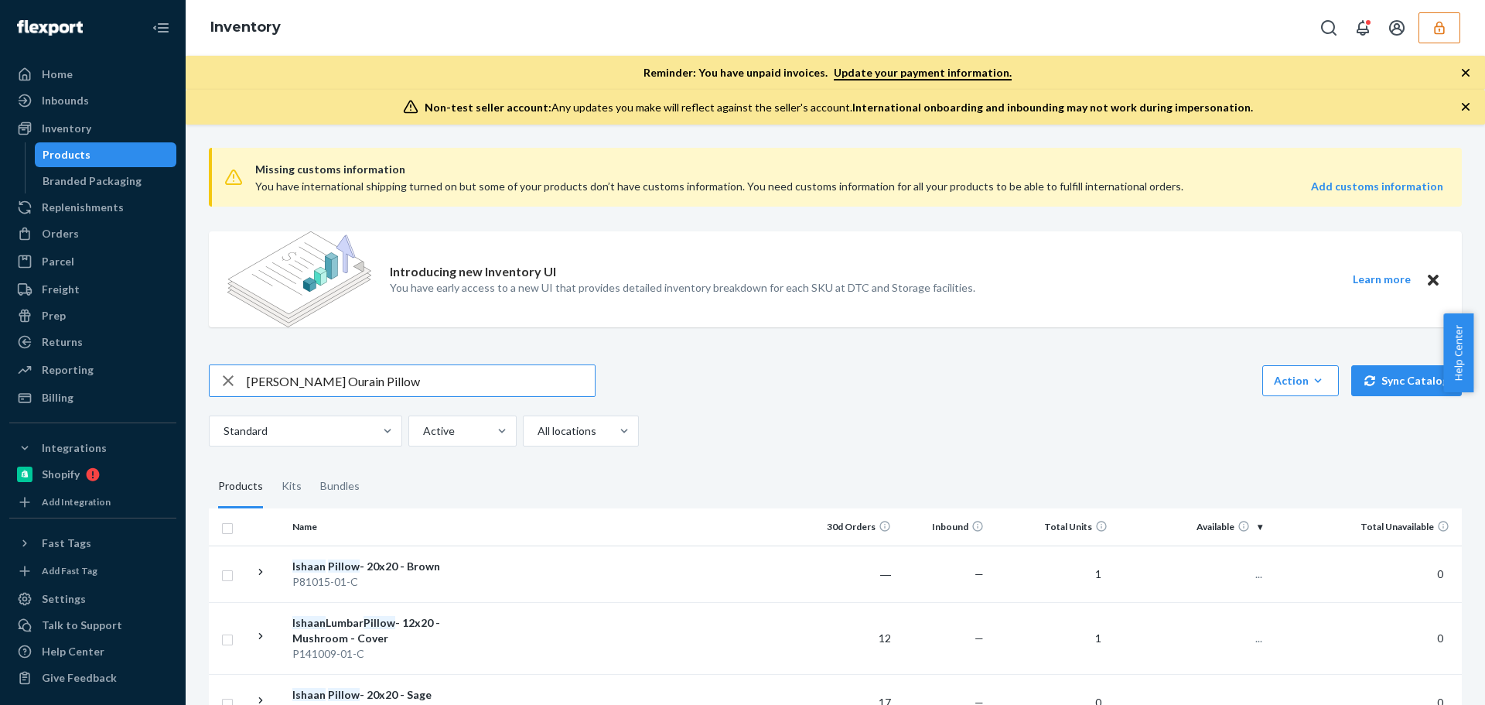
type input "[PERSON_NAME] Ourain Pillow"
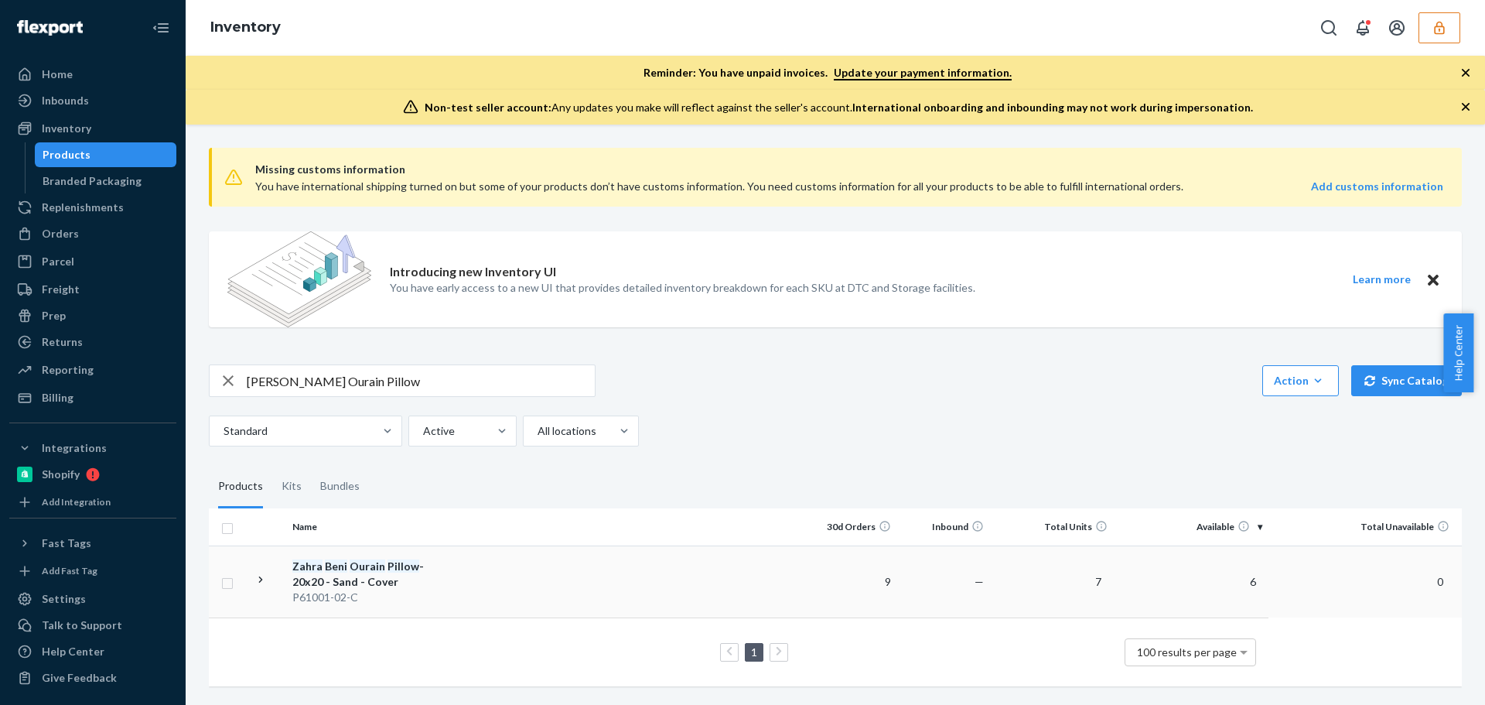
click at [379, 579] on div "[PERSON_NAME] Ourain Pillow - 20x20 - Sand - Cover" at bounding box center [373, 573] width 162 height 31
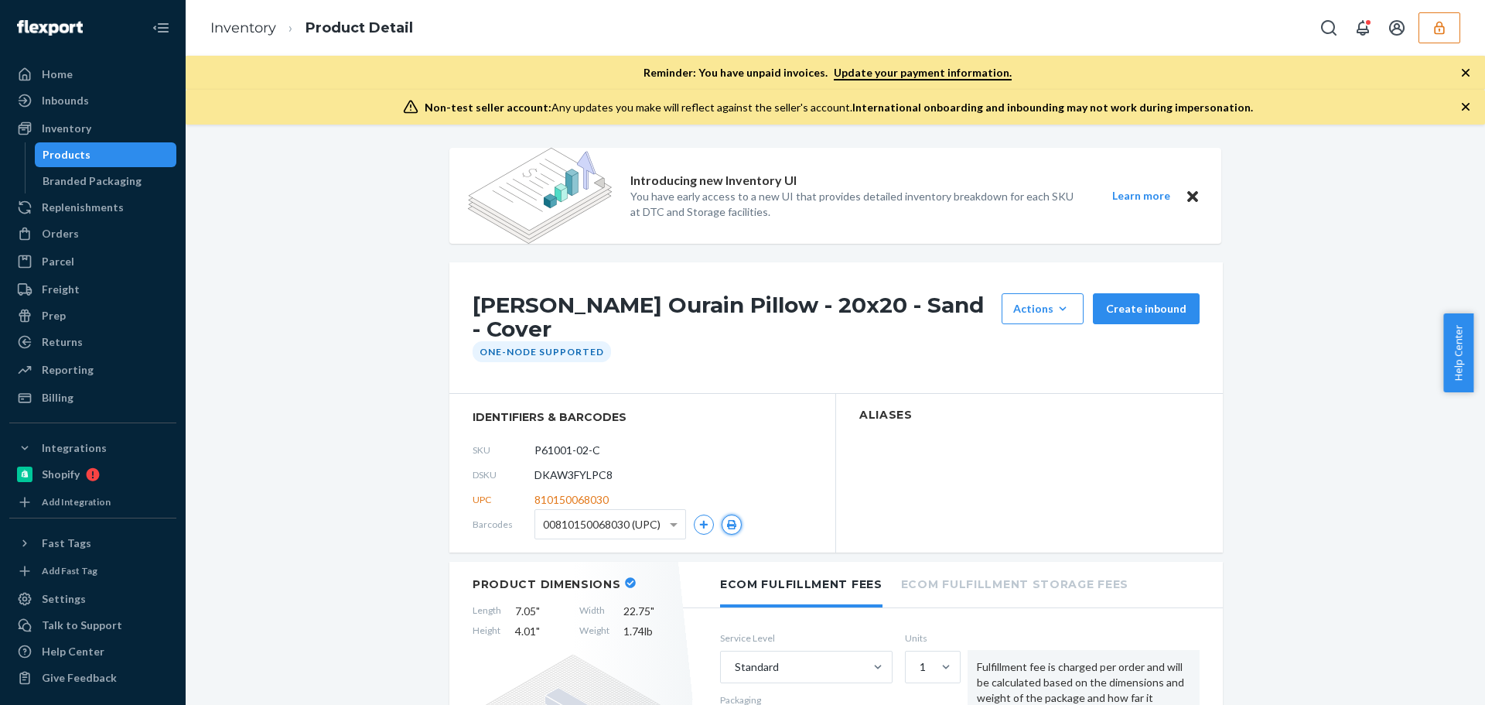
click at [726, 526] on icon "button" at bounding box center [731, 524] width 11 height 9
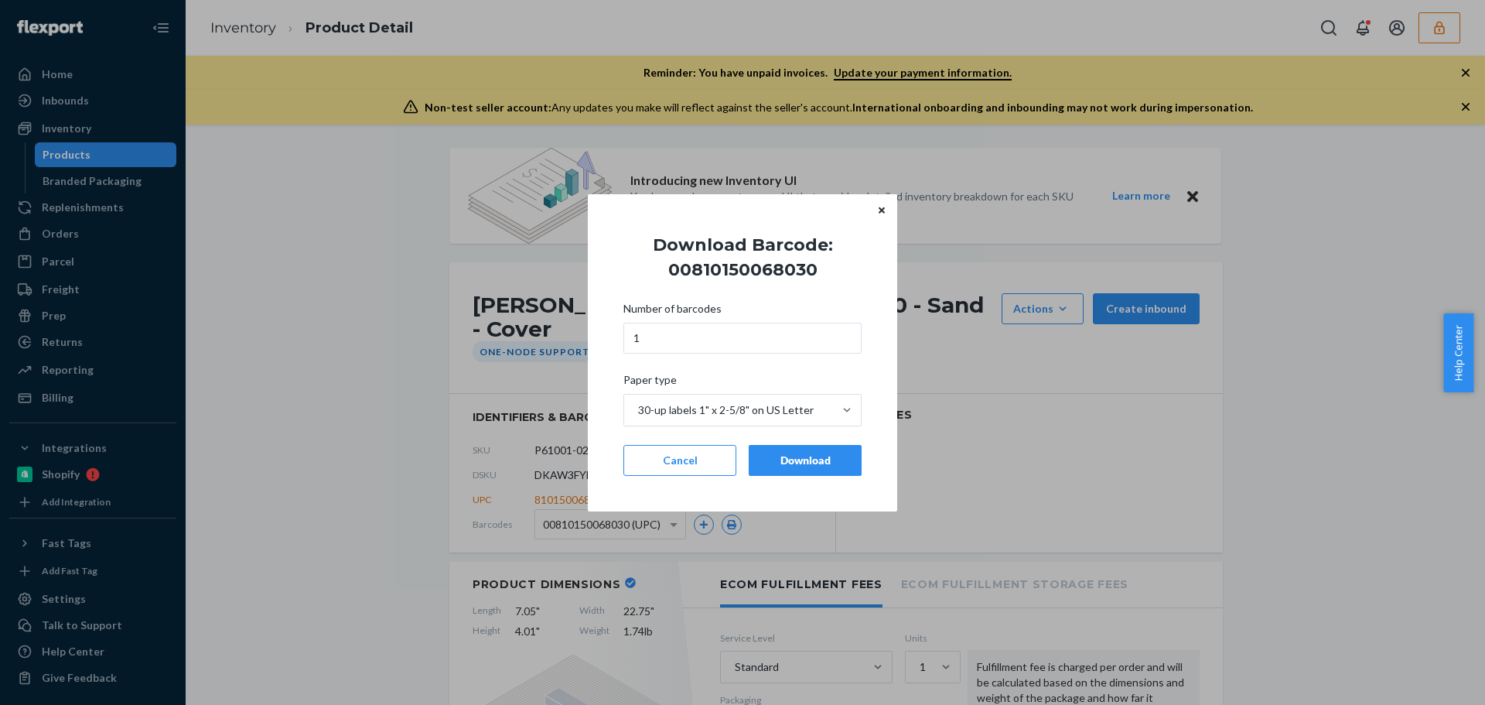
click at [803, 468] on button "Download" at bounding box center [805, 460] width 113 height 31
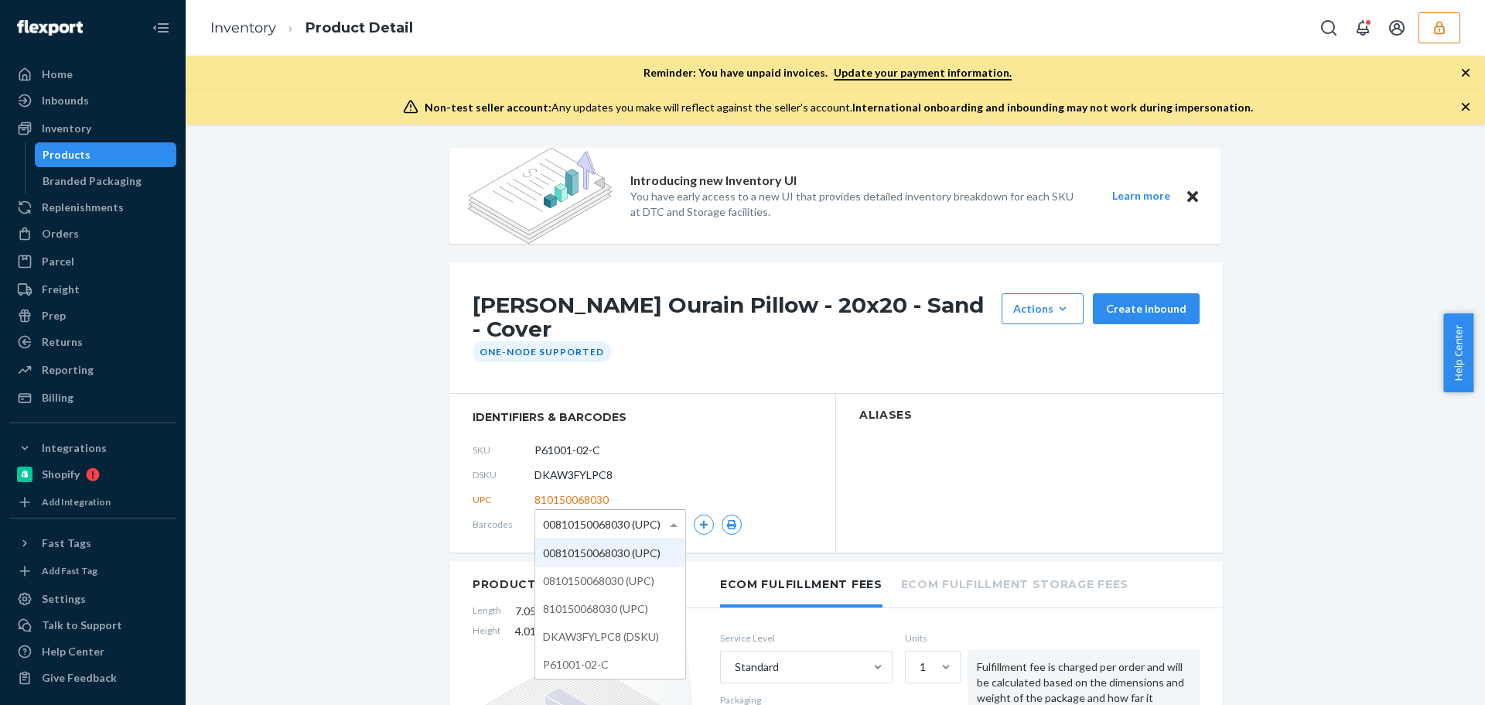
click at [637, 524] on span "00810150068030 (UPC)" at bounding box center [602, 524] width 118 height 26
drag, startPoint x: 640, startPoint y: 589, endPoint x: 707, endPoint y: 556, distance: 74.7
click at [725, 529] on button "button" at bounding box center [732, 524] width 20 height 20
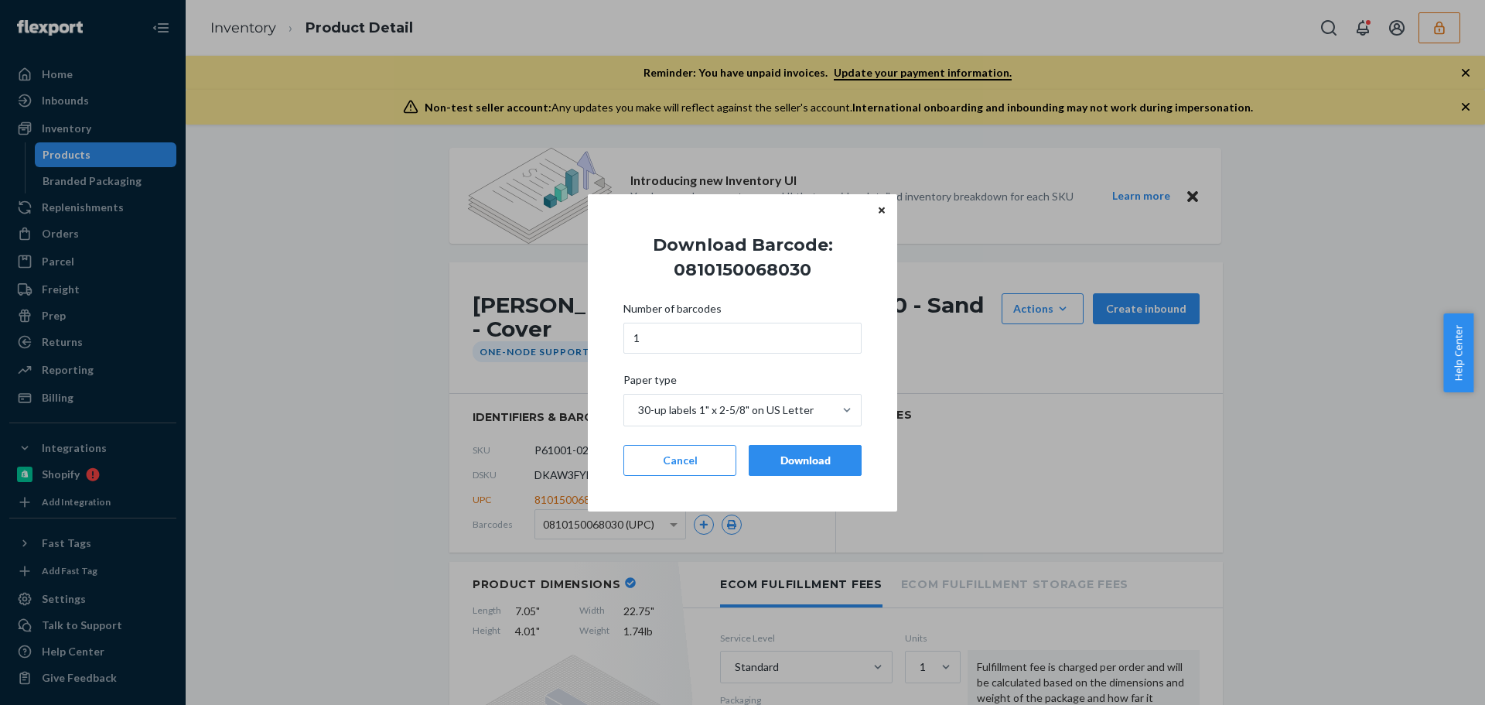
click at [783, 482] on div "Number of barcodes 1 Paper type 30-up labels 1" x 2-5/8" on US Letter Cancel Do…" at bounding box center [742, 388] width 238 height 193
click at [817, 463] on div "Download" at bounding box center [805, 459] width 87 height 15
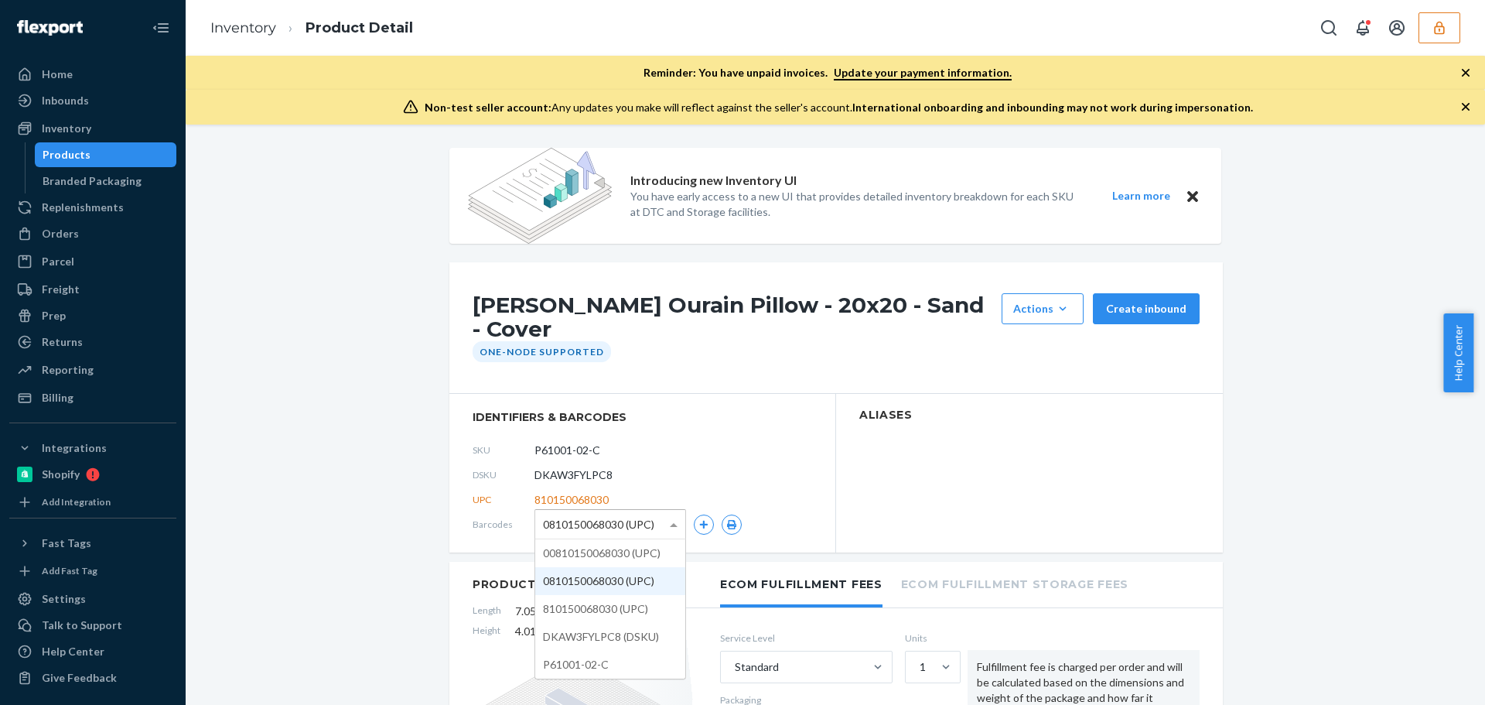
click at [651, 533] on div "0810150068030 (UPC)" at bounding box center [610, 524] width 150 height 29
click at [728, 527] on icon "button" at bounding box center [731, 524] width 11 height 9
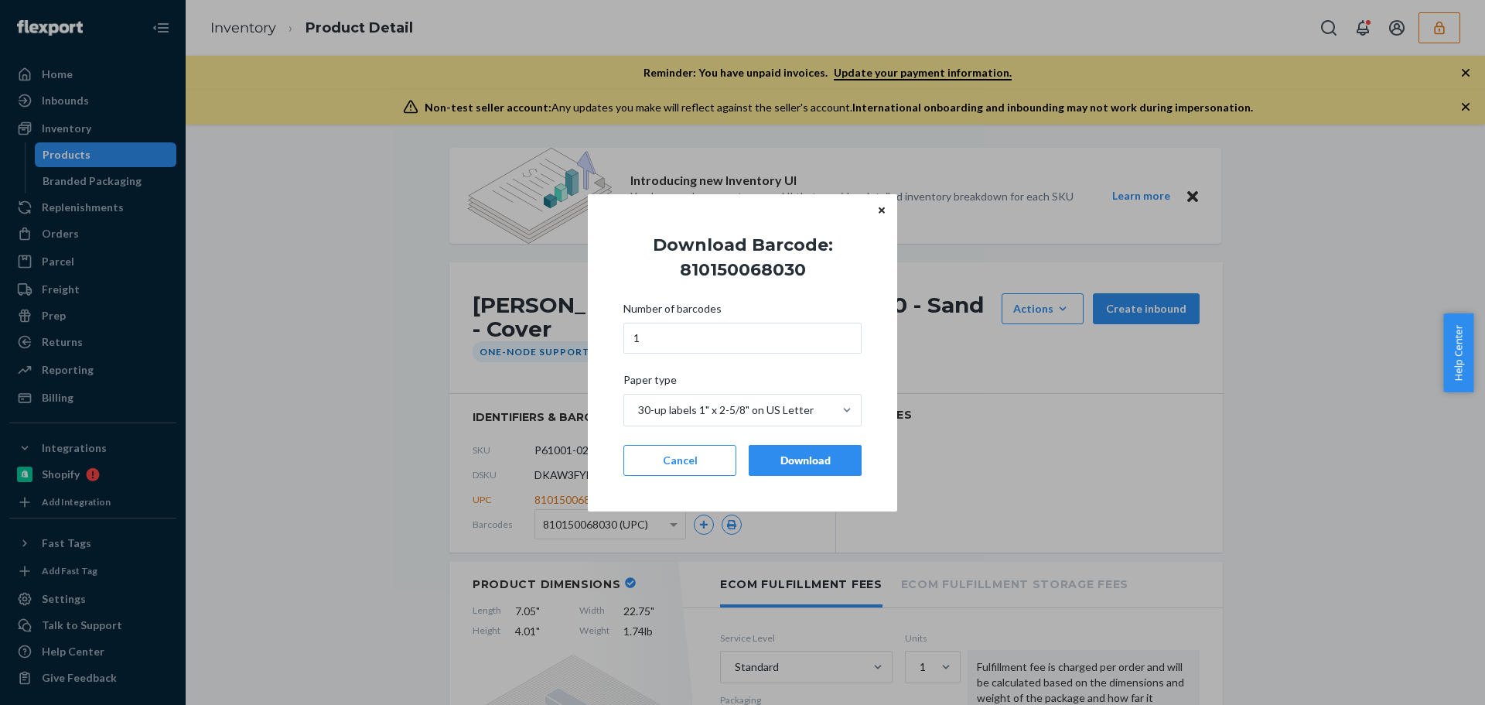
click at [797, 468] on button "Download" at bounding box center [805, 460] width 113 height 31
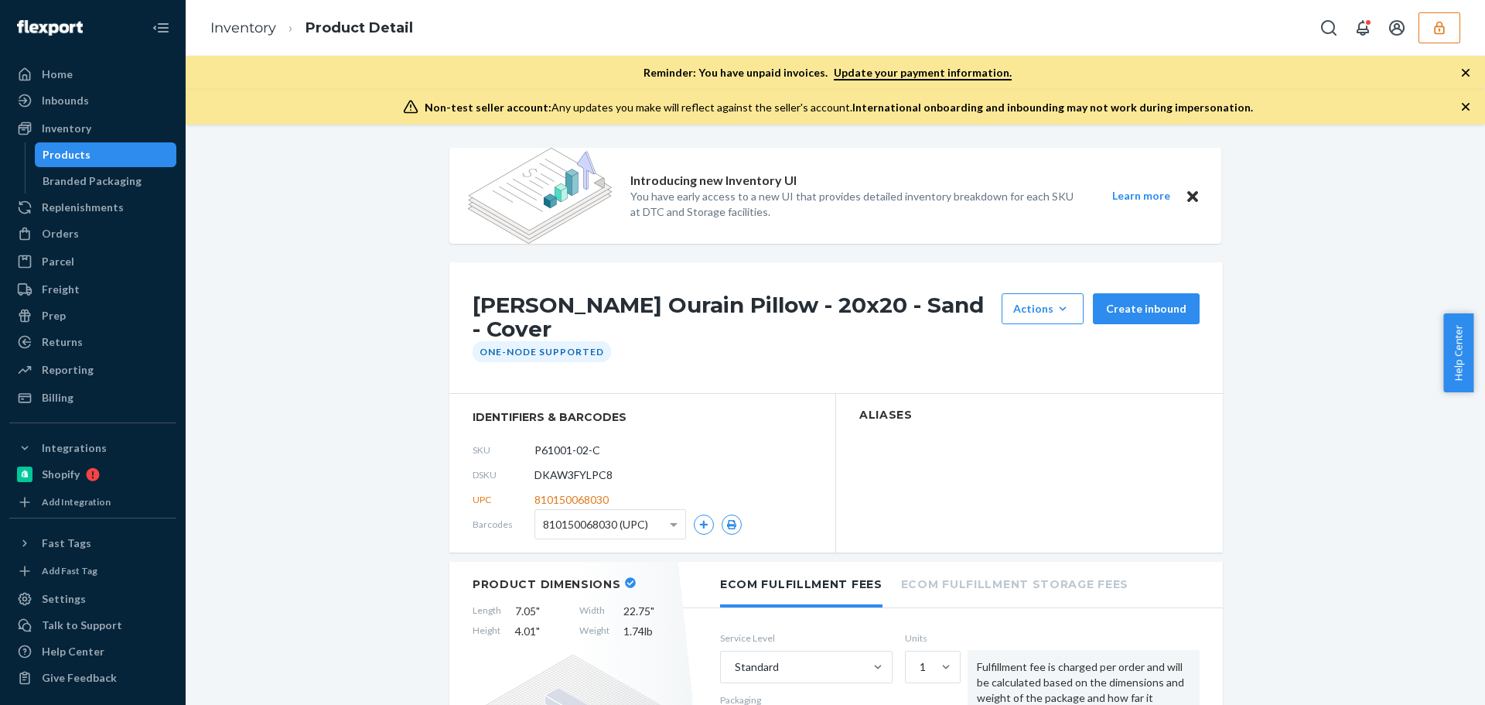
click at [625, 514] on span "810150068030 (UPC)" at bounding box center [595, 524] width 105 height 26
drag, startPoint x: 615, startPoint y: 642, endPoint x: 657, endPoint y: 628, distance: 44.8
click at [727, 525] on icon "button" at bounding box center [731, 524] width 9 height 9
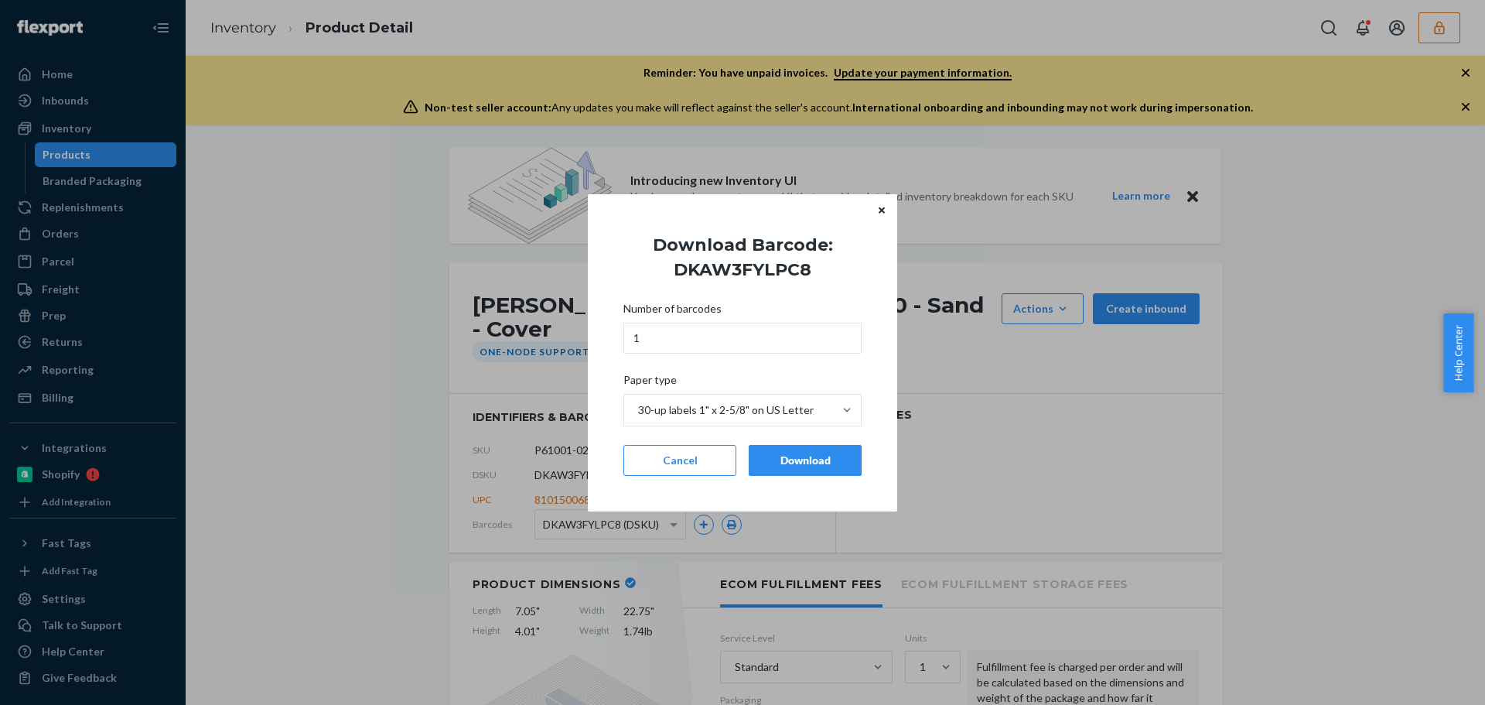
click at [794, 473] on button "Download" at bounding box center [805, 460] width 113 height 31
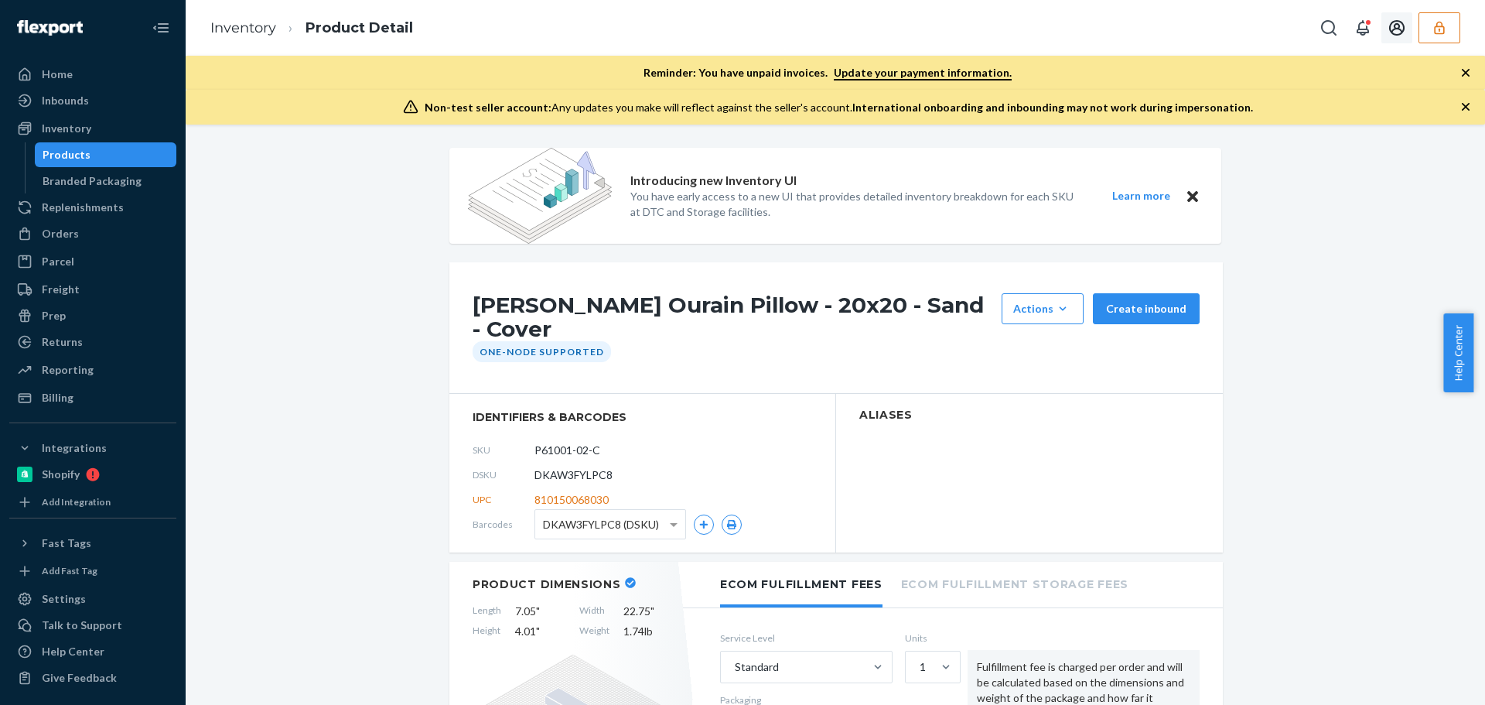
click at [1435, 36] on button "button" at bounding box center [1439, 27] width 42 height 31
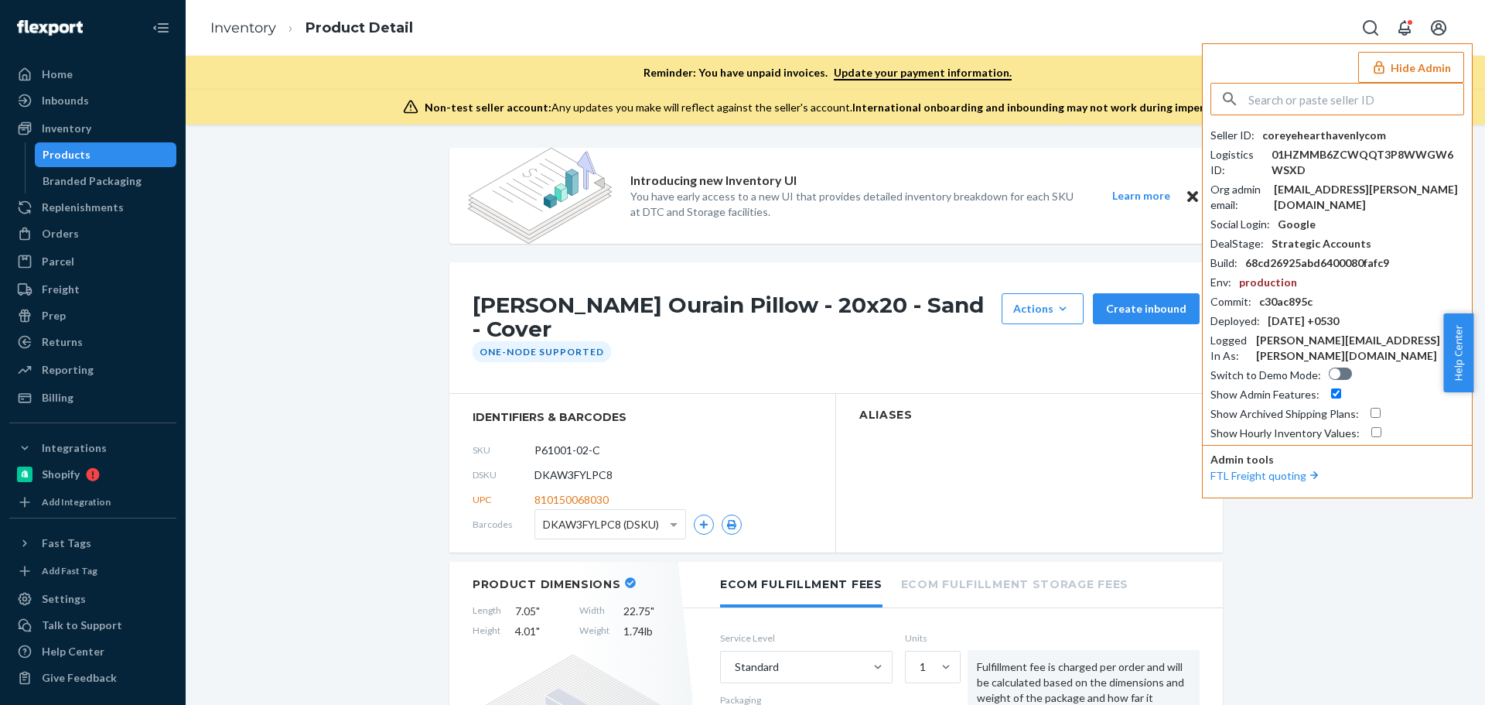
click at [1313, 97] on input "text" at bounding box center [1355, 99] width 215 height 31
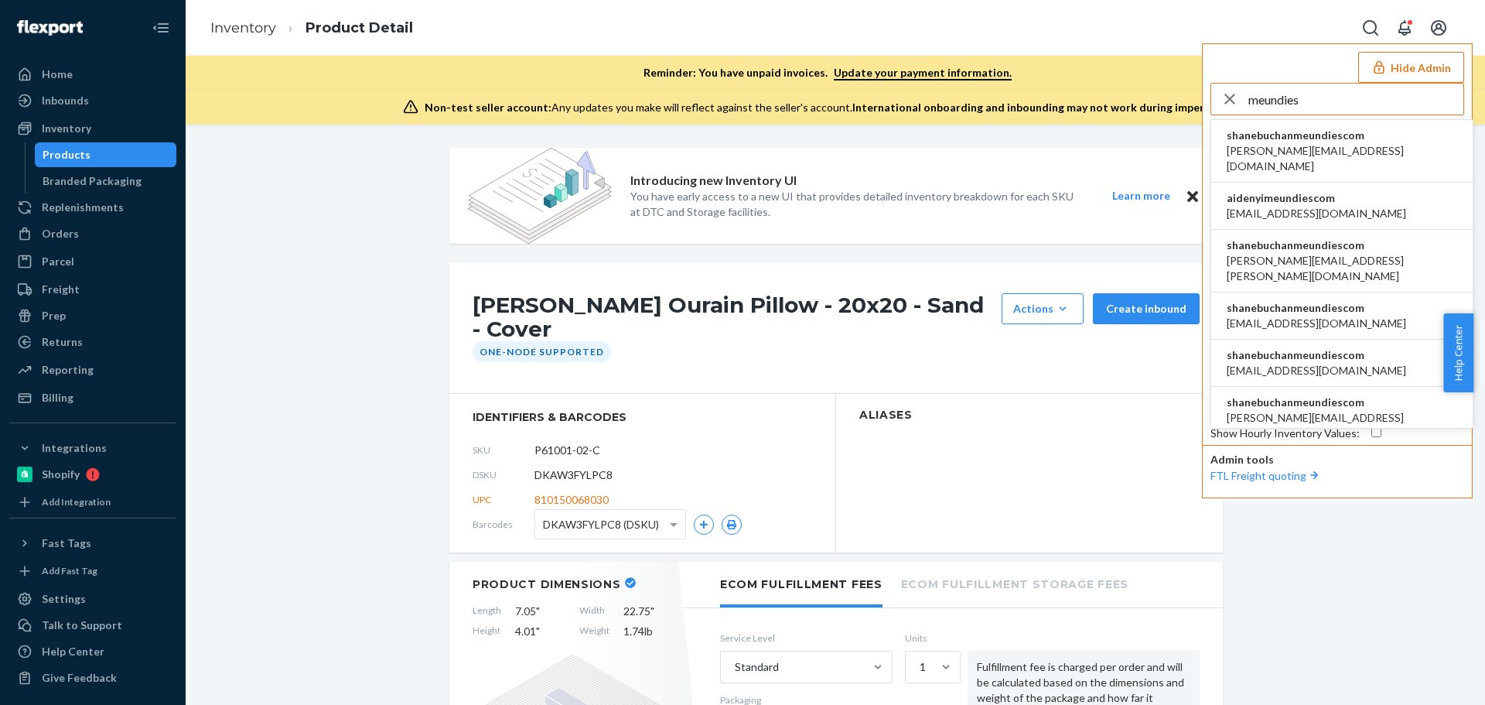
type input "meundies"
click at [1288, 146] on span "[PERSON_NAME][EMAIL_ADDRESS][DOMAIN_NAME]" at bounding box center [1342, 158] width 230 height 31
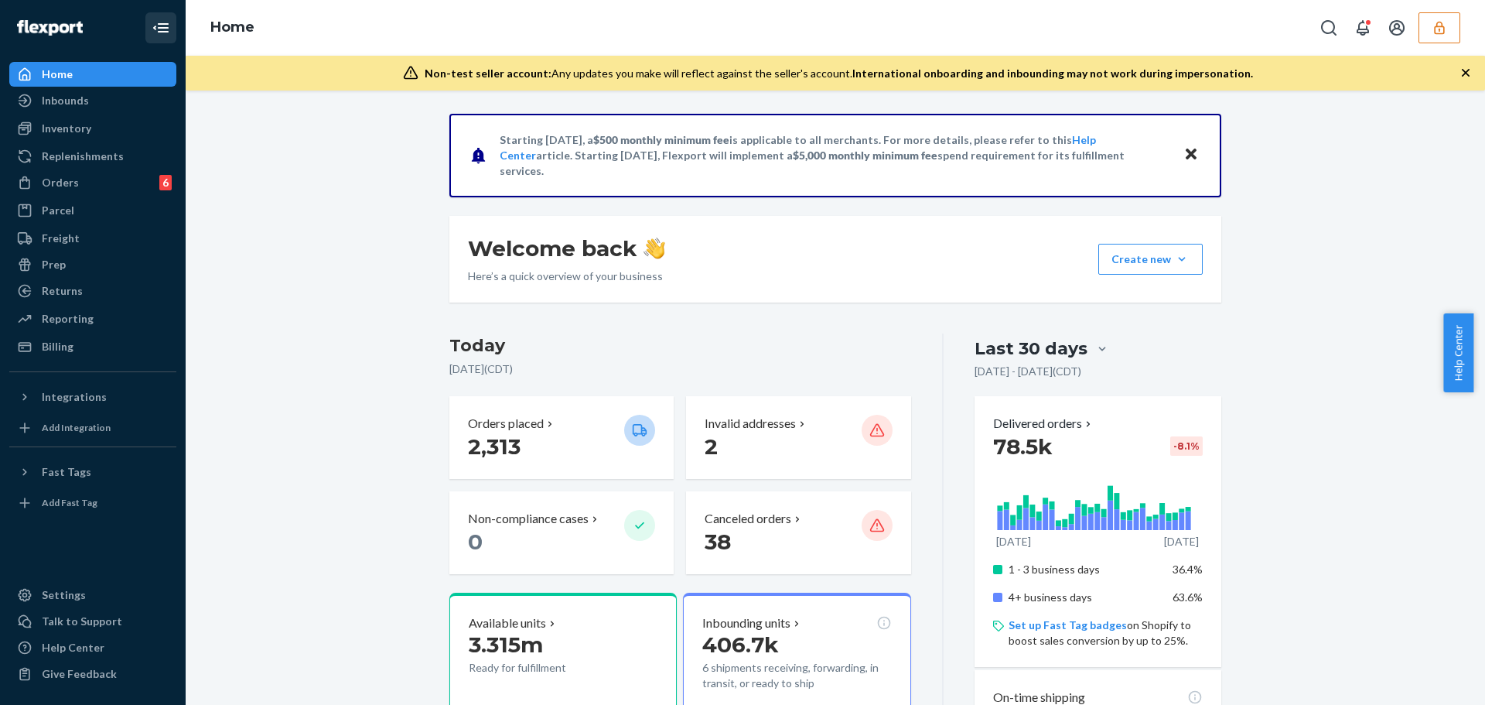
drag, startPoint x: 49, startPoint y: 120, endPoint x: 167, endPoint y: 22, distance: 152.7
click at [51, 120] on div "Inventory" at bounding box center [93, 129] width 164 height 22
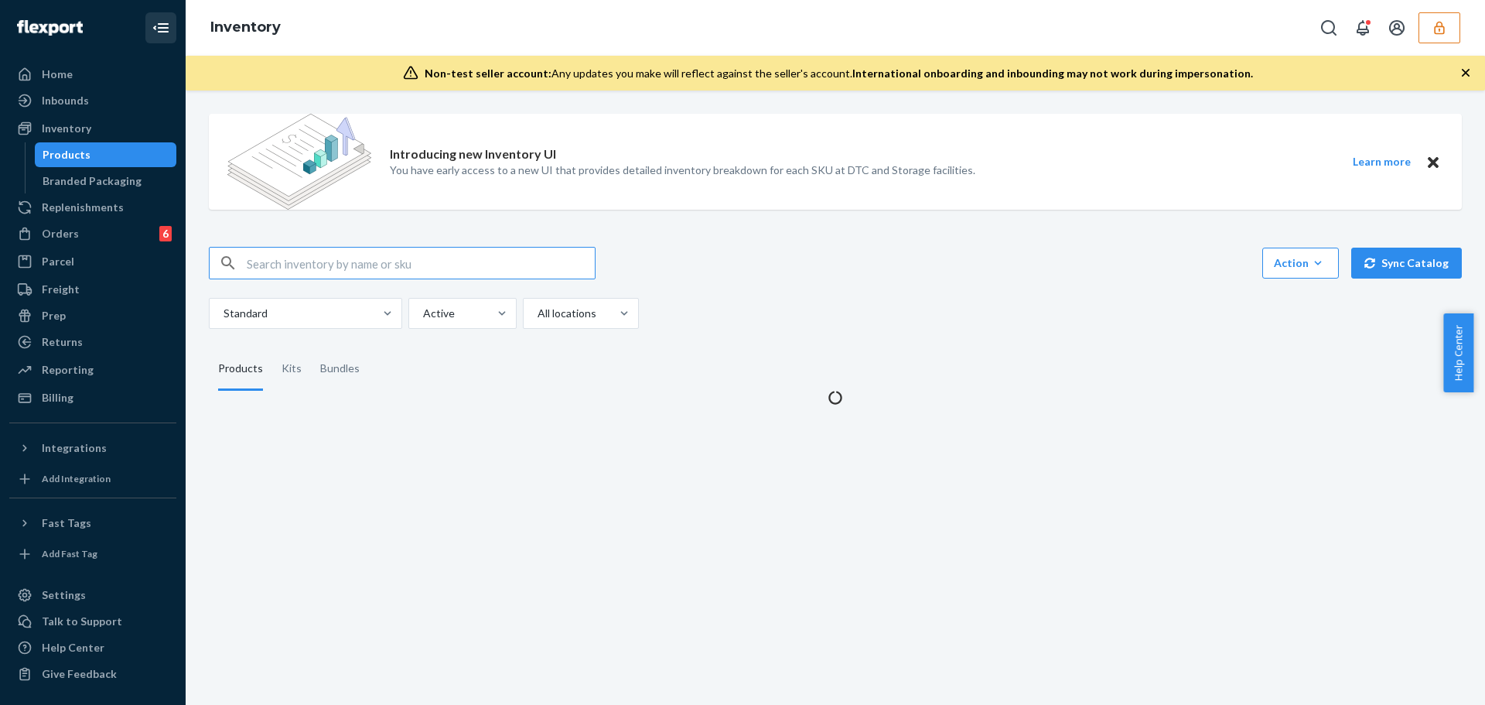
click at [388, 265] on input "text" at bounding box center [421, 262] width 348 height 31
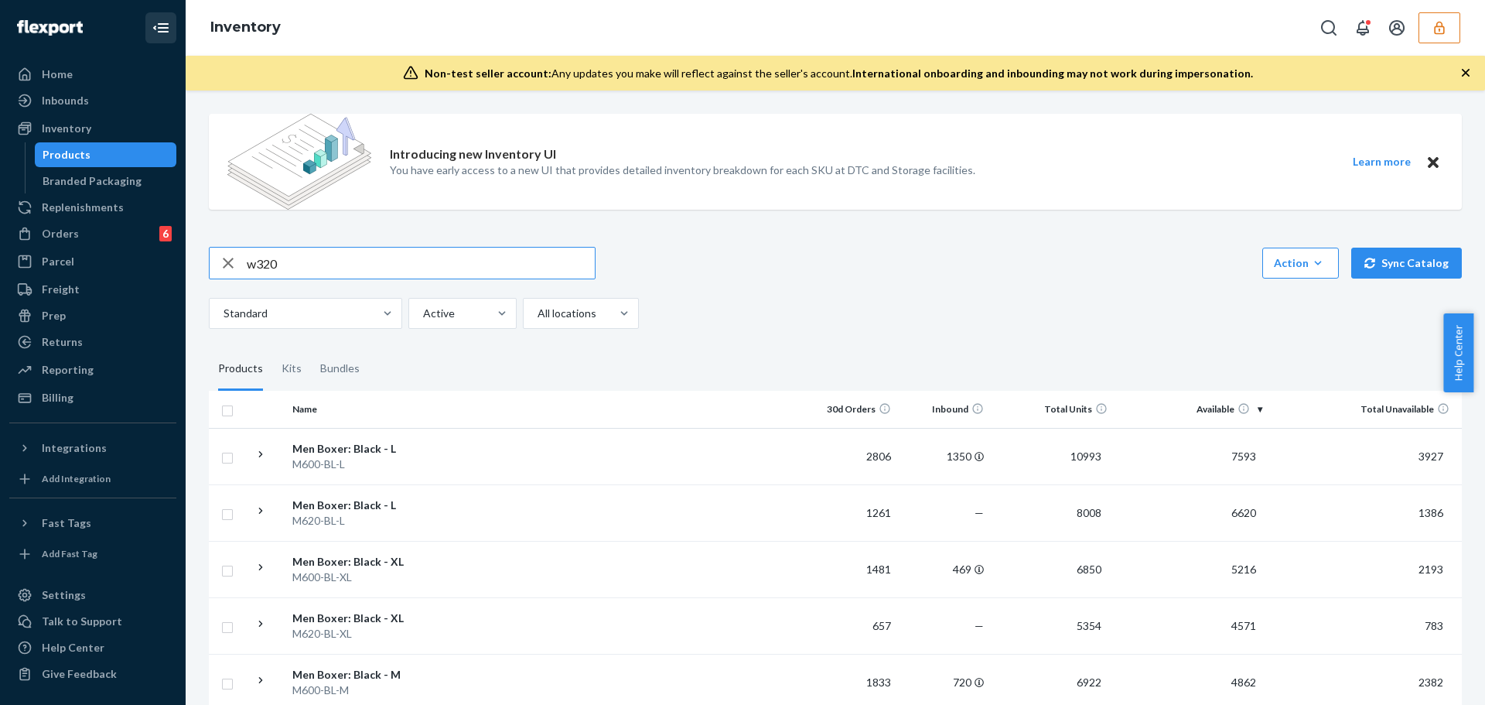
type input "w320"
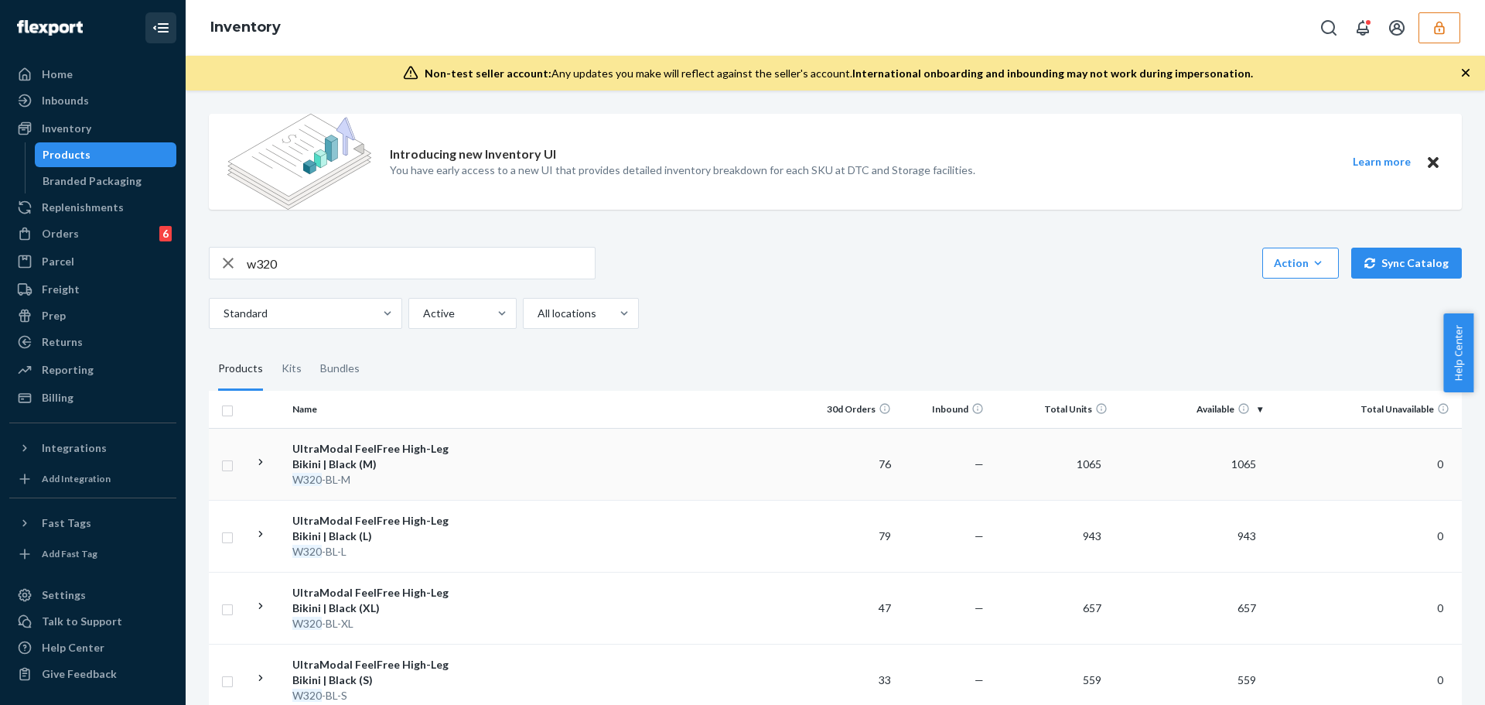
click at [376, 449] on div "UltraModal FeelFree High-Leg Bikini | Black (M)" at bounding box center [373, 456] width 162 height 31
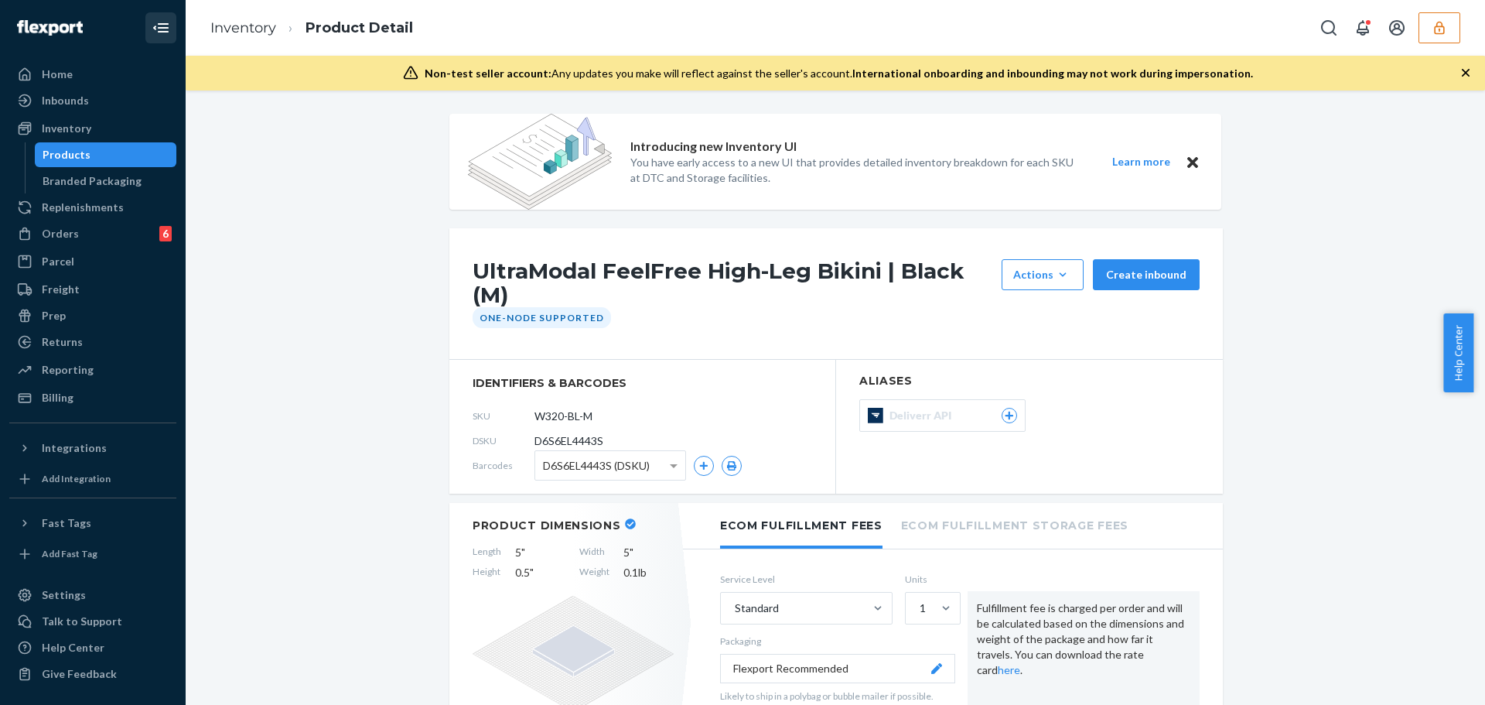
click at [103, 165] on div "Products" at bounding box center [105, 155] width 139 height 22
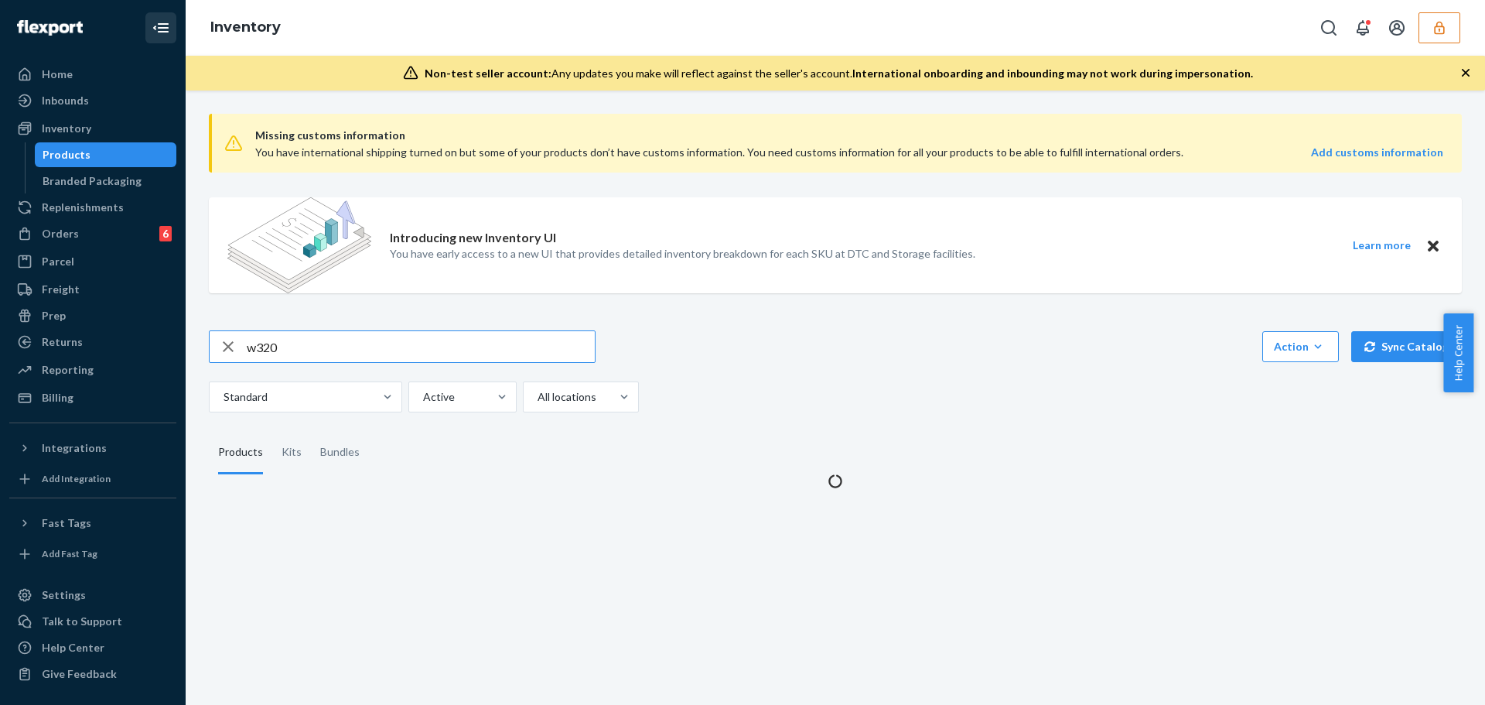
click at [308, 348] on input "w320" at bounding box center [421, 346] width 348 height 31
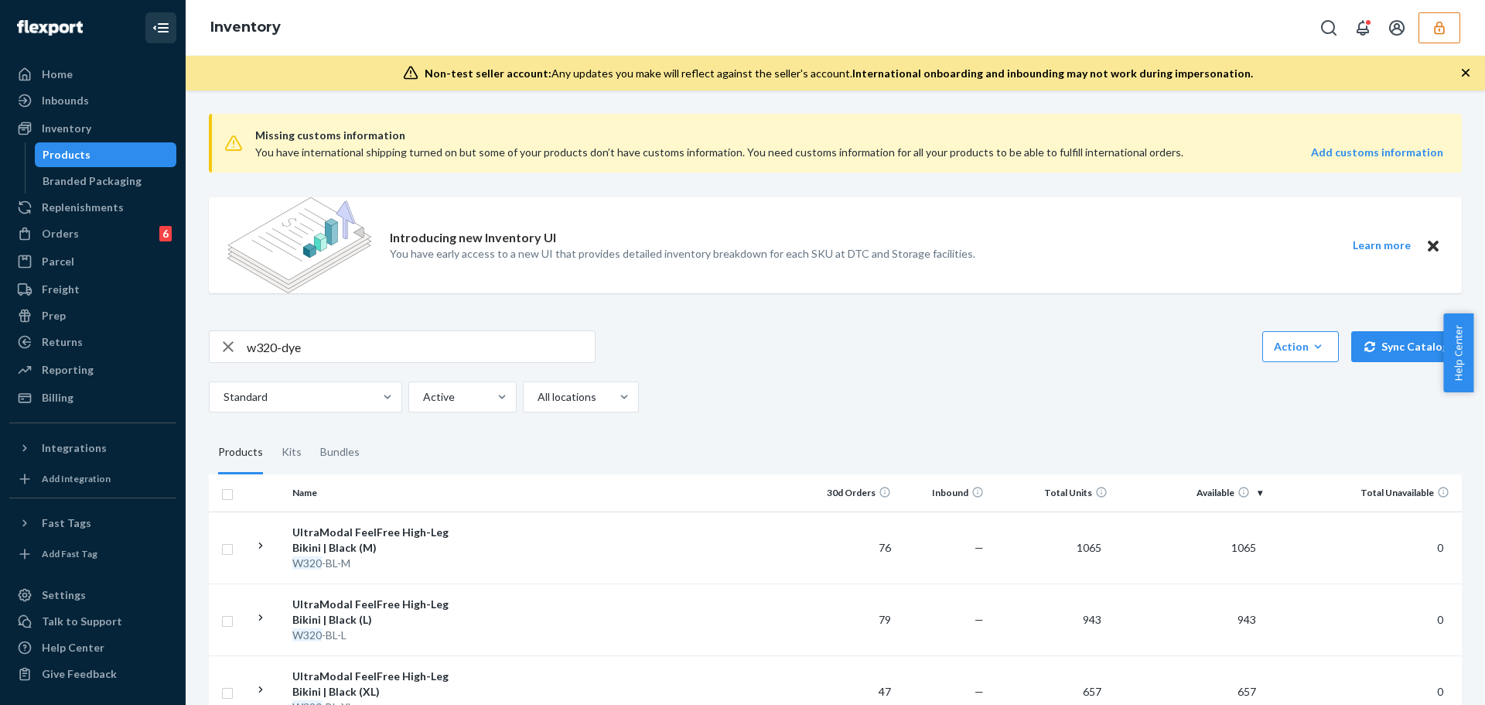
click at [325, 346] on input "w320-dye" at bounding box center [421, 346] width 348 height 31
type input "w320-dye-s"
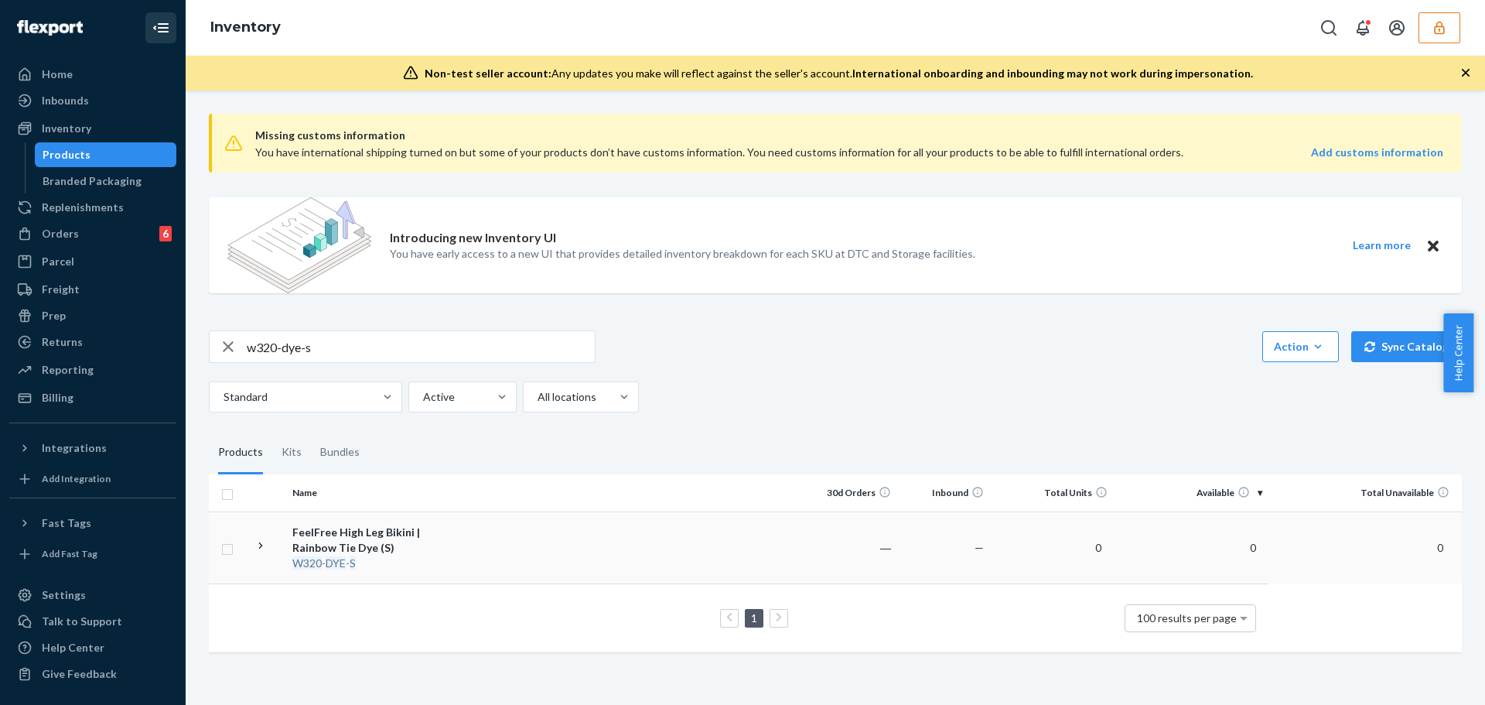
click at [315, 546] on div "FeelFree High Leg Bikini | Rainbow Tie Dye (S)" at bounding box center [373, 539] width 162 height 31
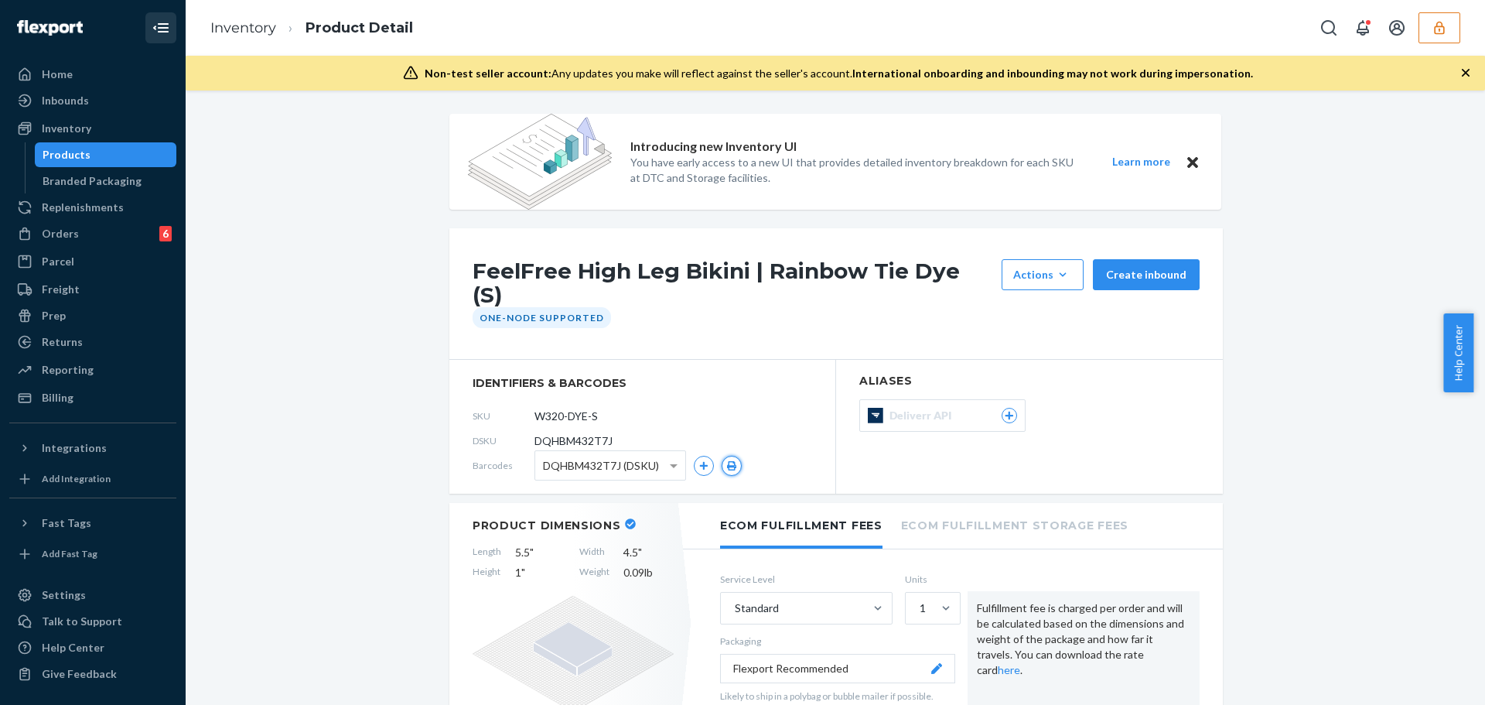
click at [722, 456] on button "button" at bounding box center [732, 466] width 20 height 20
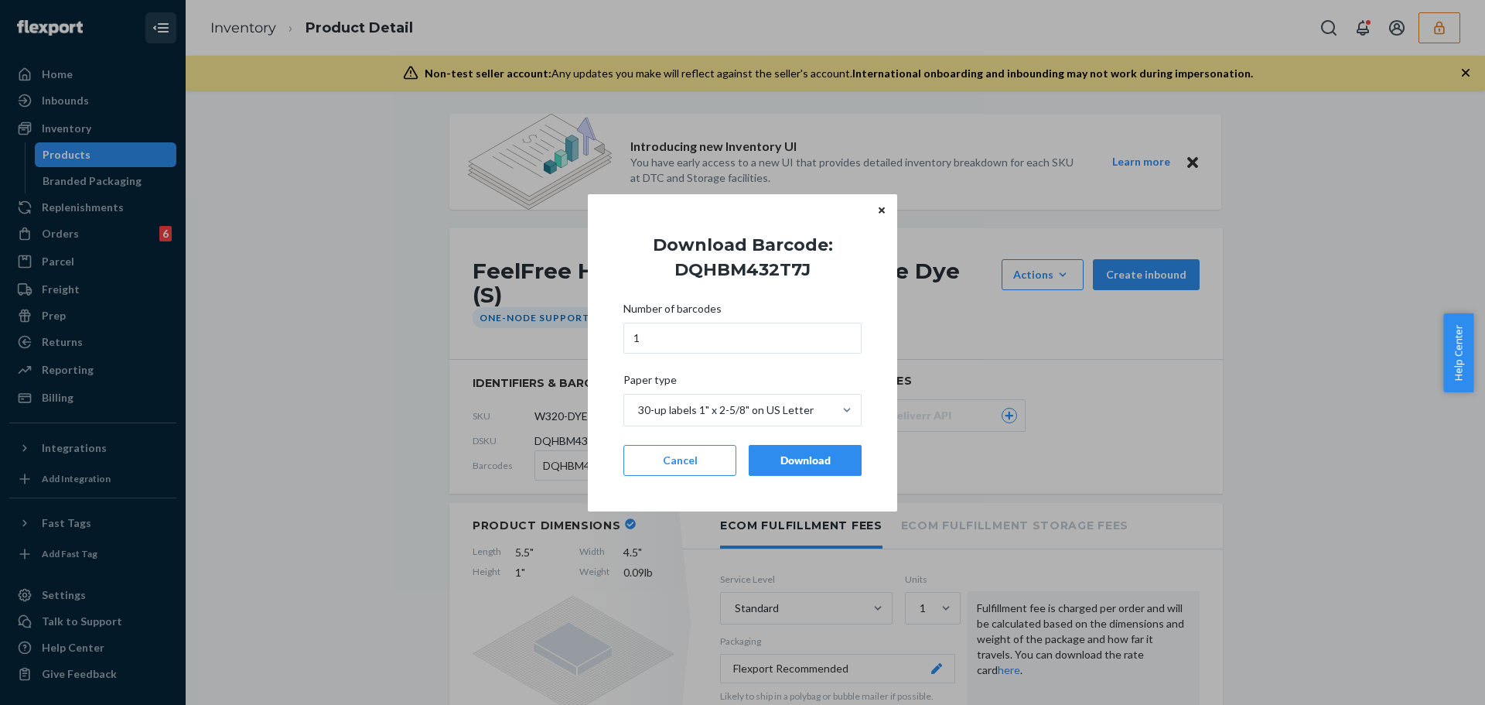
click at [778, 439] on div "Number of barcodes 1 Paper type 30-up labels 1" x 2-5/8" on US Letter Cancel Do…" at bounding box center [742, 388] width 238 height 193
click at [588, 442] on div "Download Barcode: DQHBM432T7J Number of barcodes 1 Paper type 30-up labels 1" x…" at bounding box center [742, 352] width 309 height 317
click at [755, 473] on button "Download" at bounding box center [805, 460] width 113 height 31
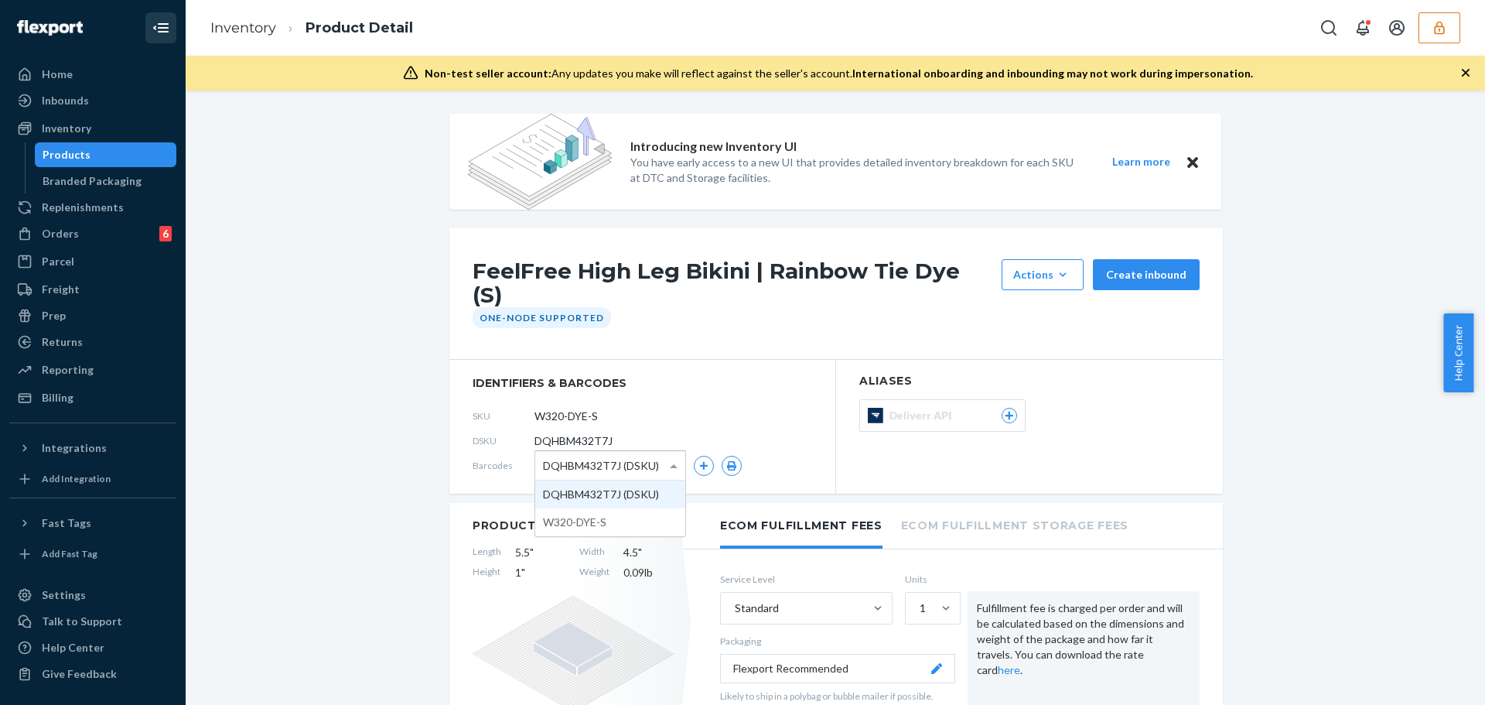
click at [626, 455] on span "DQHBM432T7J (DSKU)" at bounding box center [601, 465] width 116 height 26
click at [722, 456] on button "button" at bounding box center [732, 466] width 20 height 20
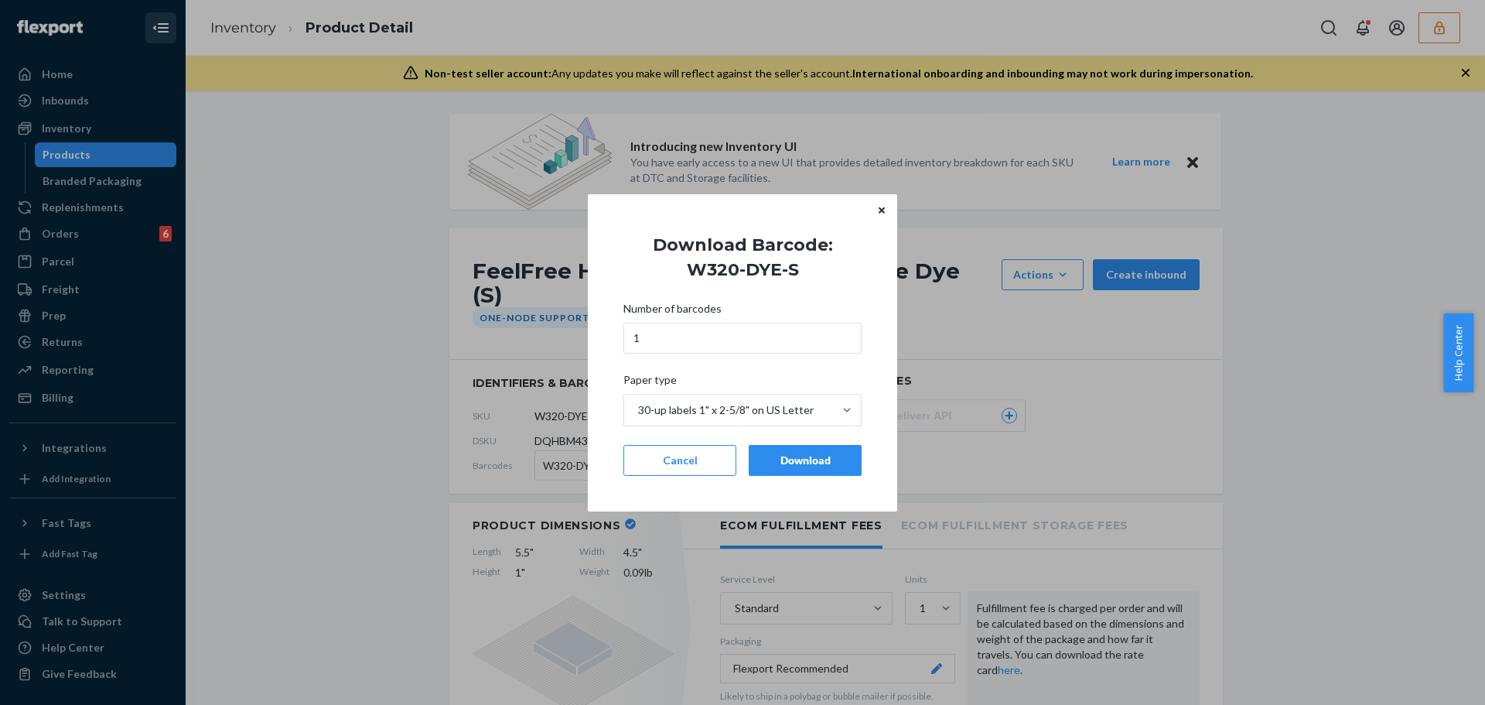
drag, startPoint x: 777, startPoint y: 462, endPoint x: 94, endPoint y: 411, distance: 684.0
click at [760, 459] on button "Download" at bounding box center [805, 460] width 113 height 31
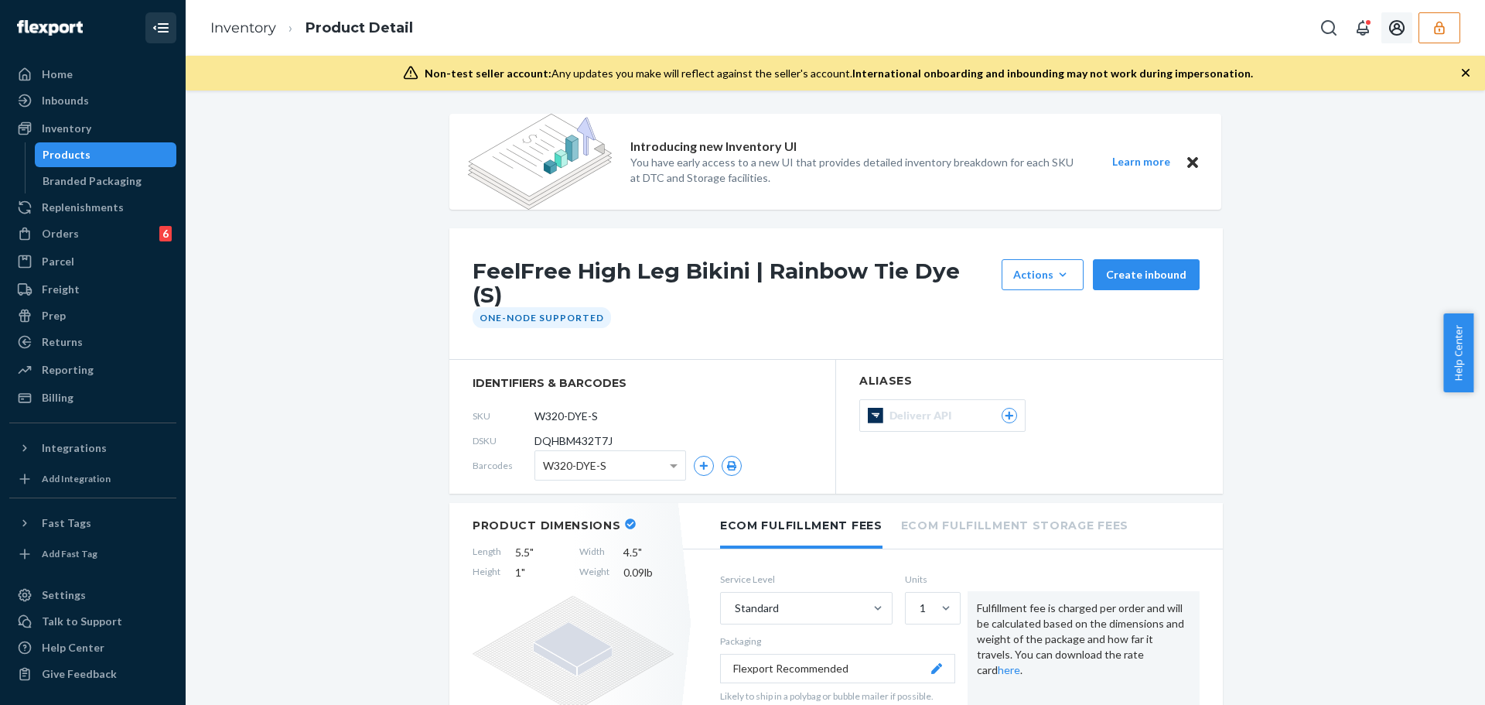
click at [1425, 29] on button "button" at bounding box center [1439, 27] width 42 height 31
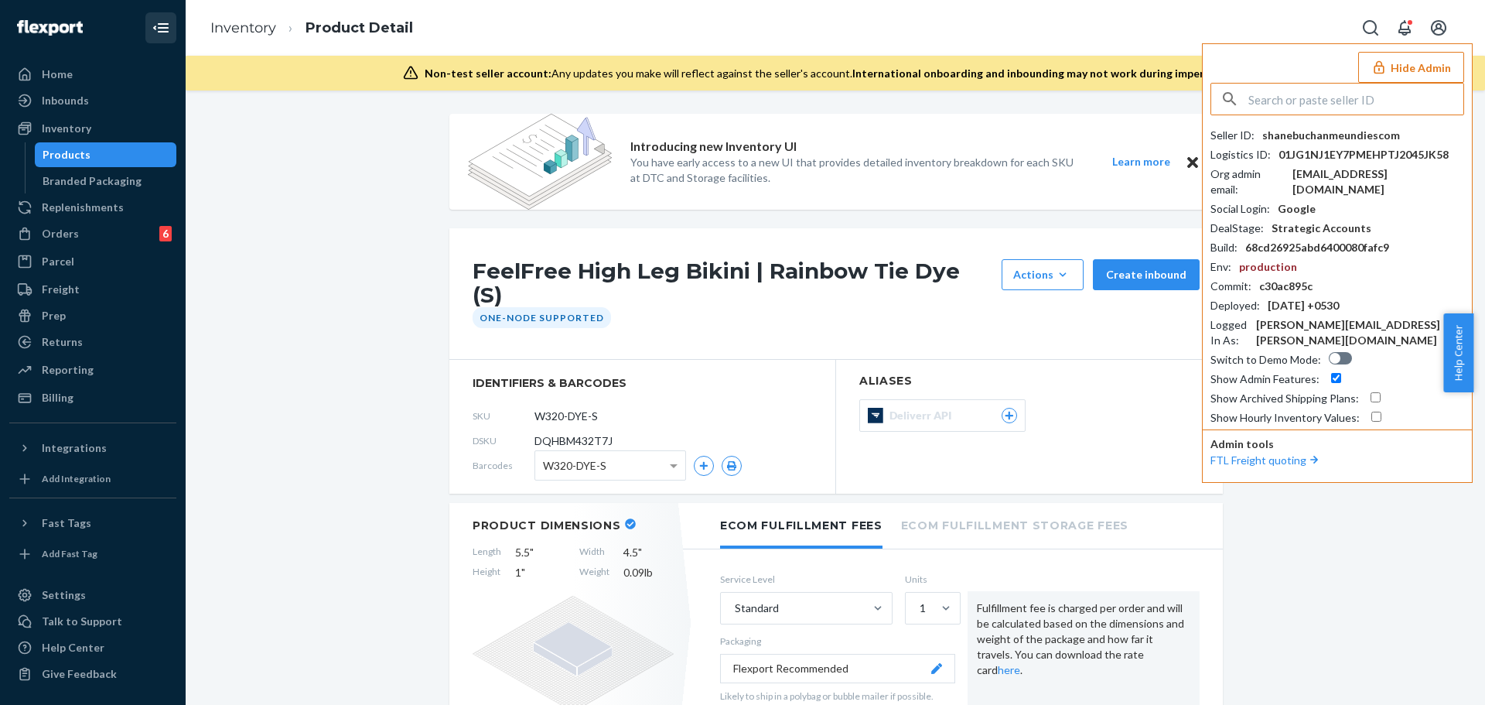
drag, startPoint x: 1356, startPoint y: 94, endPoint x: 1364, endPoint y: 95, distance: 8.5
click at [1357, 94] on input "text" at bounding box center [1355, 99] width 215 height 31
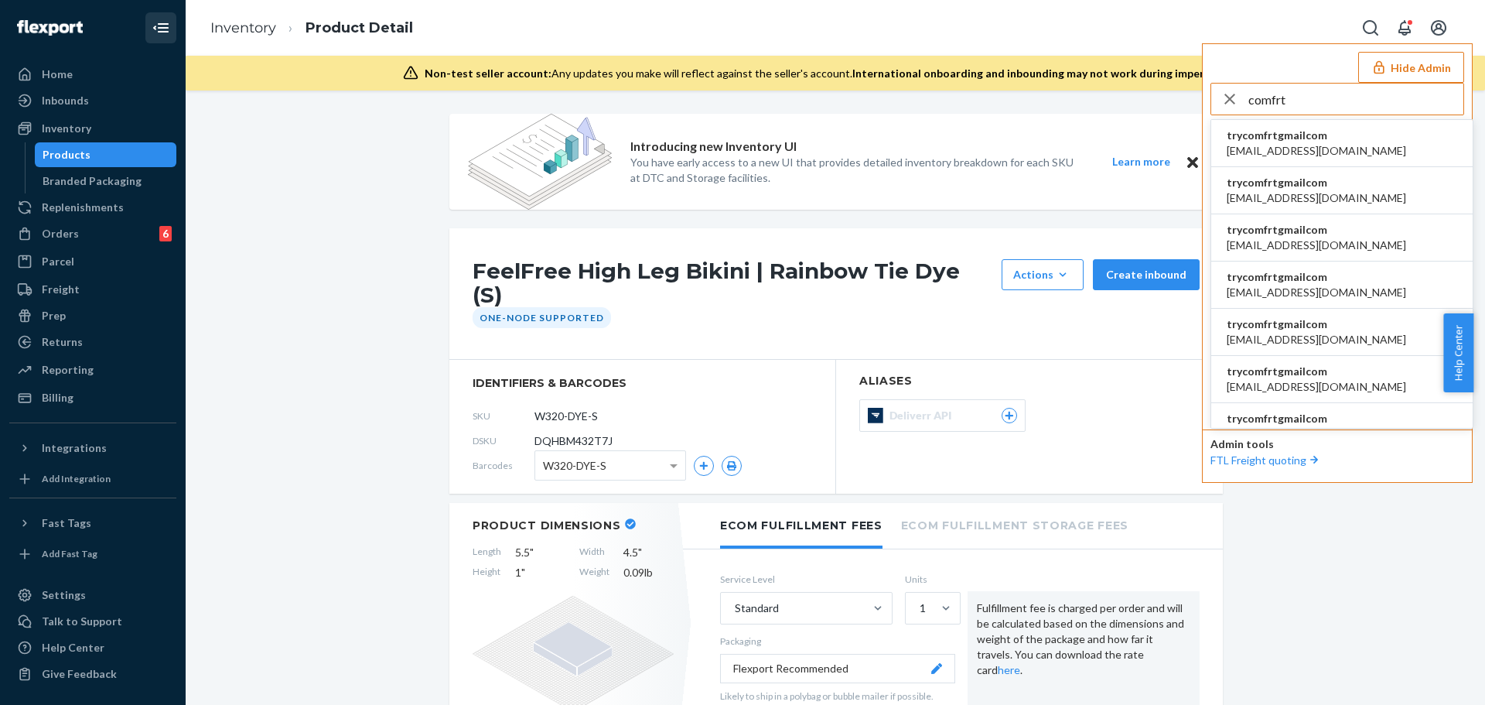
type input "comfrt"
click at [1265, 145] on span "abby@sh-shc.com" at bounding box center [1316, 150] width 179 height 15
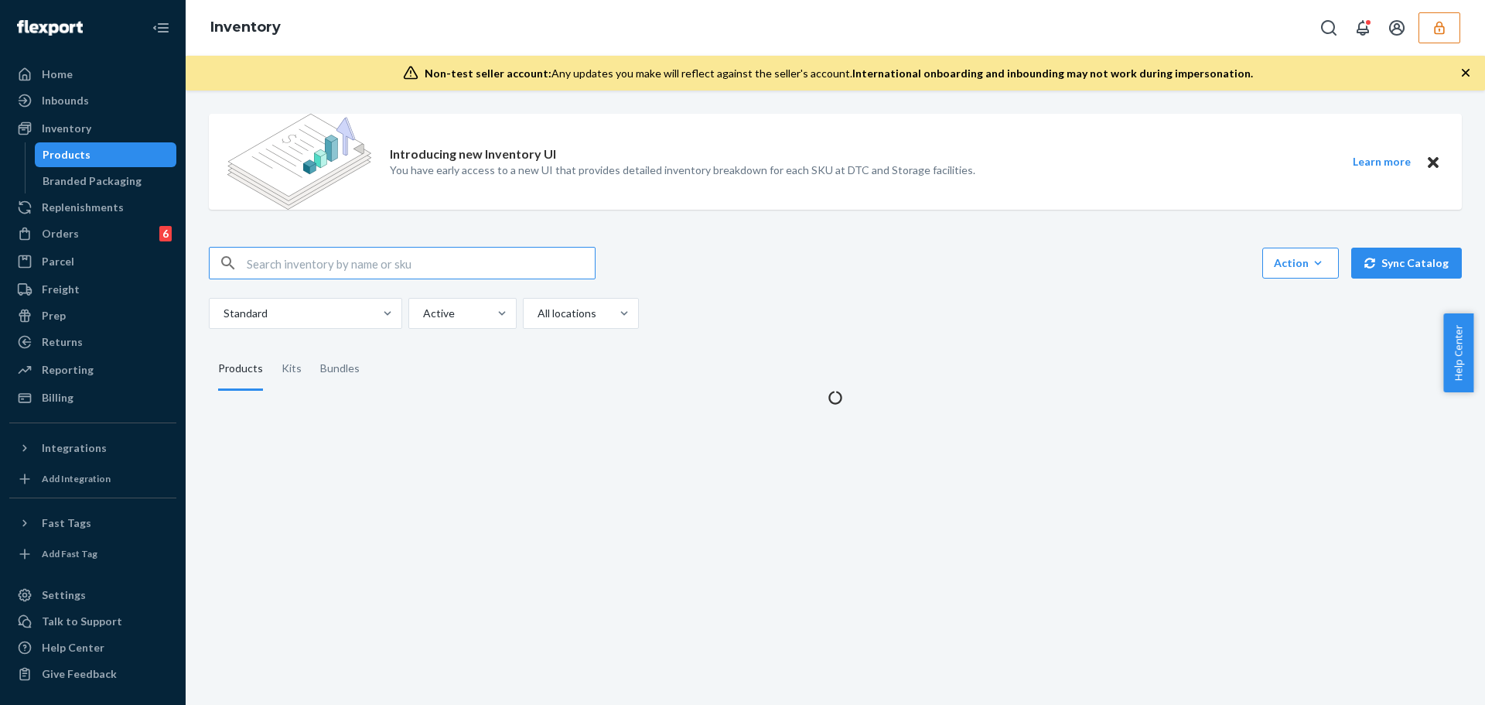
click at [406, 258] on input "text" at bounding box center [421, 262] width 348 height 31
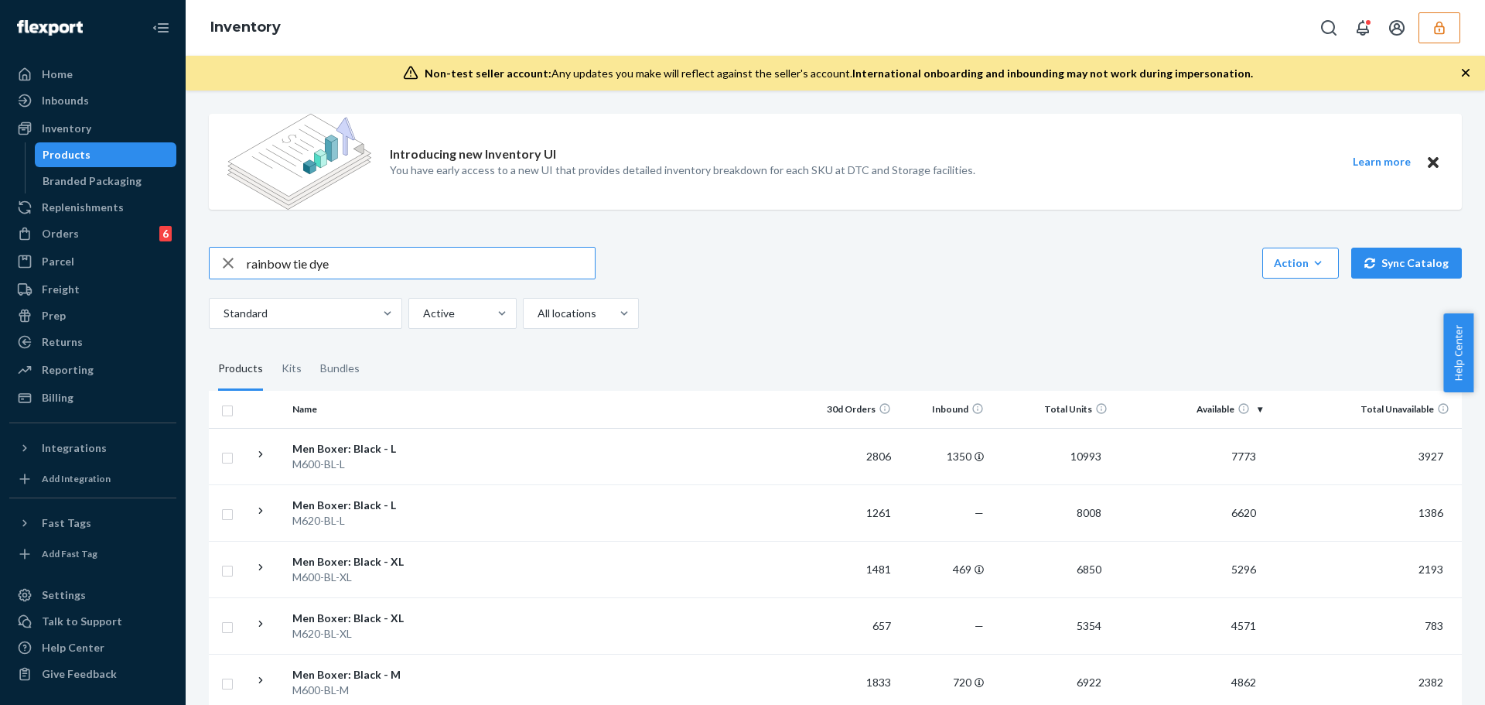
type input "rainbow tie dye"
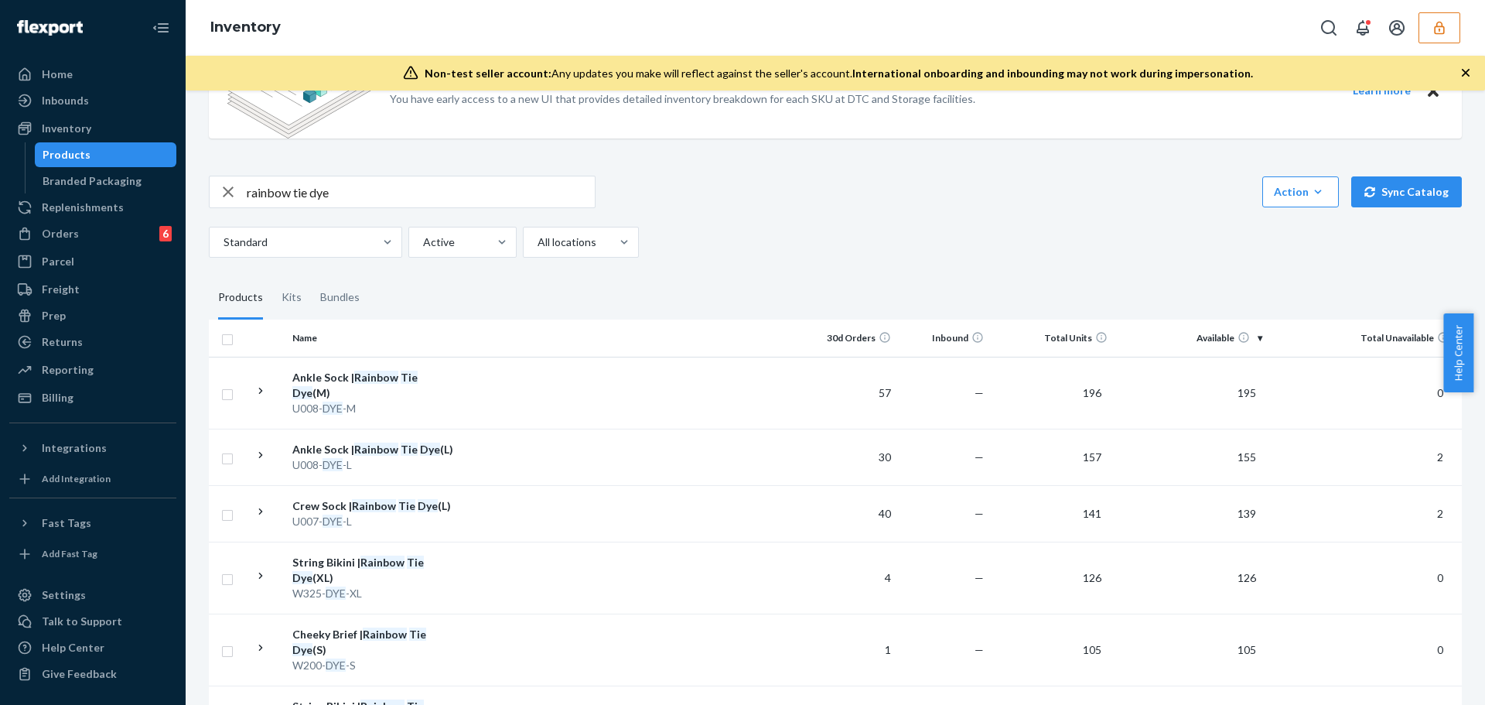
scroll to position [238, 0]
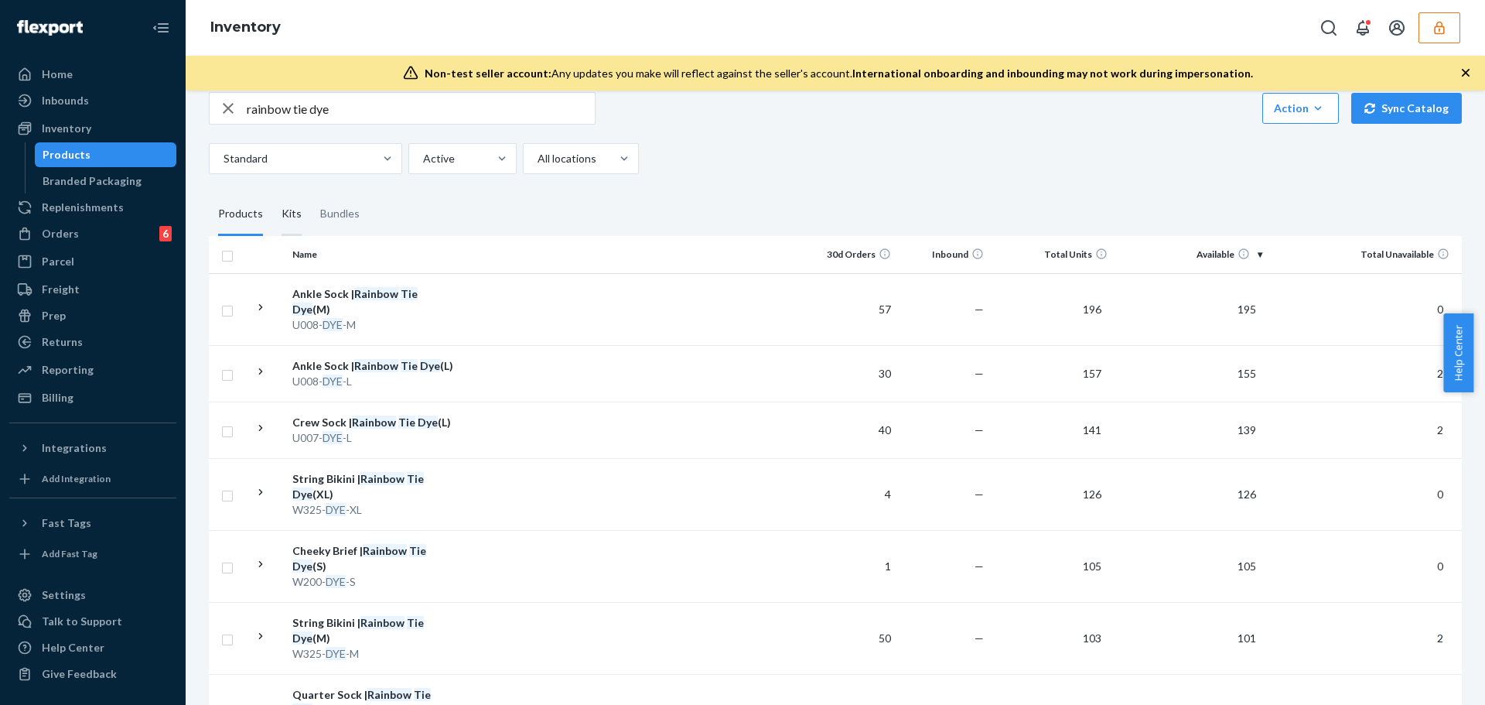
drag, startPoint x: 340, startPoint y: 297, endPoint x: 298, endPoint y: 207, distance: 99.0
click at [377, 282] on td "Ankle Sock | Rainbow Tie Dye (M) U008- DYE -M" at bounding box center [373, 309] width 174 height 72
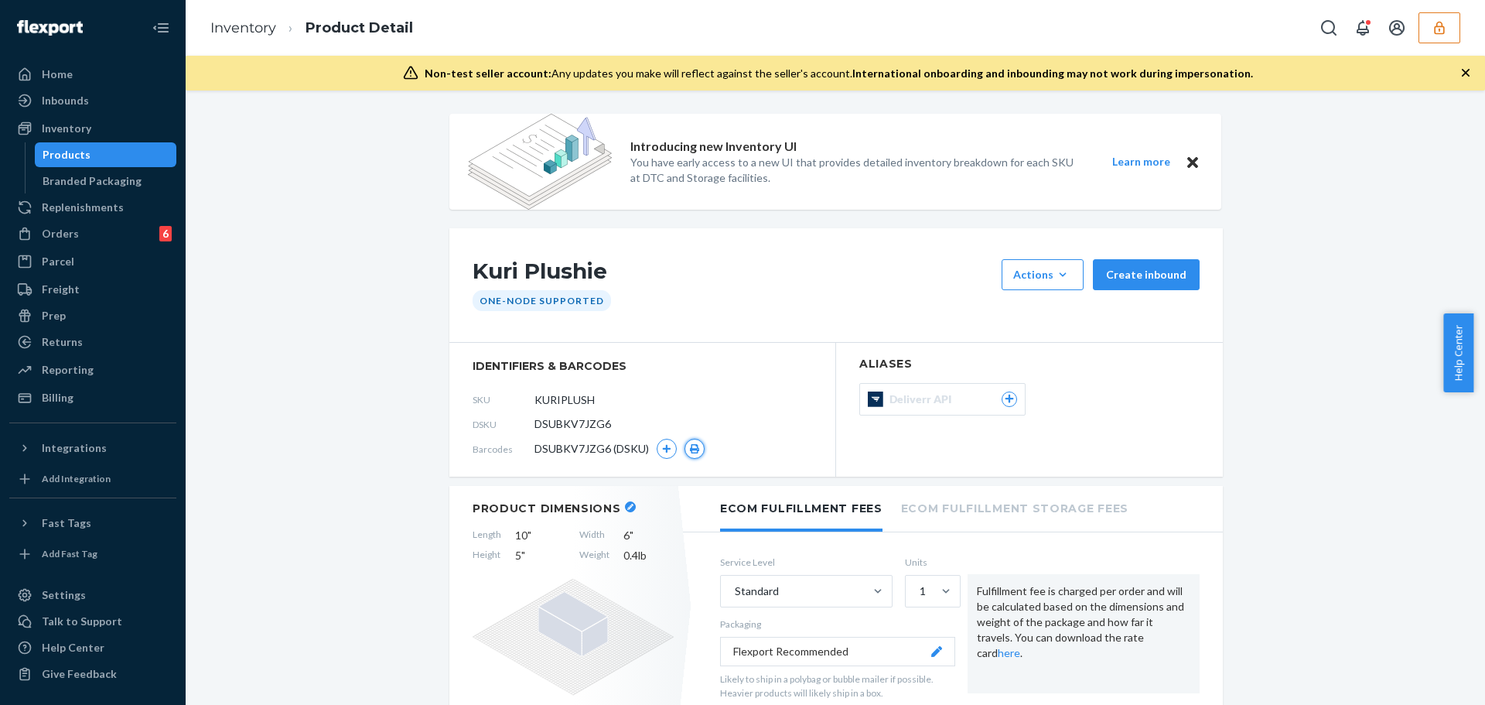
click at [691, 446] on icon "button" at bounding box center [694, 448] width 11 height 9
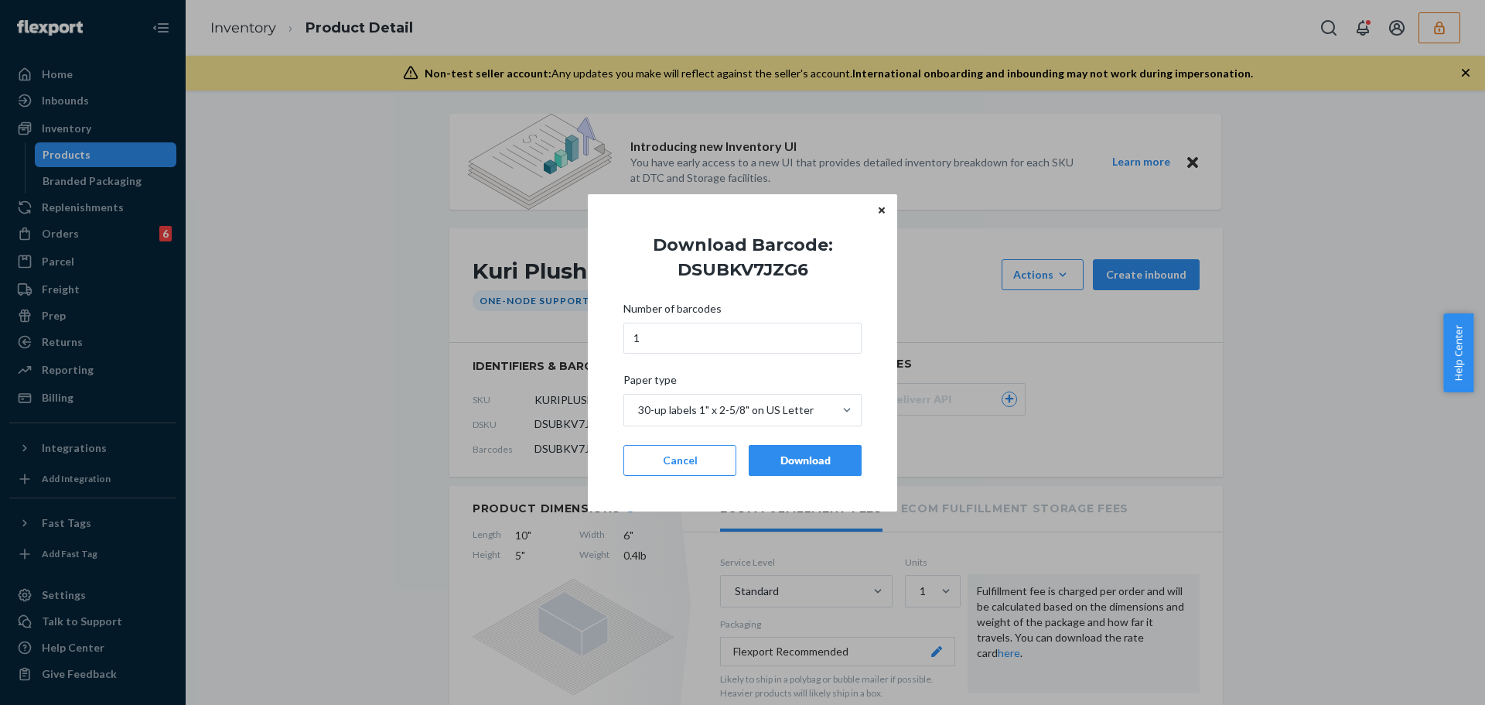
click at [762, 459] on div "Download" at bounding box center [805, 459] width 87 height 15
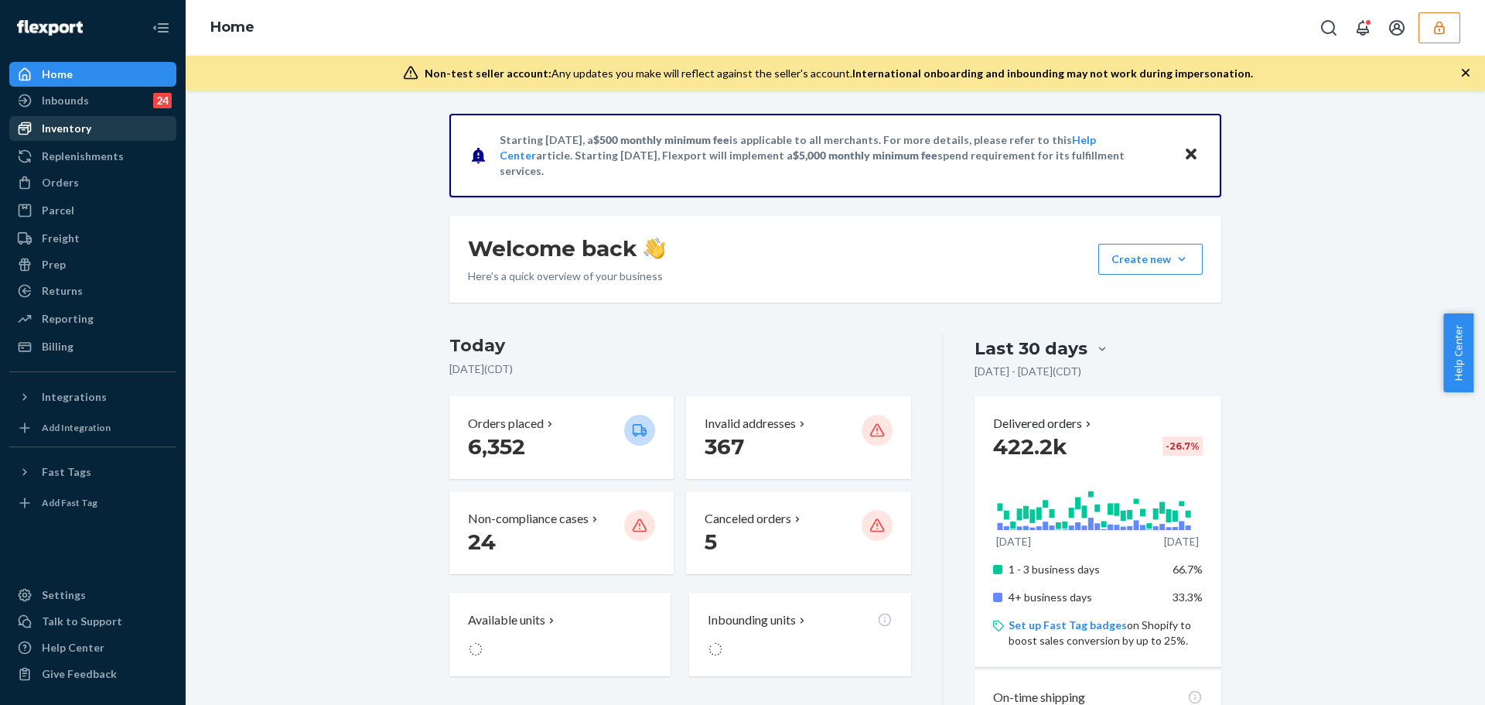
click at [90, 138] on div "Inventory" at bounding box center [93, 129] width 164 height 22
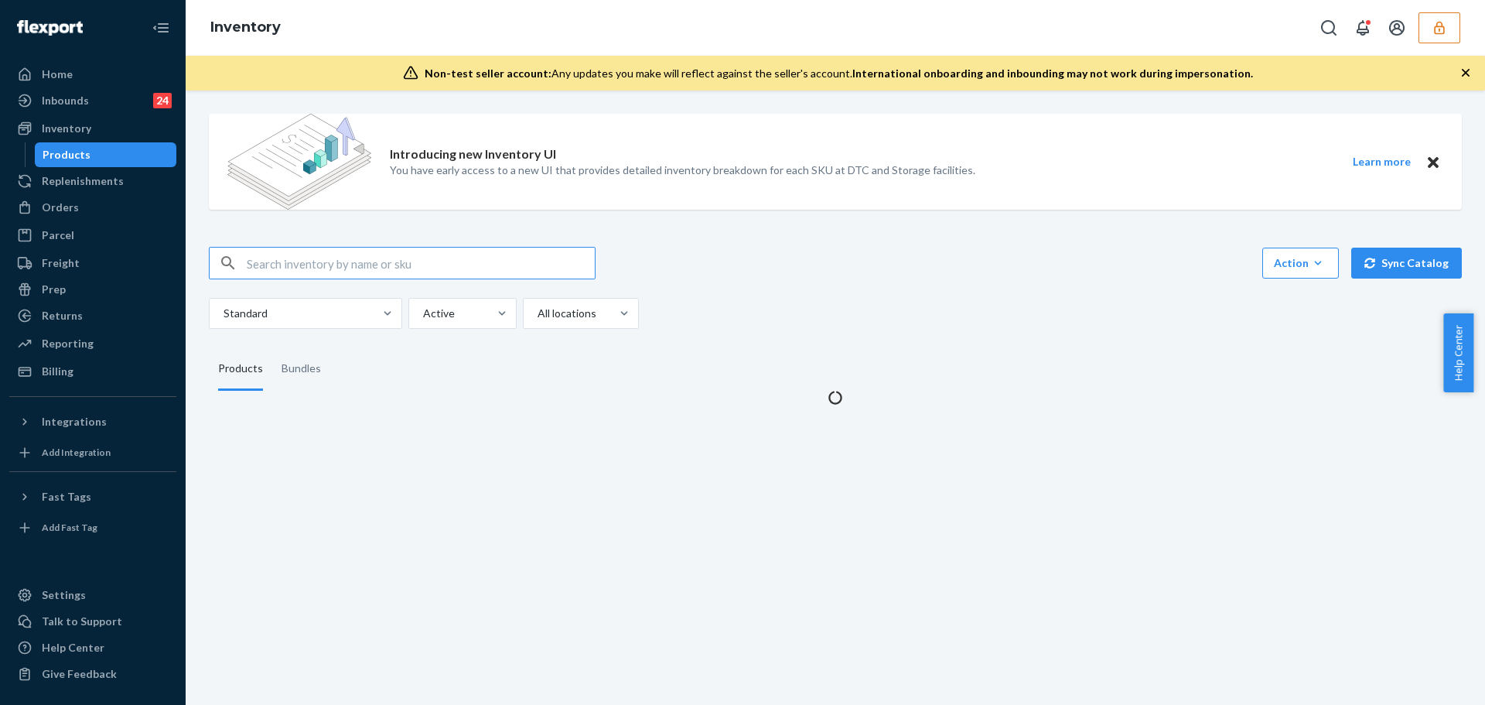
click at [324, 258] on input "text" at bounding box center [421, 262] width 348 height 31
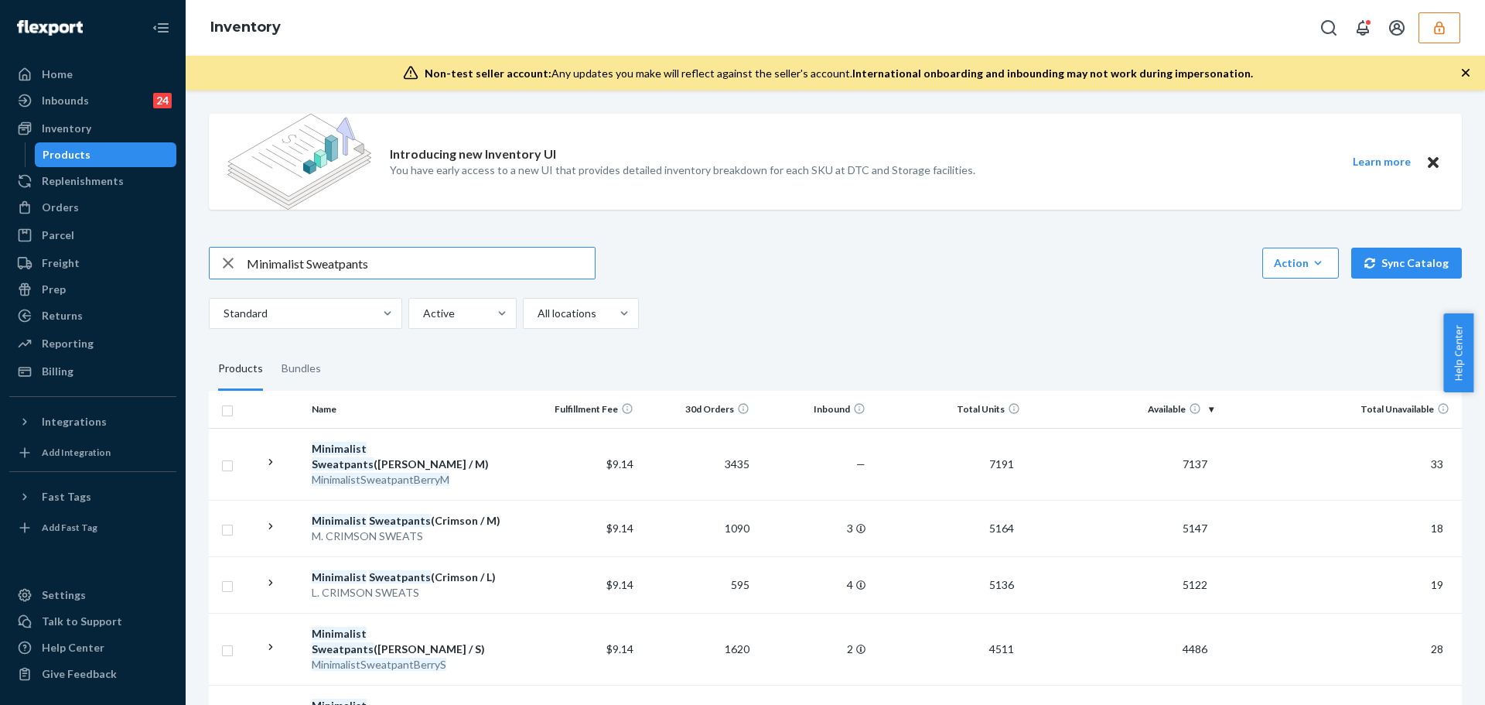
click at [411, 262] on input "Minimalist Sweatpants" at bounding box center [421, 262] width 348 height 31
type input "Minimalist Sweatpants forest"
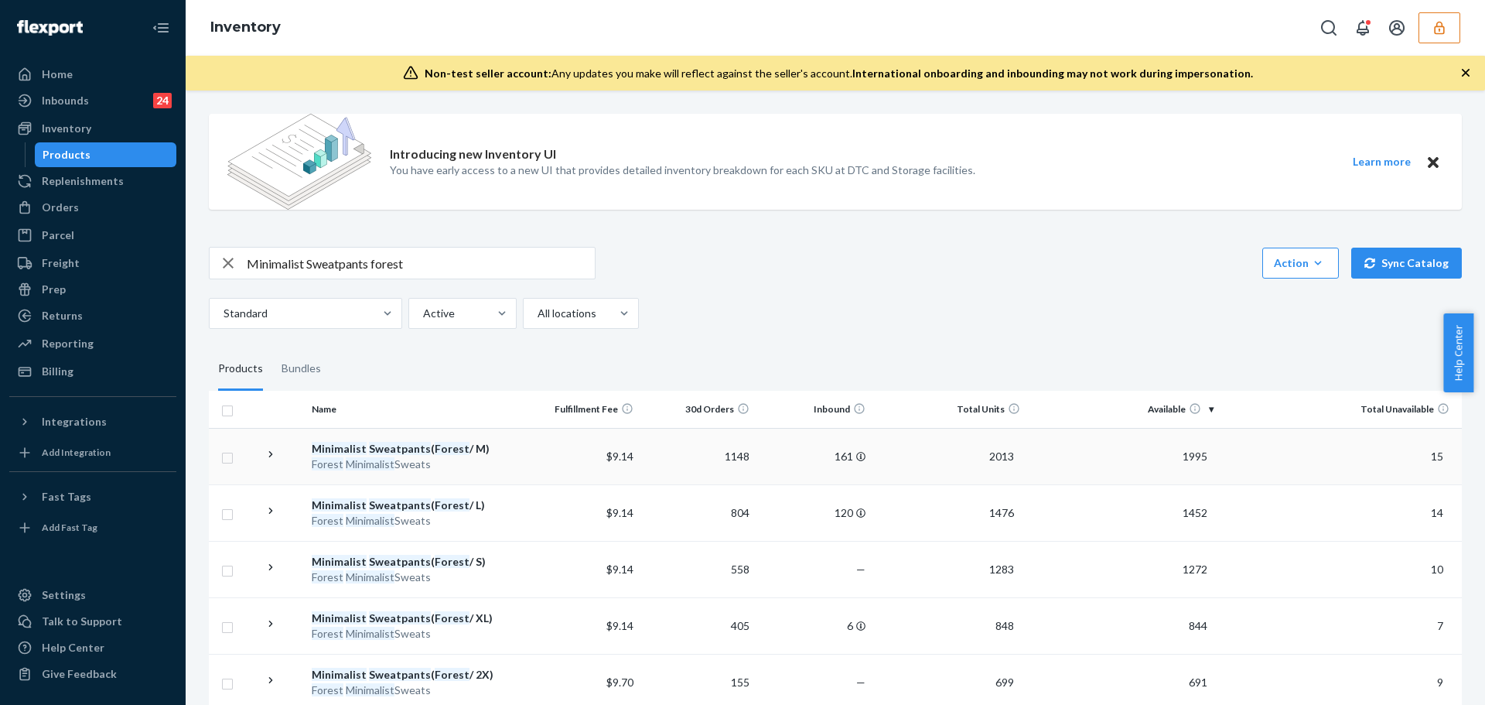
click at [473, 441] on div "Minimalist Sweatpants ( Forest / M)" at bounding box center [414, 448] width 205 height 15
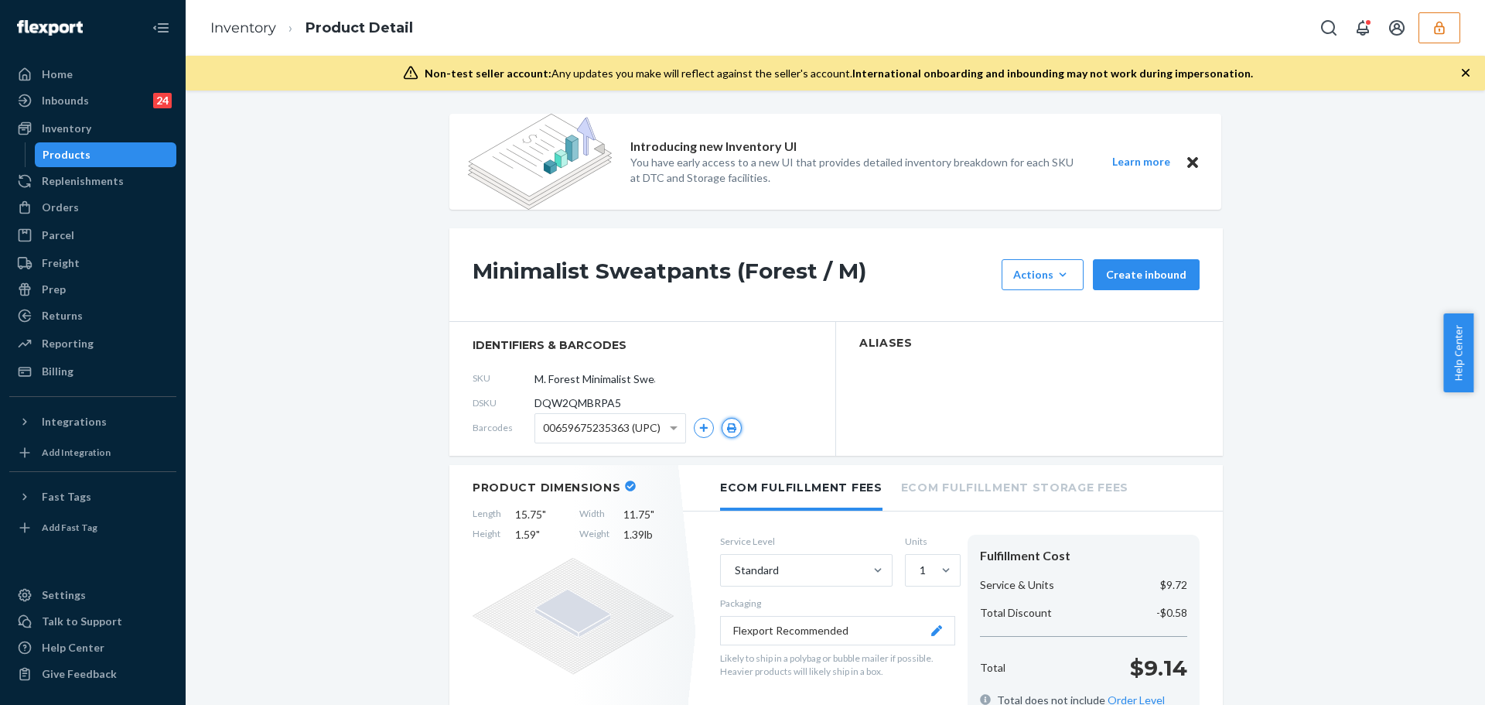
click at [726, 426] on icon "button" at bounding box center [731, 427] width 11 height 9
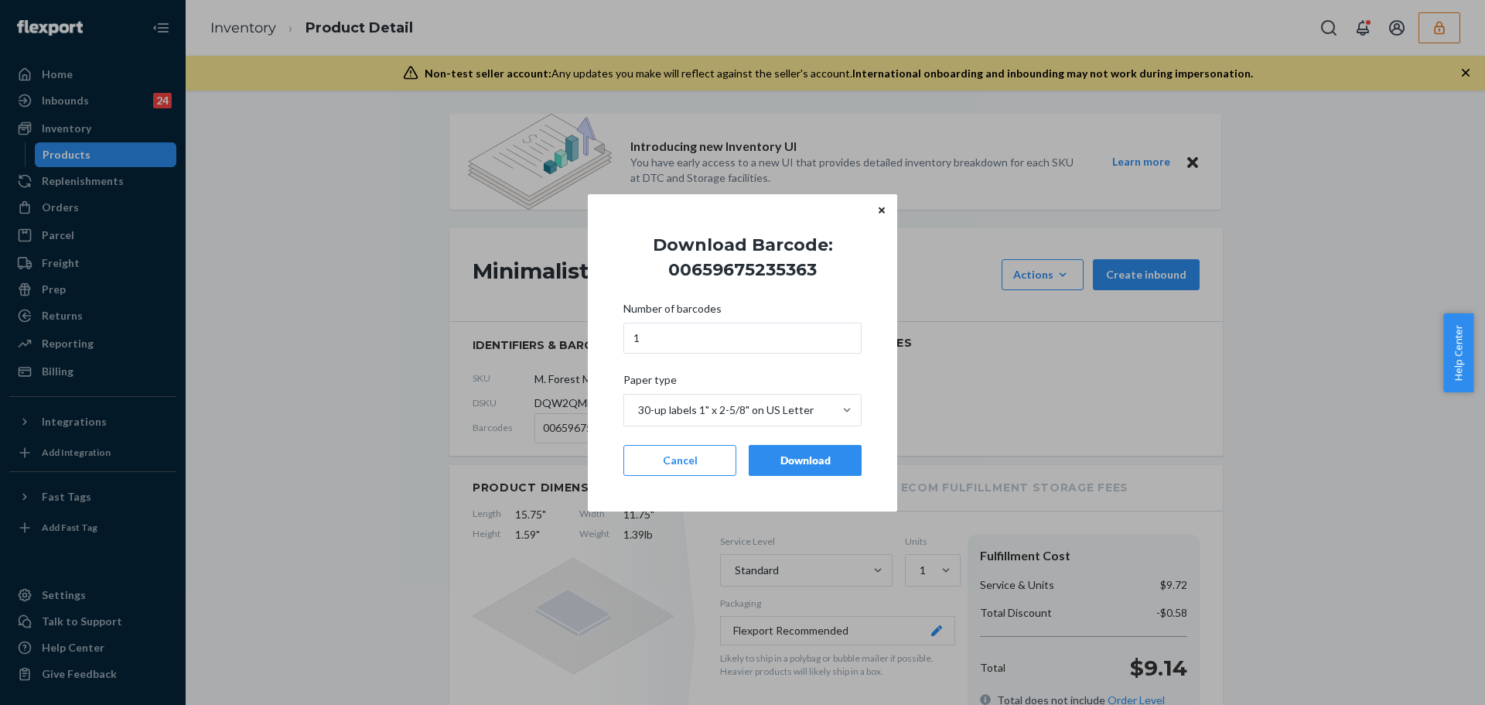
click at [774, 463] on div "Download" at bounding box center [805, 459] width 87 height 15
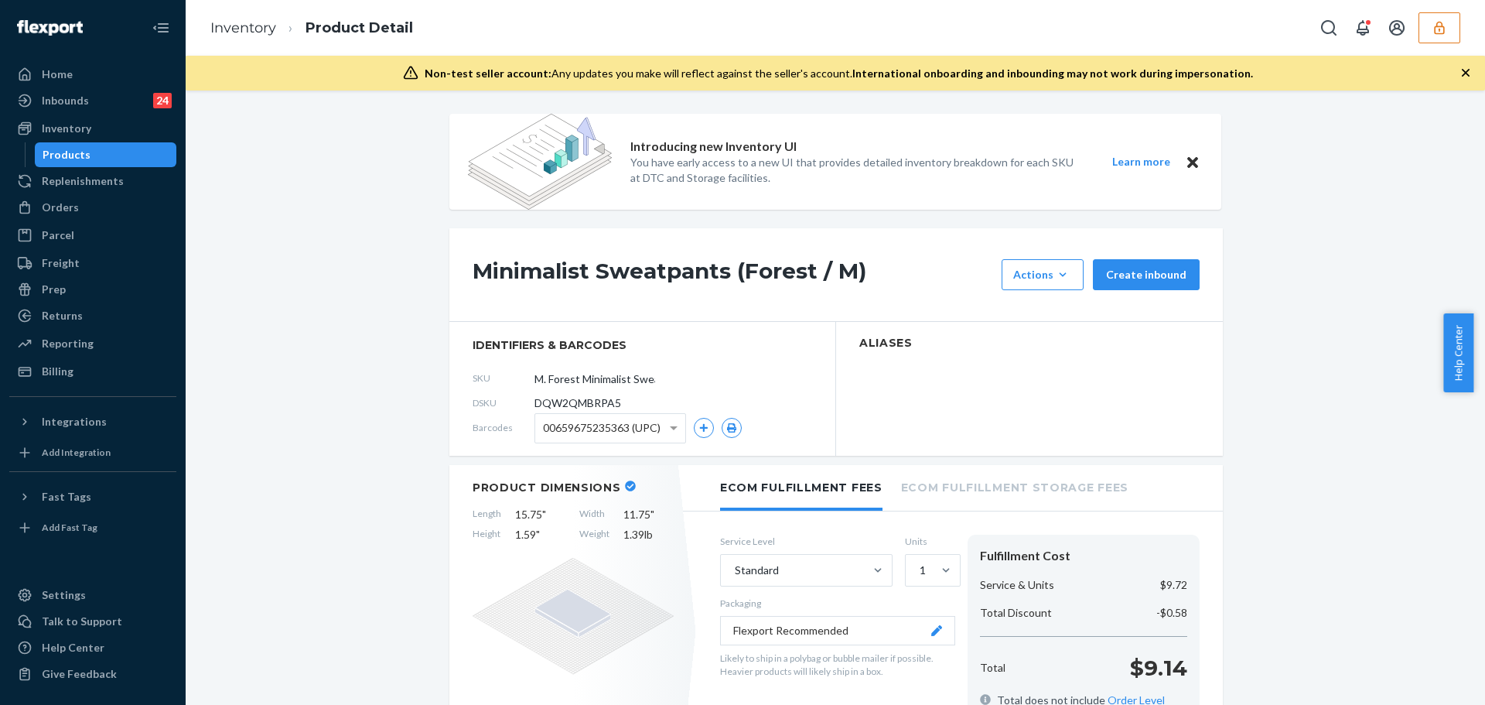
click at [595, 436] on span "00659675235363 (UPC)" at bounding box center [602, 428] width 118 height 26
click at [728, 424] on icon "button" at bounding box center [731, 427] width 9 height 9
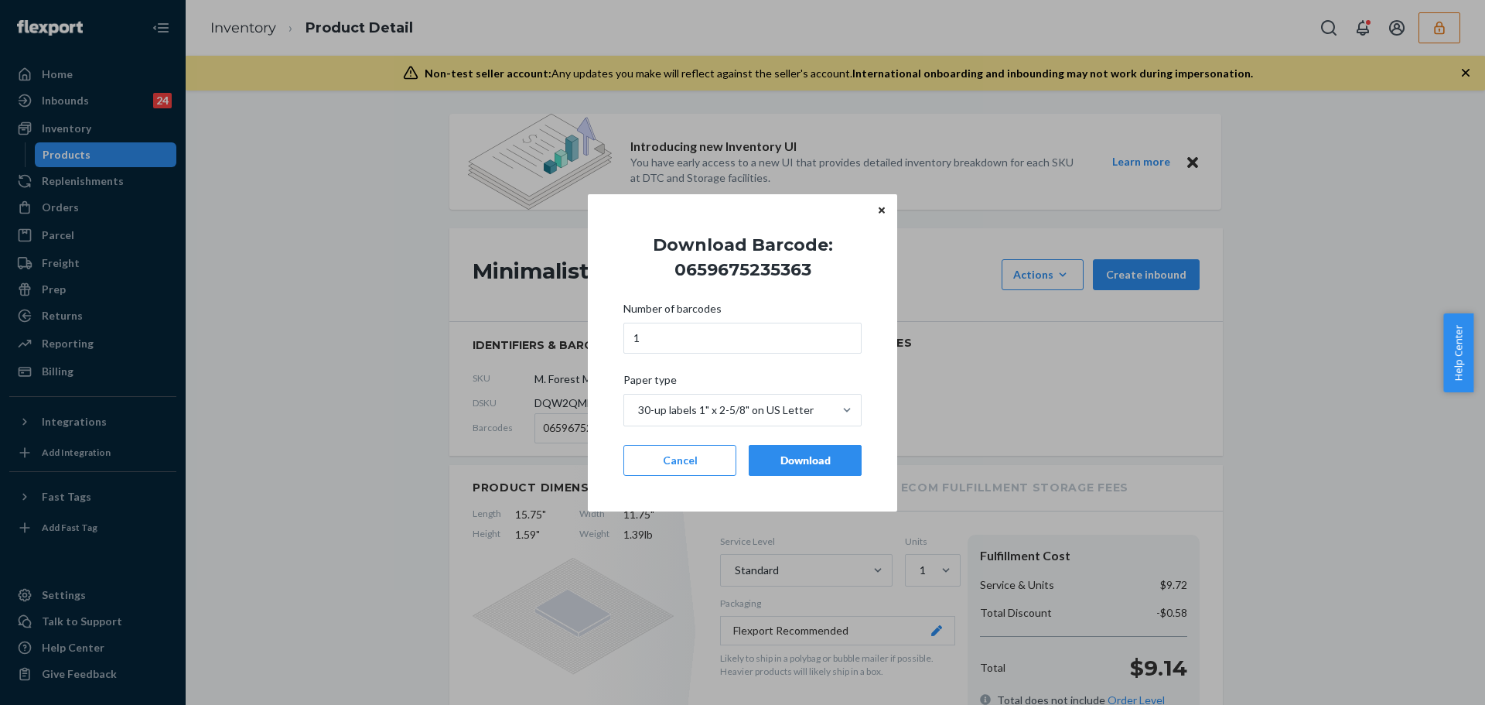
click at [770, 472] on button "Download" at bounding box center [805, 460] width 113 height 31
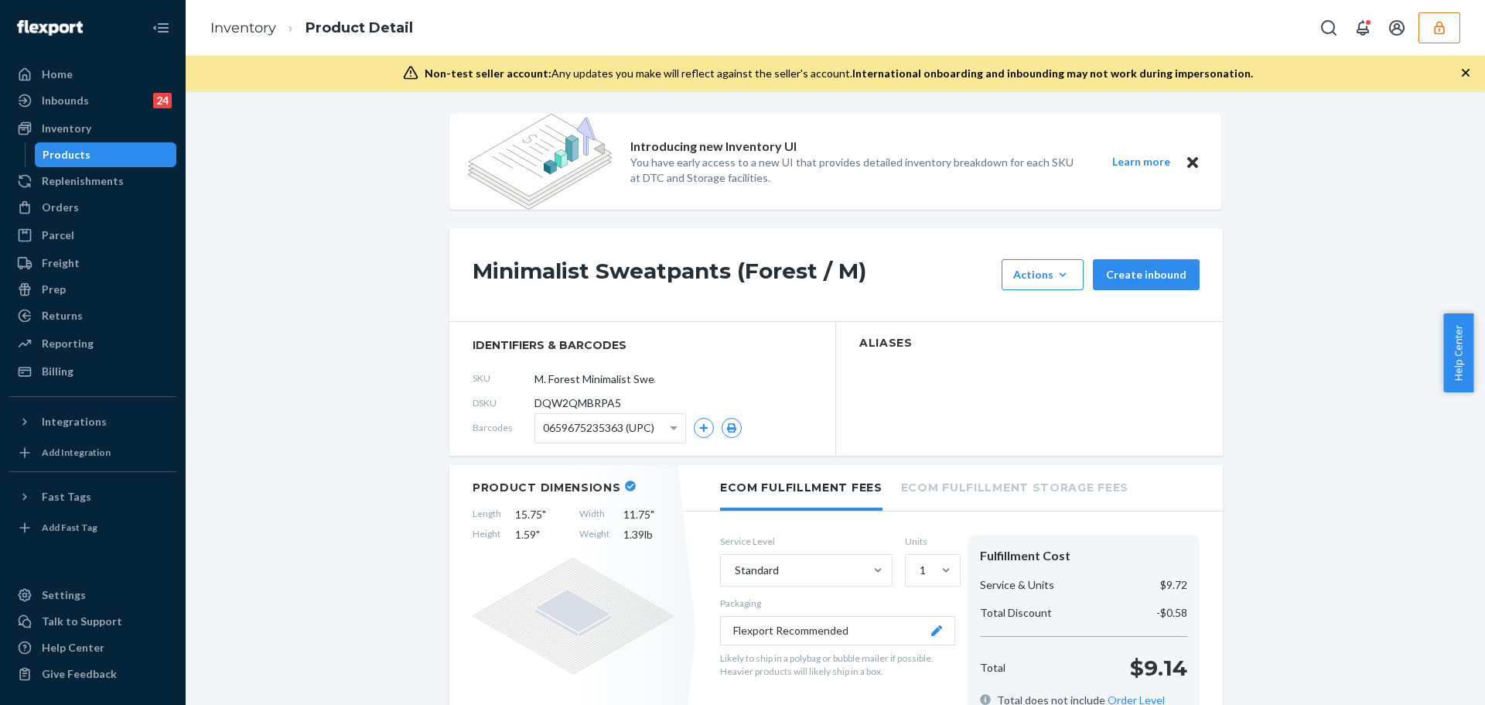
click at [633, 435] on span "0659675235363 (UPC)" at bounding box center [598, 428] width 111 height 26
click at [727, 428] on icon "button" at bounding box center [731, 427] width 9 height 9
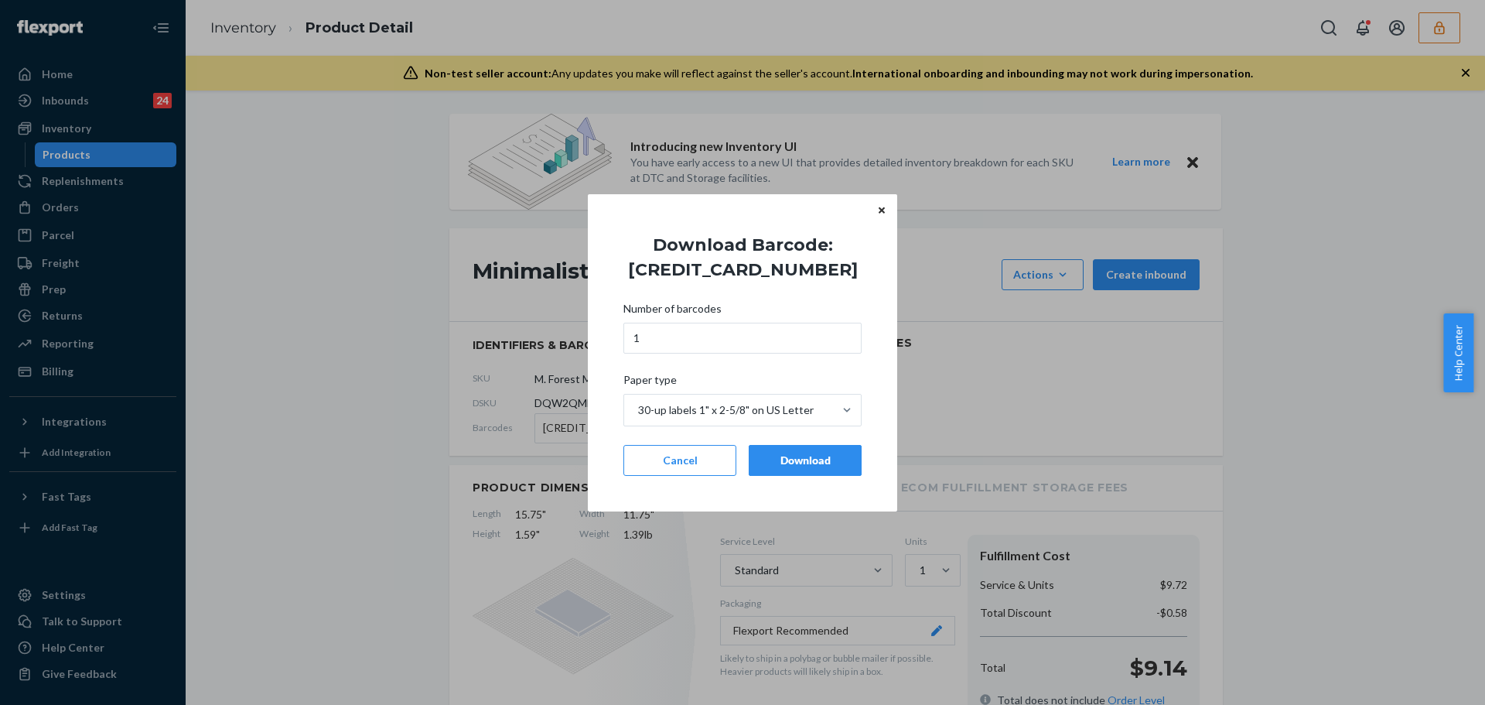
click at [775, 460] on div "Download" at bounding box center [805, 459] width 87 height 15
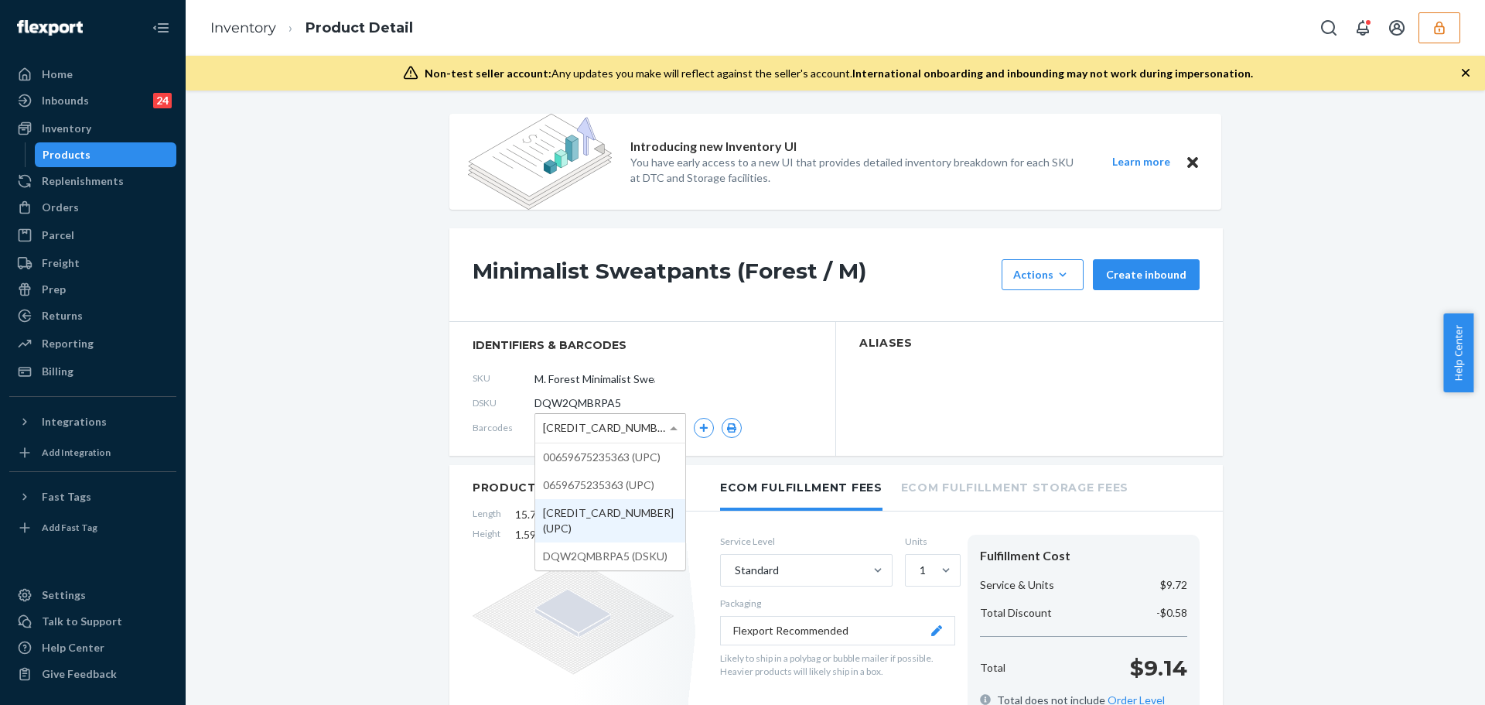
click at [641, 427] on span "659675235363 (UPC)" at bounding box center [606, 428] width 127 height 26
click at [727, 429] on icon "button" at bounding box center [731, 427] width 9 height 9
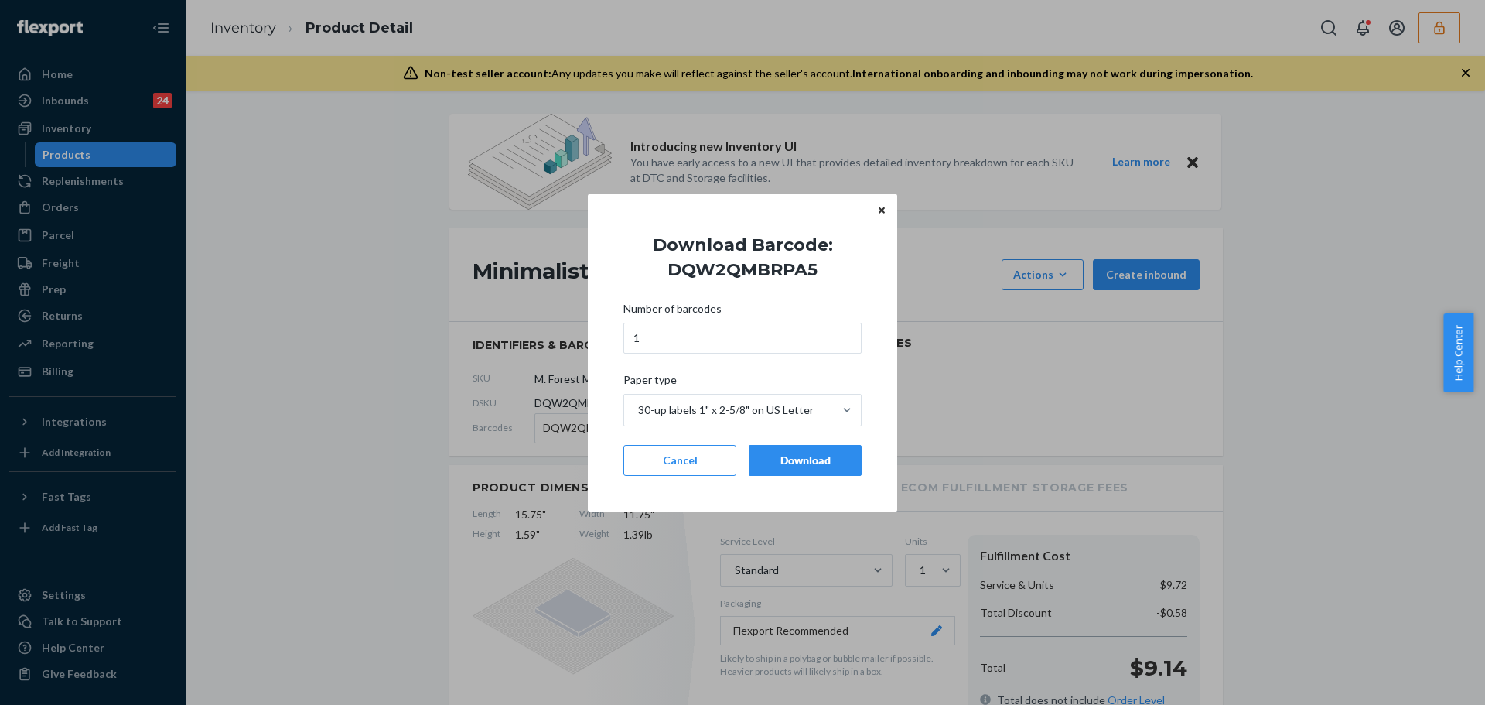
click at [784, 474] on button "Download" at bounding box center [805, 460] width 113 height 31
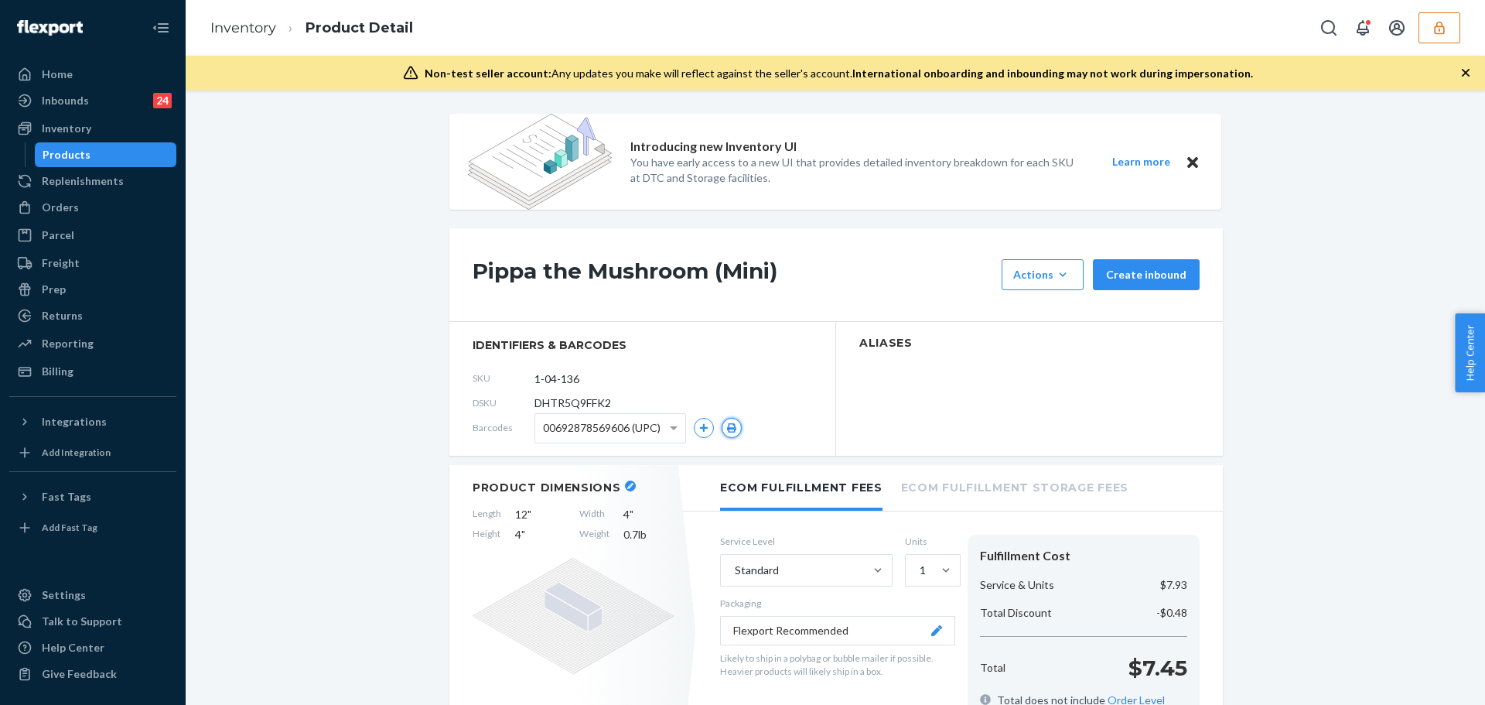
click at [730, 424] on icon "button" at bounding box center [731, 427] width 11 height 9
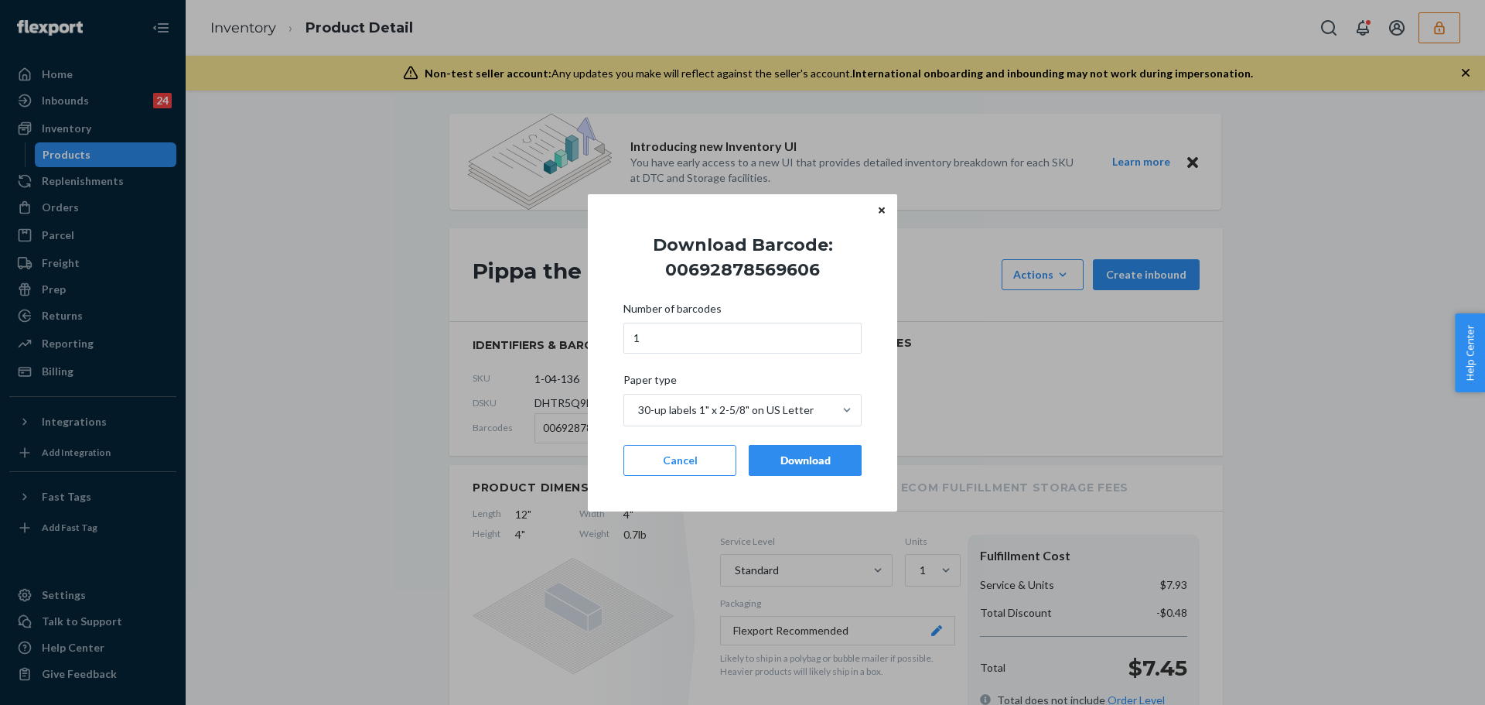
click at [779, 461] on div "Download" at bounding box center [805, 459] width 87 height 15
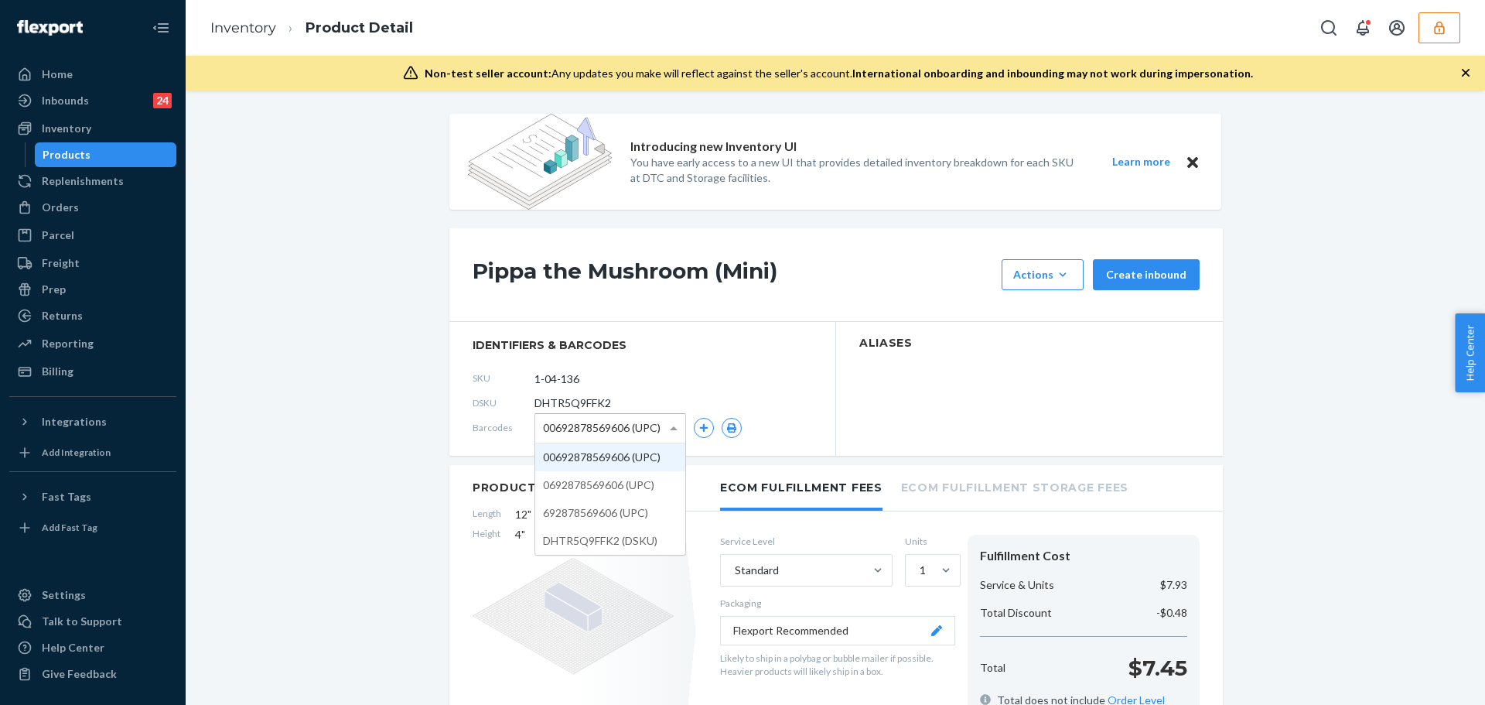
click at [640, 433] on span "00692878569606 (UPC)" at bounding box center [602, 428] width 118 height 26
click at [722, 425] on button "button" at bounding box center [732, 428] width 20 height 20
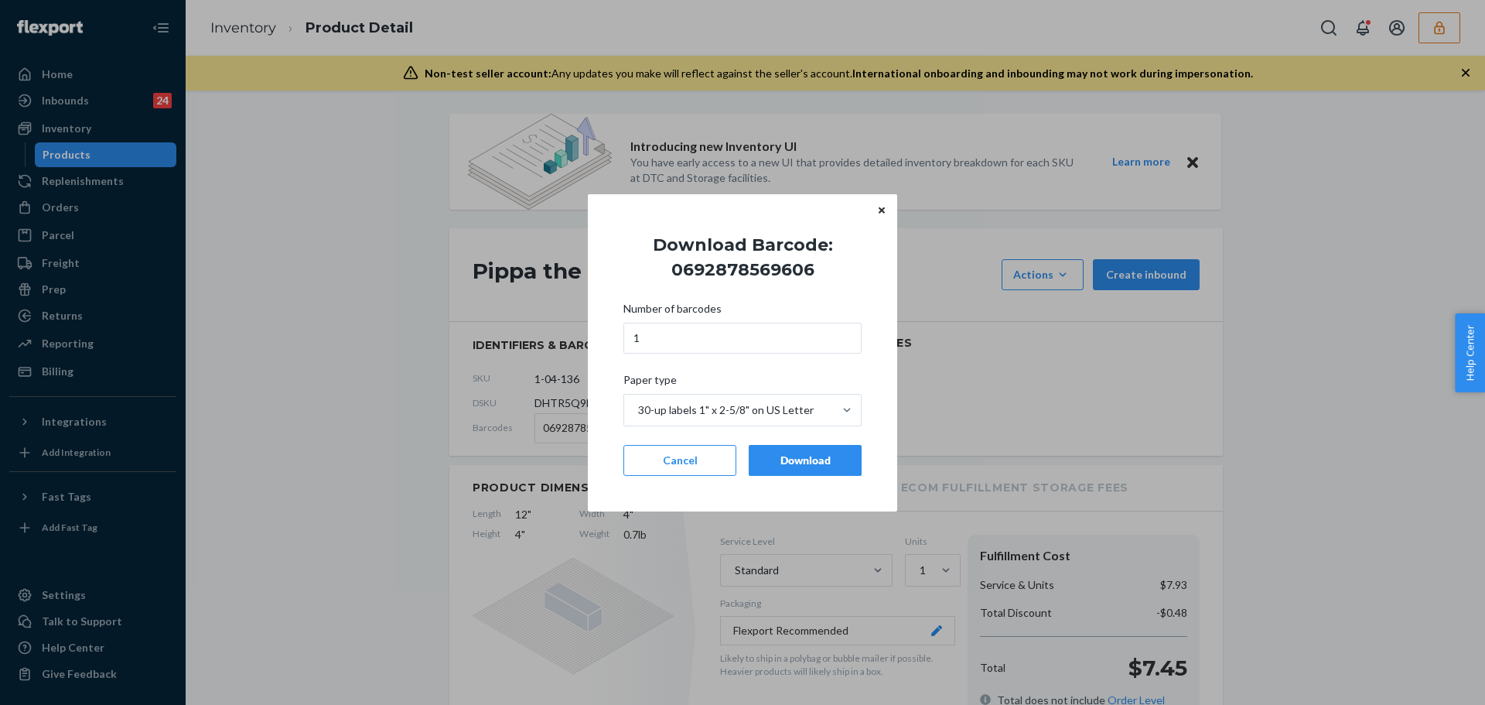
click at [765, 469] on button "Download" at bounding box center [805, 460] width 113 height 31
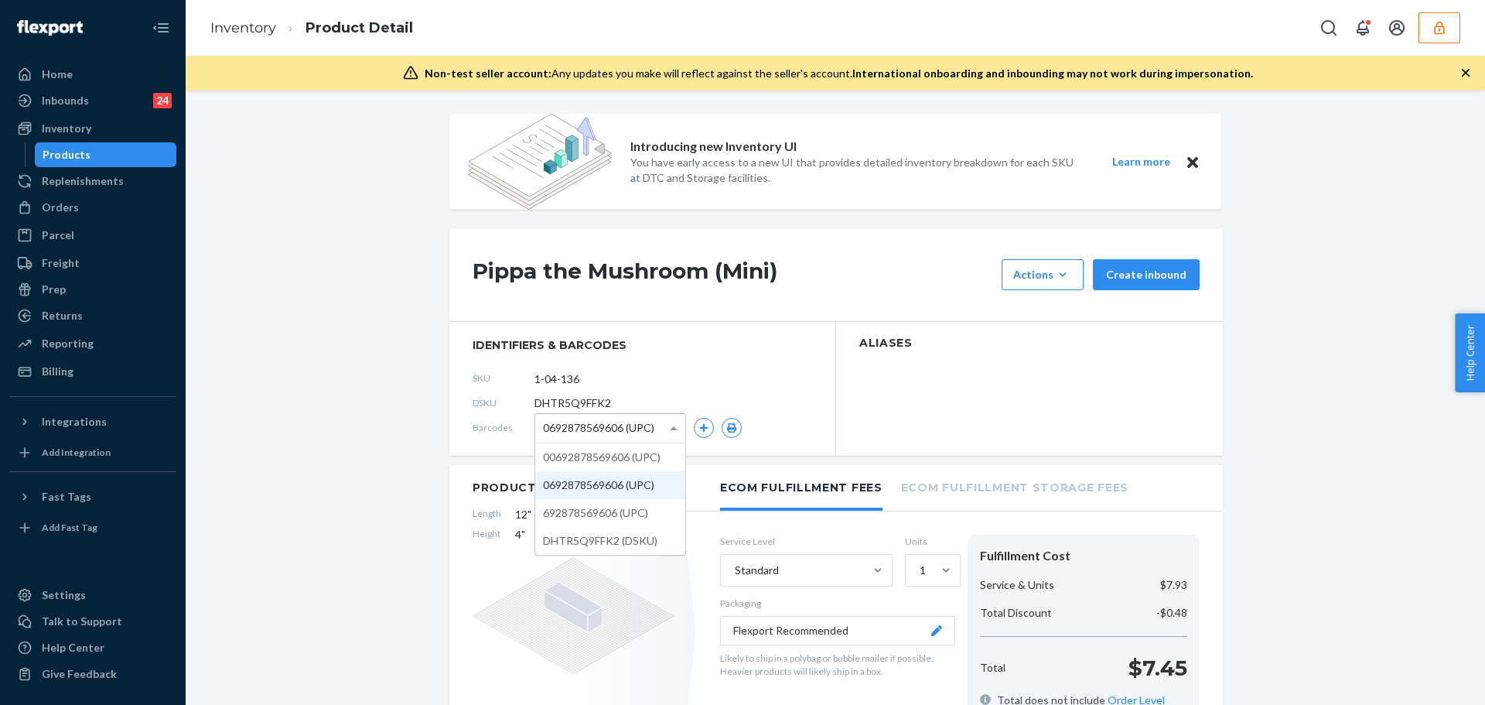
click at [590, 419] on span "0692878569606 (UPC)" at bounding box center [598, 428] width 111 height 26
click at [729, 432] on icon "button" at bounding box center [731, 427] width 9 height 9
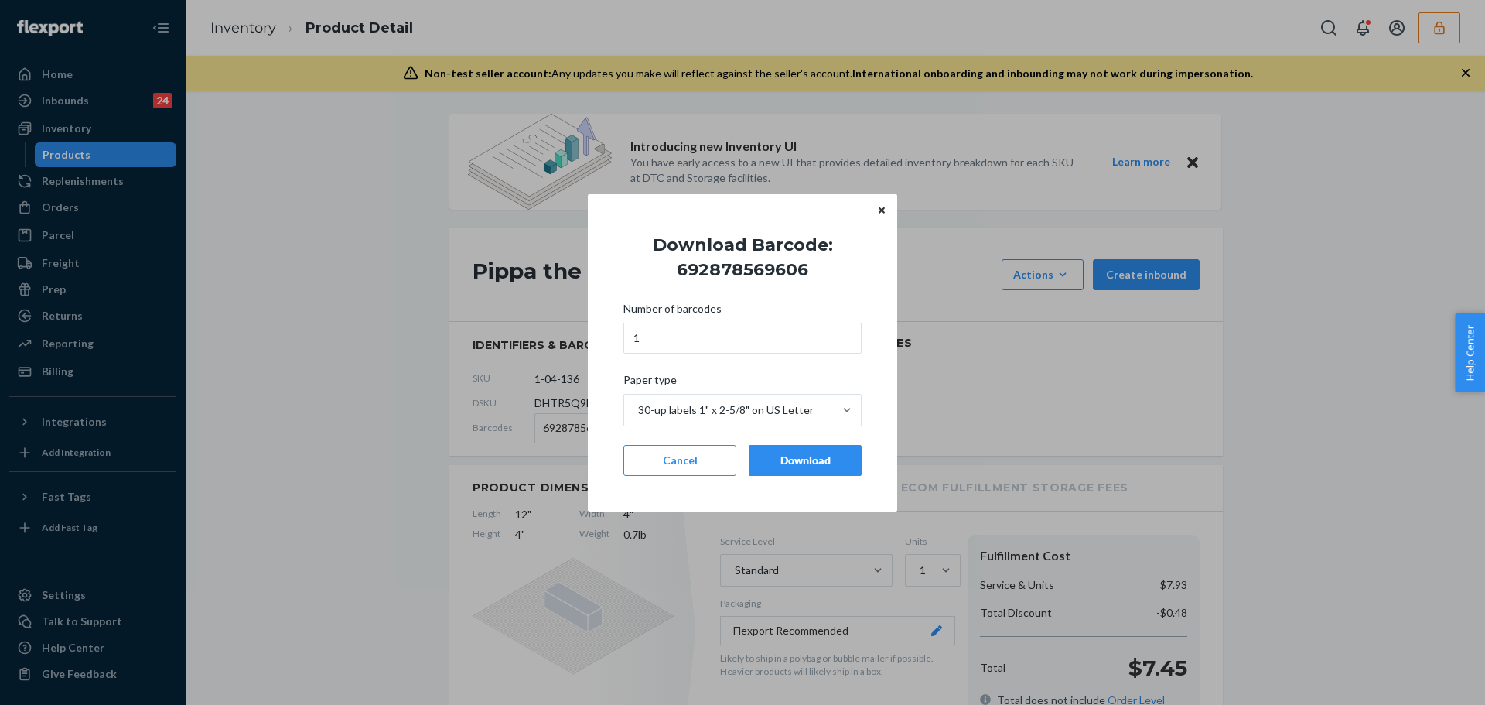
click at [772, 471] on button "Download" at bounding box center [805, 460] width 113 height 31
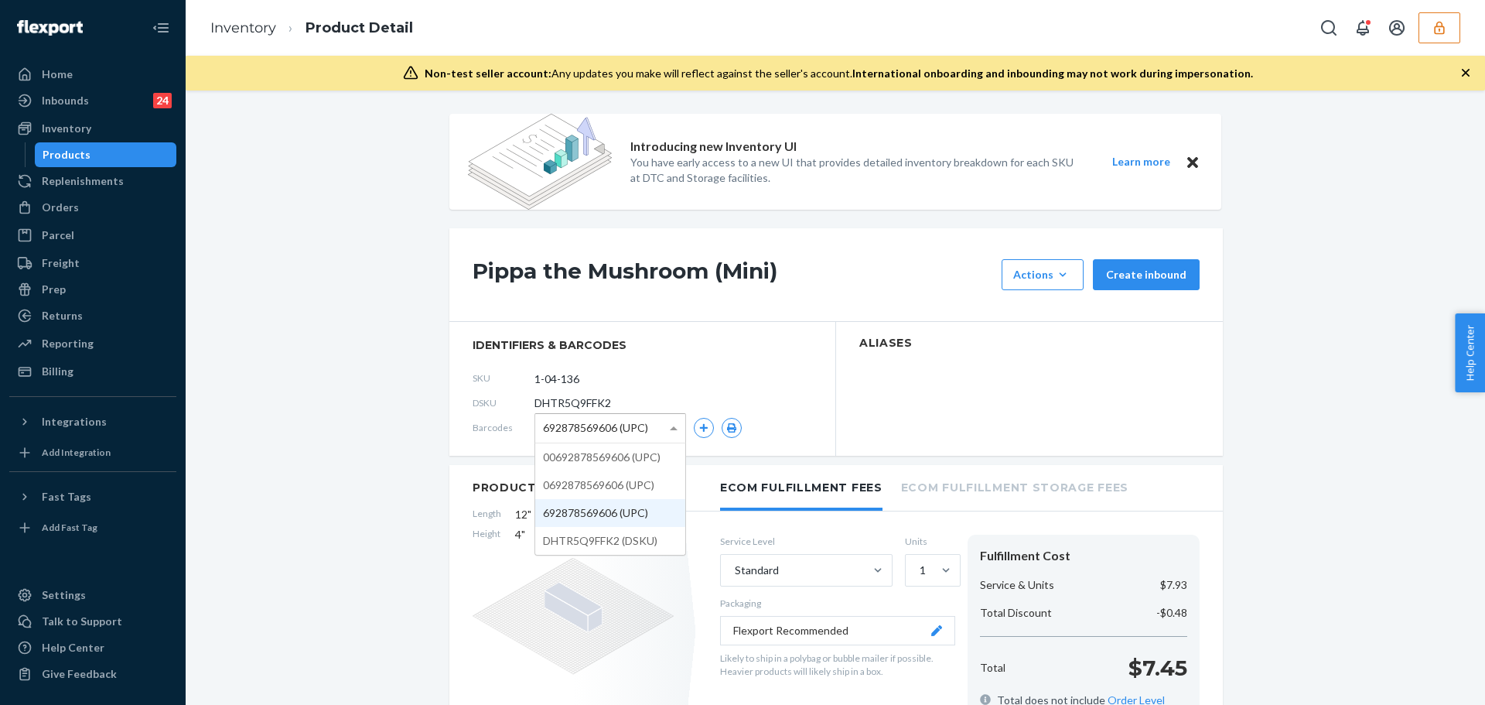
click at [620, 427] on span "692878569606 (UPC)" at bounding box center [595, 428] width 105 height 26
click at [729, 430] on icon "button" at bounding box center [731, 427] width 9 height 9
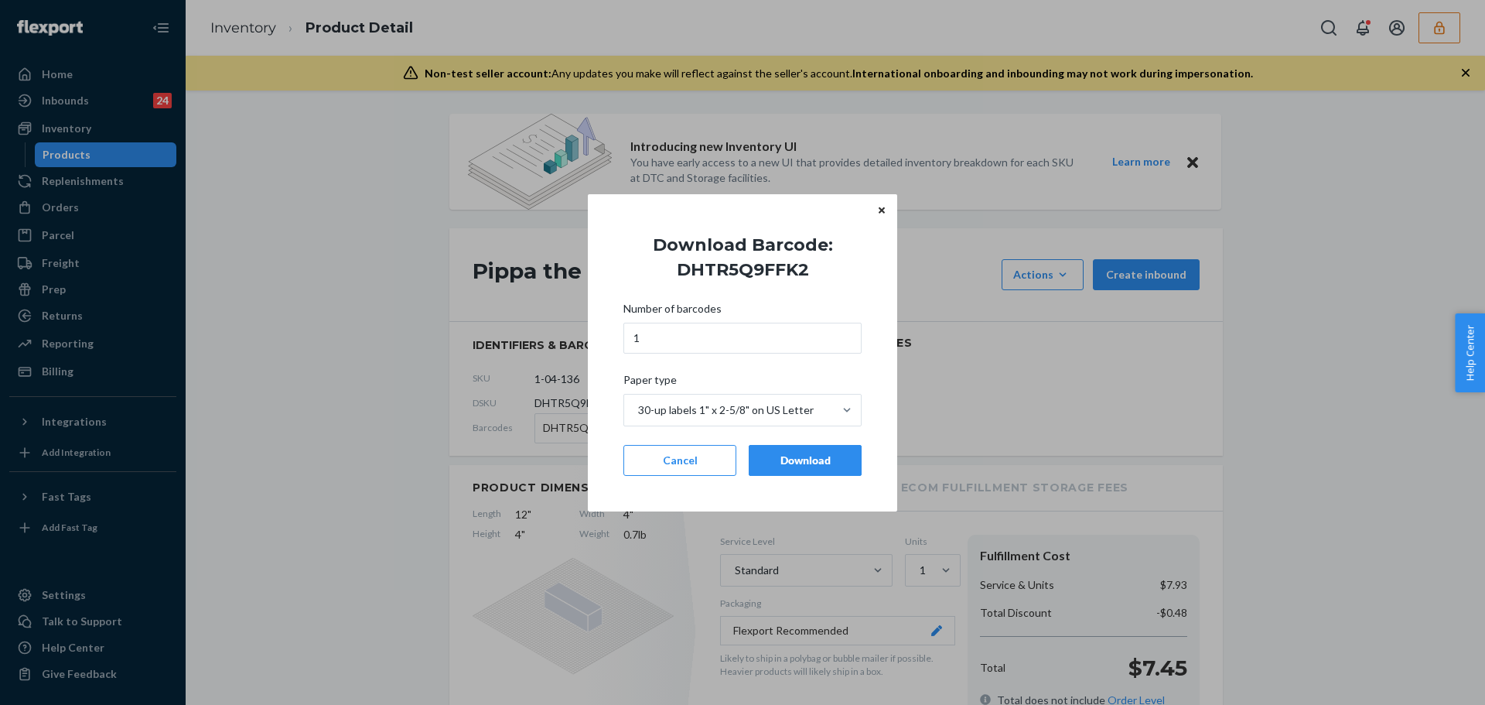
click at [801, 476] on div "Number of barcodes 1 Paper type 30-up labels 1" x 2-5/8" on US Letter Cancel Do…" at bounding box center [742, 388] width 238 height 193
click at [802, 472] on button "Download" at bounding box center [805, 460] width 113 height 31
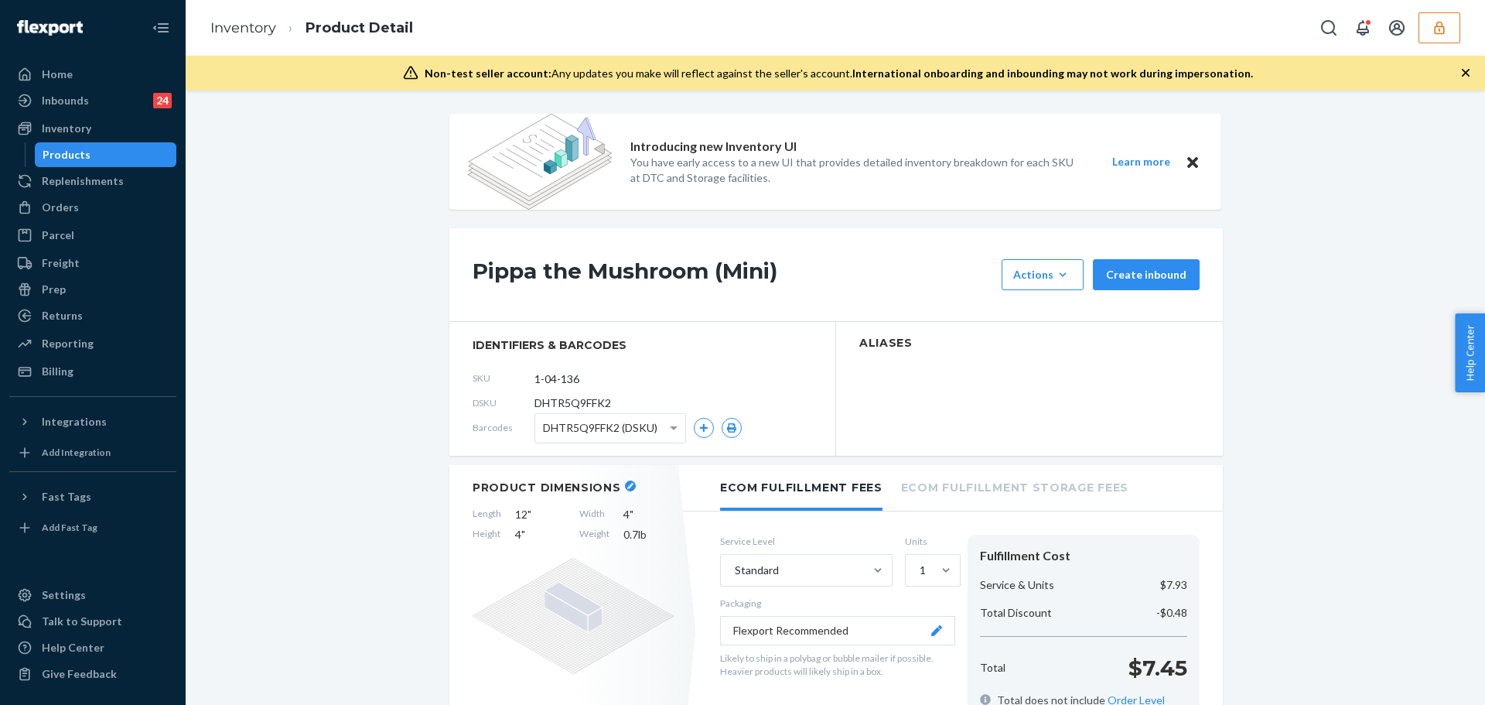
click at [1440, 32] on icon "button" at bounding box center [1439, 27] width 15 height 15
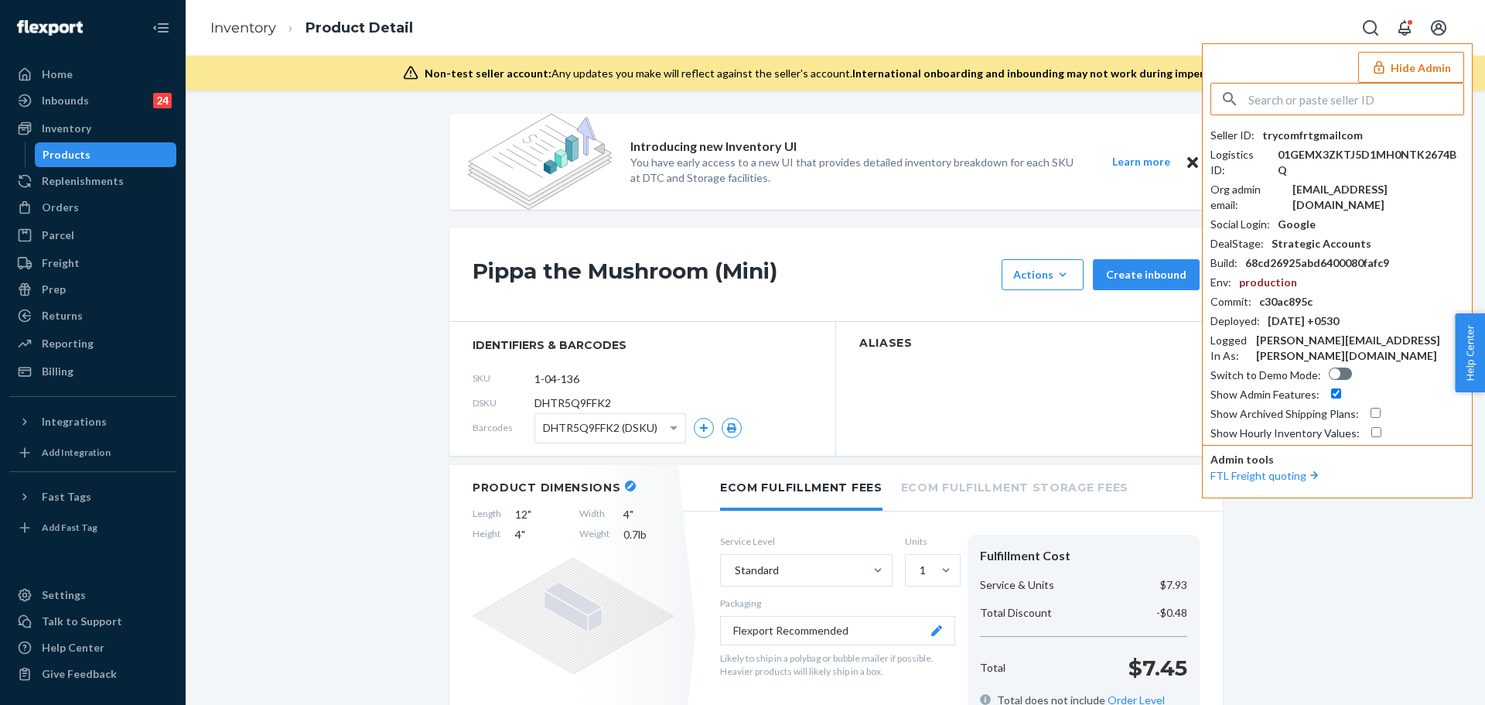
click at [71, 163] on div "Products" at bounding box center [105, 155] width 139 height 22
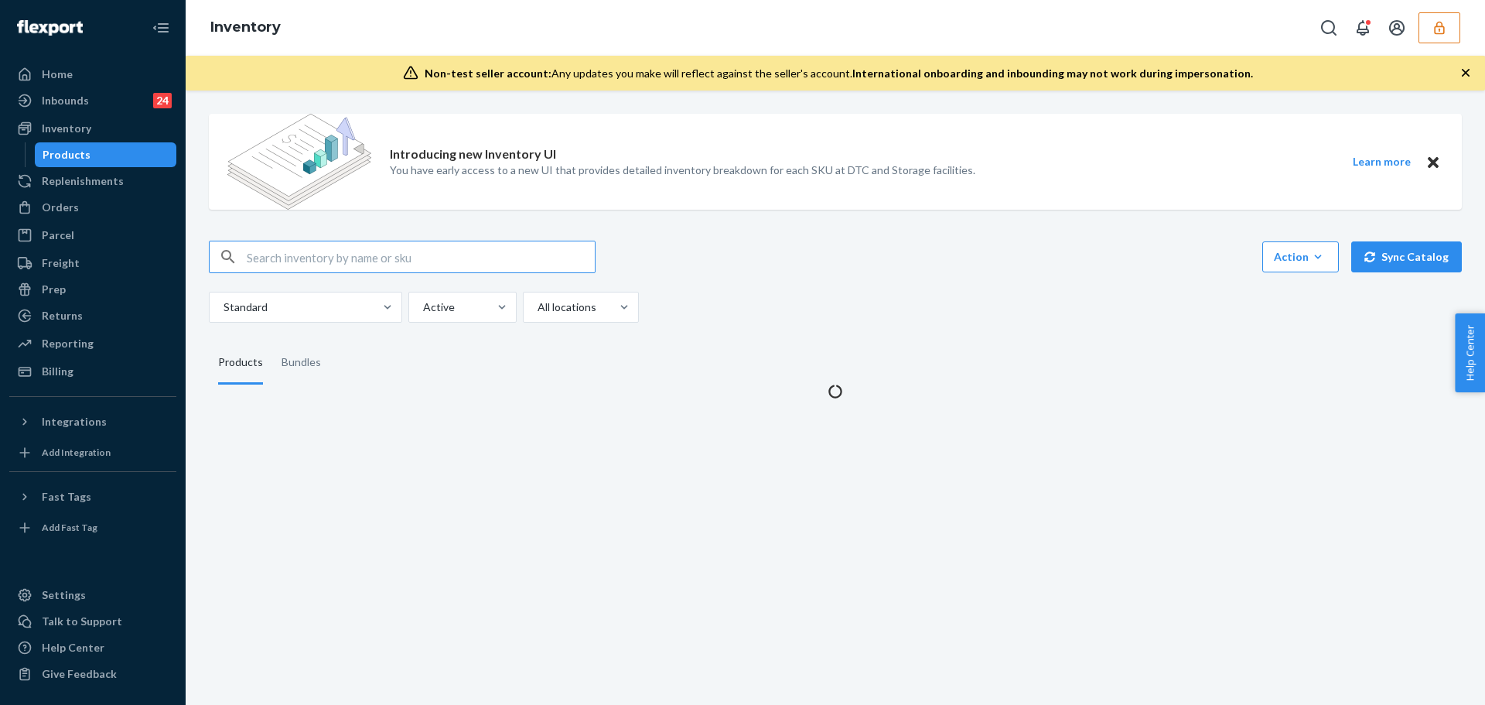
click at [355, 258] on input "text" at bounding box center [421, 256] width 348 height 31
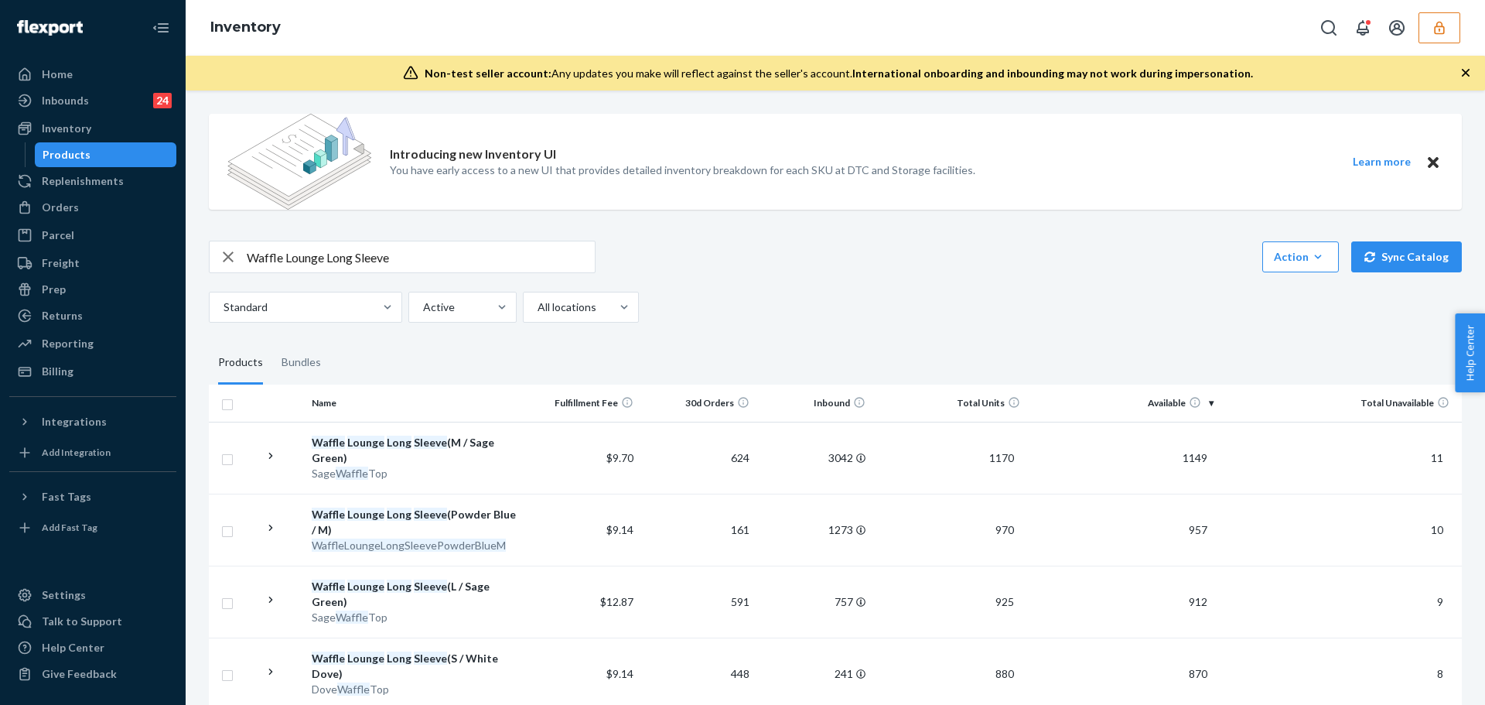
click at [400, 254] on input "Waffle Lounge Long Sleeve" at bounding box center [421, 256] width 348 height 31
paste input "Medium [PERSON_NAME]"
type input "Waffle Lounge Long Sleeve Medium Heather Grey"
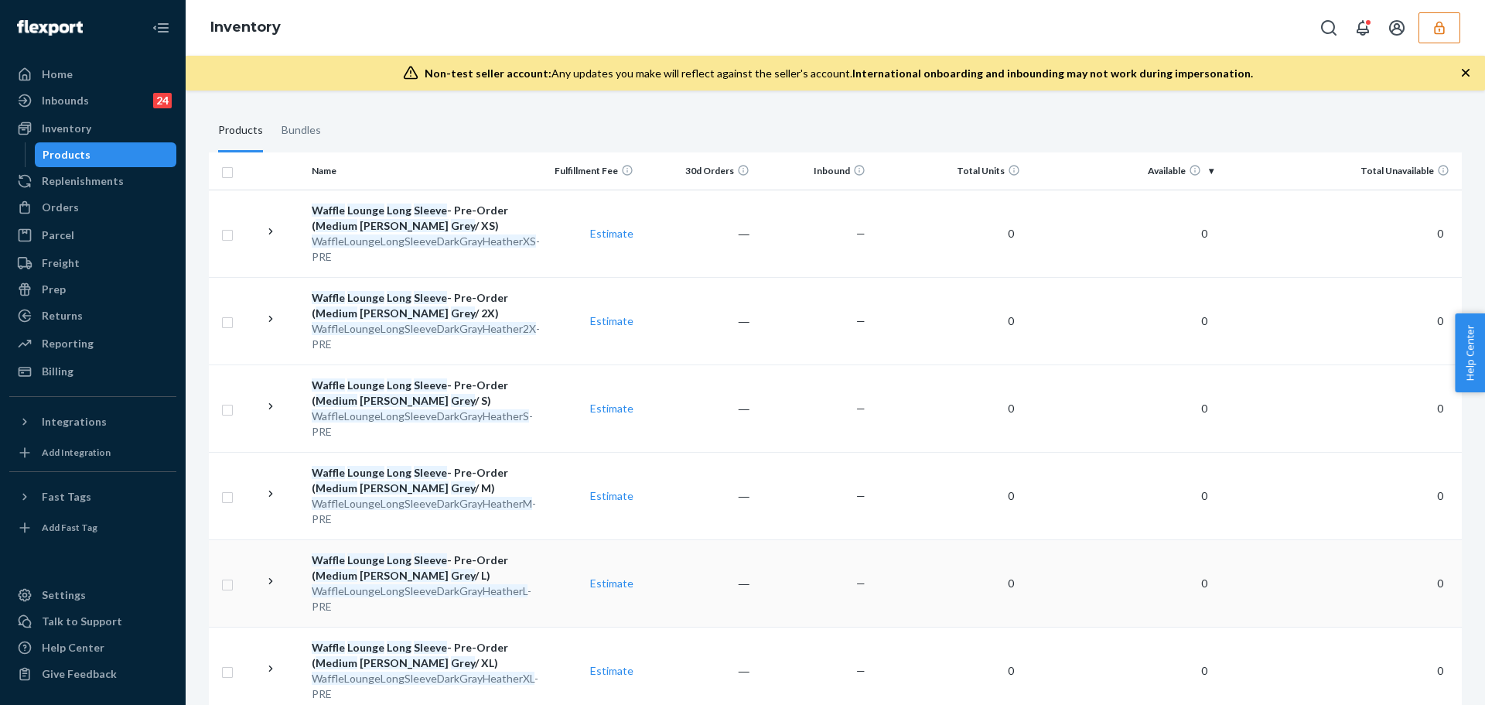
scroll to position [387, 0]
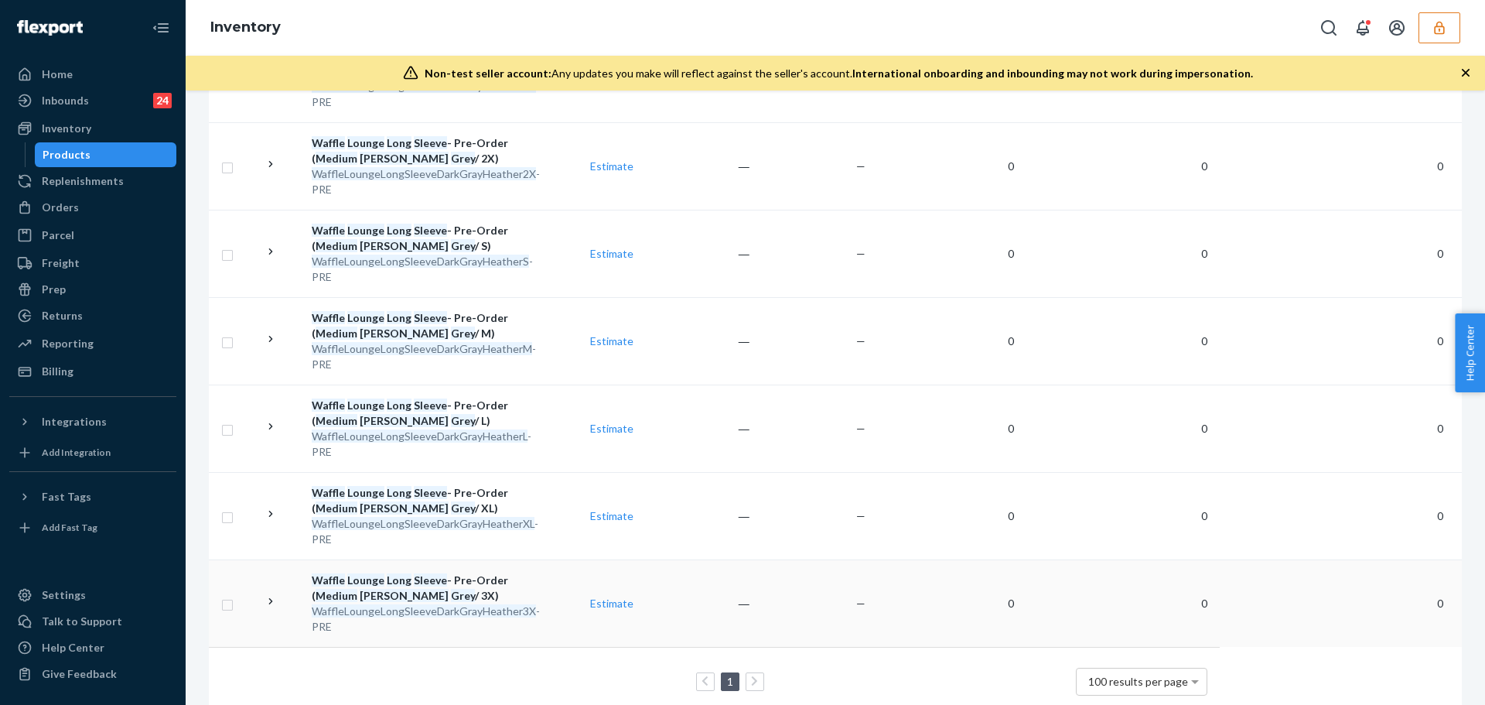
click at [444, 589] on div "Waffle Lounge Long Sleeve - Pre-Order ( Medium Heather Grey / 3X)" at bounding box center [414, 587] width 205 height 31
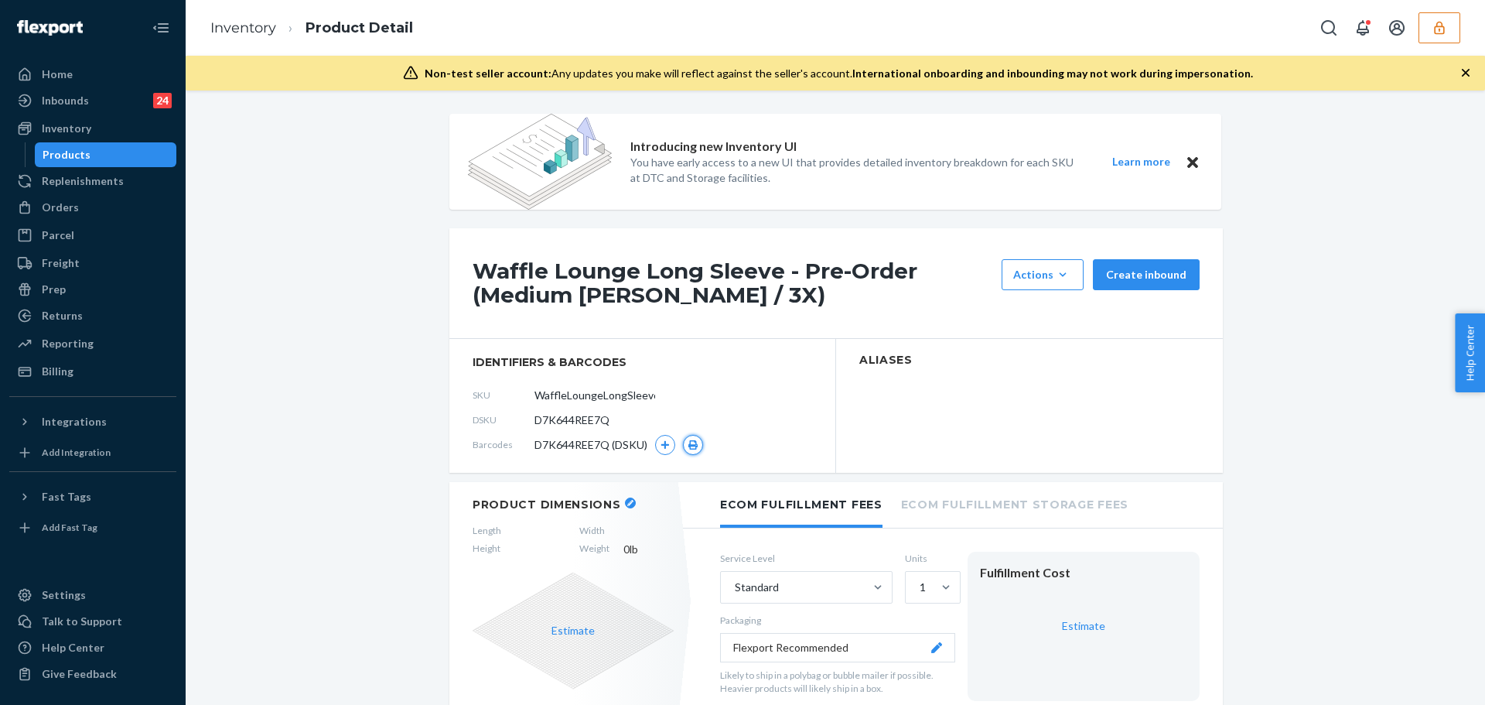
click at [688, 446] on icon "button" at bounding box center [693, 444] width 11 height 9
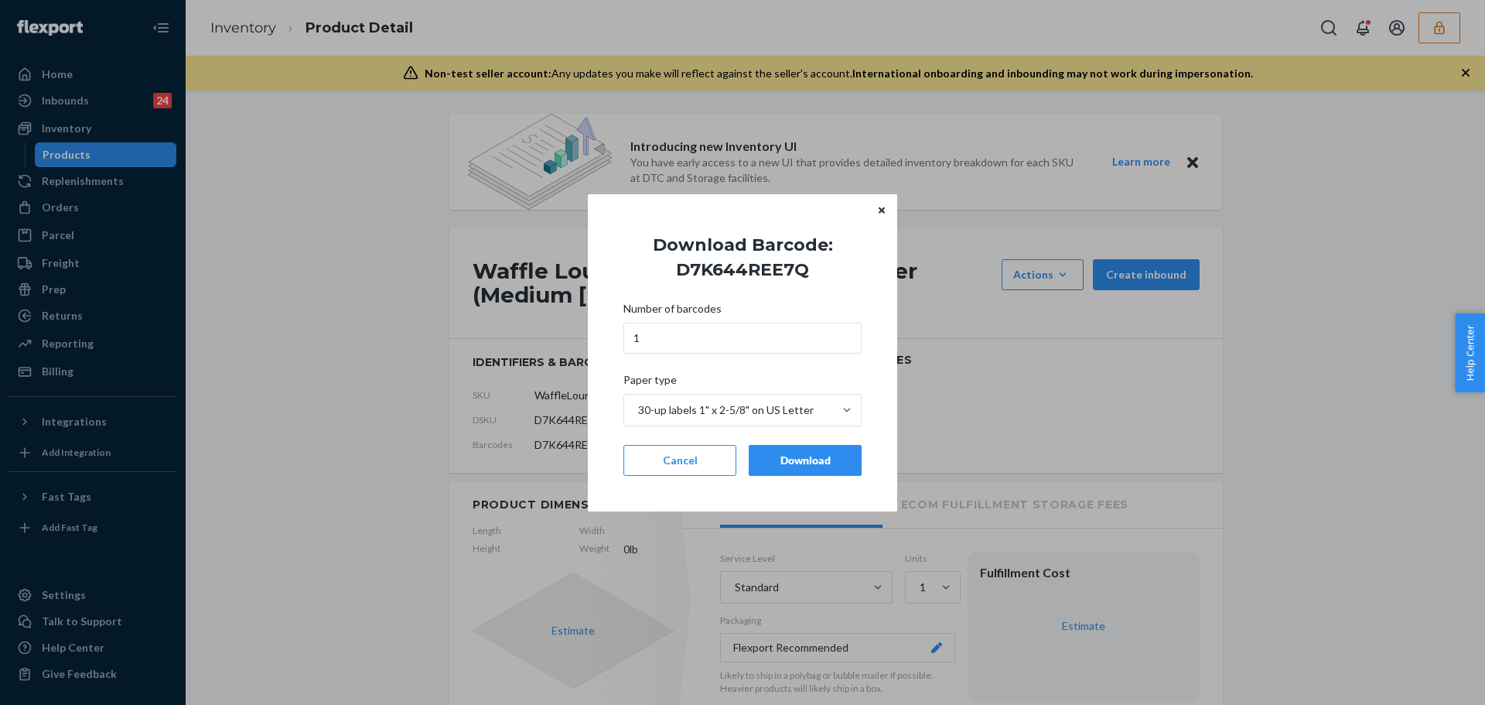
click at [799, 464] on div "Download" at bounding box center [805, 459] width 87 height 15
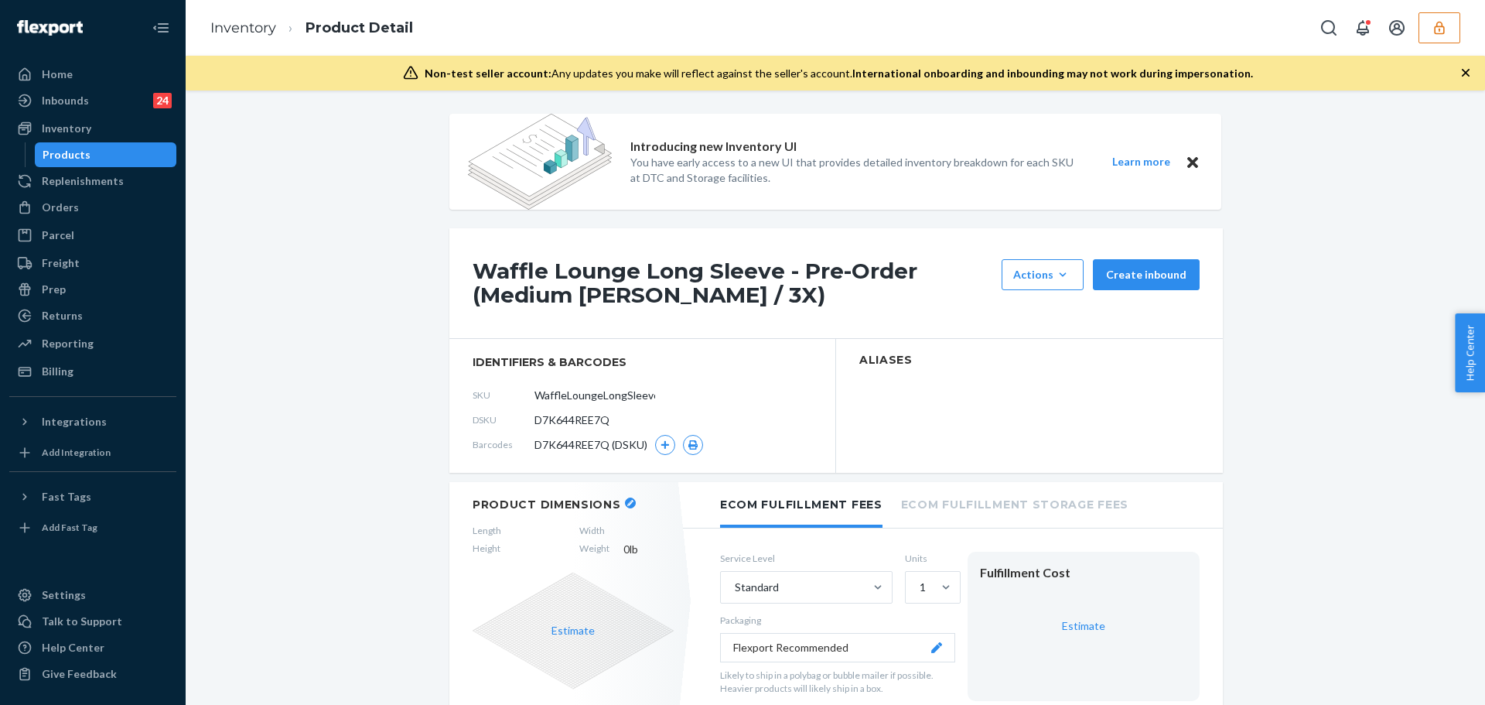
drag, startPoint x: 470, startPoint y: 267, endPoint x: 774, endPoint y: 271, distance: 304.0
click at [774, 271] on h1 "Waffle Lounge Long Sleeve - Pre-Order (Medium Heather Grey / 3X)" at bounding box center [733, 283] width 521 height 48
copy h1 "Waffle Lounge Long Sleeve"
drag, startPoint x: 299, startPoint y: 342, endPoint x: 309, endPoint y: 344, distance: 9.6
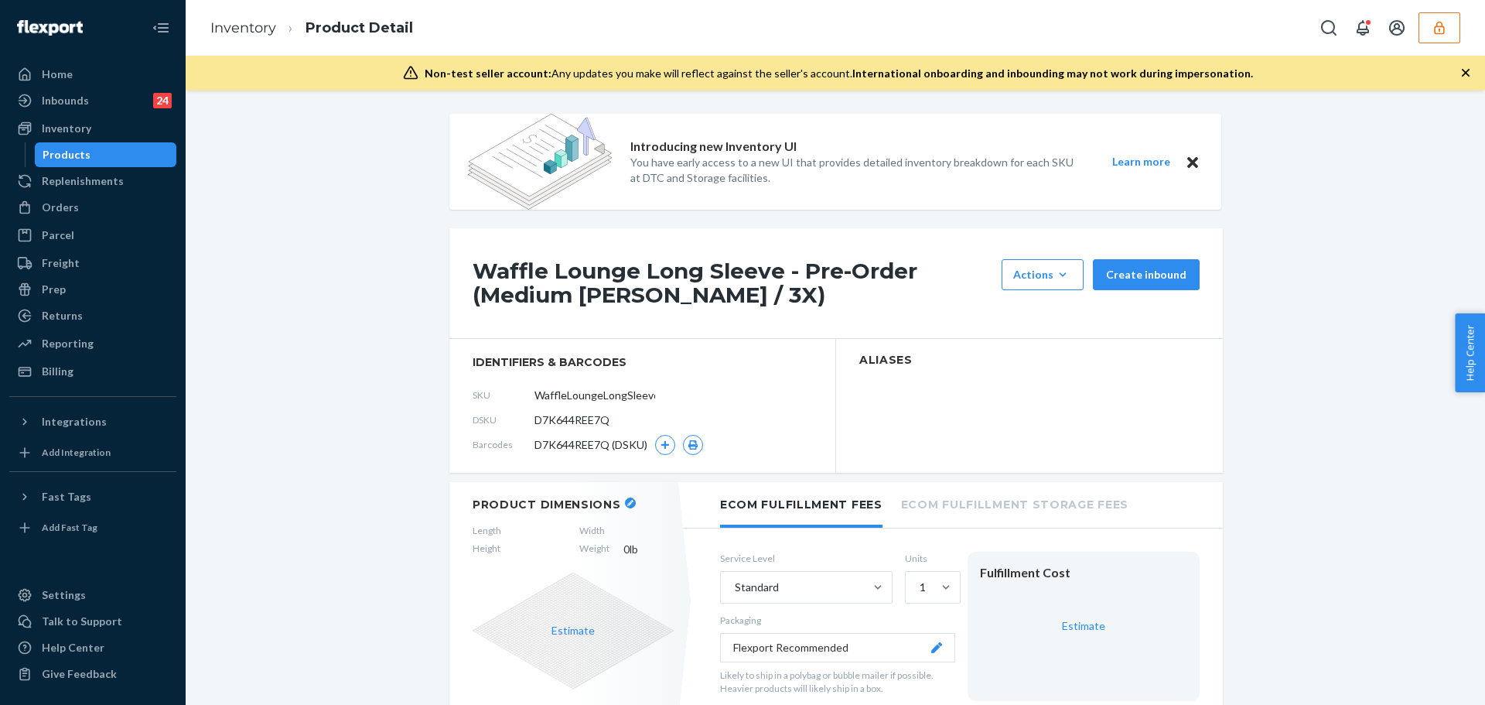
drag, startPoint x: 54, startPoint y: 148, endPoint x: 142, endPoint y: 180, distance: 93.2
click at [54, 148] on div "Products" at bounding box center [67, 154] width 48 height 15
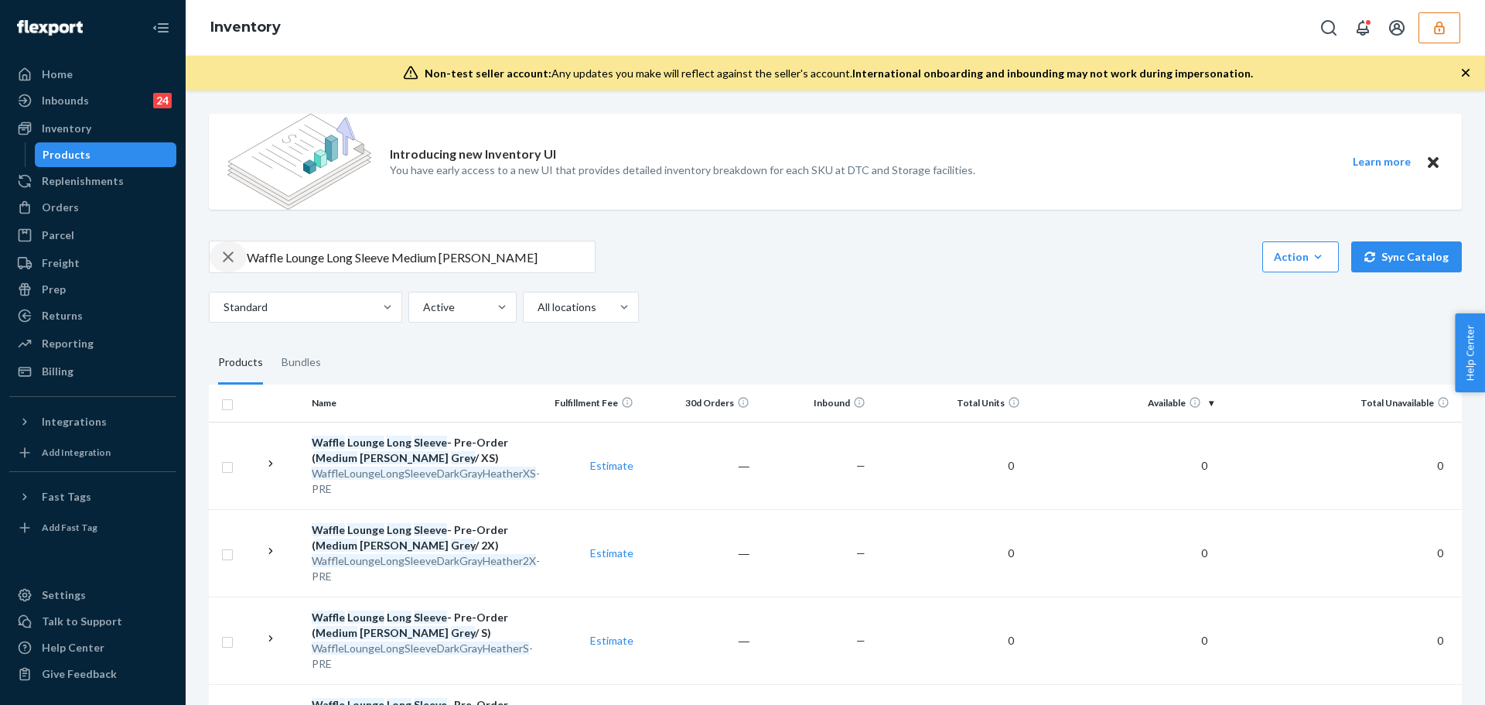
click at [230, 257] on icon "button" at bounding box center [228, 256] width 19 height 31
click at [272, 258] on input "text" at bounding box center [421, 256] width 348 height 31
paste input "Mocha"
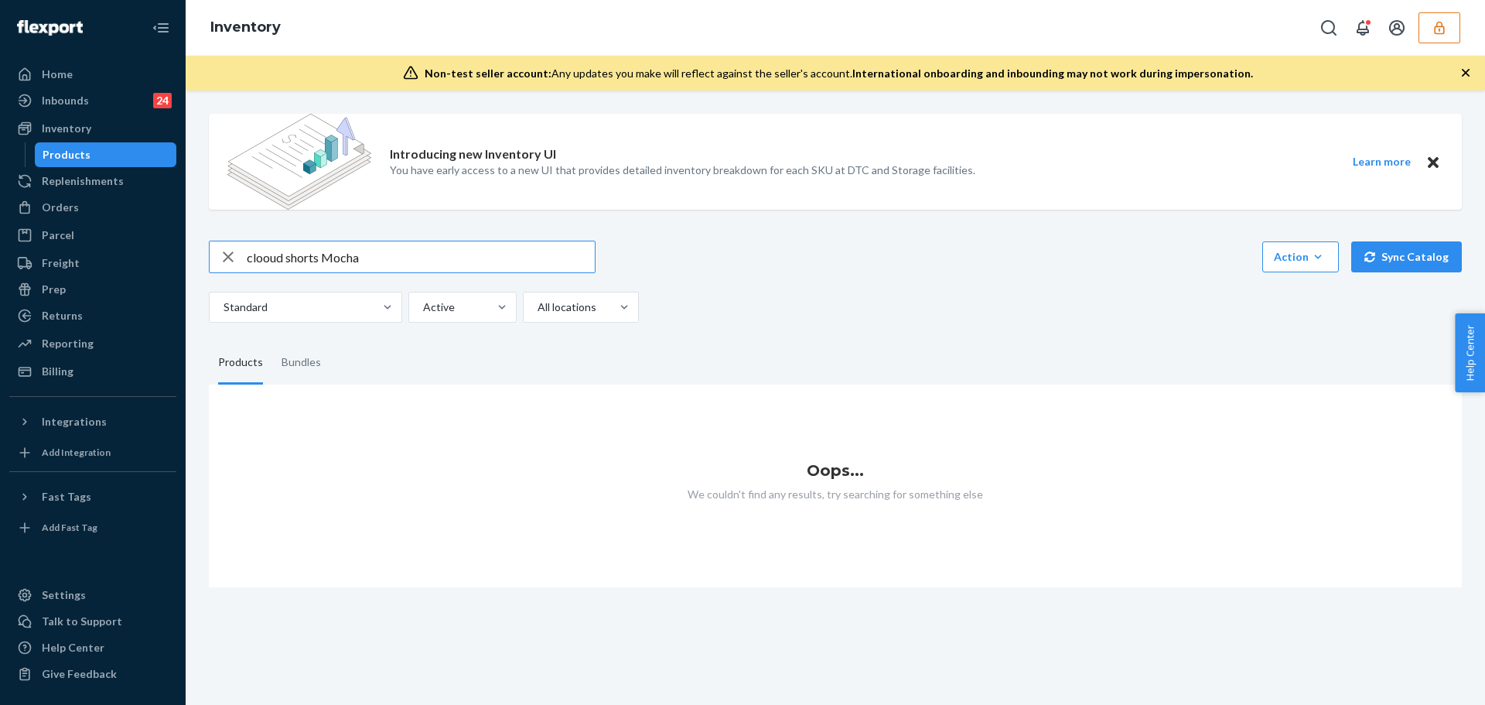
click at [362, 258] on input "clooud shorts Mocha" at bounding box center [421, 256] width 348 height 31
drag, startPoint x: 324, startPoint y: 261, endPoint x: 248, endPoint y: 257, distance: 75.9
click at [248, 257] on input "clooud shorts Mocha" at bounding box center [421, 256] width 348 height 31
click at [268, 262] on input "clooud shorts Mocha" at bounding box center [421, 256] width 348 height 31
click at [262, 259] on input "clooud shorts Mocha" at bounding box center [421, 256] width 348 height 31
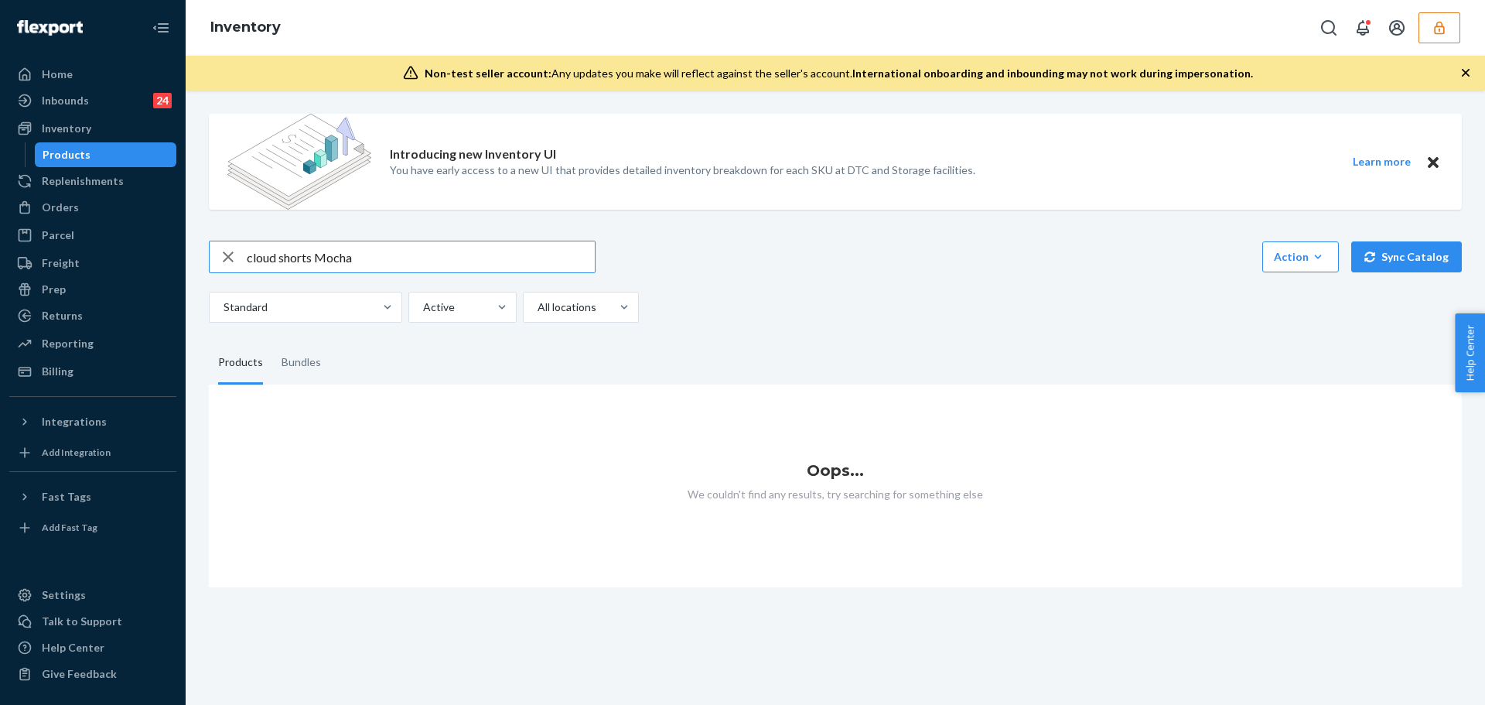
type input "cloud shorts Mocha"
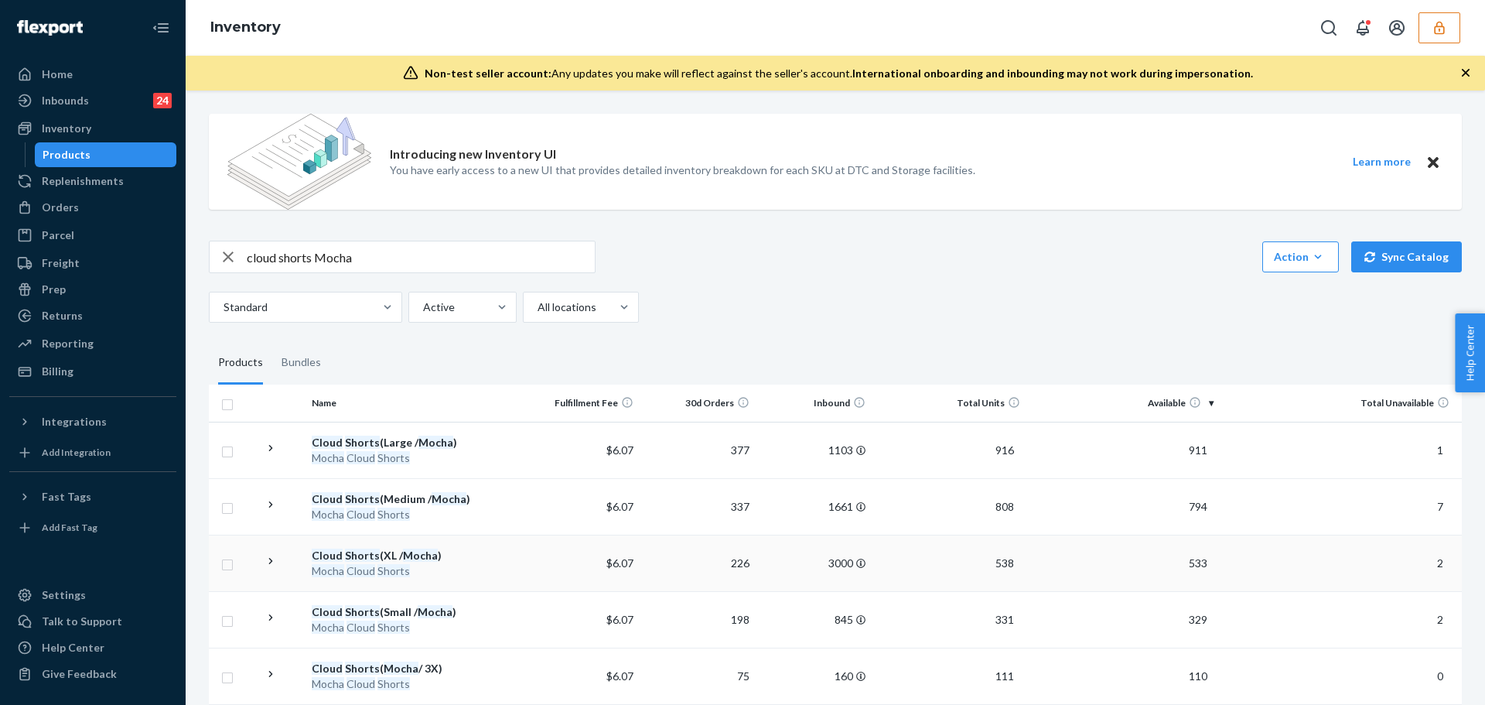
click at [448, 568] on div "Mocha Cloud Shorts" at bounding box center [414, 570] width 205 height 15
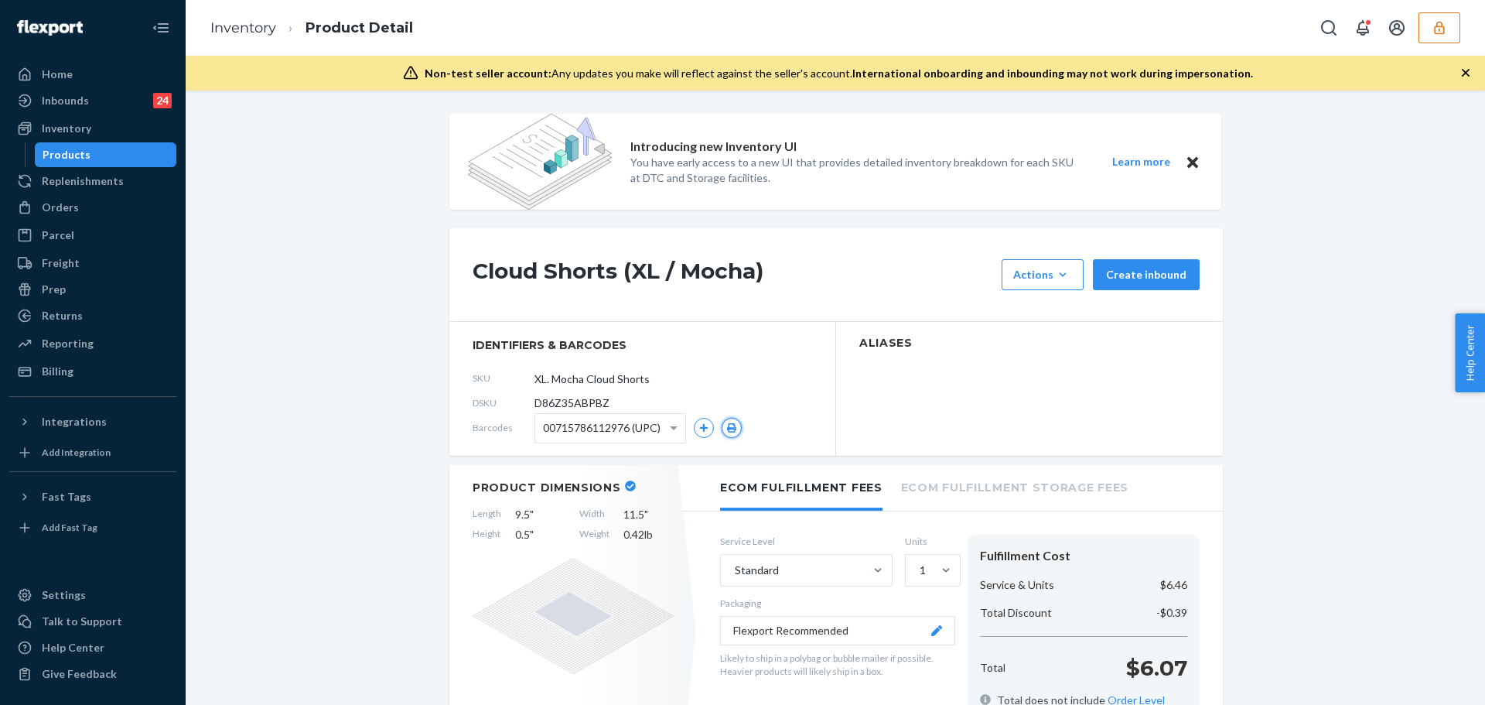
click at [726, 431] on icon "button" at bounding box center [731, 427] width 11 height 9
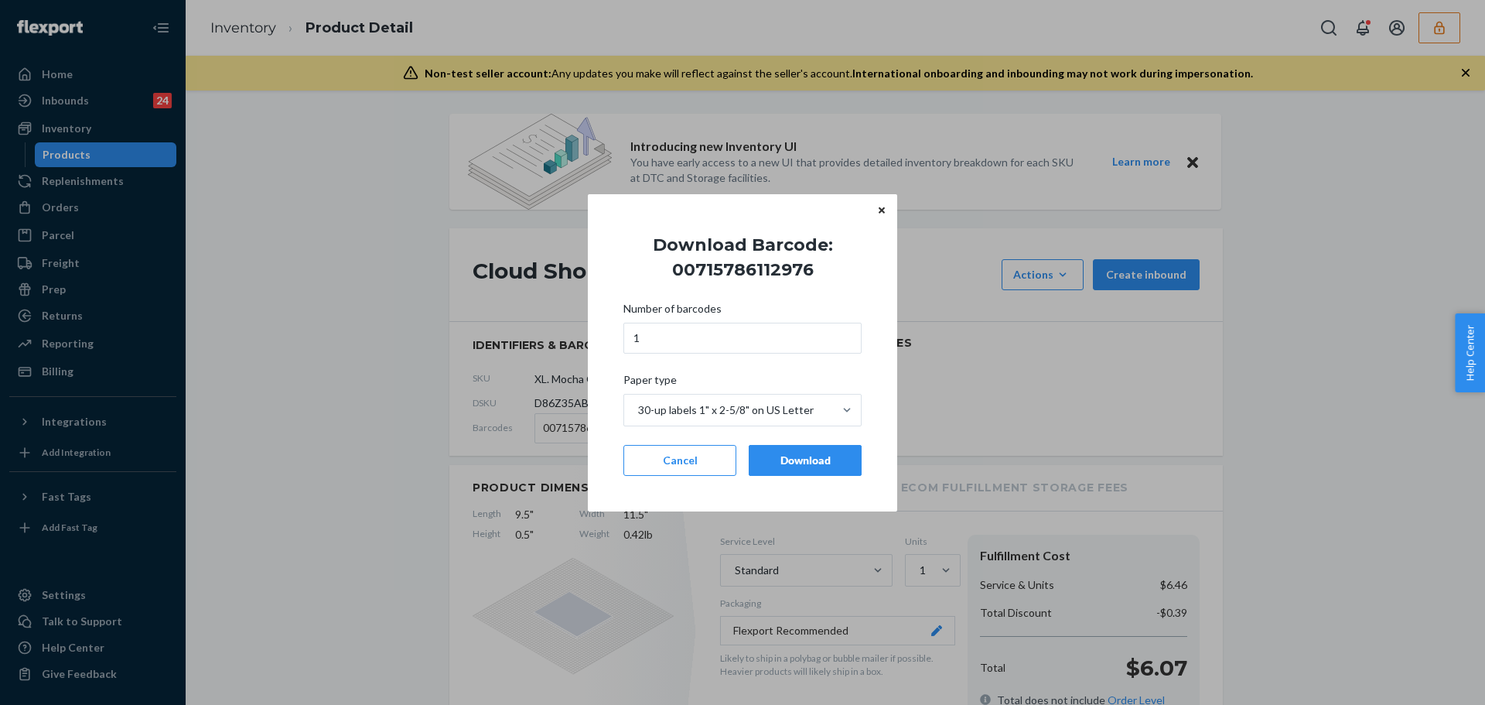
drag, startPoint x: 800, startPoint y: 466, endPoint x: 792, endPoint y: 473, distance: 10.9
click at [800, 468] on button "Download" at bounding box center [805, 460] width 113 height 31
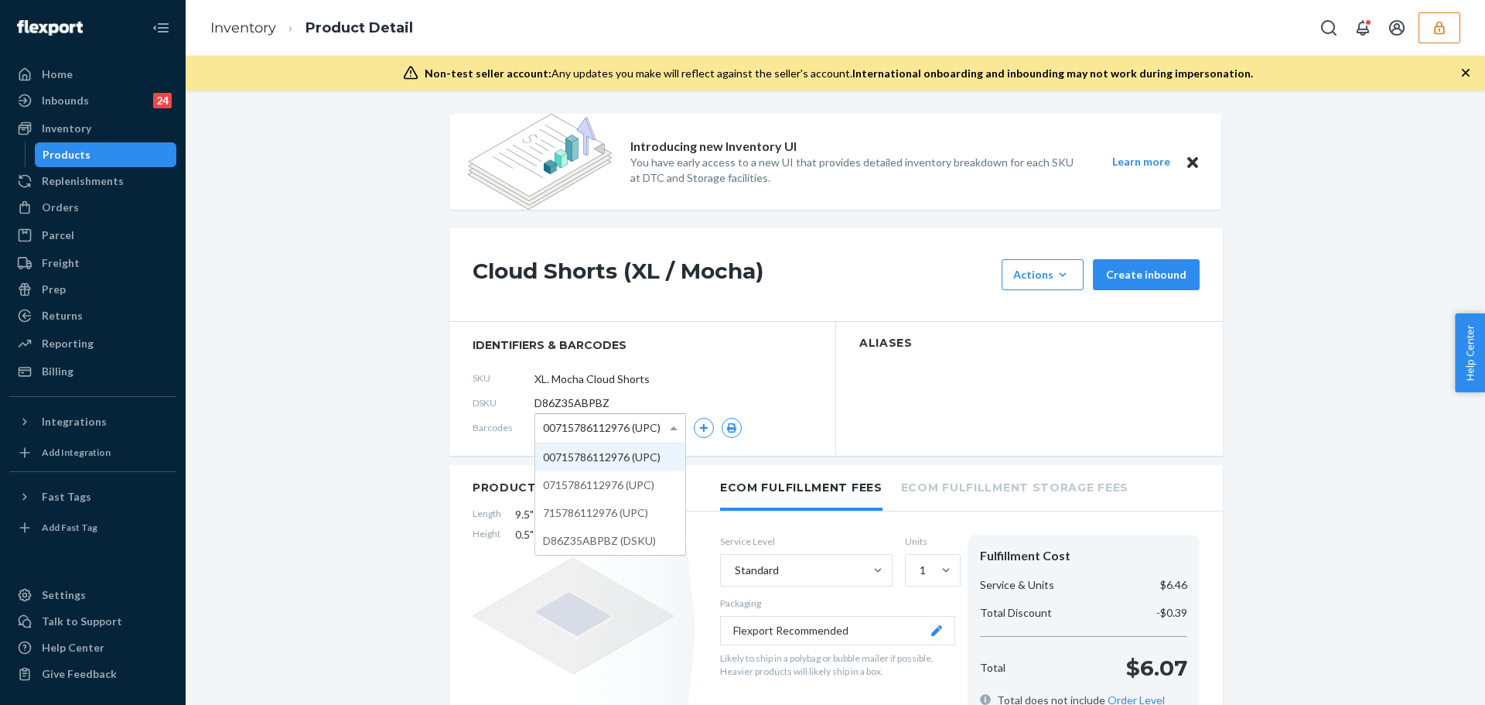
click at [579, 419] on span "00715786112976 (UPC)" at bounding box center [602, 428] width 118 height 26
drag, startPoint x: 620, startPoint y: 484, endPoint x: 674, endPoint y: 473, distance: 54.6
click at [722, 432] on button "button" at bounding box center [732, 428] width 20 height 20
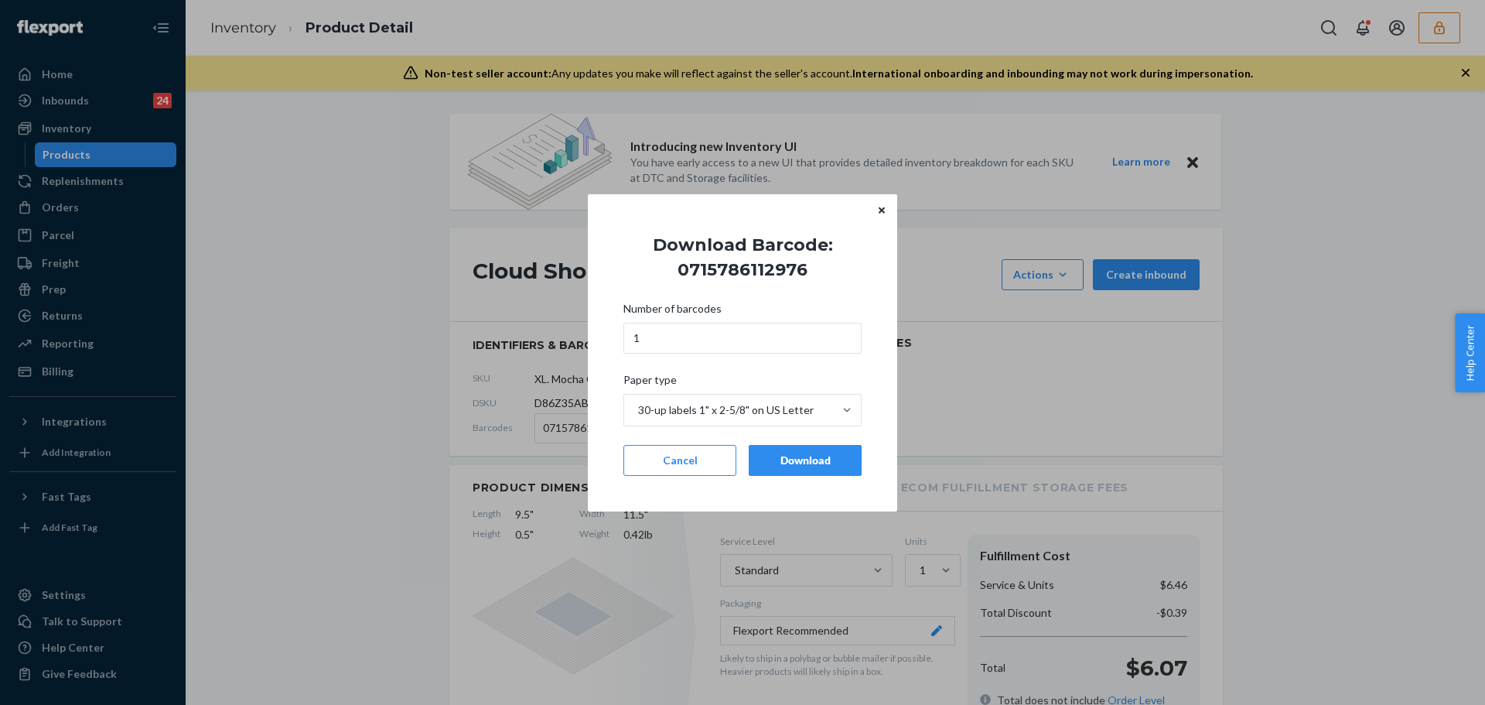
drag, startPoint x: 779, startPoint y: 461, endPoint x: 614, endPoint y: 463, distance: 164.8
click at [777, 463] on div "Download" at bounding box center [805, 459] width 87 height 15
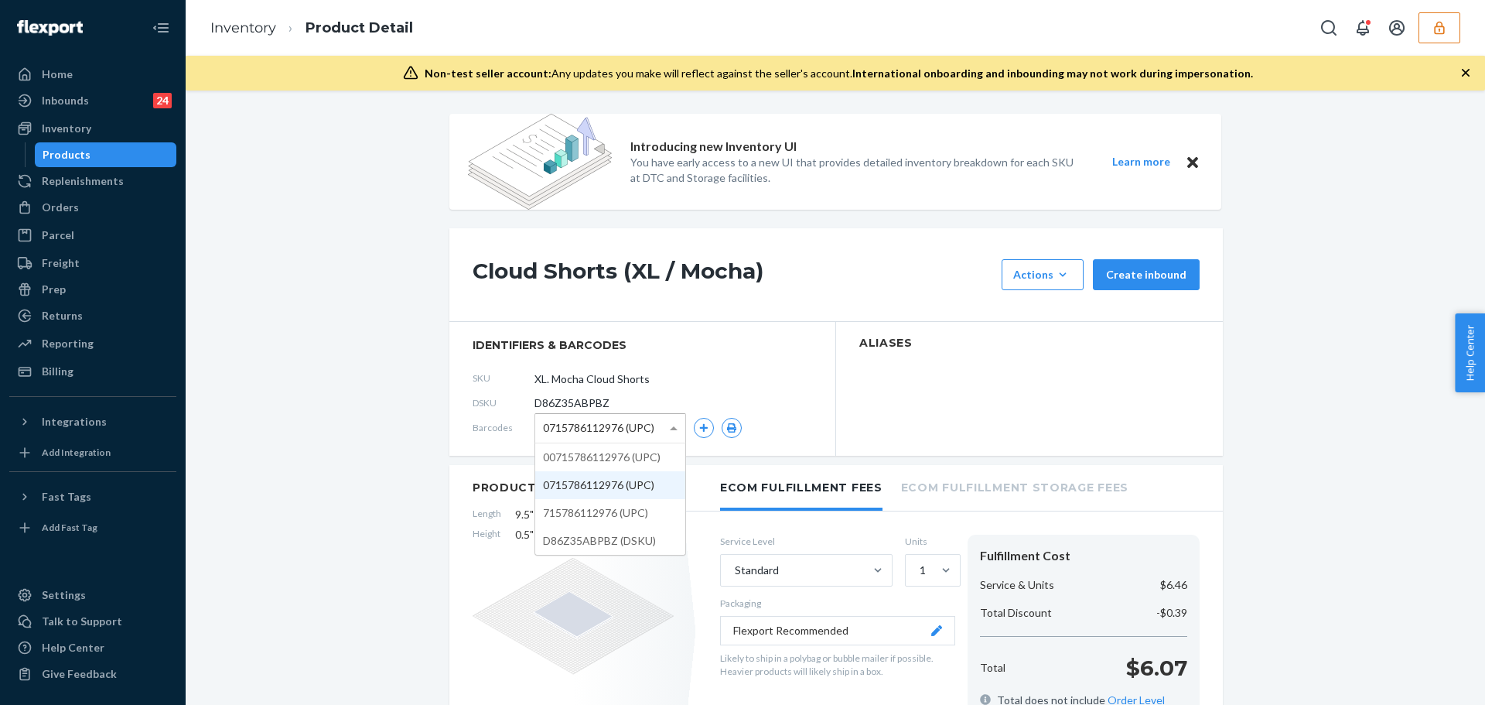
click at [568, 435] on span "0715786112976 (UPC)" at bounding box center [598, 428] width 111 height 26
click at [728, 423] on icon "button" at bounding box center [731, 427] width 9 height 9
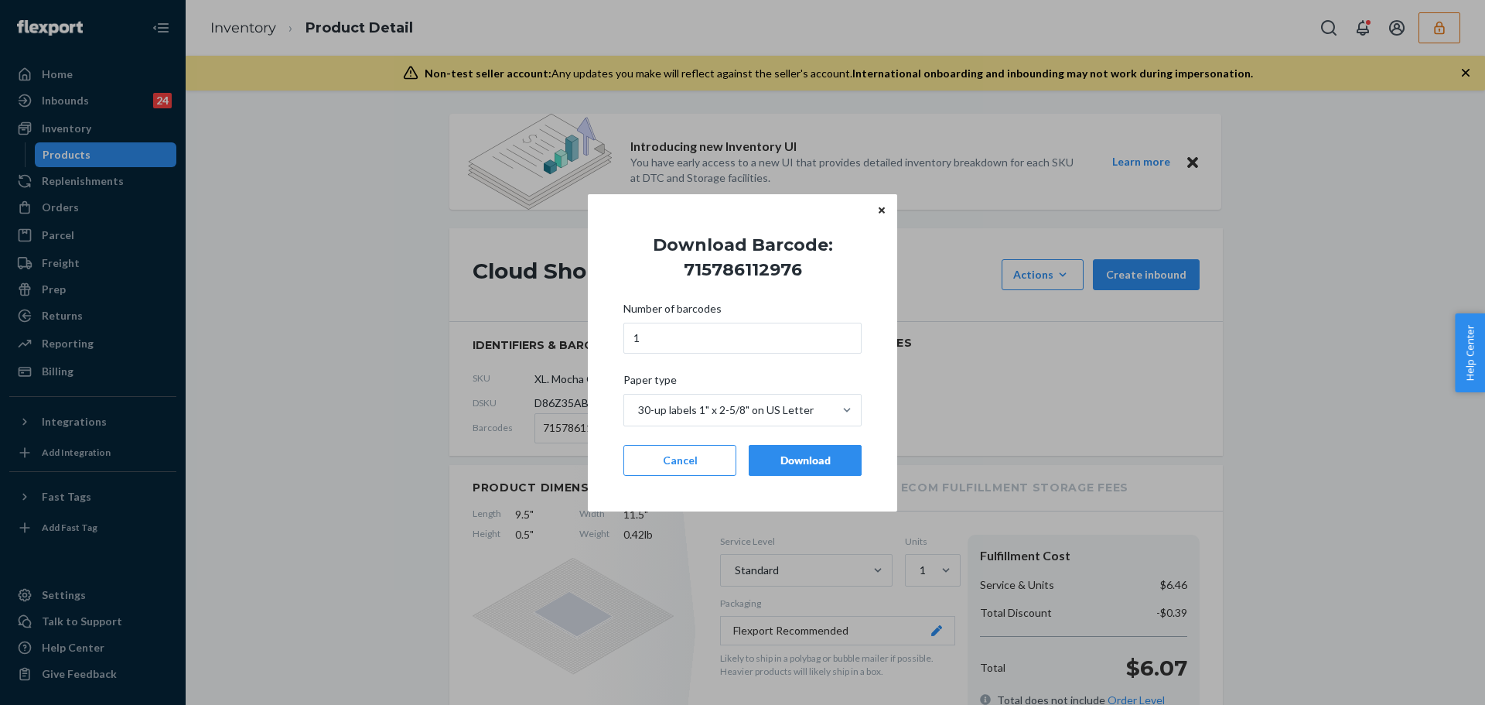
drag, startPoint x: 812, startPoint y: 459, endPoint x: 708, endPoint y: 459, distance: 104.4
click at [811, 459] on div "Download" at bounding box center [805, 459] width 87 height 15
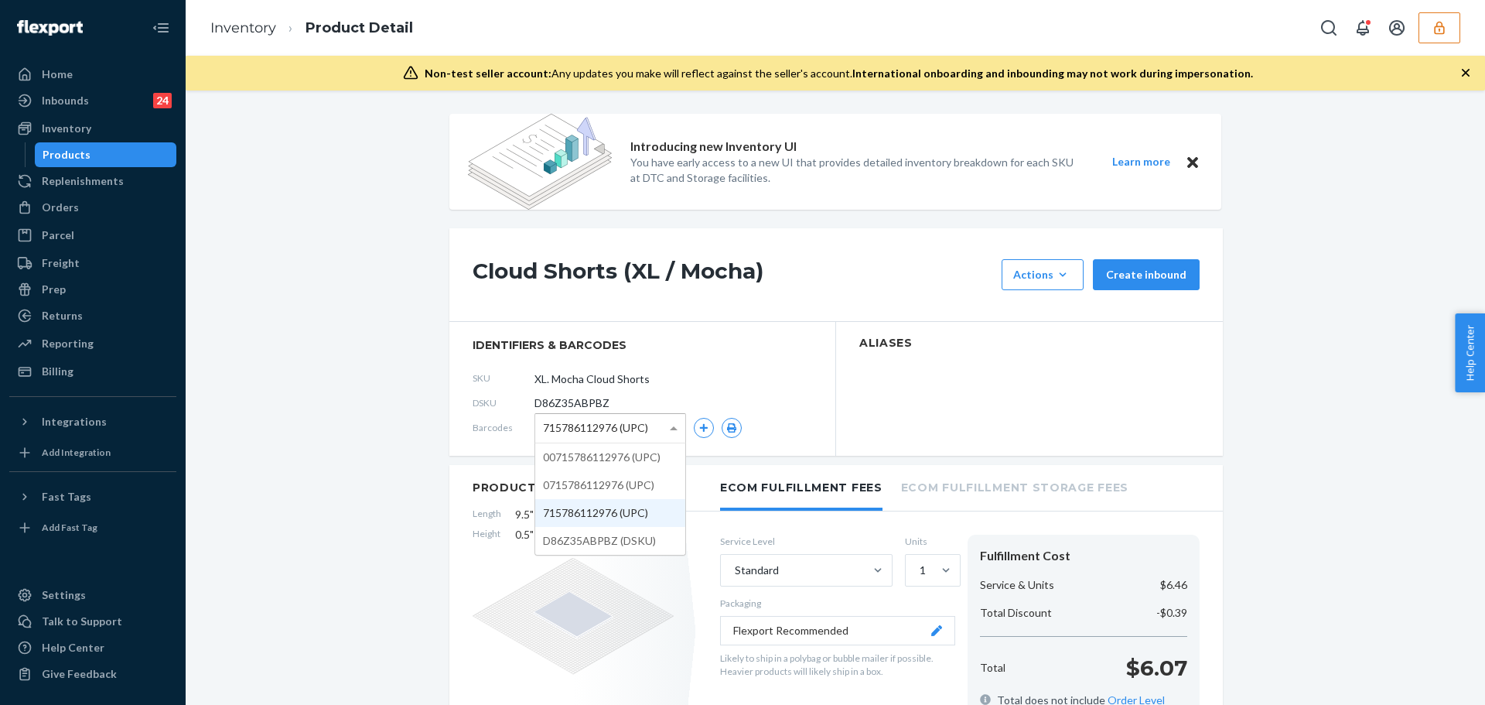
click at [591, 435] on span "715786112976 (UPC)" at bounding box center [595, 428] width 105 height 26
drag, startPoint x: 596, startPoint y: 541, endPoint x: 633, endPoint y: 537, distance: 36.6
click at [727, 423] on icon "button" at bounding box center [731, 427] width 9 height 9
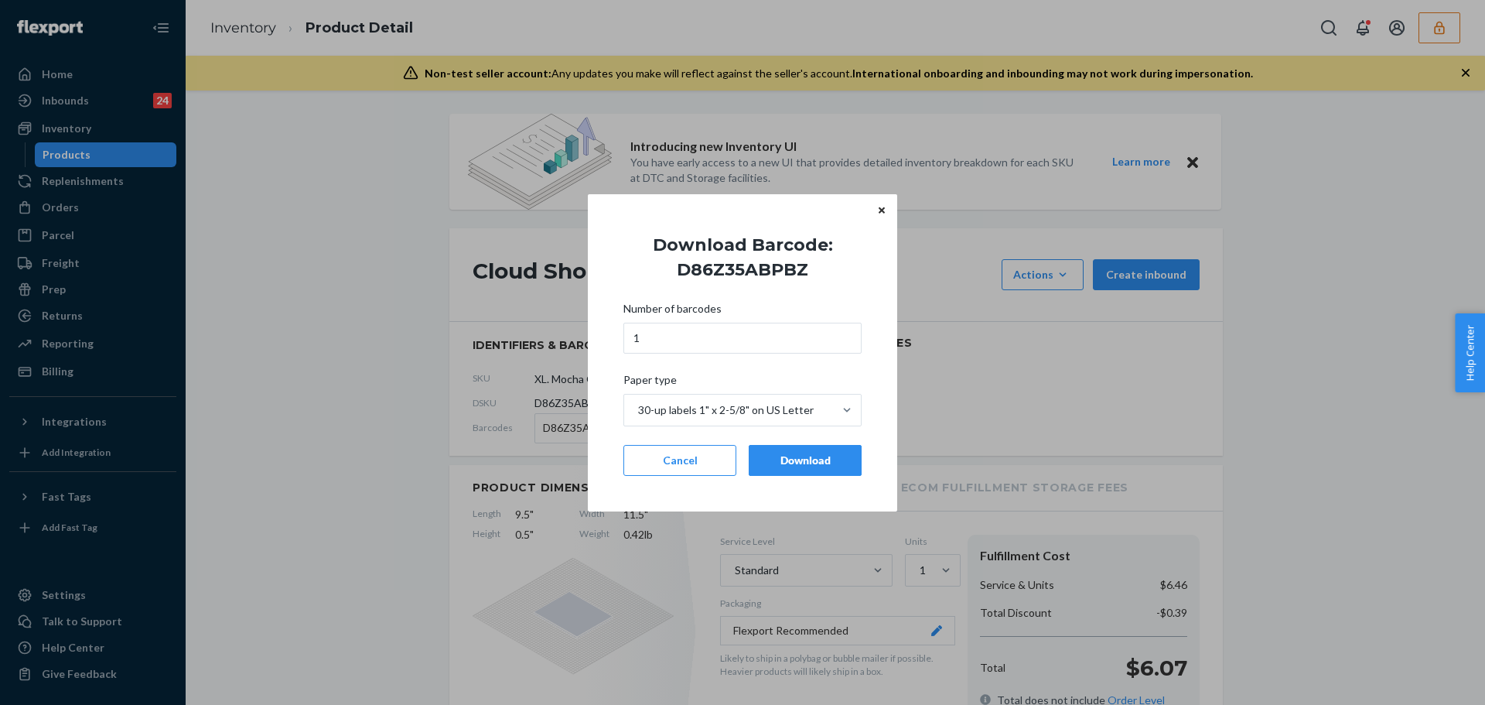
click at [797, 463] on div "Download" at bounding box center [805, 459] width 87 height 15
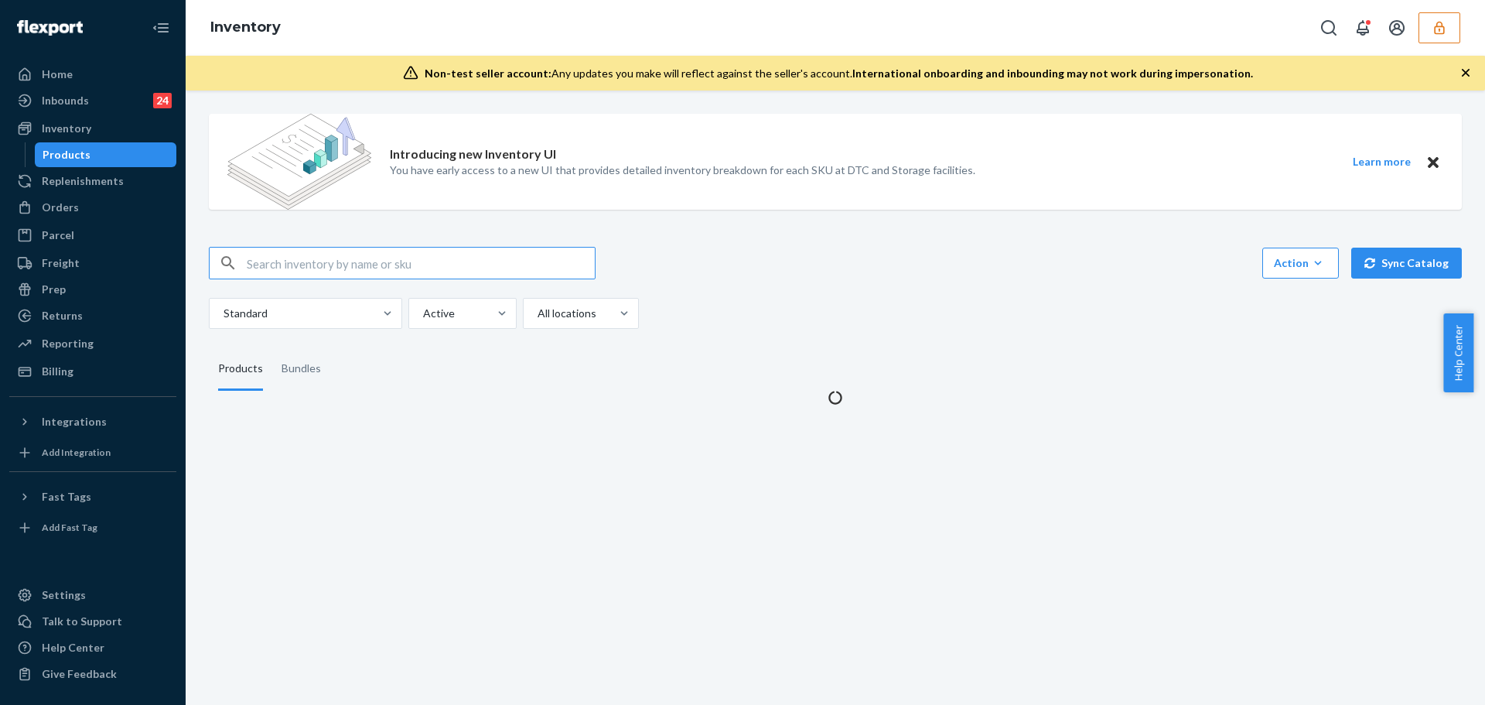
click at [263, 252] on input "text" at bounding box center [421, 262] width 348 height 31
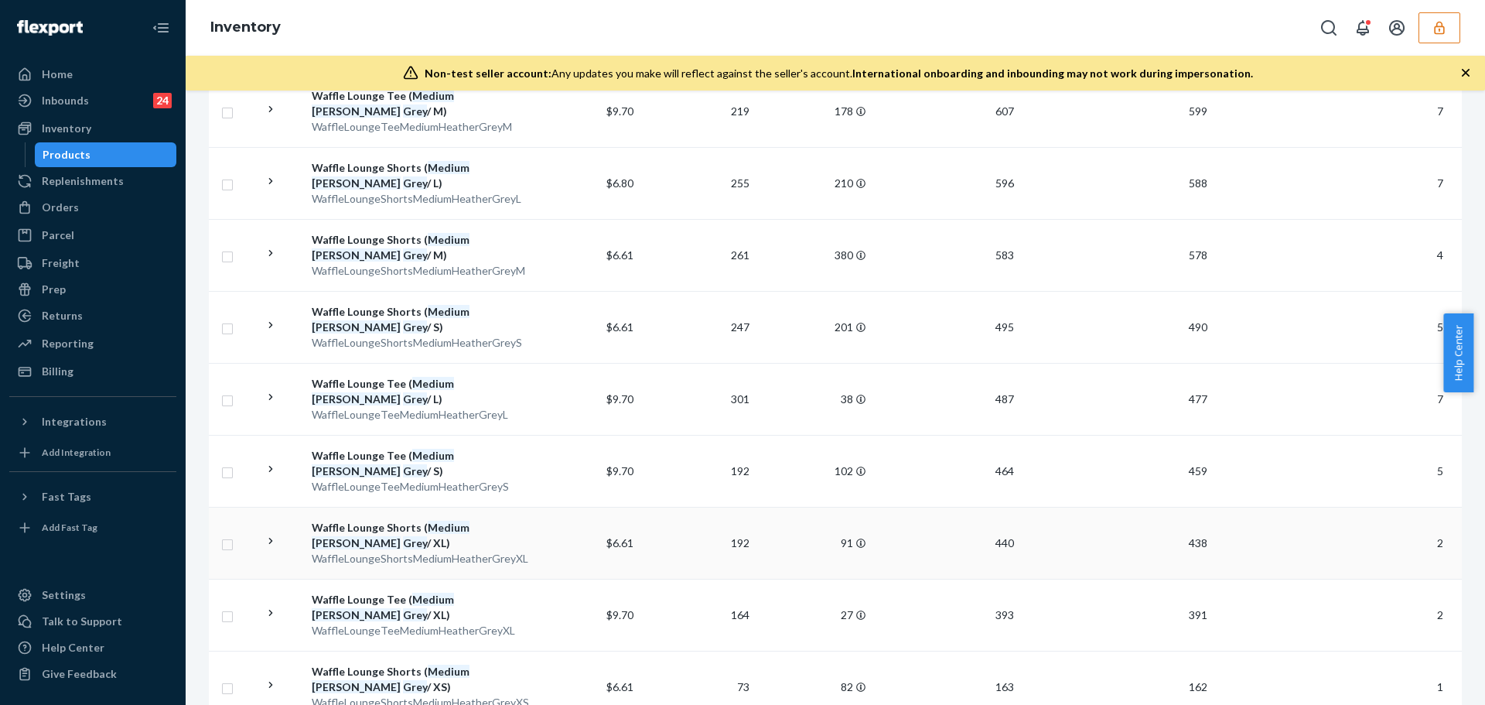
scroll to position [121, 0]
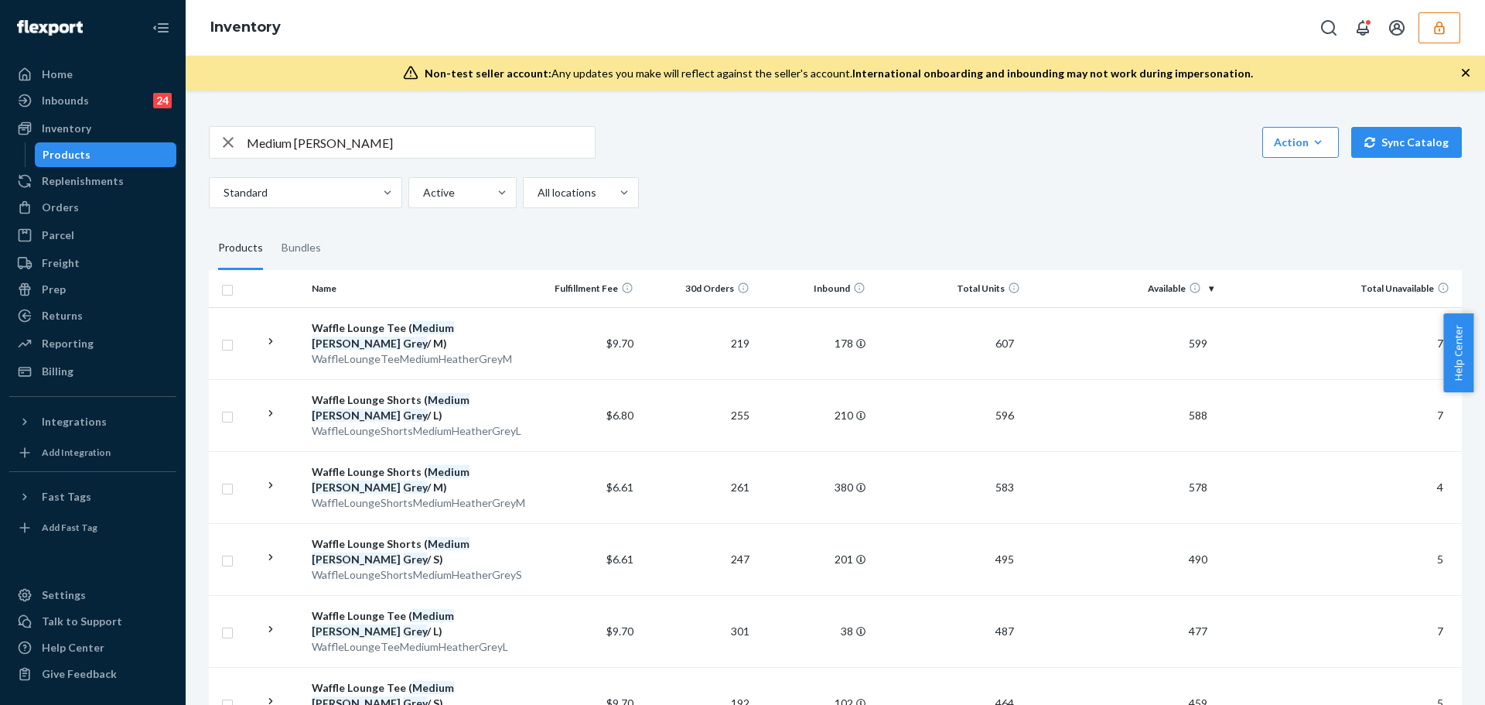
click at [370, 135] on input "Medium [PERSON_NAME]" at bounding box center [421, 142] width 348 height 31
paste input "Waffle Lounge Long Sleeve"
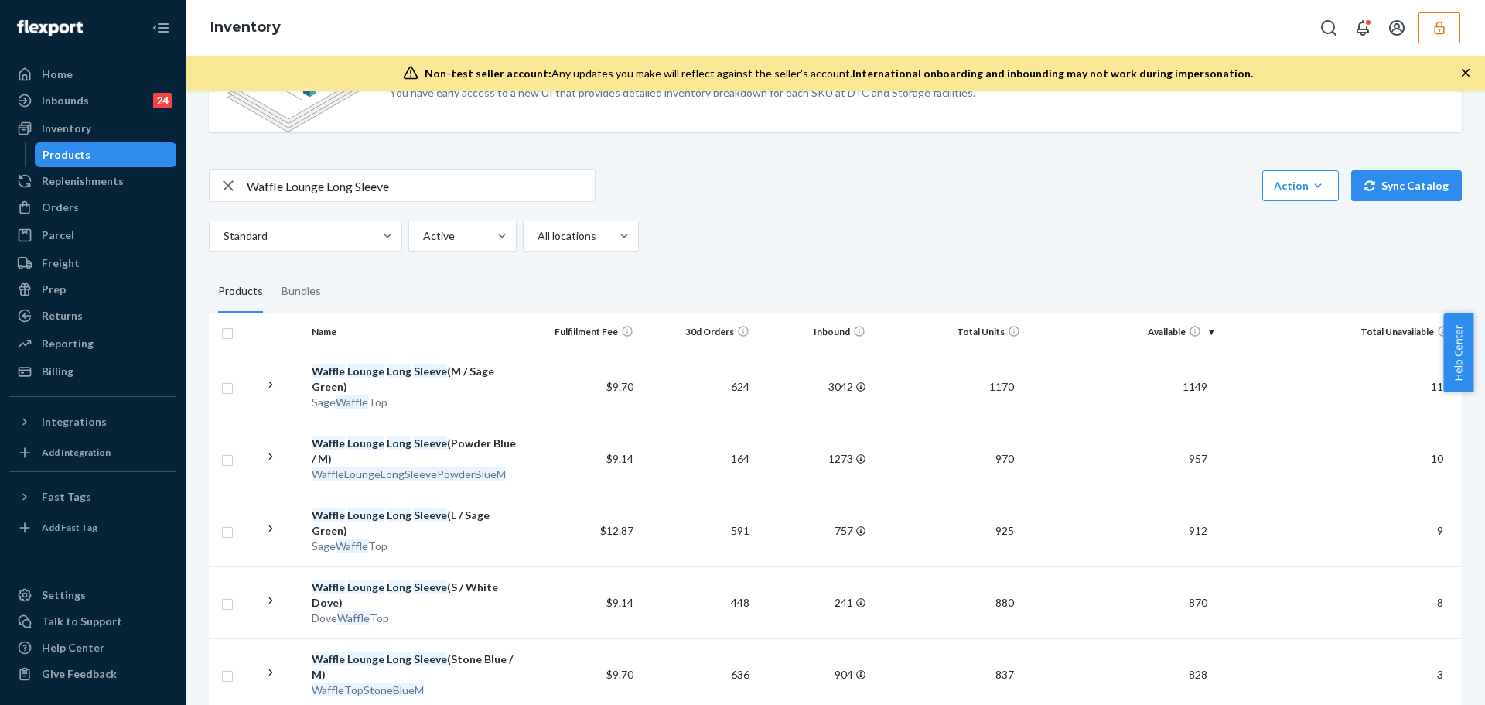
scroll to position [0, 0]
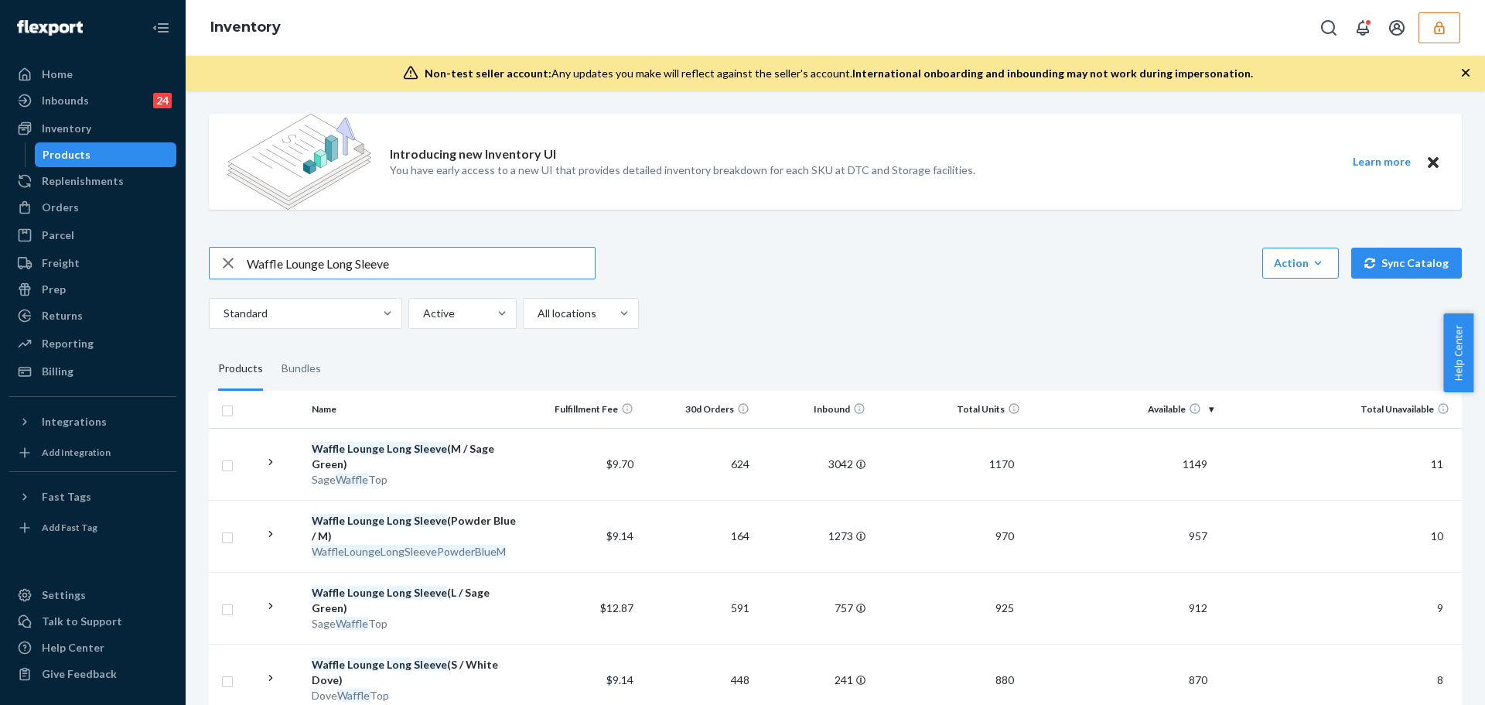
click at [428, 265] on input "Waffle Lounge Long Sleeve" at bounding box center [421, 262] width 348 height 31
paste input "Light [PERSON_NAME]"
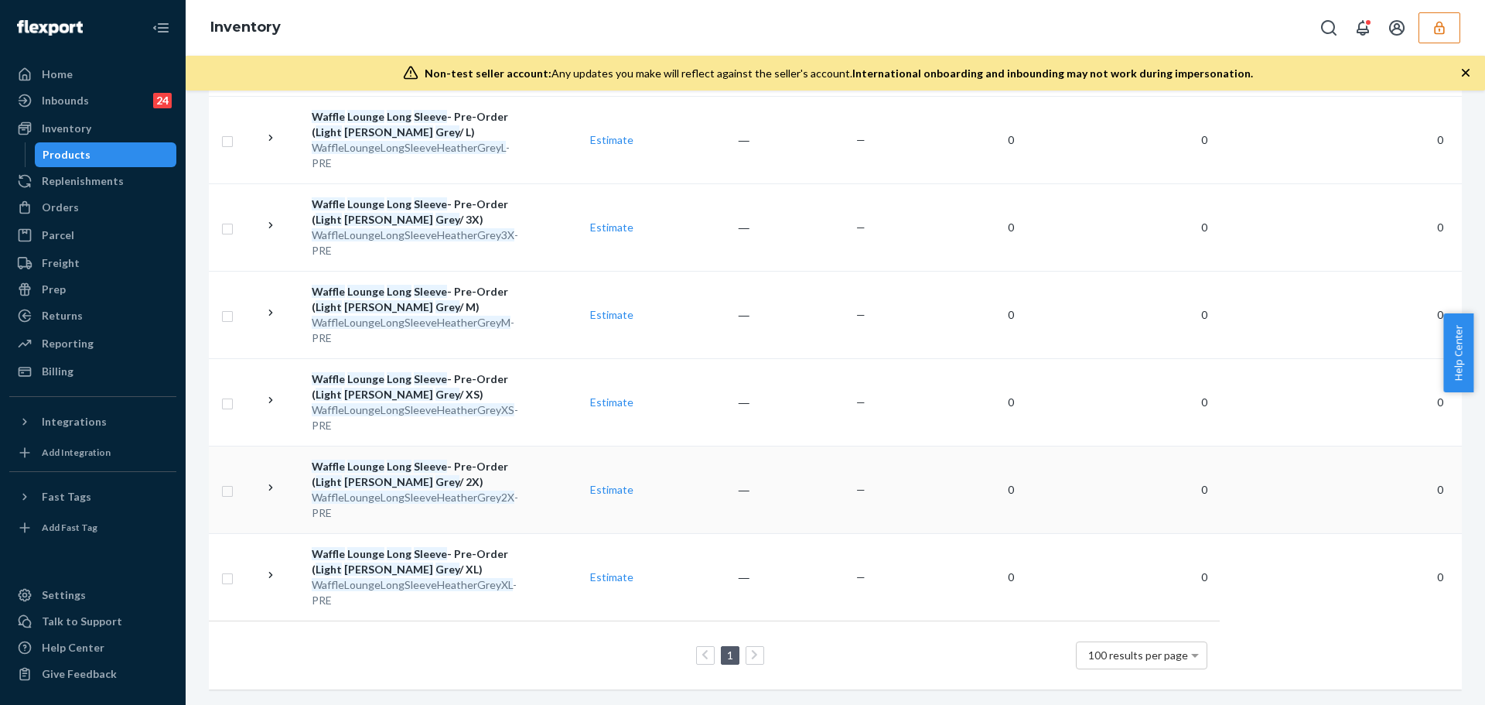
scroll to position [44, 0]
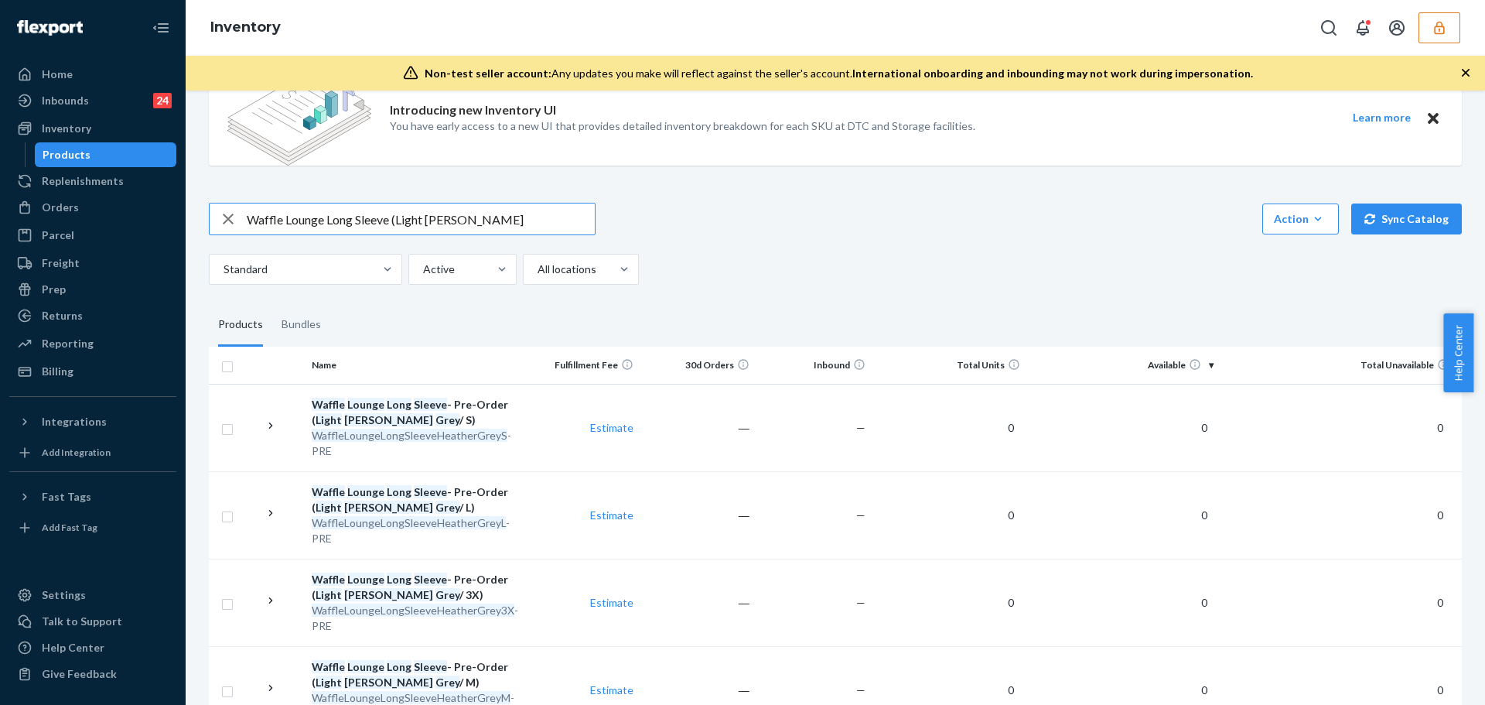
drag, startPoint x: 428, startPoint y: 217, endPoint x: 401, endPoint y: 221, distance: 27.3
click at [401, 221] on input "Waffle Lounge Long Sleeve (Light [PERSON_NAME]" at bounding box center [421, 218] width 348 height 31
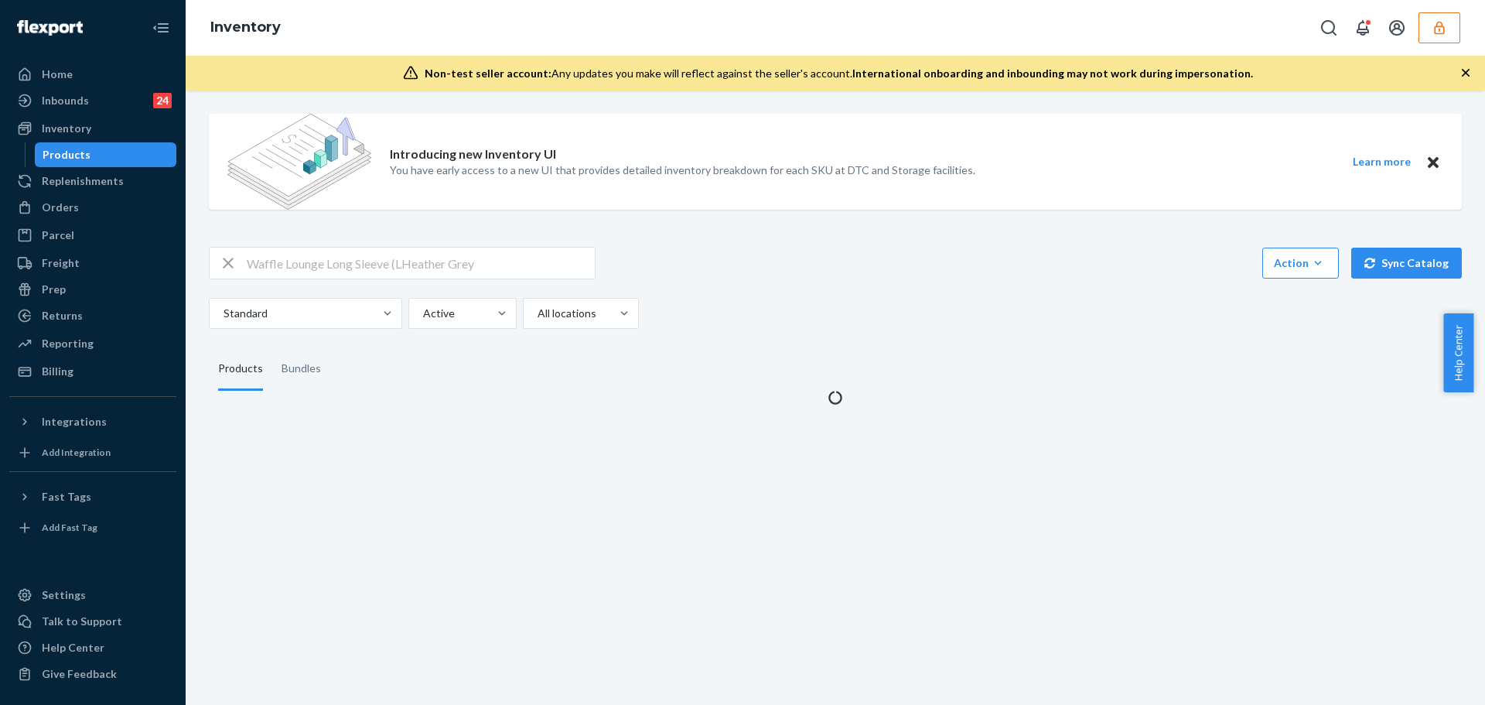
scroll to position [0, 0]
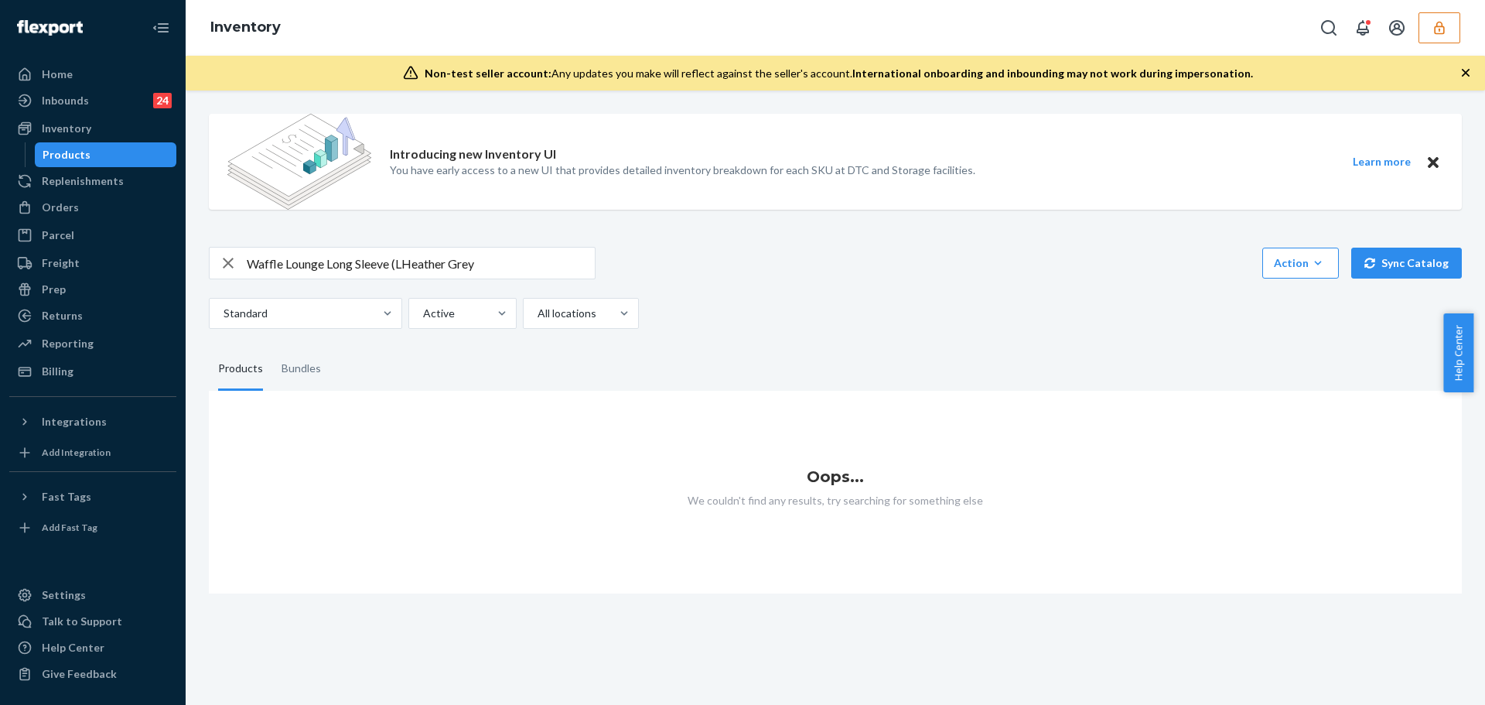
click at [406, 262] on input "Waffle Lounge Long Sleeve (LHeather Grey" at bounding box center [421, 262] width 348 height 31
type input "Waffle Lounge Long Sleeve ([PERSON_NAME]"
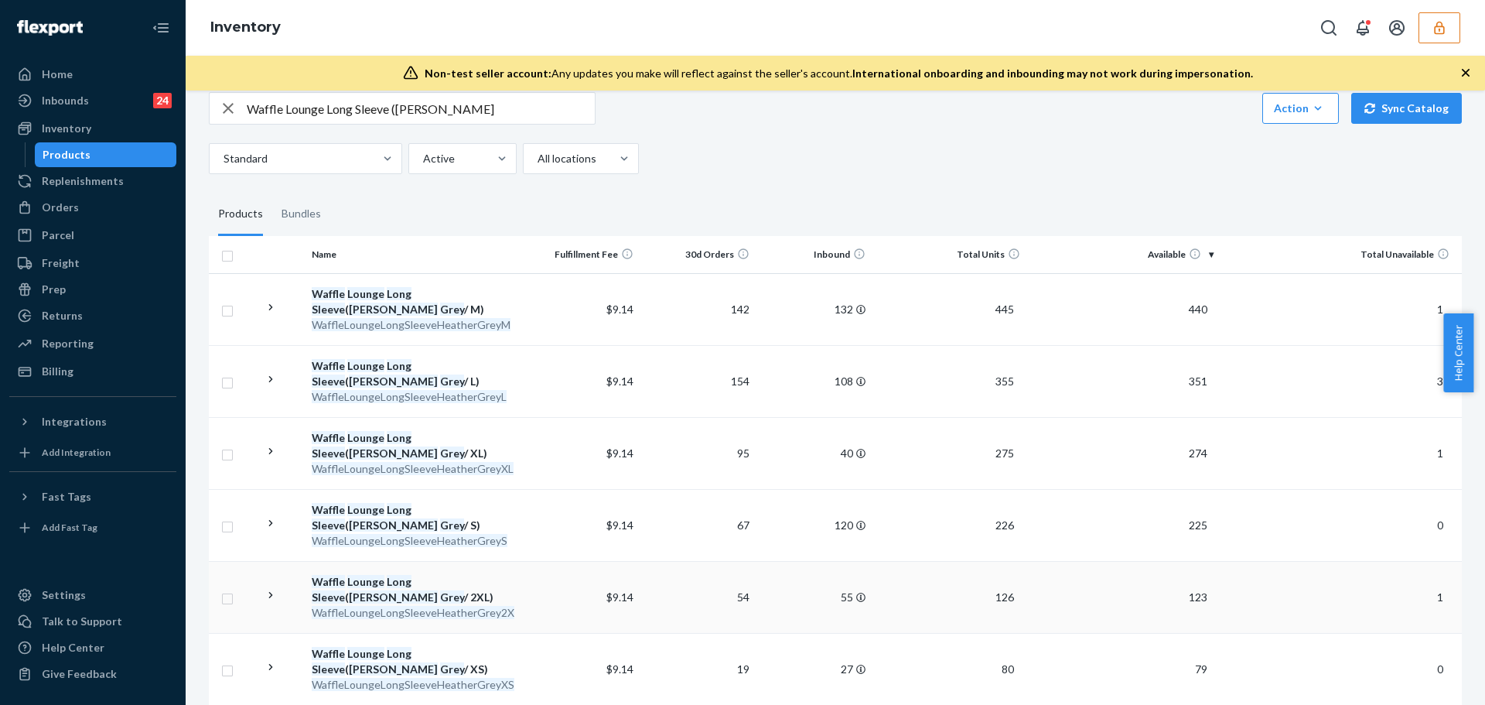
scroll to position [232, 0]
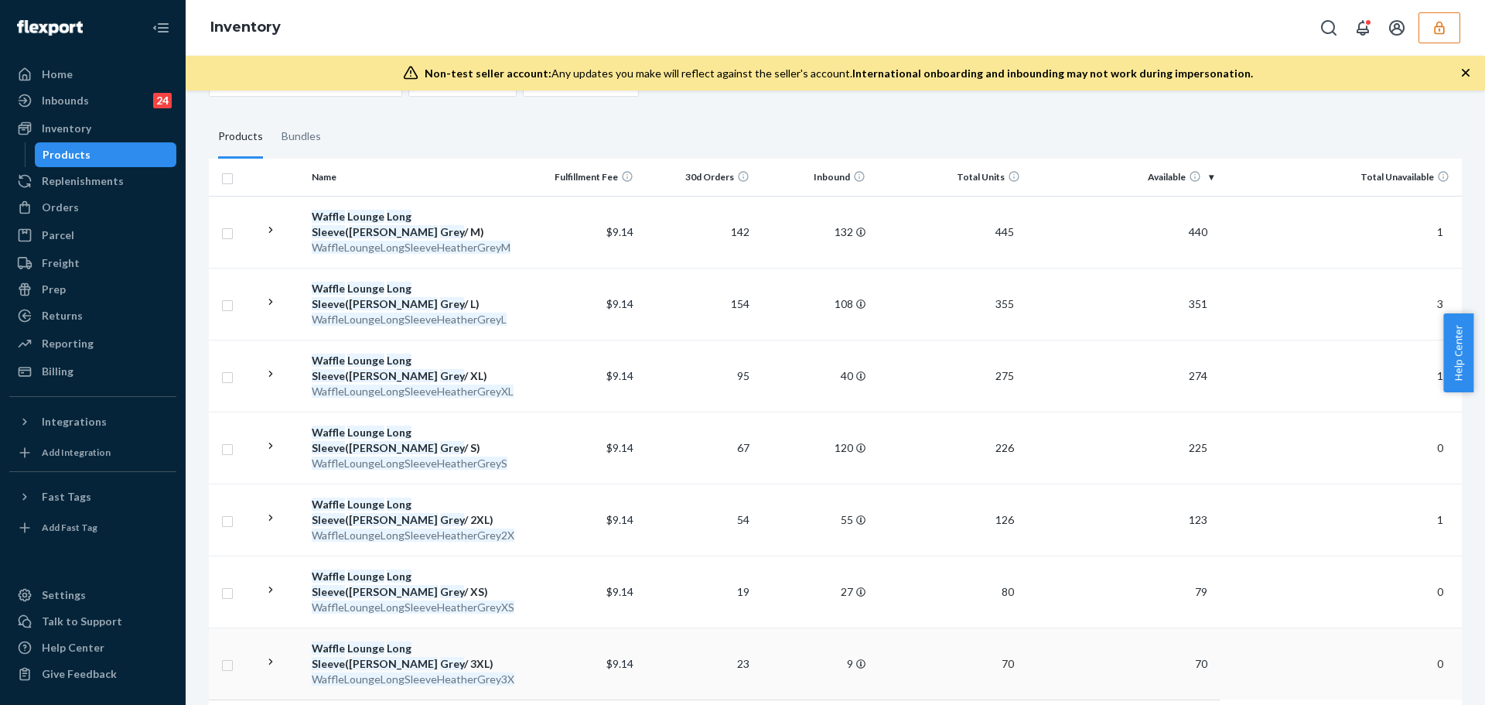
click at [387, 643] on em "Long" at bounding box center [399, 647] width 25 height 13
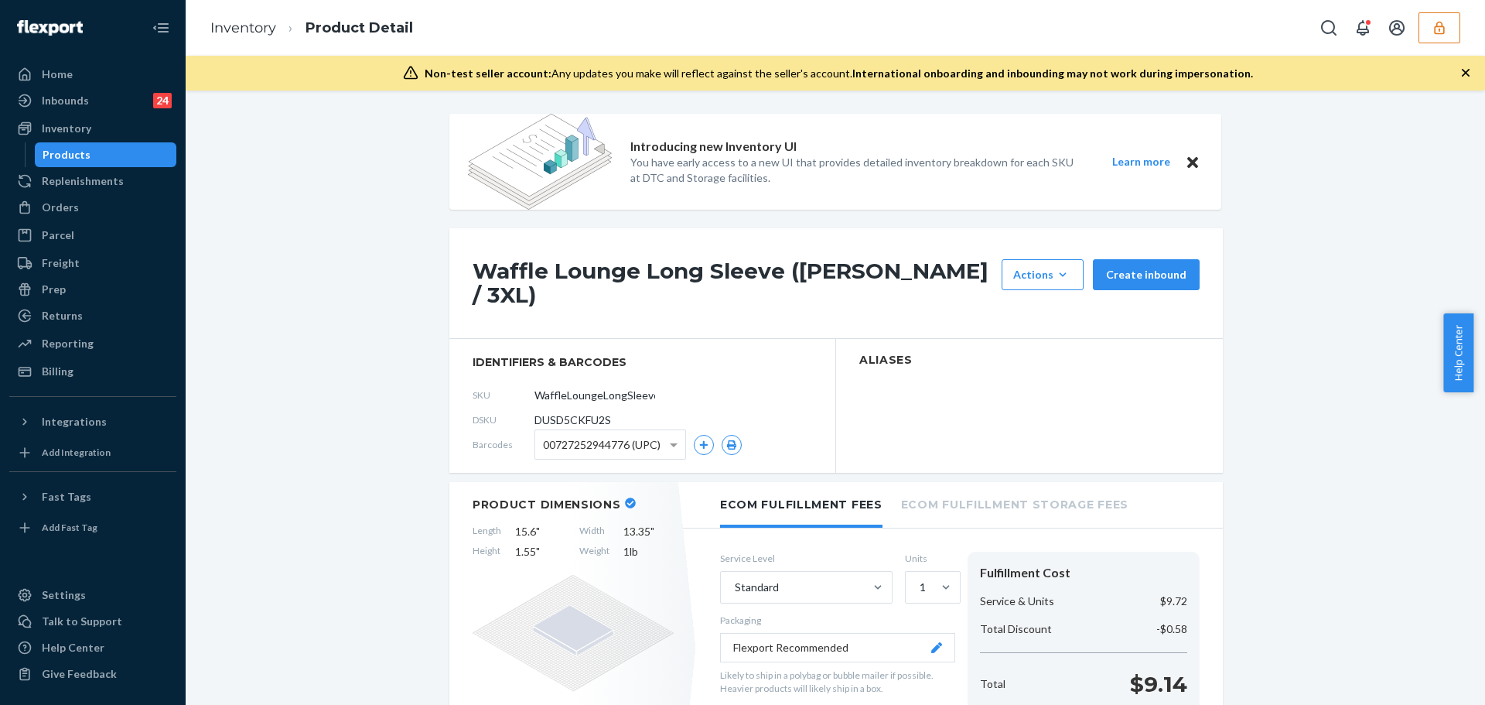
click at [712, 442] on div "00727252944776 (UPC)" at bounding box center [637, 444] width 207 height 30
click at [722, 442] on button "button" at bounding box center [732, 445] width 20 height 20
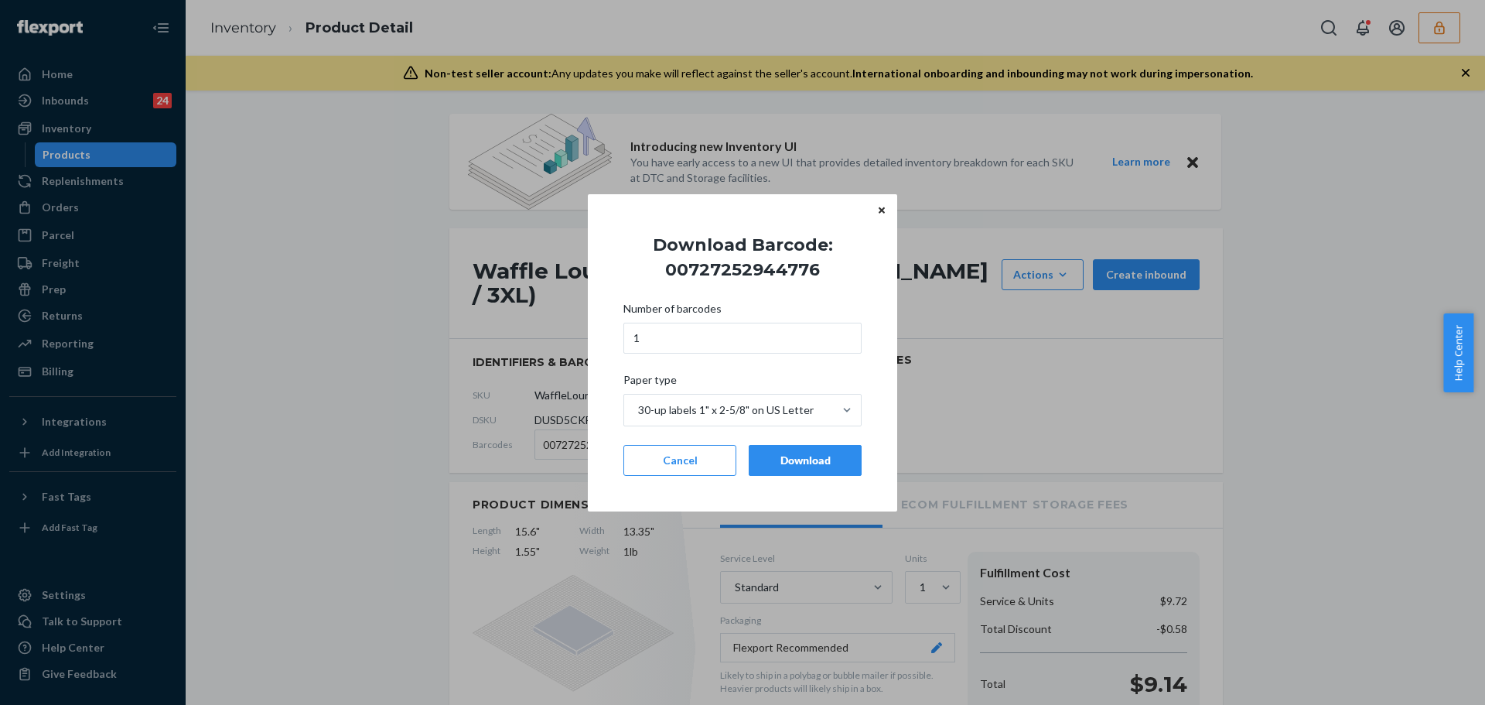
click at [773, 463] on div "Download" at bounding box center [805, 459] width 87 height 15
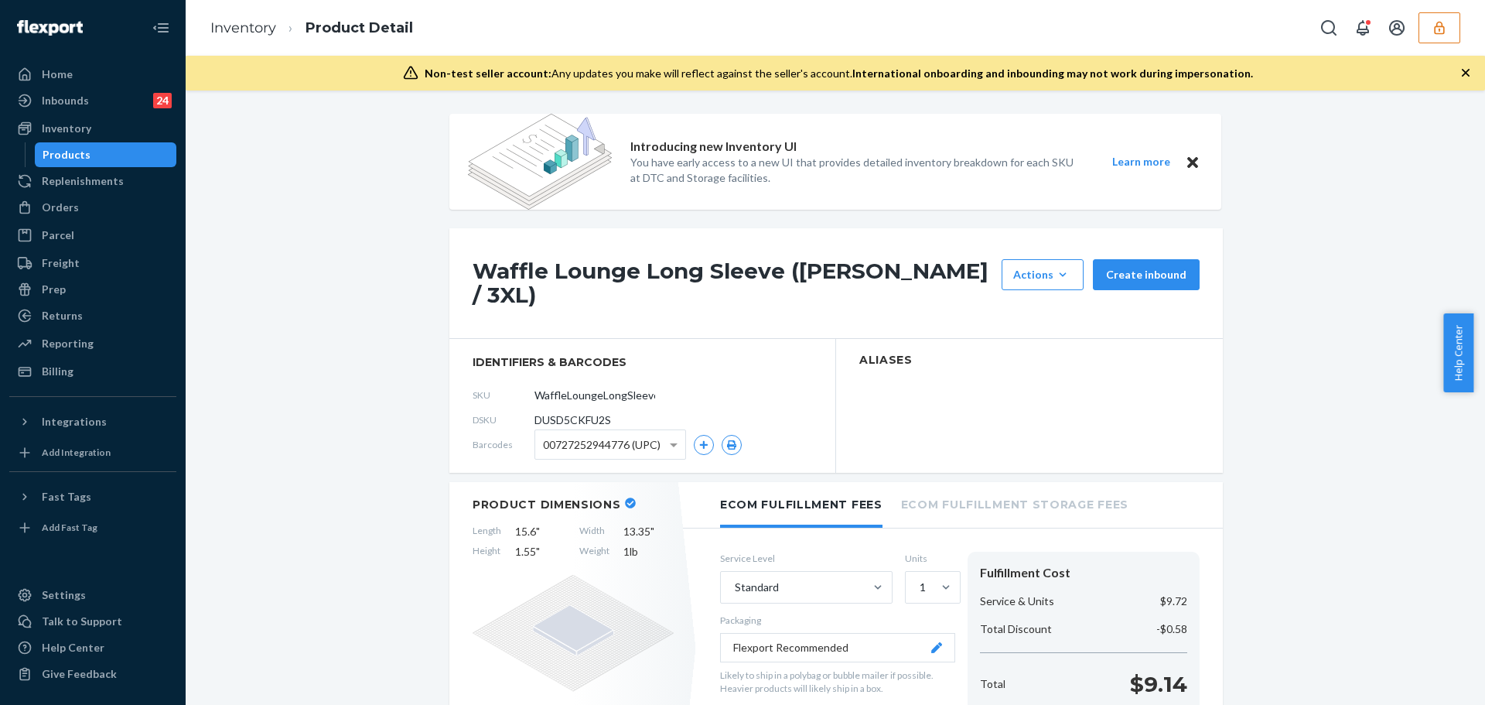
click at [658, 445] on div "00727252944776 (UPC)" at bounding box center [610, 444] width 150 height 29
click at [731, 445] on icon "button" at bounding box center [731, 444] width 11 height 9
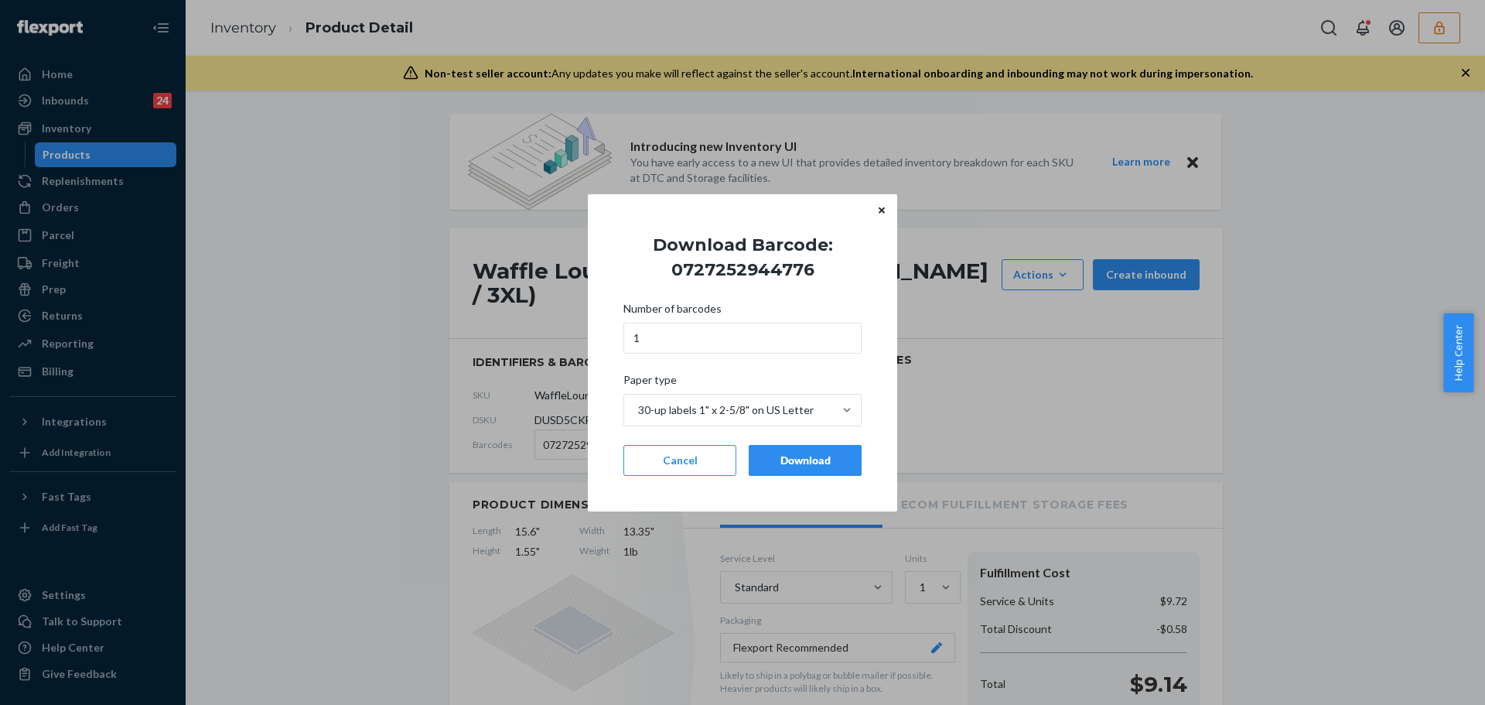
click at [824, 466] on div "Download" at bounding box center [805, 459] width 87 height 15
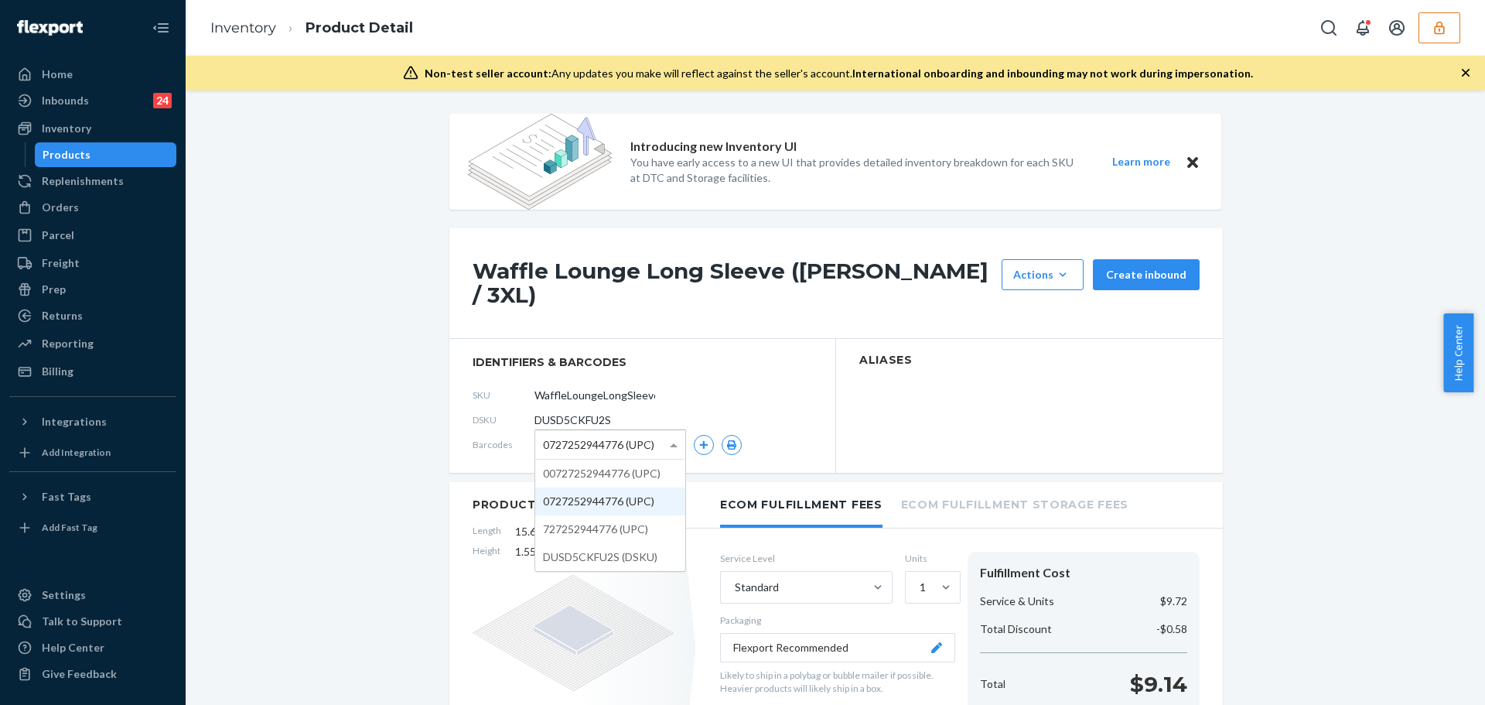
drag, startPoint x: 602, startPoint y: 445, endPoint x: 602, endPoint y: 494, distance: 49.5
click at [600, 447] on span "0727252944776 (UPC)" at bounding box center [598, 445] width 111 height 26
click at [727, 445] on icon "button" at bounding box center [731, 444] width 9 height 9
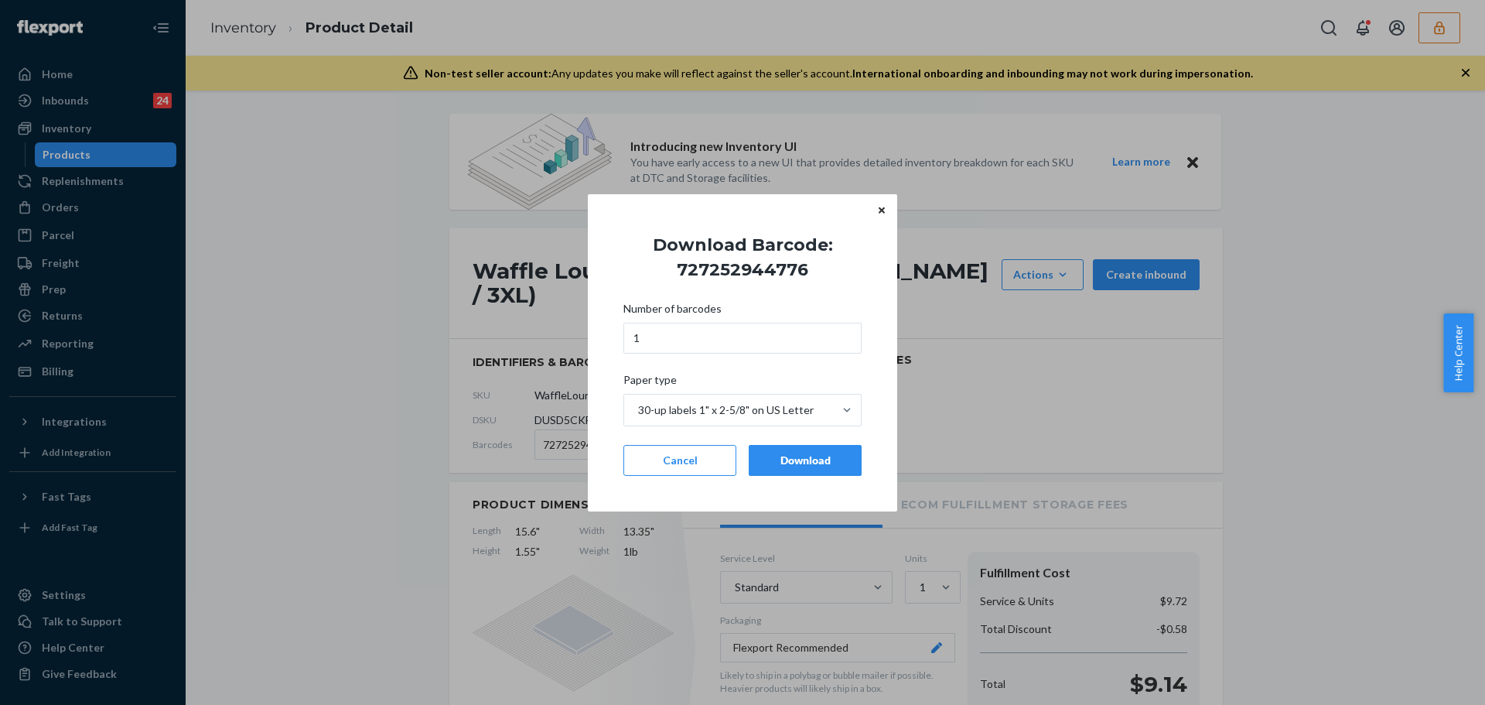
click at [771, 461] on div "Download" at bounding box center [805, 459] width 87 height 15
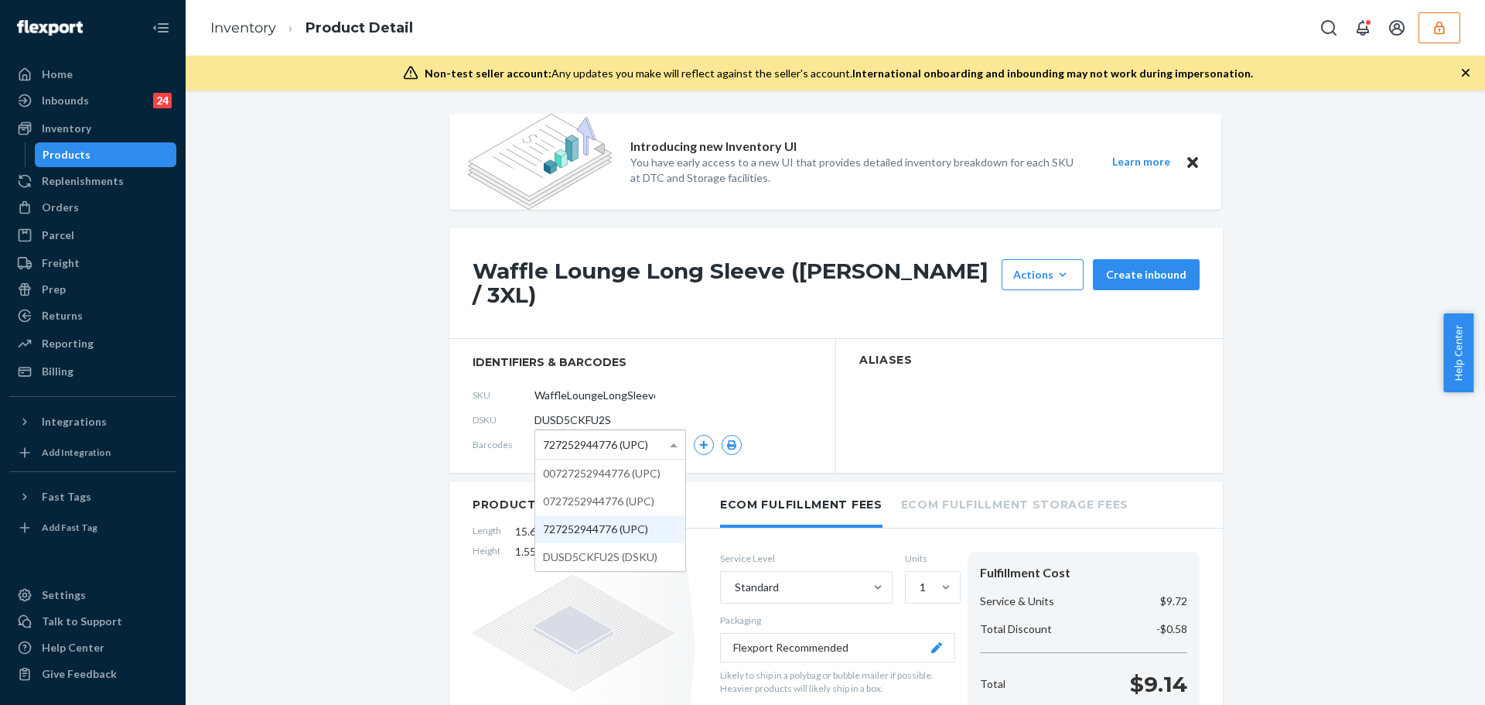
drag, startPoint x: 616, startPoint y: 441, endPoint x: 606, endPoint y: 496, distance: 55.8
click at [614, 442] on span "727252944776 (UPC)" at bounding box center [595, 445] width 105 height 26
click at [729, 448] on icon "button" at bounding box center [731, 444] width 9 height 9
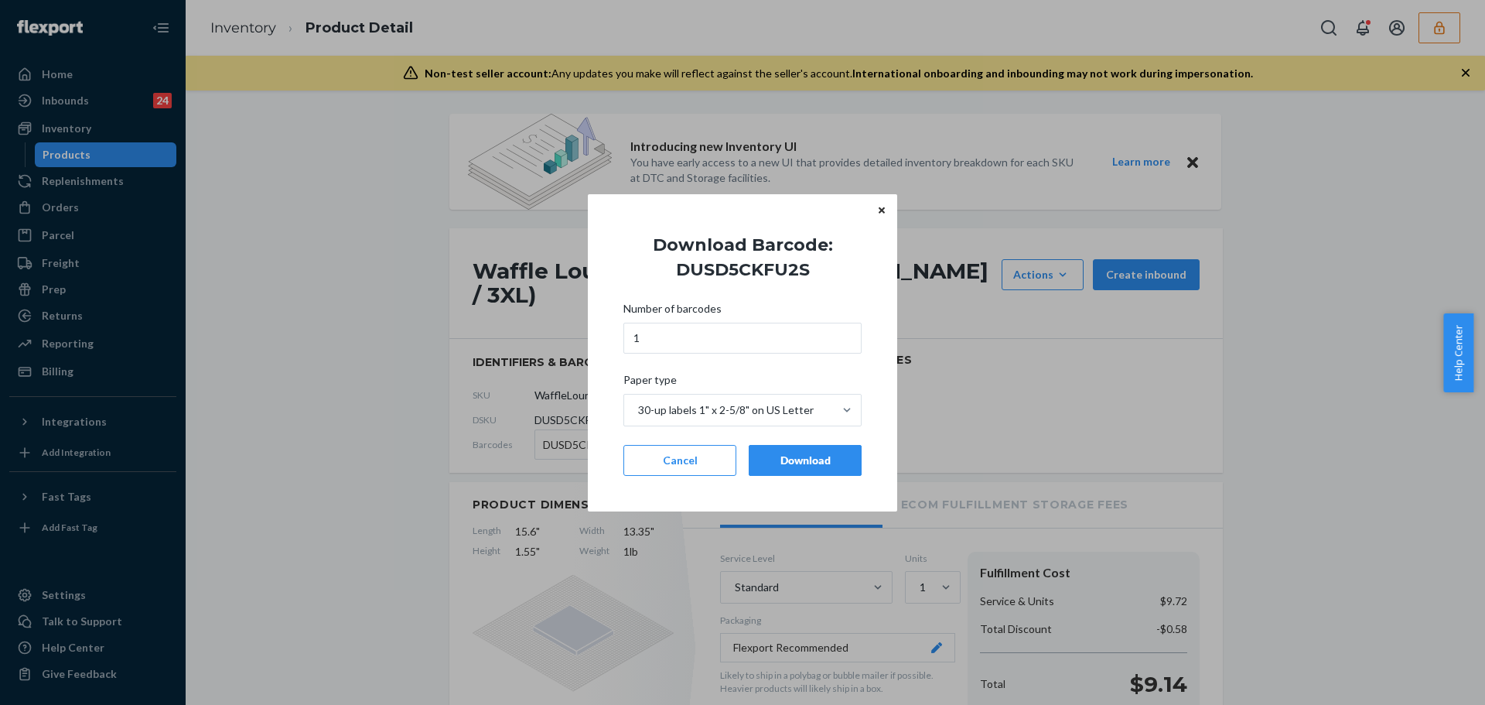
drag, startPoint x: 789, startPoint y: 467, endPoint x: 295, endPoint y: 467, distance: 493.4
click at [790, 467] on div "Download" at bounding box center [805, 459] width 87 height 15
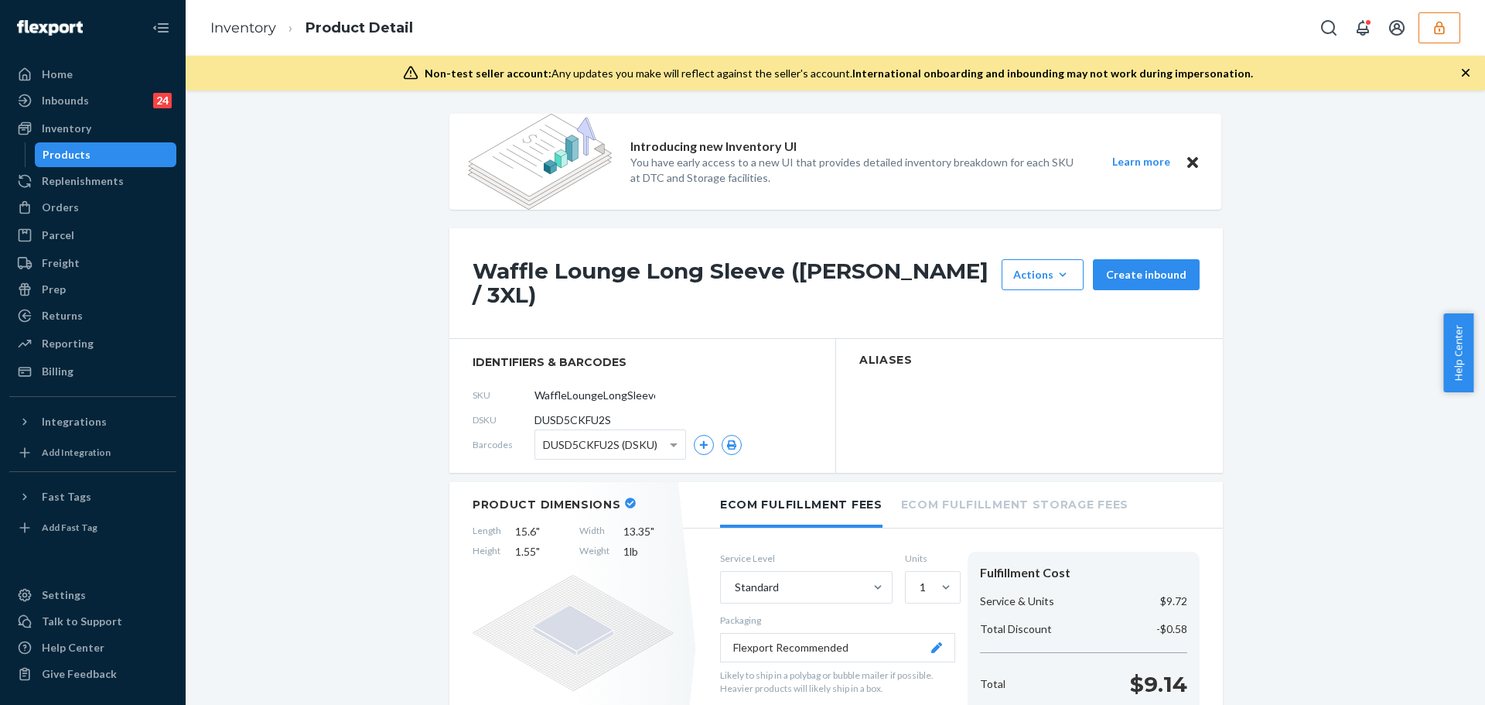
click at [1429, 42] on button "button" at bounding box center [1439, 27] width 42 height 31
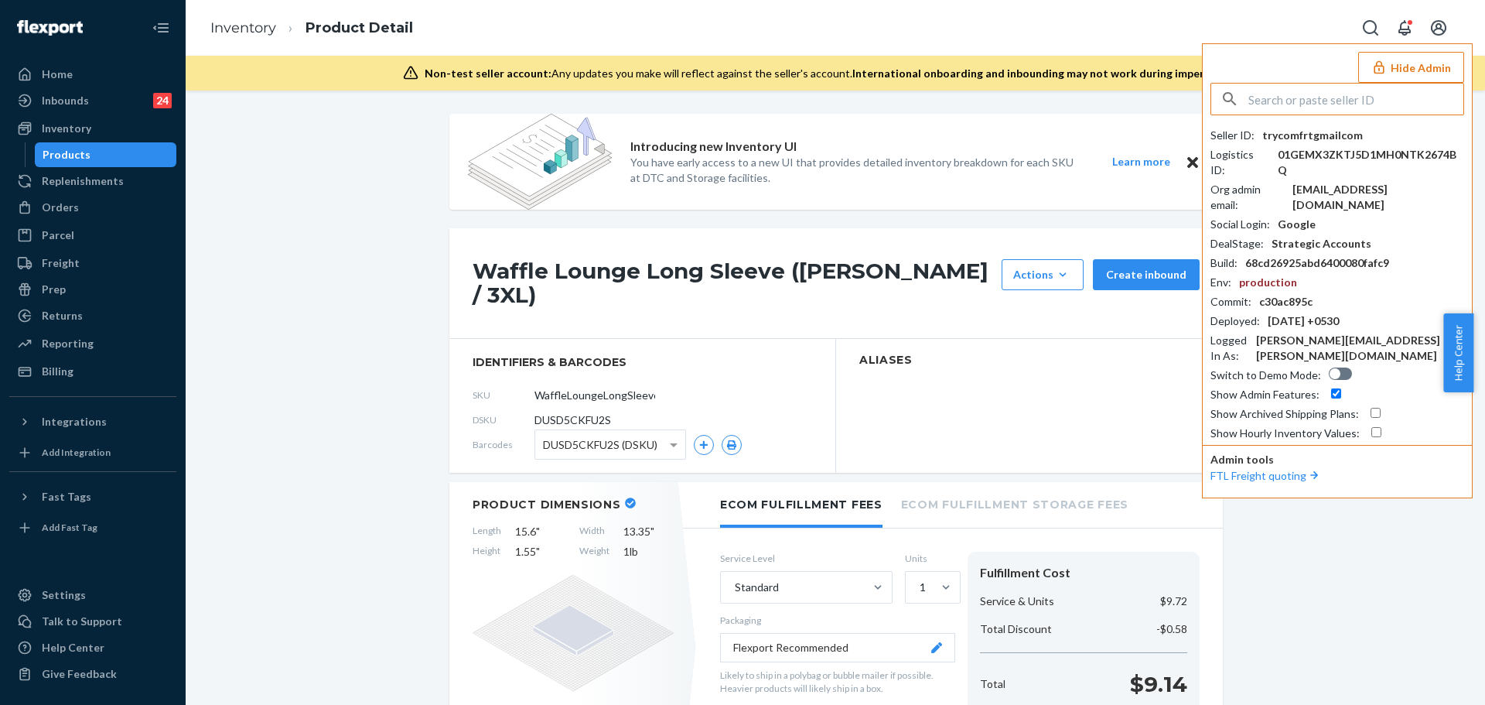
click at [1375, 100] on input "text" at bounding box center [1355, 99] width 215 height 31
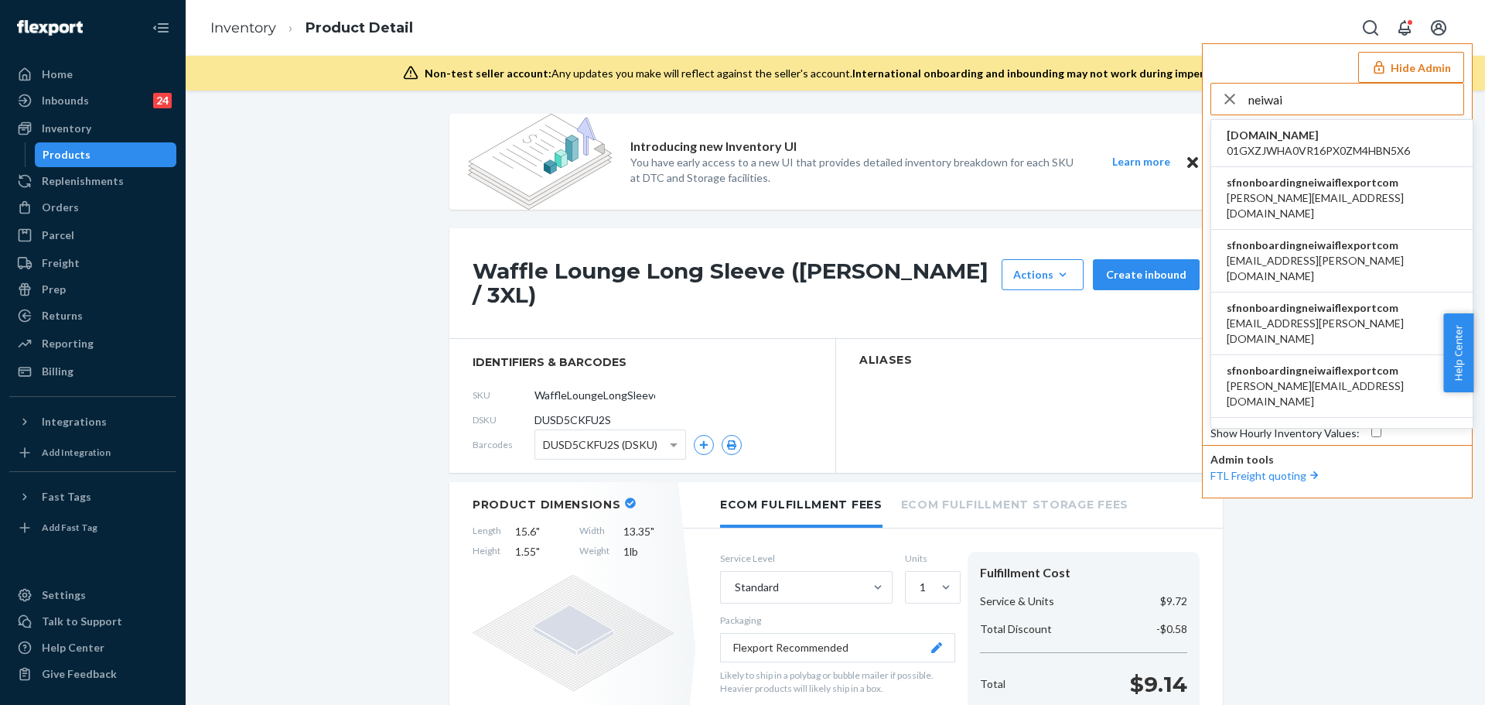
type input "neiwai"
click at [1323, 188] on span "sfnonboardingneiwaiflexportcom" at bounding box center [1342, 182] width 230 height 15
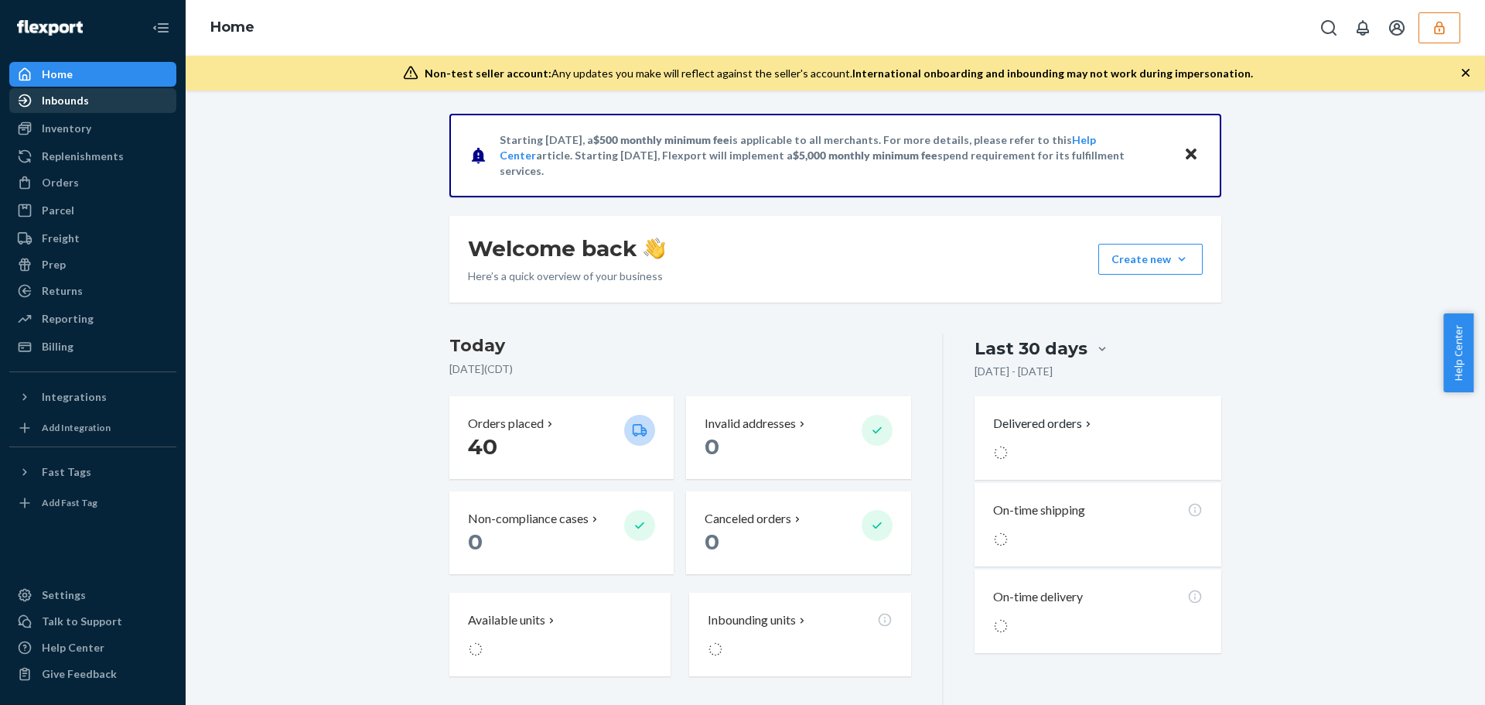
click at [82, 102] on div "Inbounds" at bounding box center [65, 100] width 47 height 15
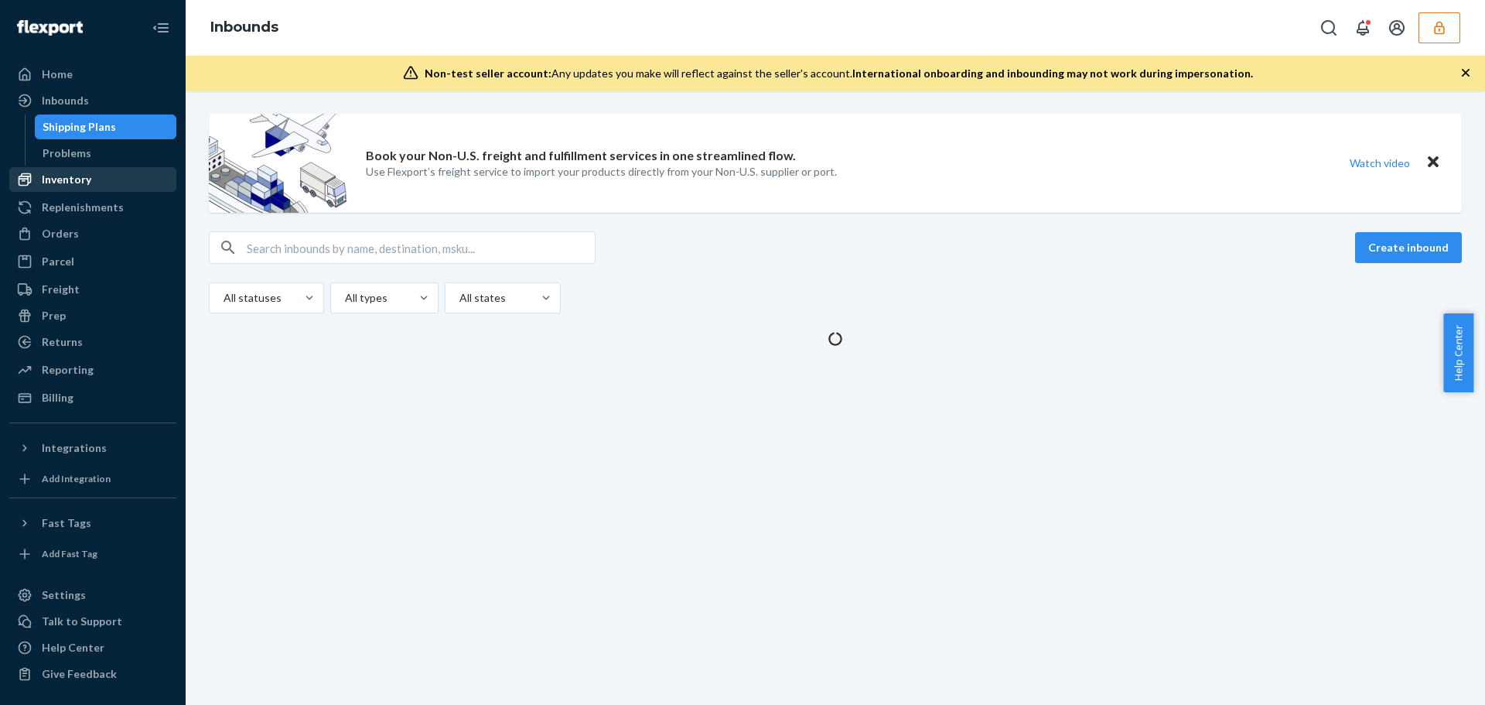
click at [94, 176] on div "Inventory" at bounding box center [93, 180] width 164 height 22
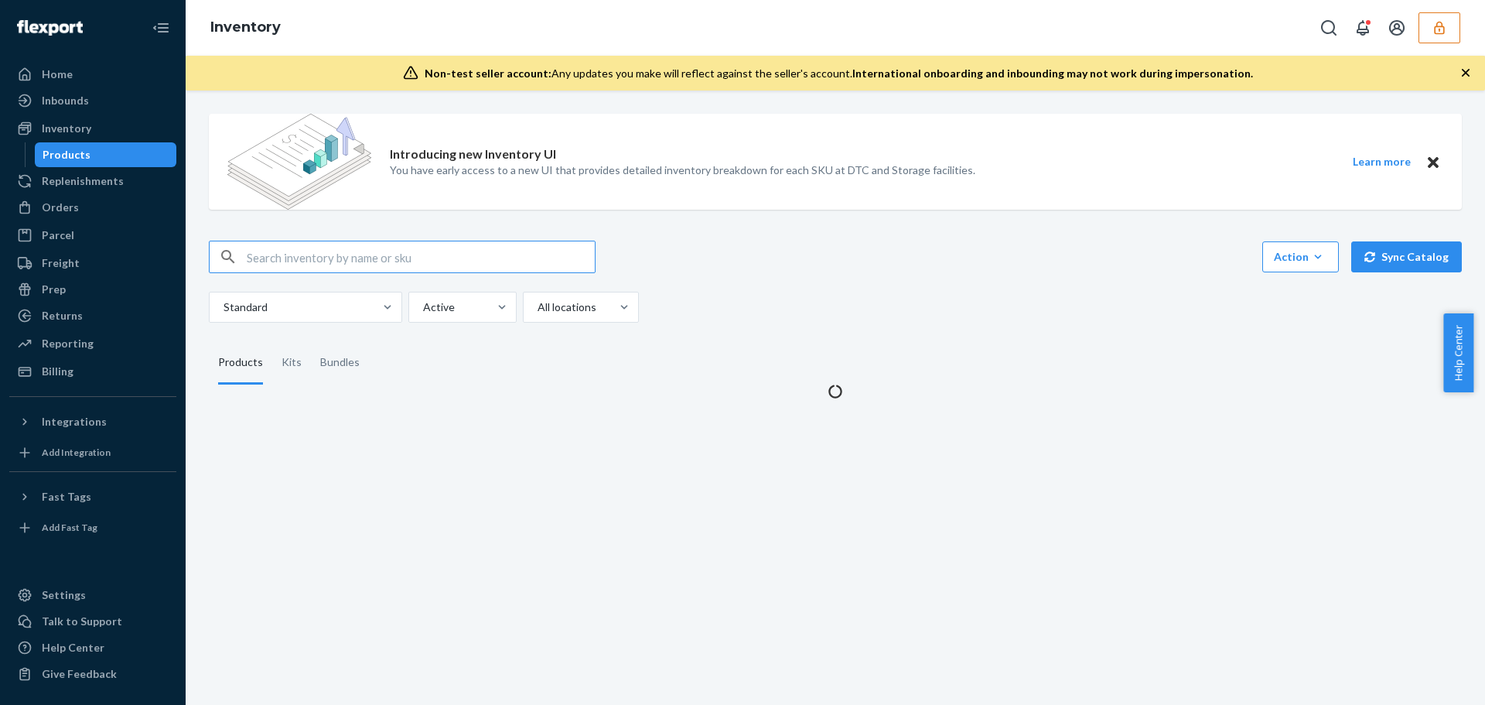
click at [309, 258] on input "text" at bounding box center [421, 256] width 348 height 31
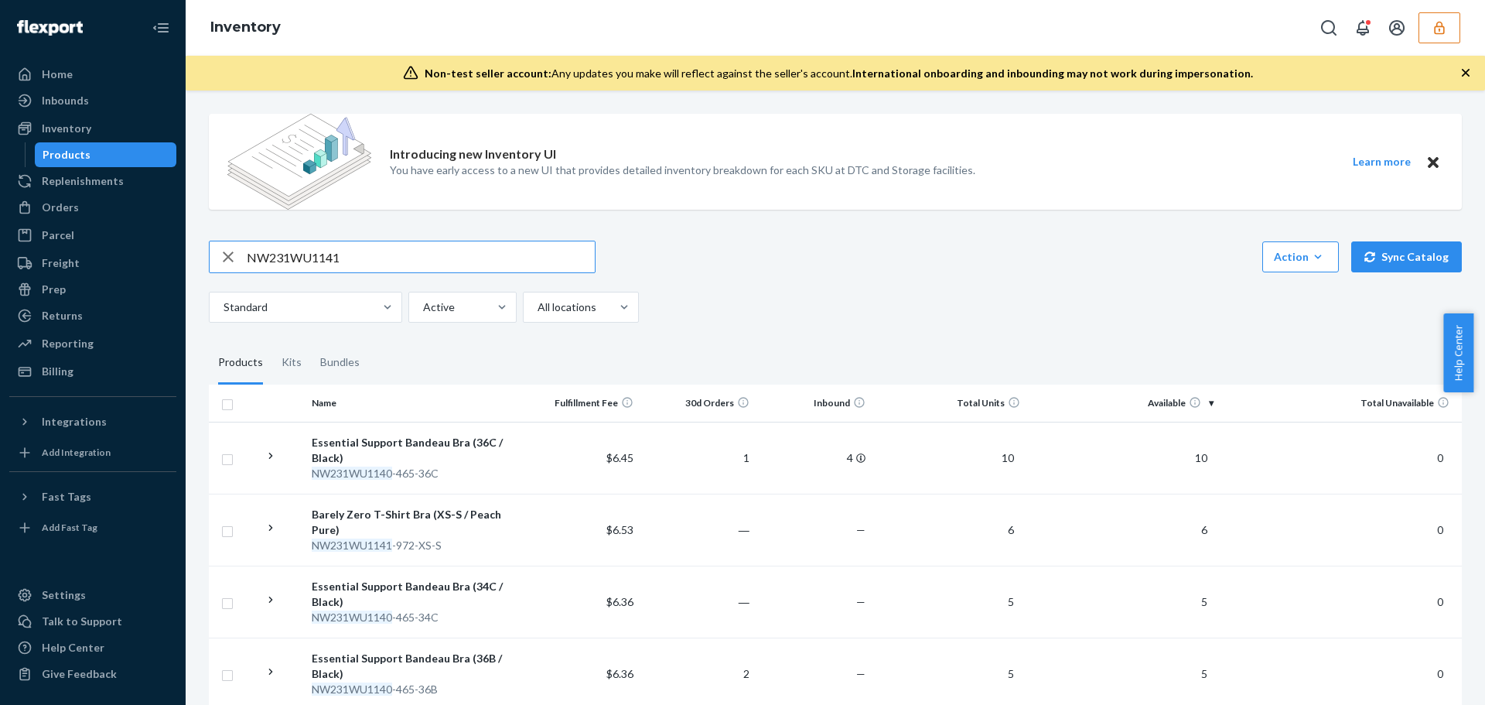
click at [341, 258] on input "NW231WU1141" at bounding box center [421, 256] width 348 height 31
click at [341, 257] on input "NW231WU1141" at bounding box center [421, 256] width 348 height 31
paste input "Plein Air"
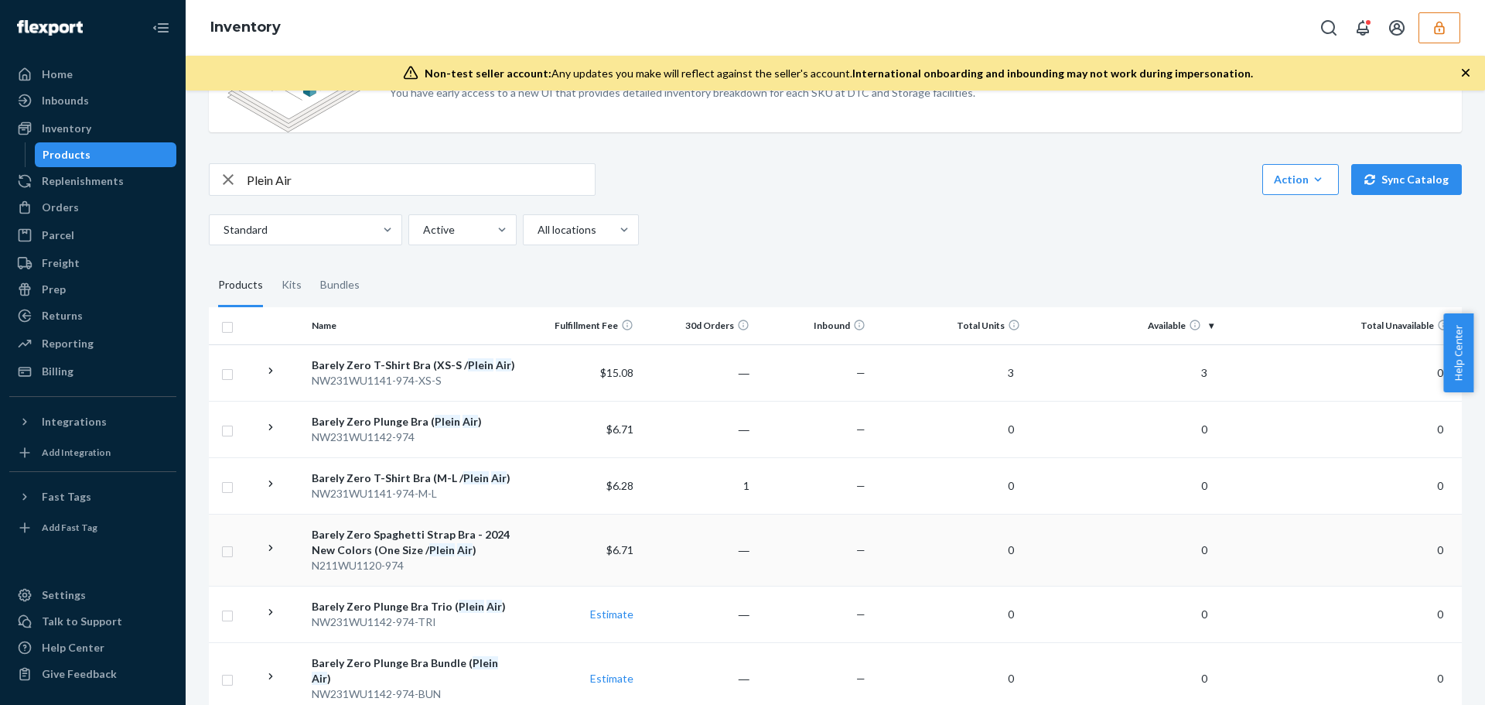
scroll to position [155, 0]
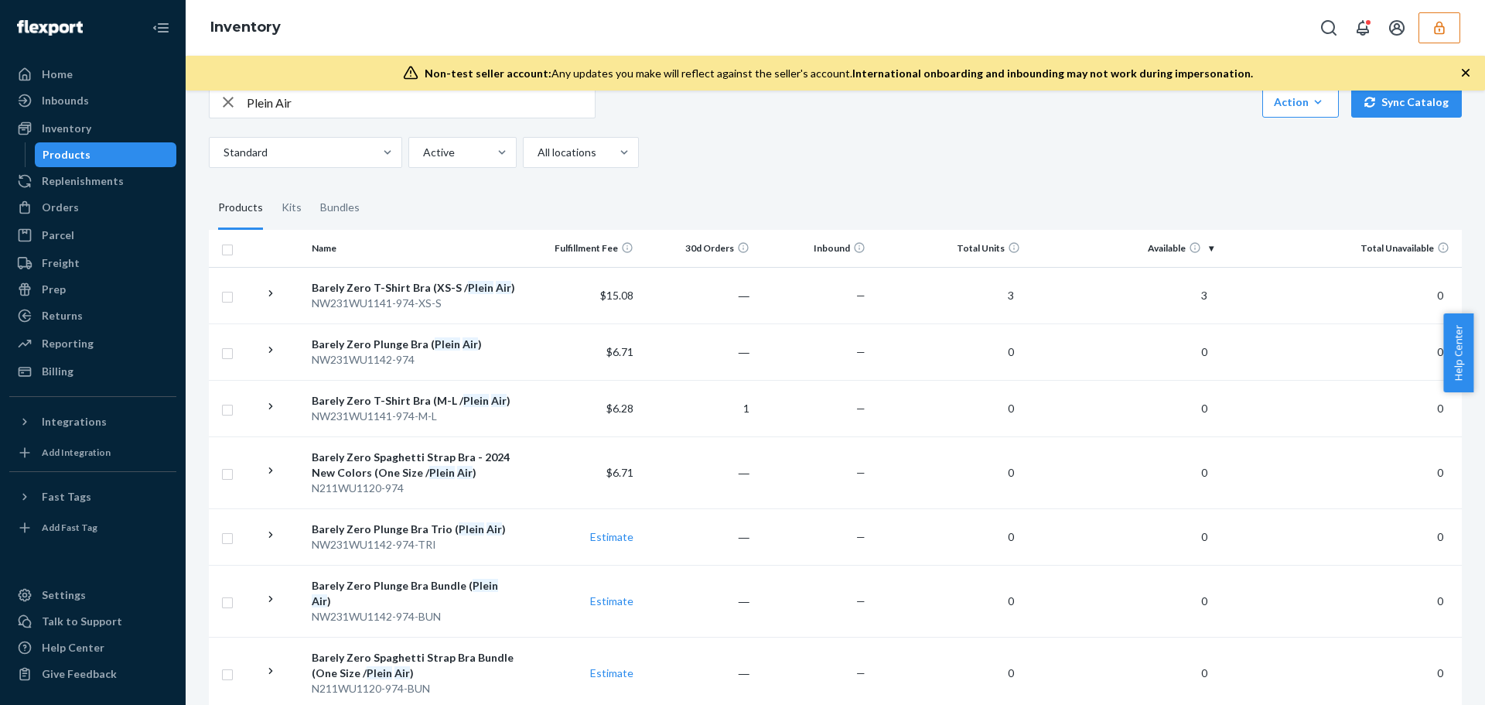
click at [318, 105] on input "Plein Air" at bounding box center [421, 102] width 348 height 31
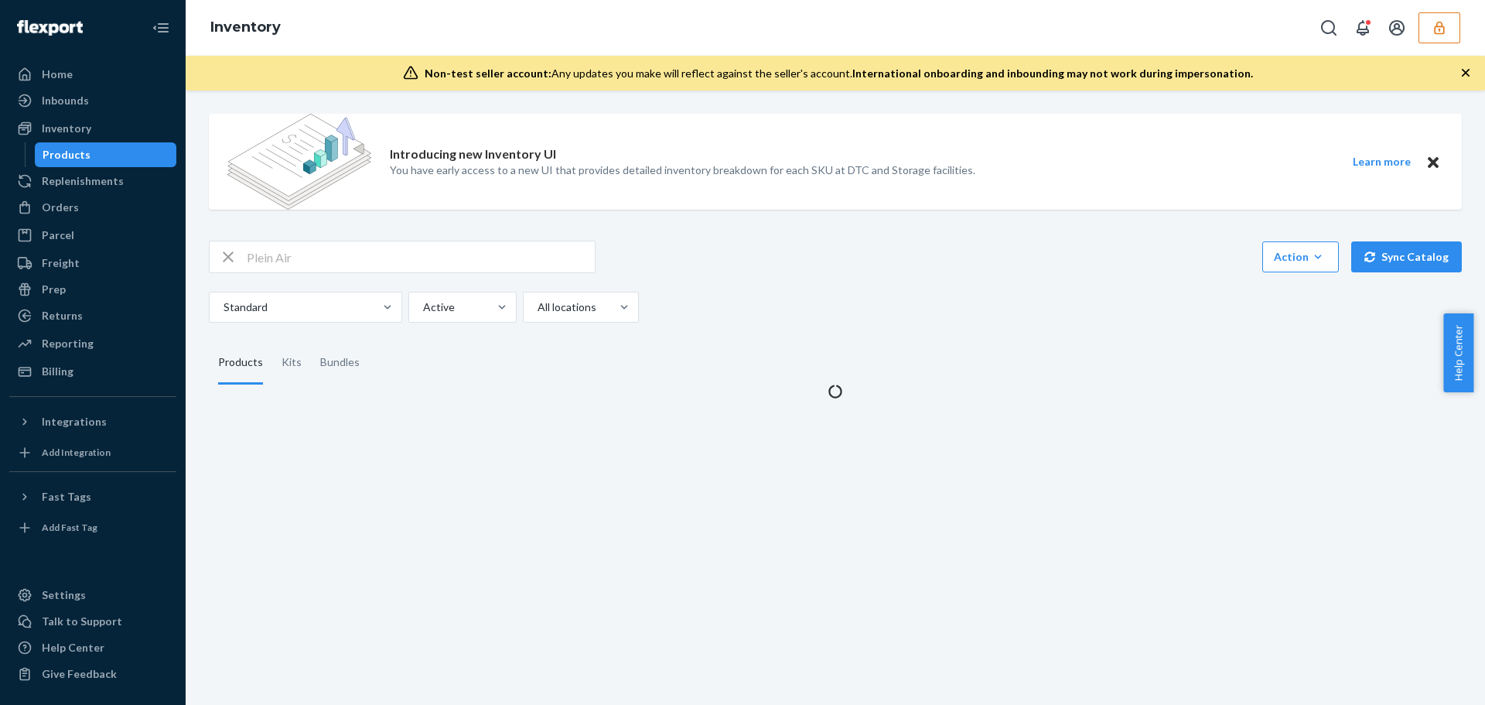
scroll to position [0, 0]
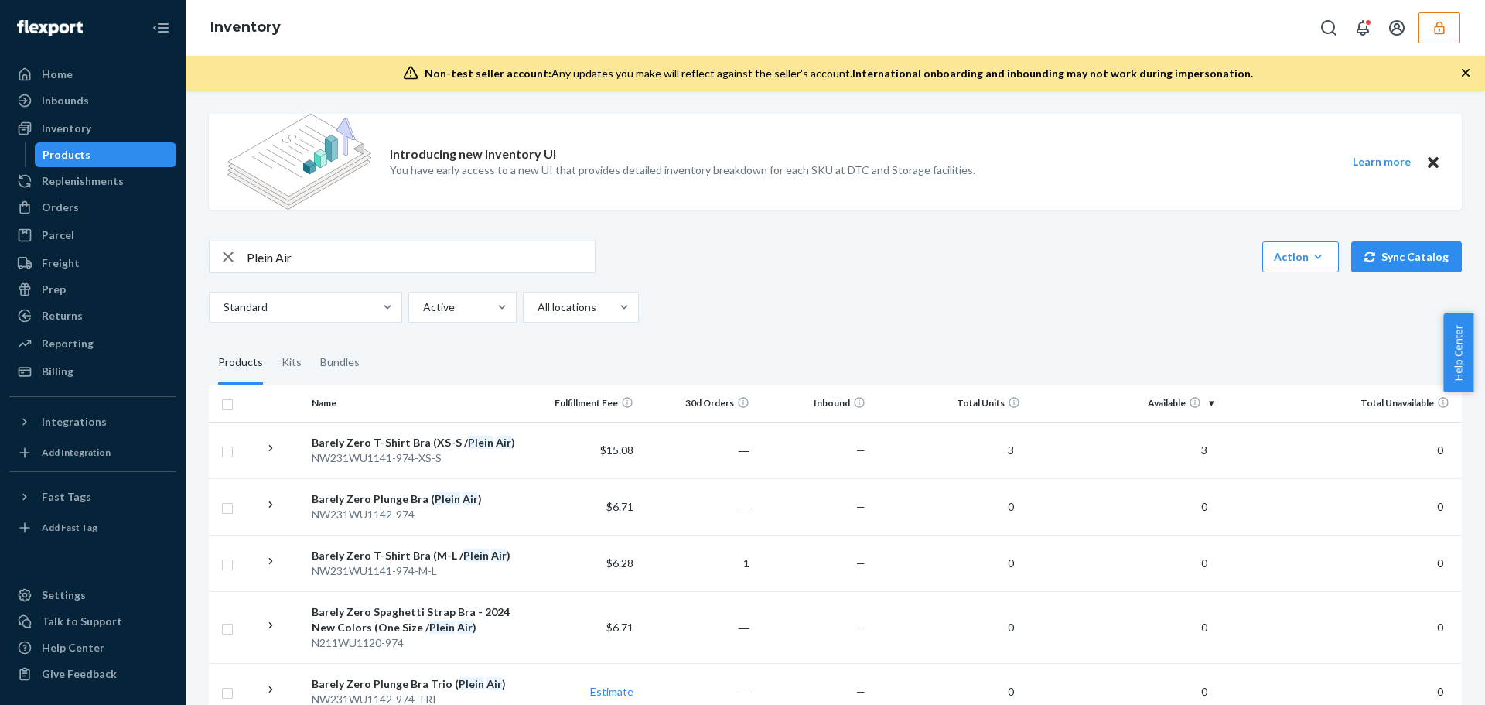
click at [298, 245] on input "Plein Air" at bounding box center [421, 256] width 348 height 31
paste input "Barely Zero Spaghetti Strap Bra"
type input "Barely Zero Spaghetti Strap Bra"
